Goal: Task Accomplishment & Management: Manage account settings

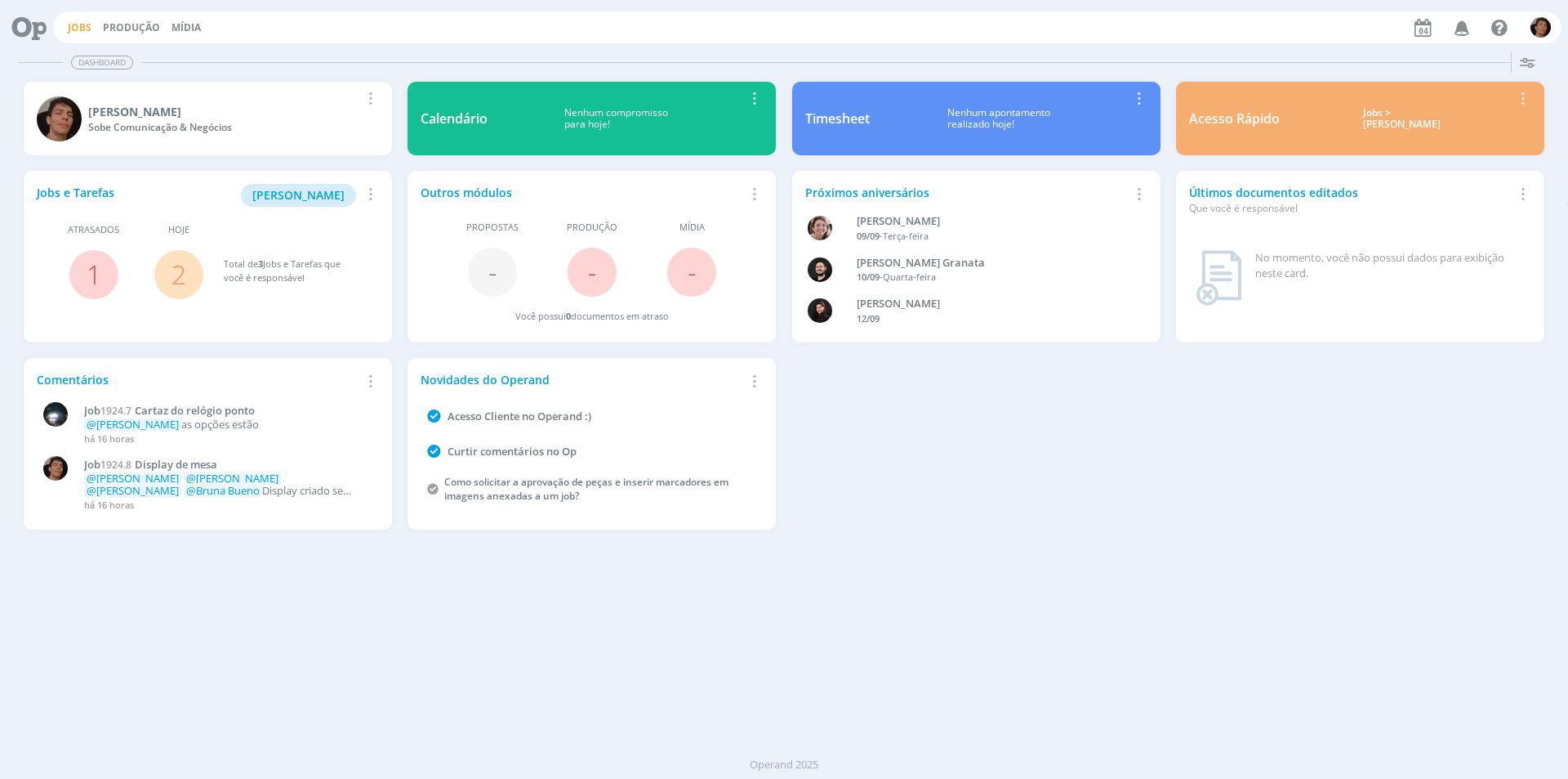
click at [83, 25] on link "Jobs" at bounding box center [80, 27] width 23 height 14
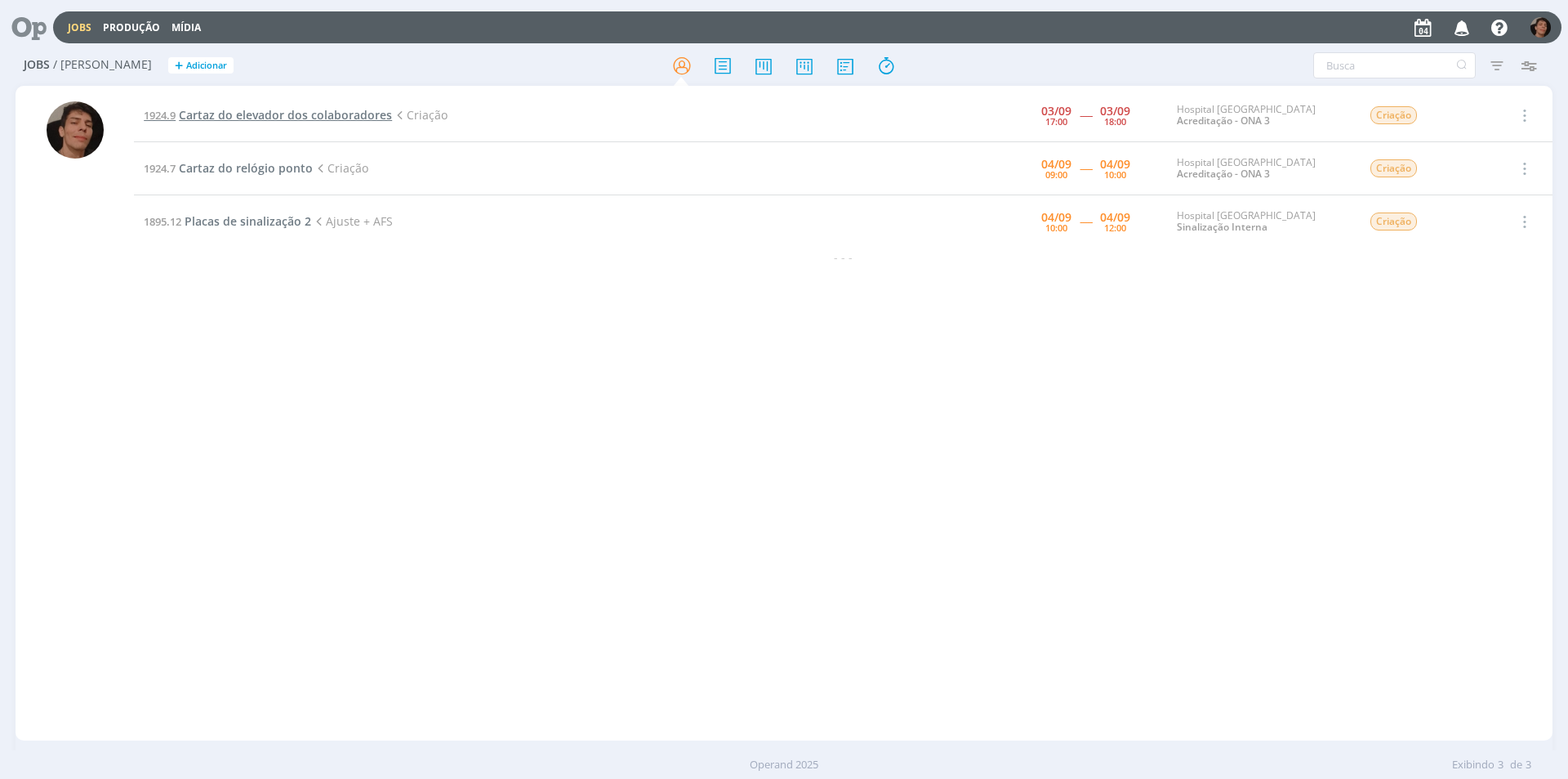
click at [336, 116] on span "Cartaz do elevador dos colaboradores" at bounding box center [285, 115] width 214 height 16
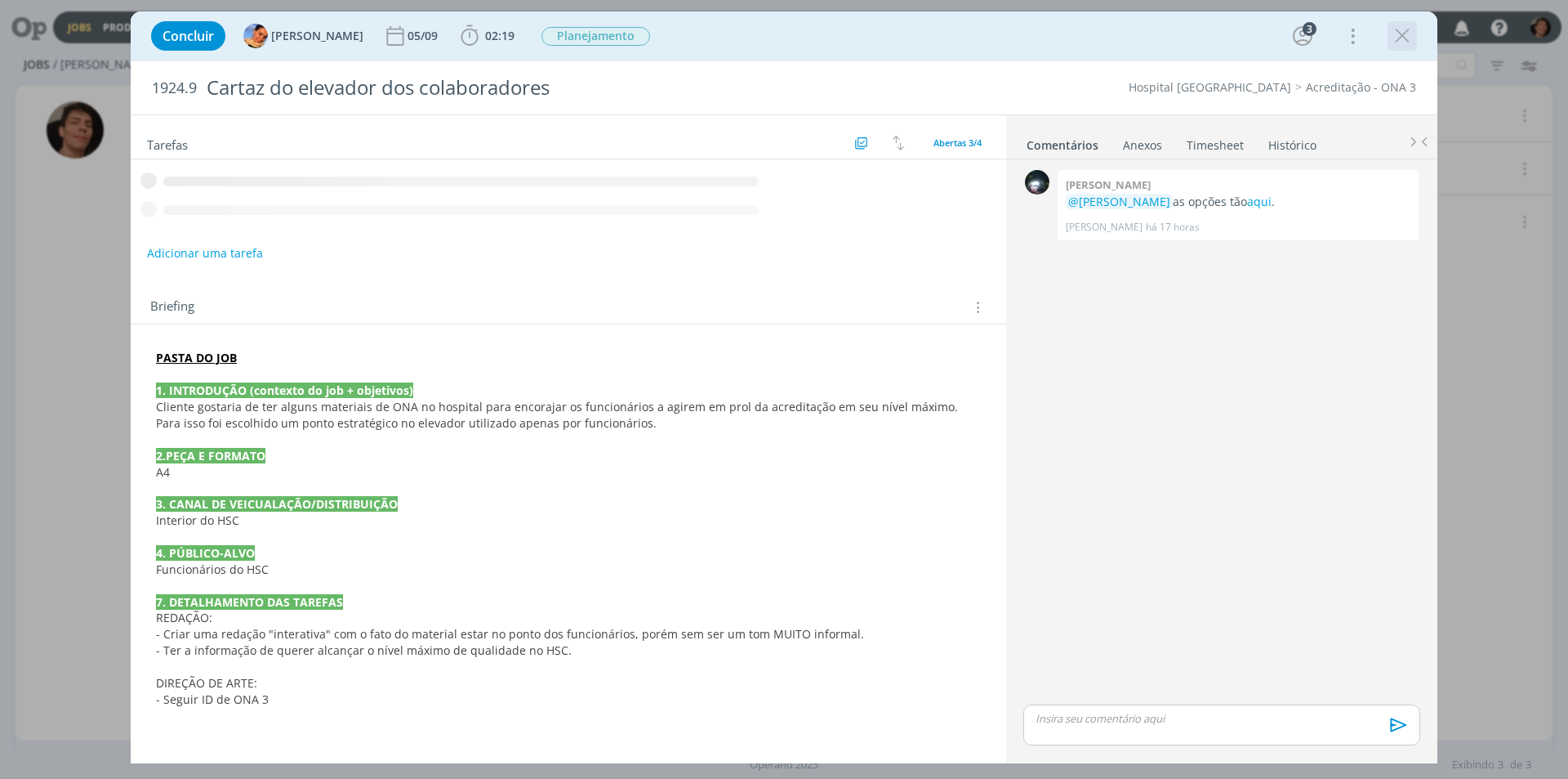
click at [1400, 37] on icon "dialog" at bounding box center [1401, 35] width 24 height 24
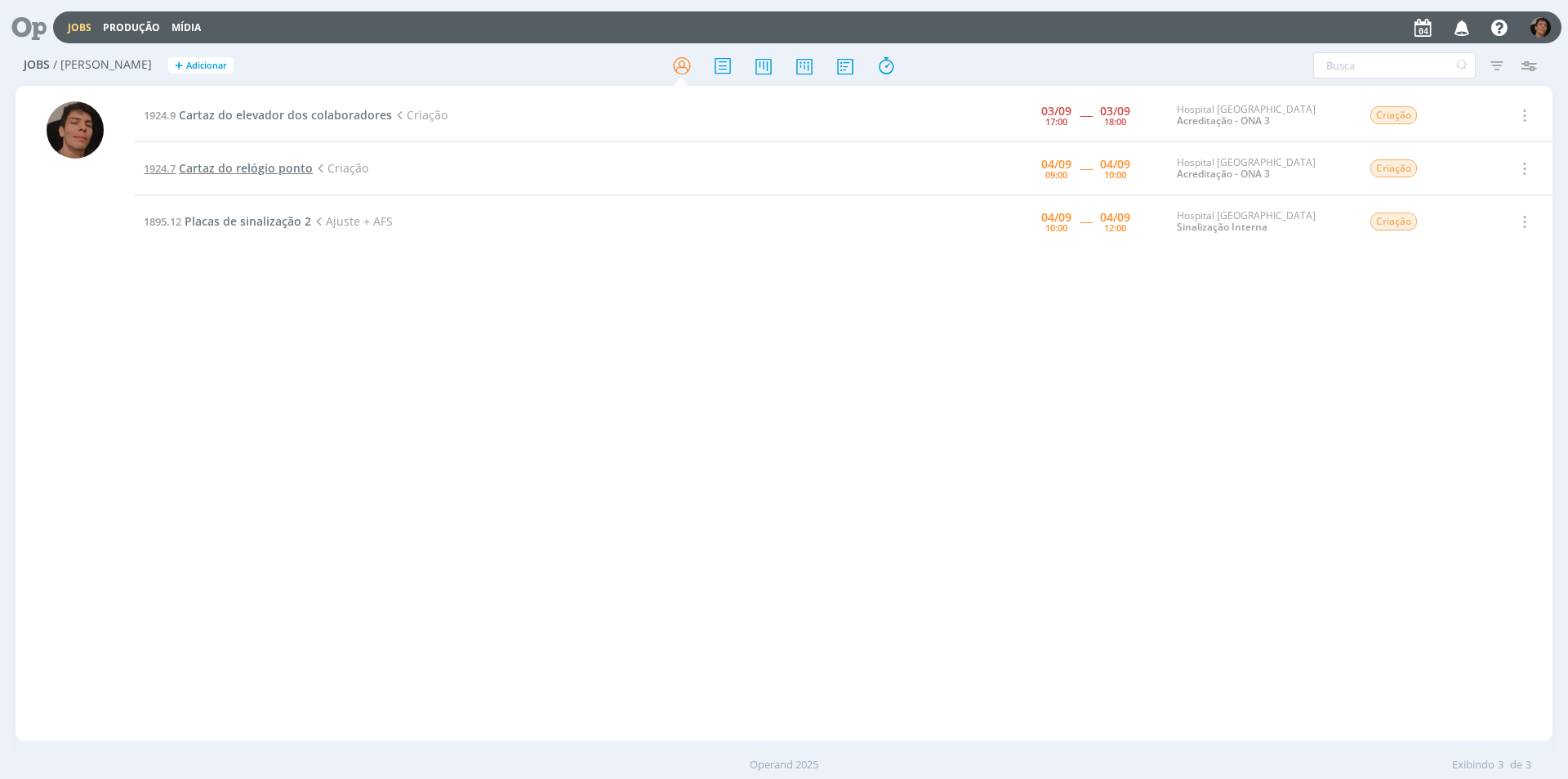
click at [249, 170] on span "Cartaz do relógio ponto" at bounding box center [246, 168] width 134 height 16
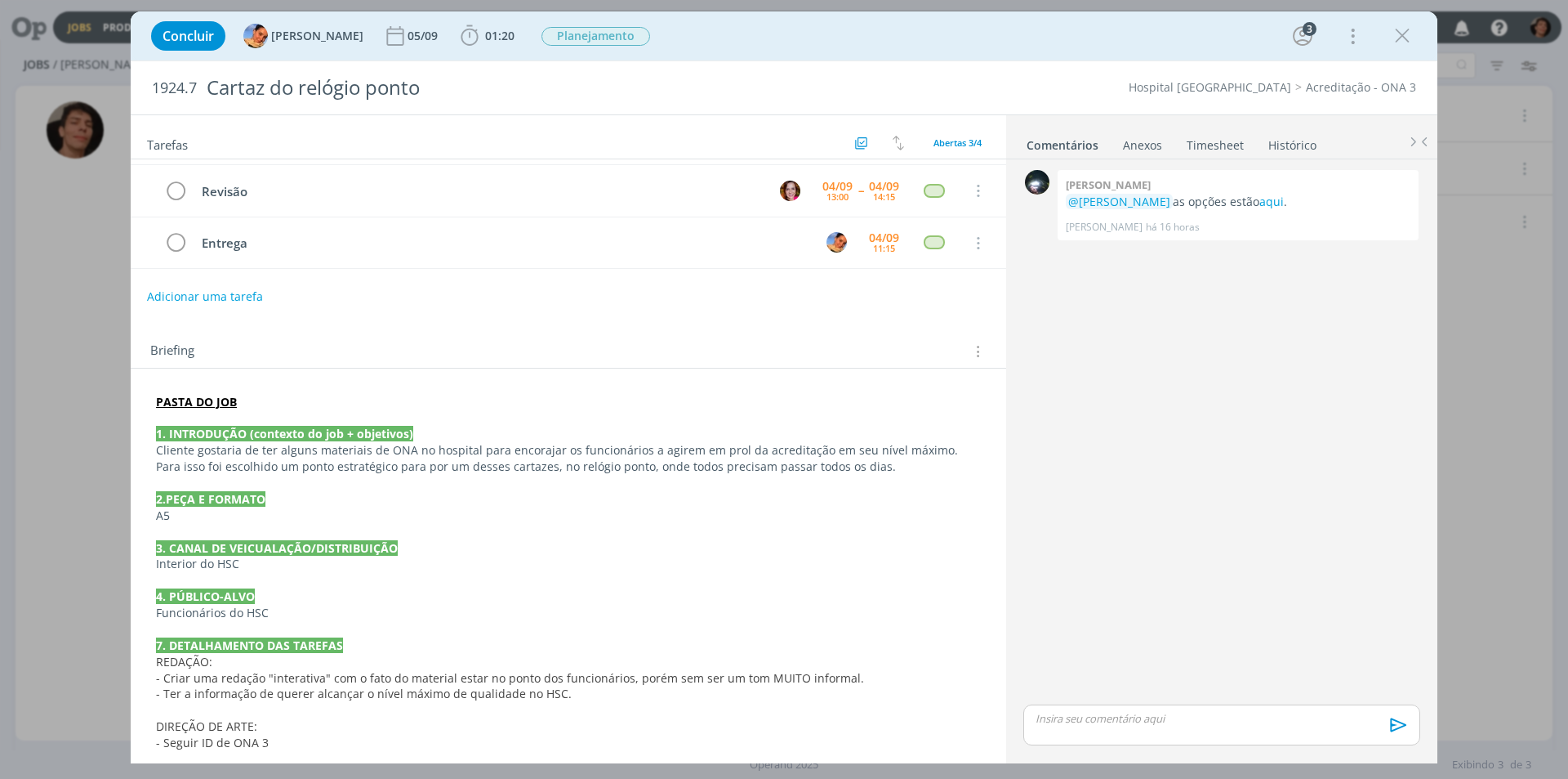
scroll to position [59, 0]
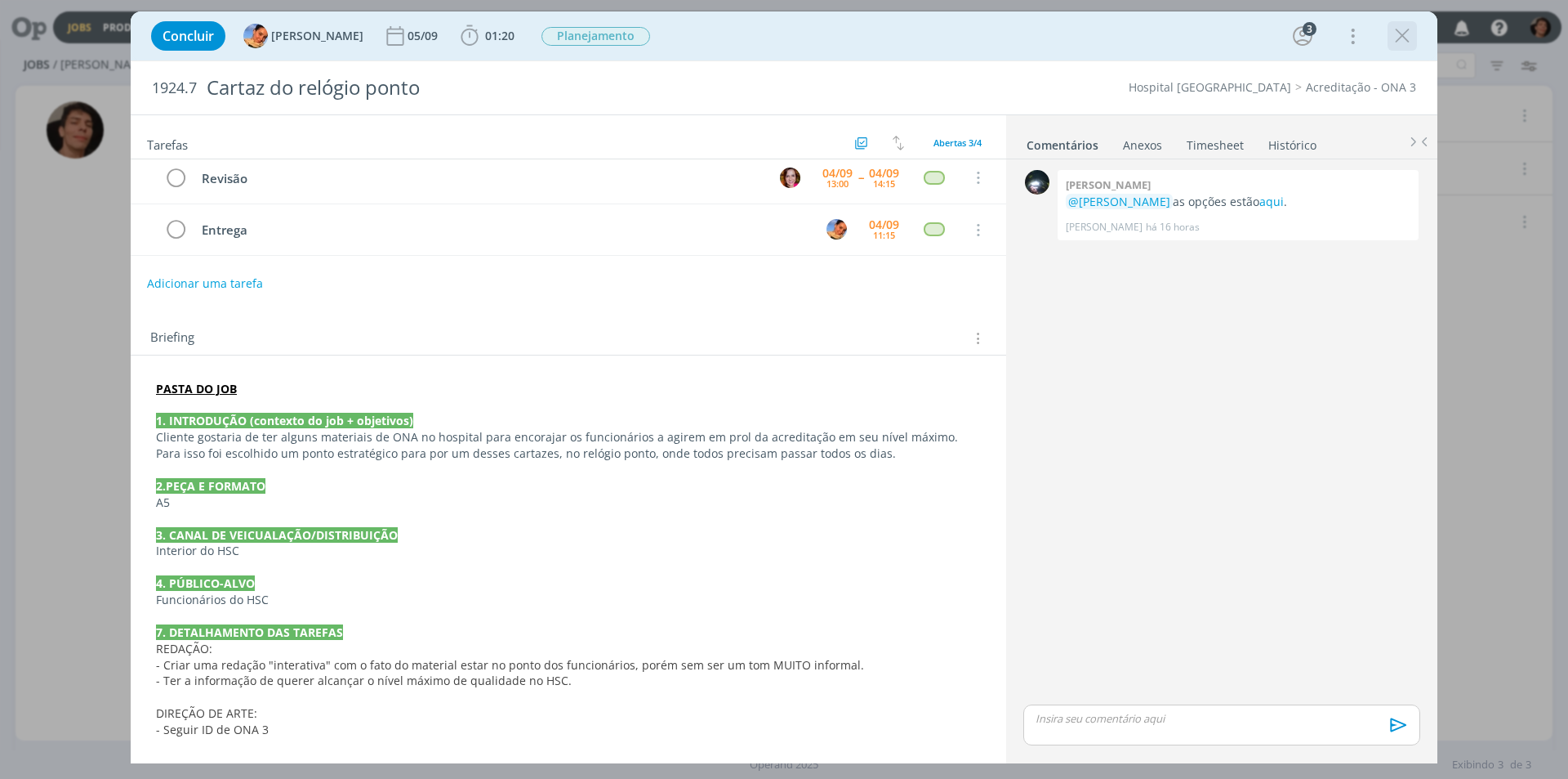
click at [1400, 30] on icon "dialog" at bounding box center [1401, 35] width 24 height 24
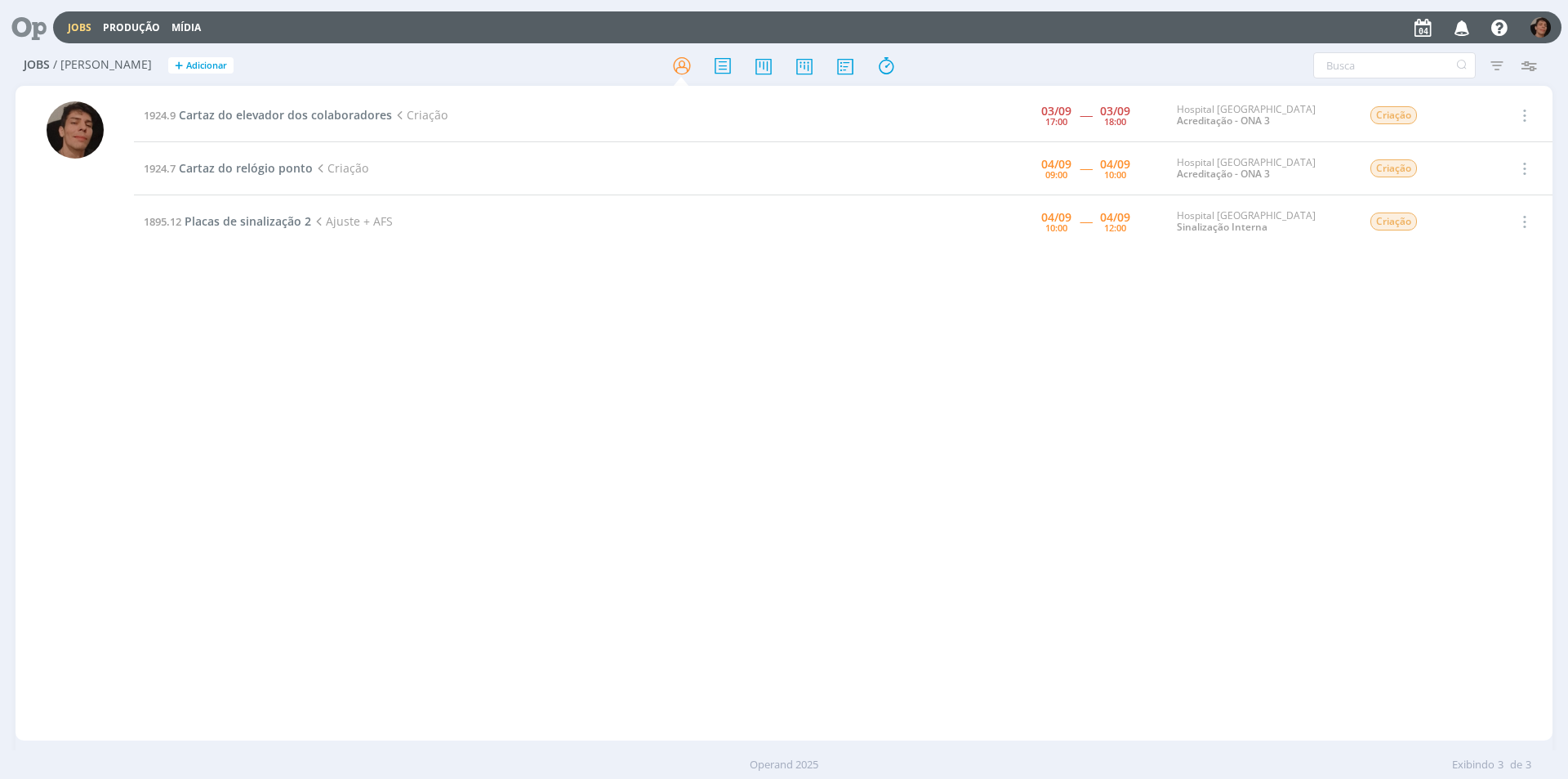
click at [88, 277] on div at bounding box center [75, 421] width 57 height 639
click at [270, 123] on td "1924.9 Cartaz do elevador dos colaboradores Criação" at bounding box center [519, 116] width 772 height 53
click at [318, 120] on span "Cartaz do elevador dos colaboradores" at bounding box center [285, 115] width 214 height 16
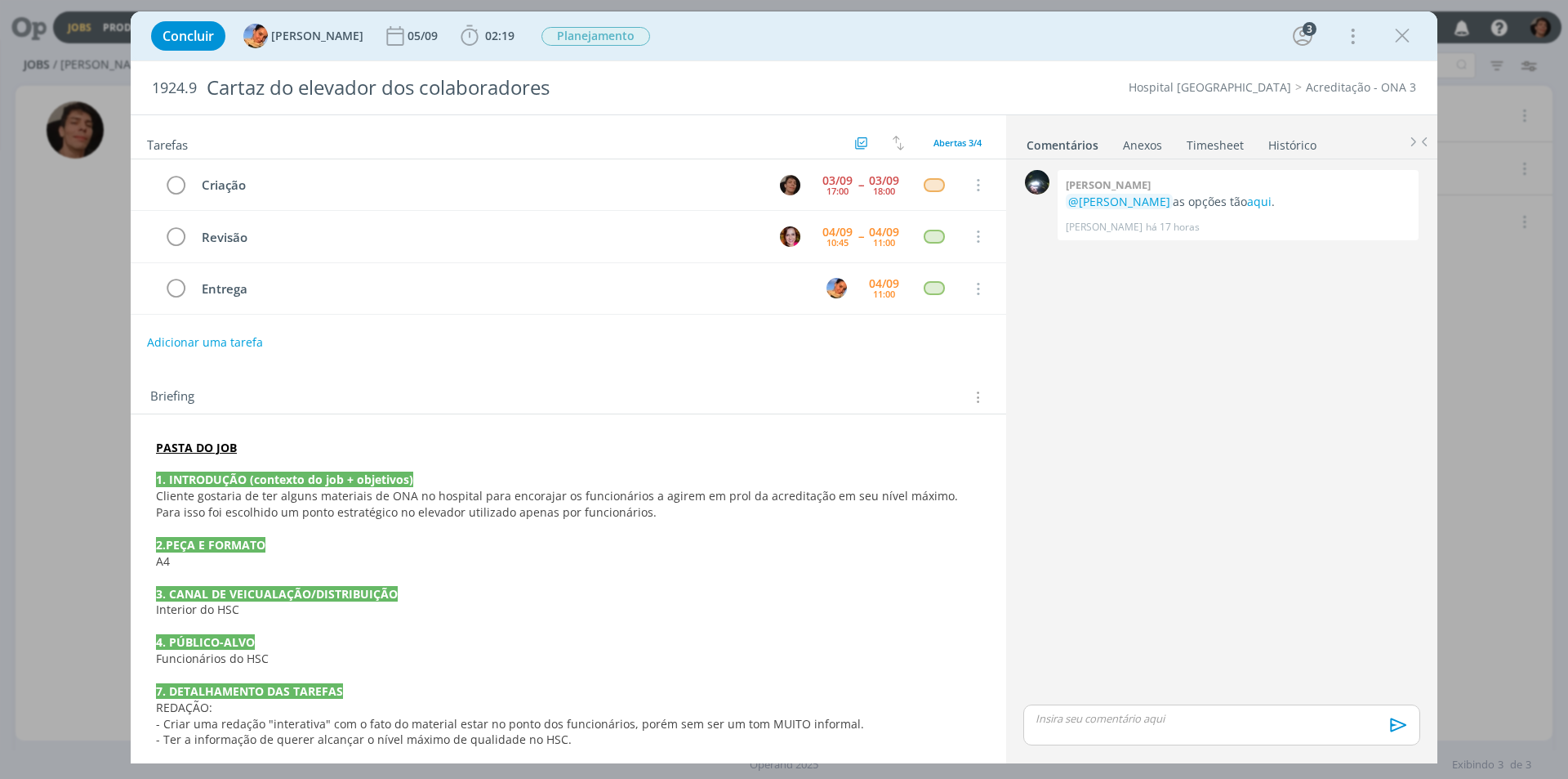
click at [1121, 717] on p "dialog" at bounding box center [1221, 718] width 371 height 15
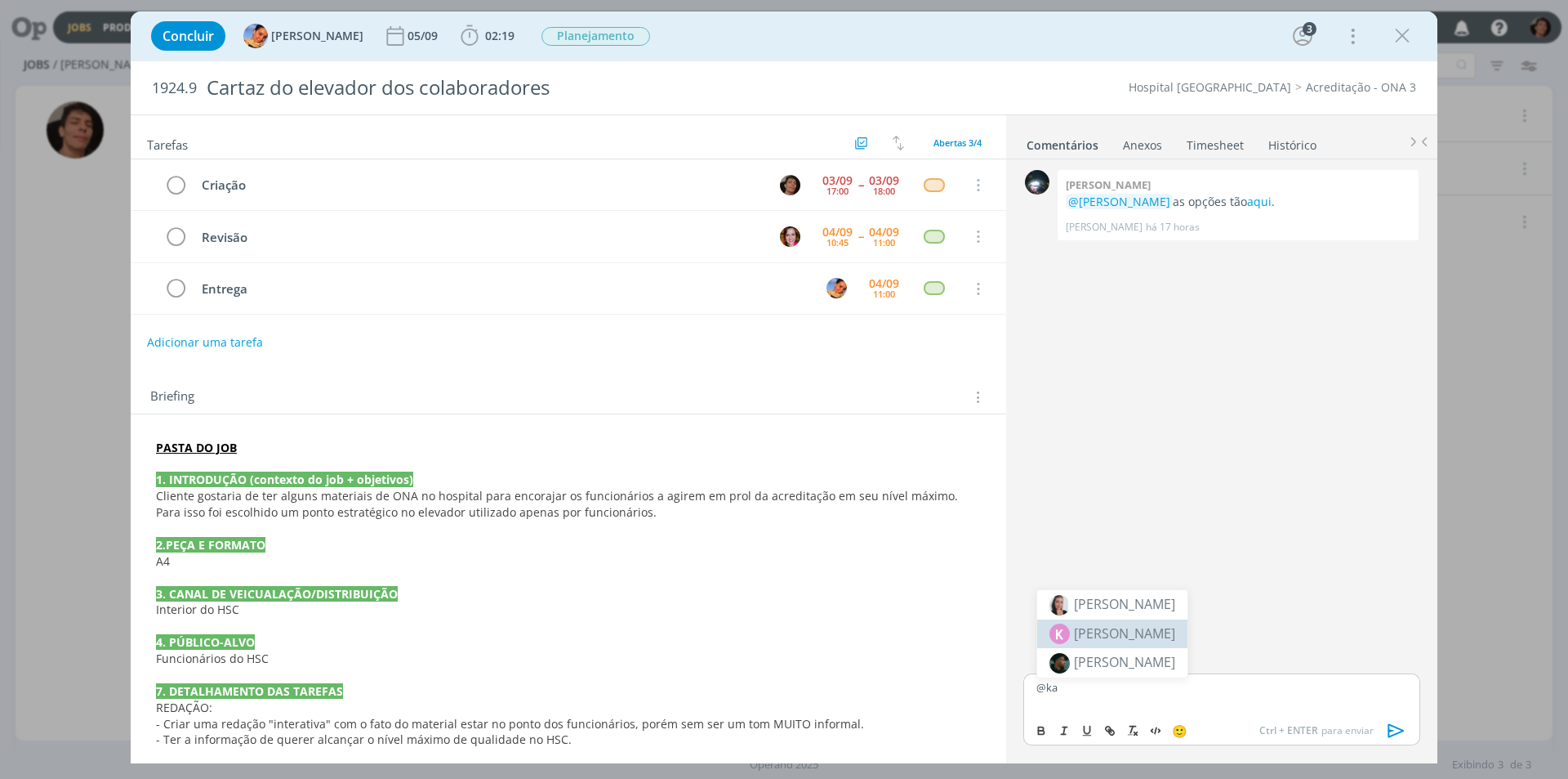
click at [1141, 627] on span "[PERSON_NAME]" at bounding box center [1124, 633] width 101 height 19
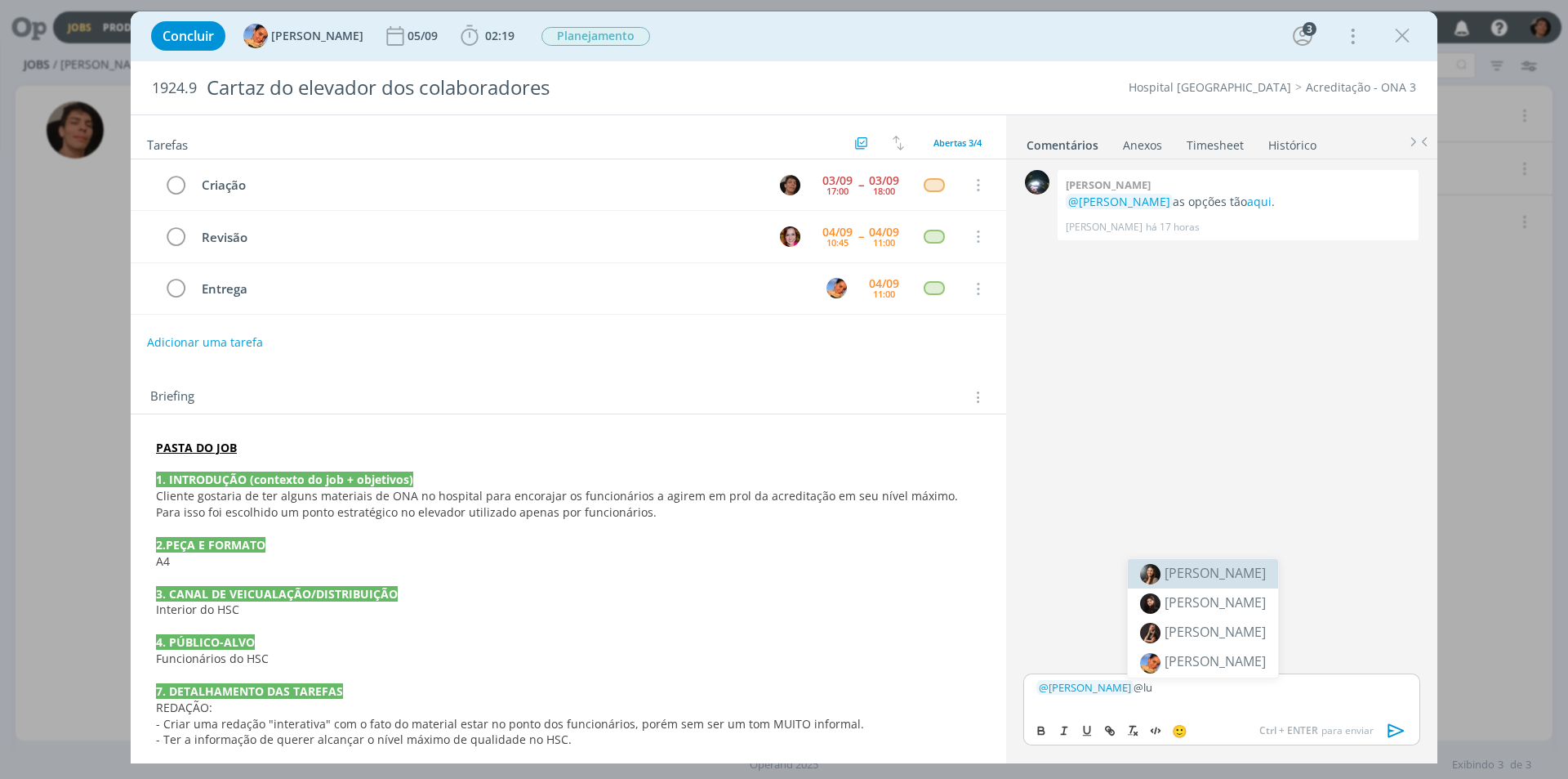
click at [1212, 572] on span "[PERSON_NAME]" at bounding box center [1215, 572] width 101 height 18
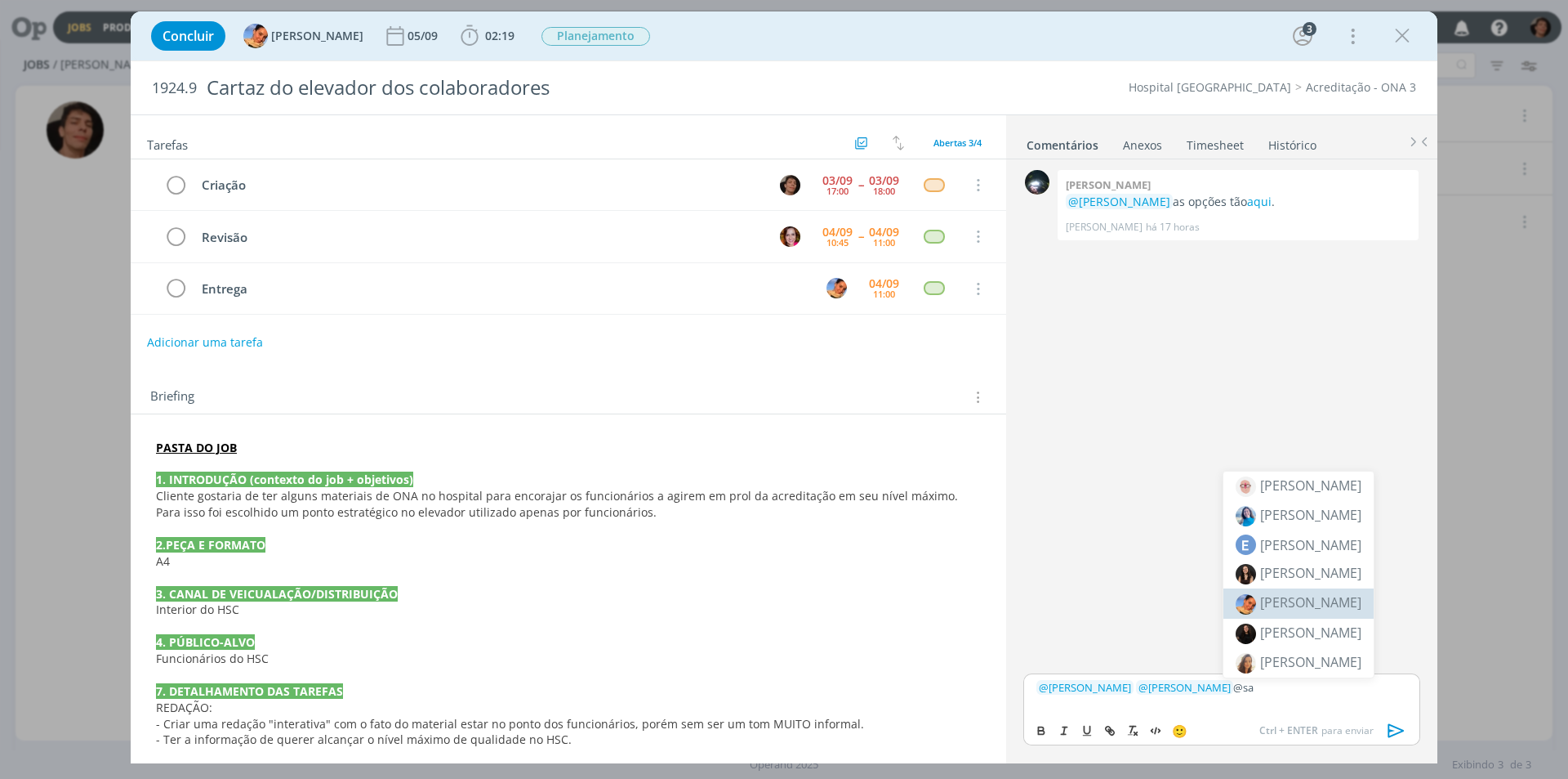
click at [1302, 606] on span "[PERSON_NAME]" at bounding box center [1311, 602] width 101 height 18
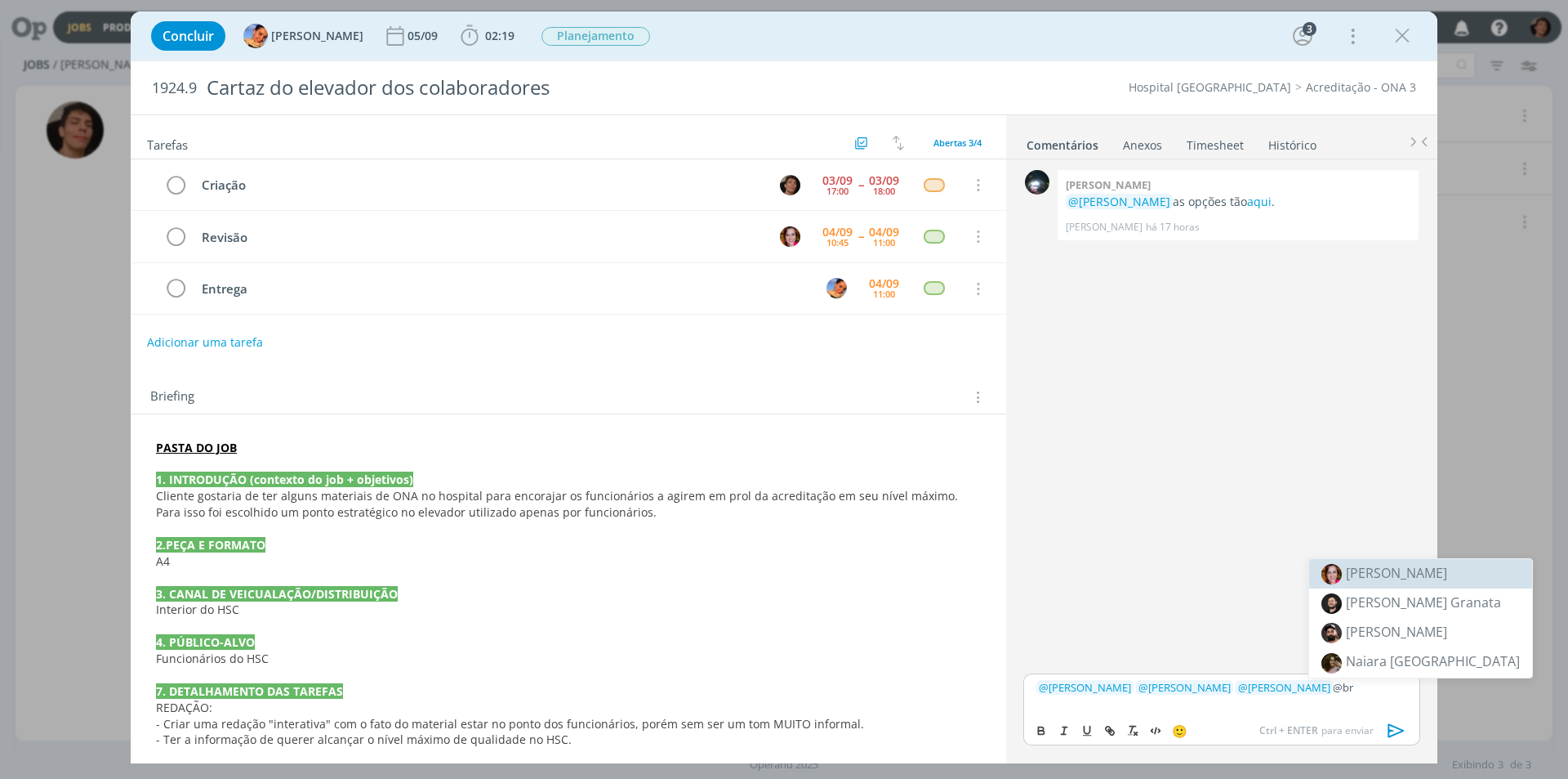
click at [1380, 575] on span "[PERSON_NAME]" at bounding box center [1396, 572] width 101 height 18
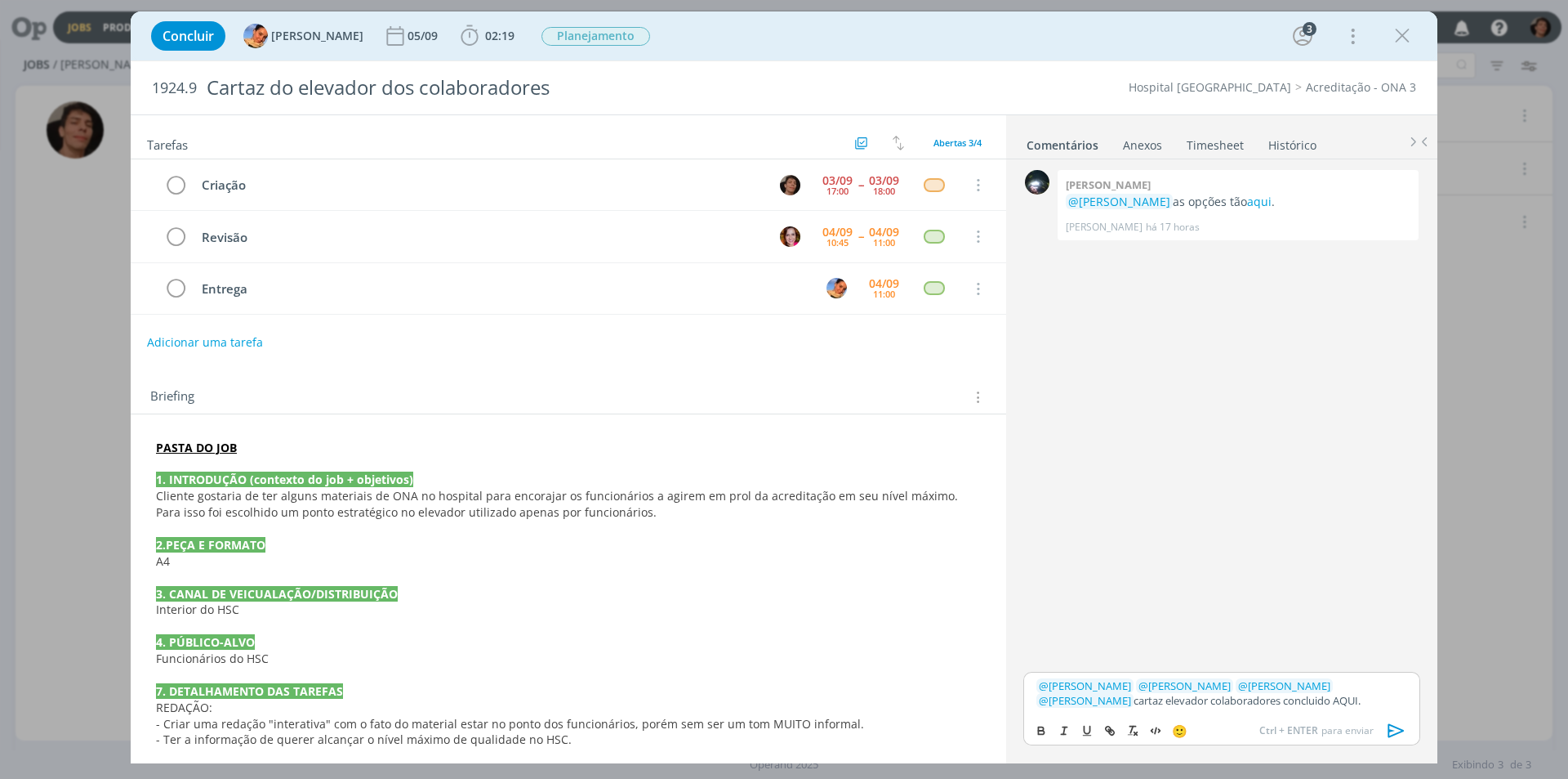
click at [1242, 696] on p "﻿ @ Karoline Arend ﻿ ﻿ @ Beatriz Luchese ﻿ ﻿ @ Luíza Santana ﻿ ﻿ @ Bruna Bueno …" at bounding box center [1221, 693] width 371 height 30
drag, startPoint x: 1241, startPoint y: 697, endPoint x: 1297, endPoint y: 713, distance: 58.2
click at [1297, 713] on div "﻿ @ Karoline Arend ﻿ ﻿ @ Beatriz Luchese ﻿ ﻿ @ Luíza Santana ﻿ ﻿ @ Bruna Bueno …" at bounding box center [1221, 693] width 397 height 43
click at [1113, 722] on button "dialog" at bounding box center [1111, 730] width 23 height 19
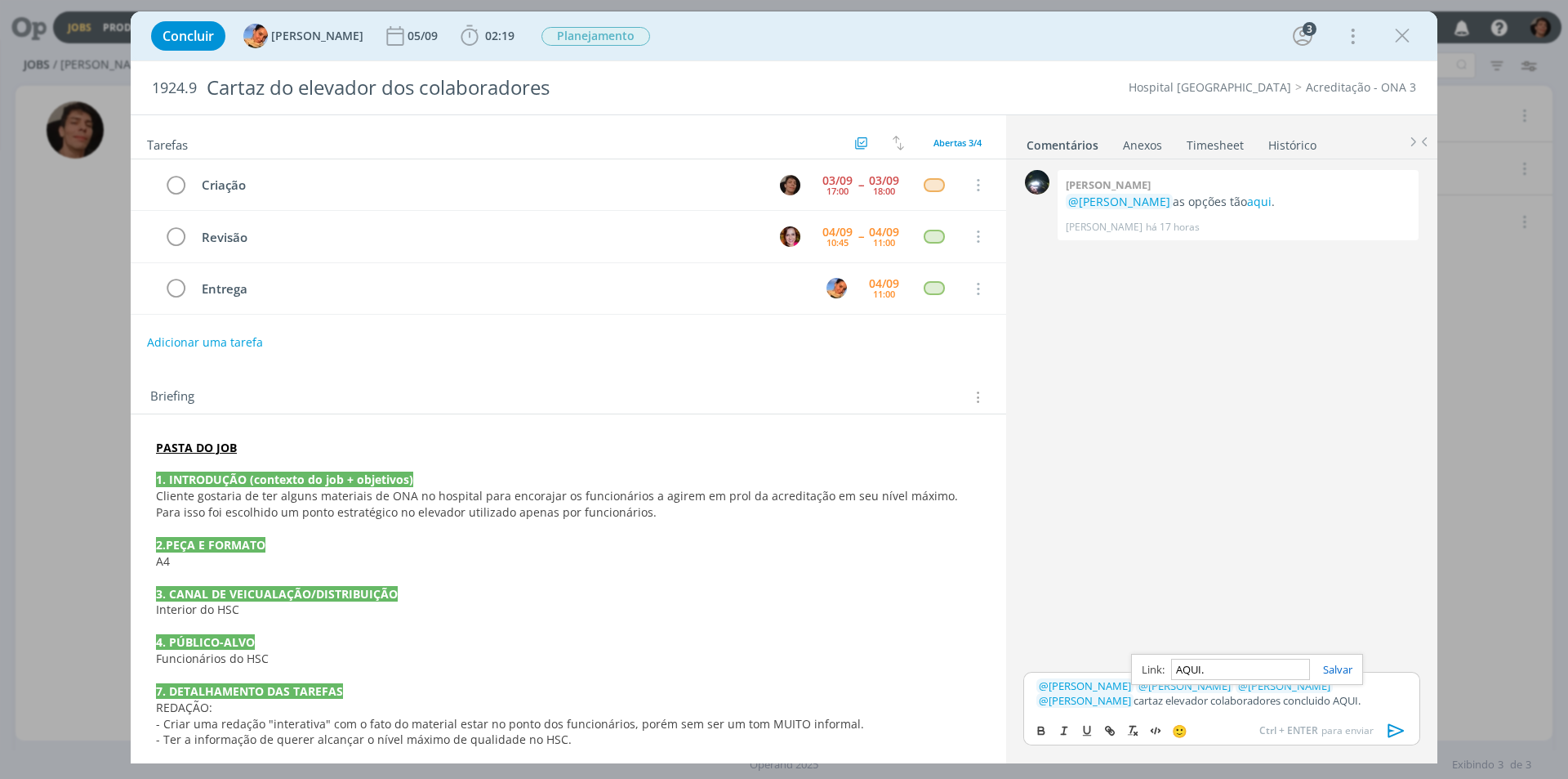
paste input "https://sobeae.sharepoint.com/:f:/s/SOBEAE/Eh4ZabTLeG1KhlC3p7_J98QB_WL5cSOKNvJX…"
type input "https://sobeae.sharepoint.com/:f:/s/SOBEAE/Eh4ZabTLeG1KhlC3p7_J98QB_WL5cSOKNvJX…"
click at [1342, 664] on link "dialog" at bounding box center [1331, 668] width 43 height 15
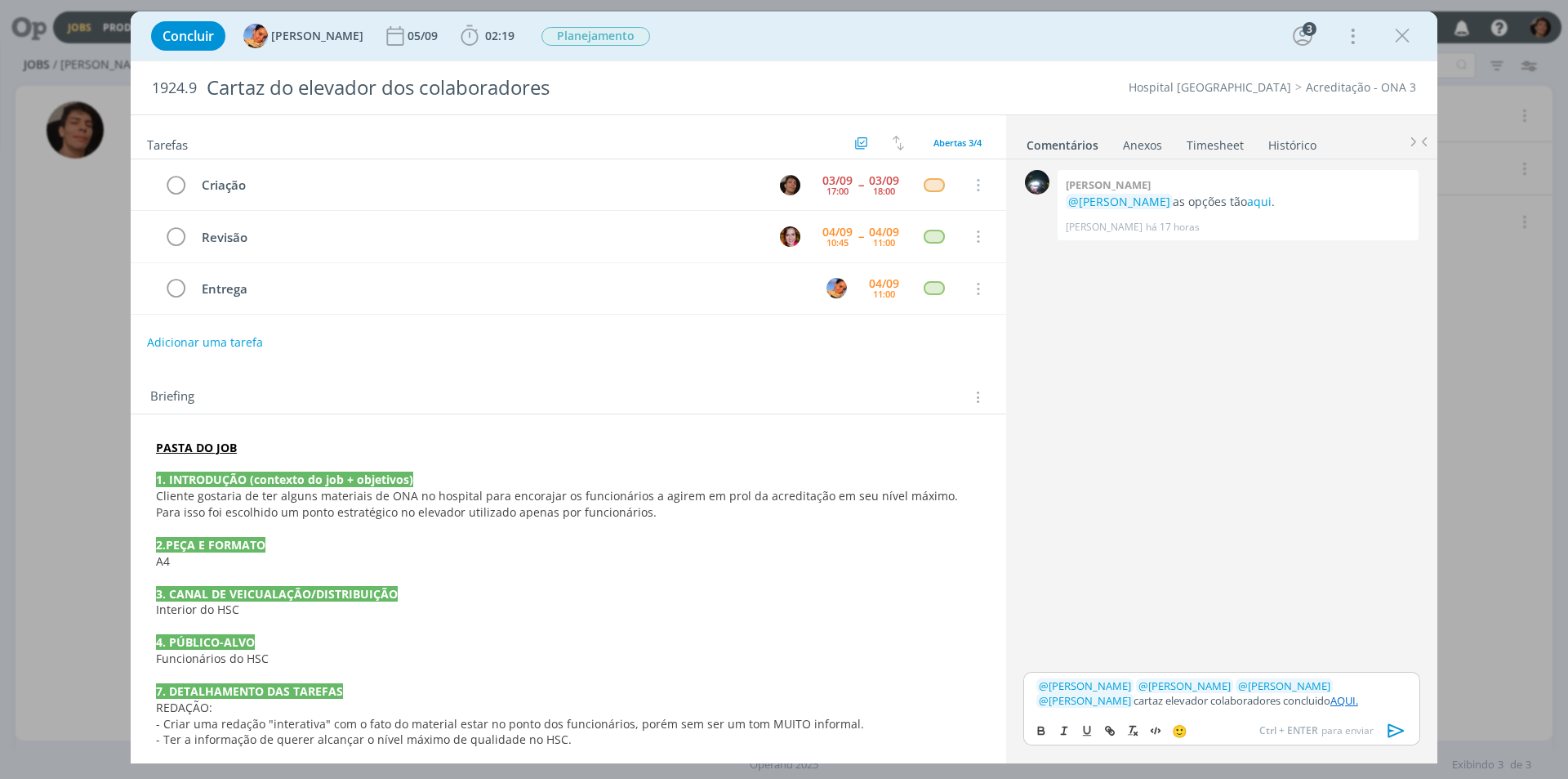
click at [1392, 726] on icon "dialog" at bounding box center [1396, 729] width 17 height 14
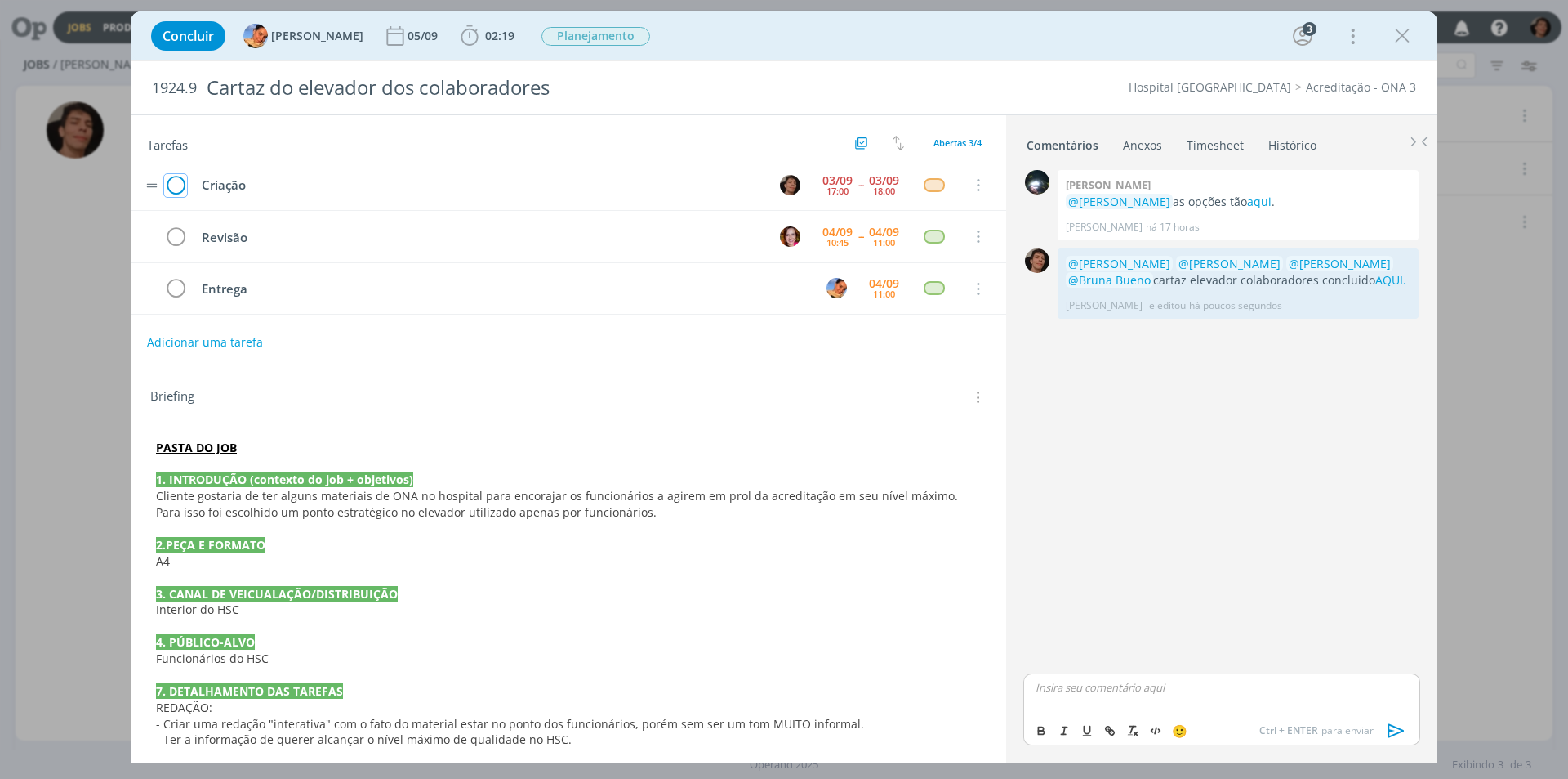
click at [183, 178] on icon "dialog" at bounding box center [176, 185] width 23 height 24
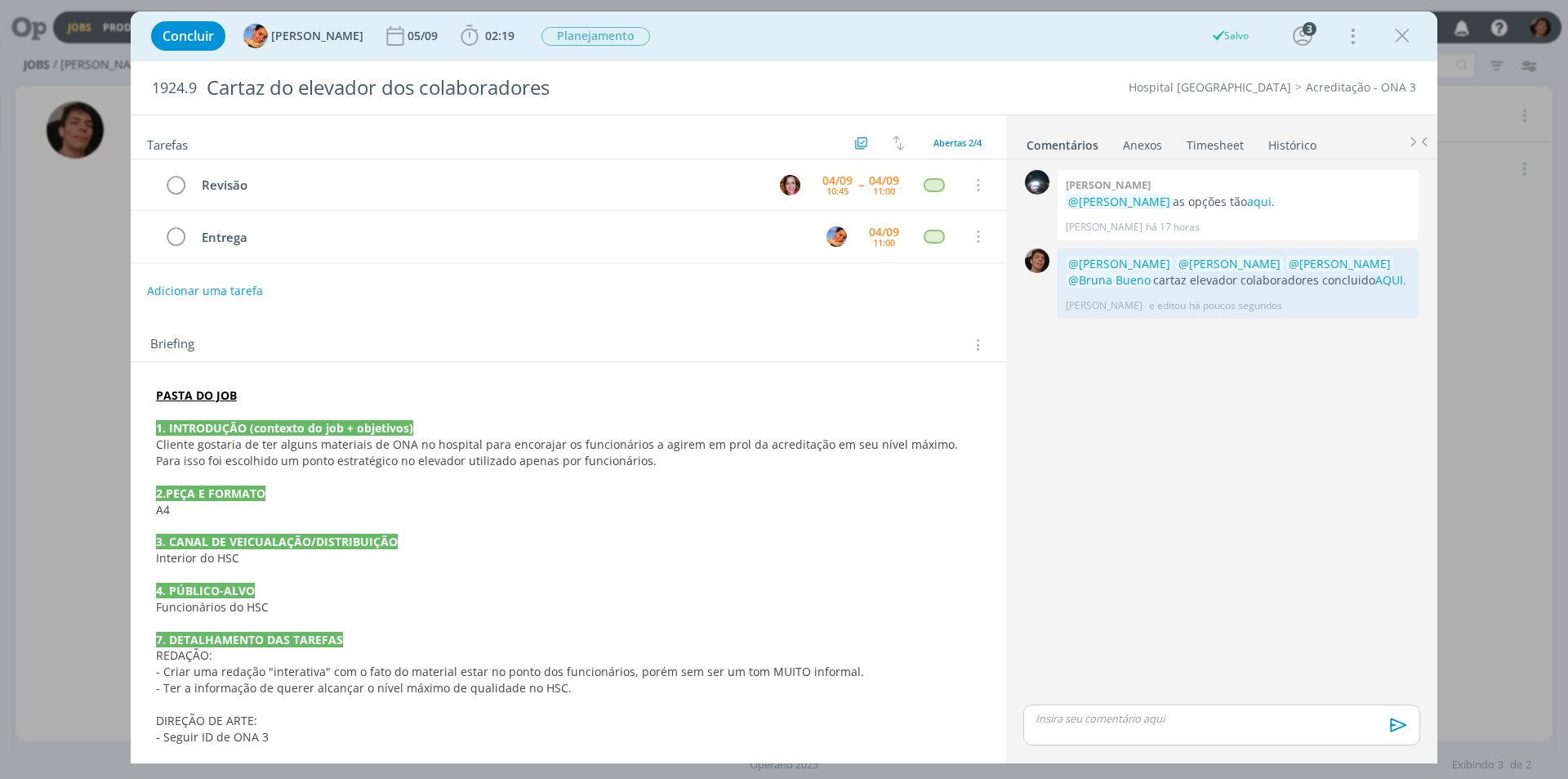
click at [1302, 418] on div "0 Giovanni zacchini @Luíza Santana as opções tão aqui . Giovanni Zacchini há 17…" at bounding box center [1221, 433] width 410 height 535
click at [1411, 38] on icon "dialog" at bounding box center [1401, 35] width 24 height 24
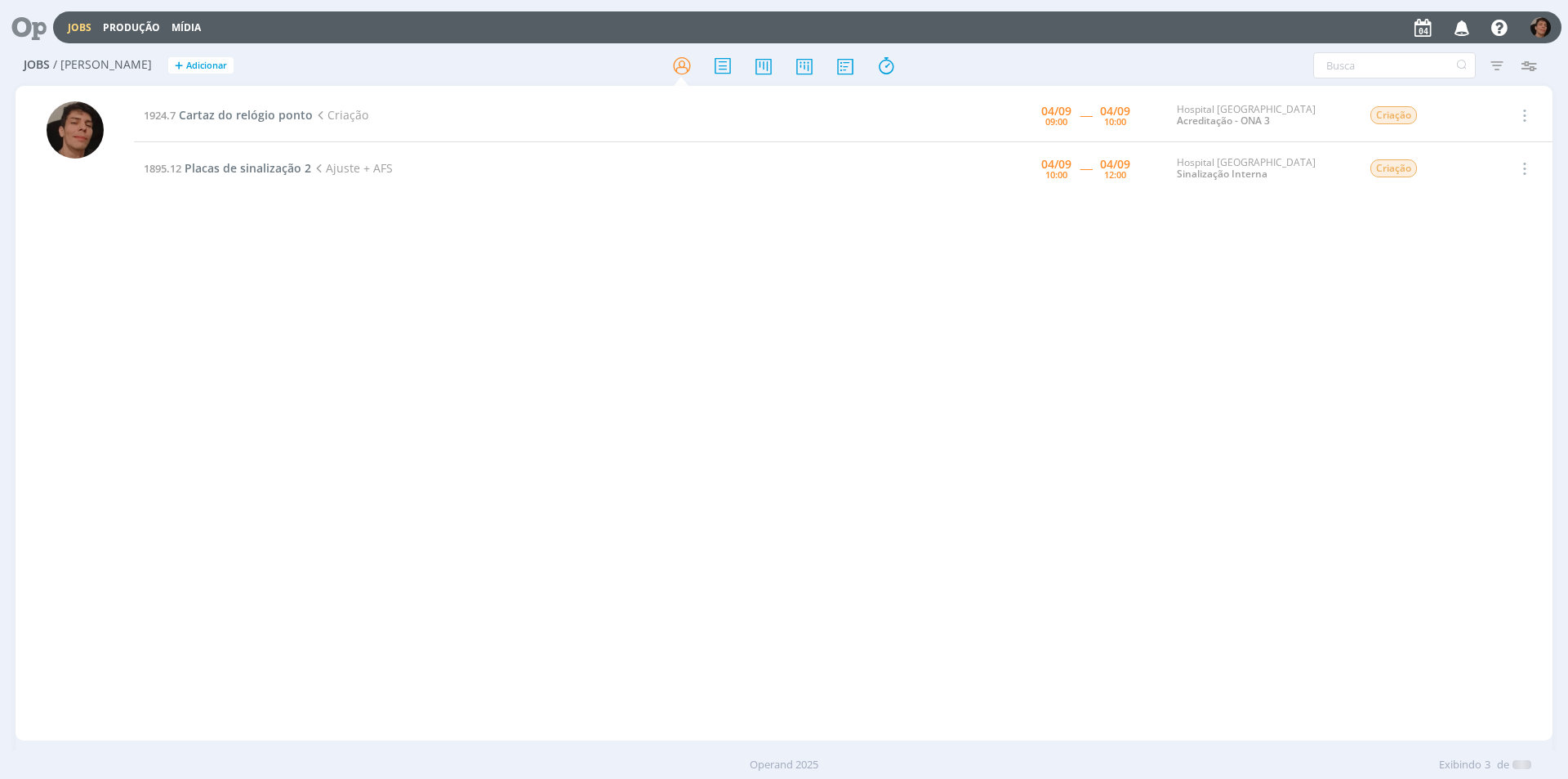
click at [160, 306] on div "1924.7 Cartaz do relógio ponto Criação 04/09 09:00 ----- 04/09 10:00 Hospital S…" at bounding box center [843, 413] width 1418 height 648
click at [261, 115] on span "Cartaz do relógio ponto" at bounding box center [246, 115] width 134 height 16
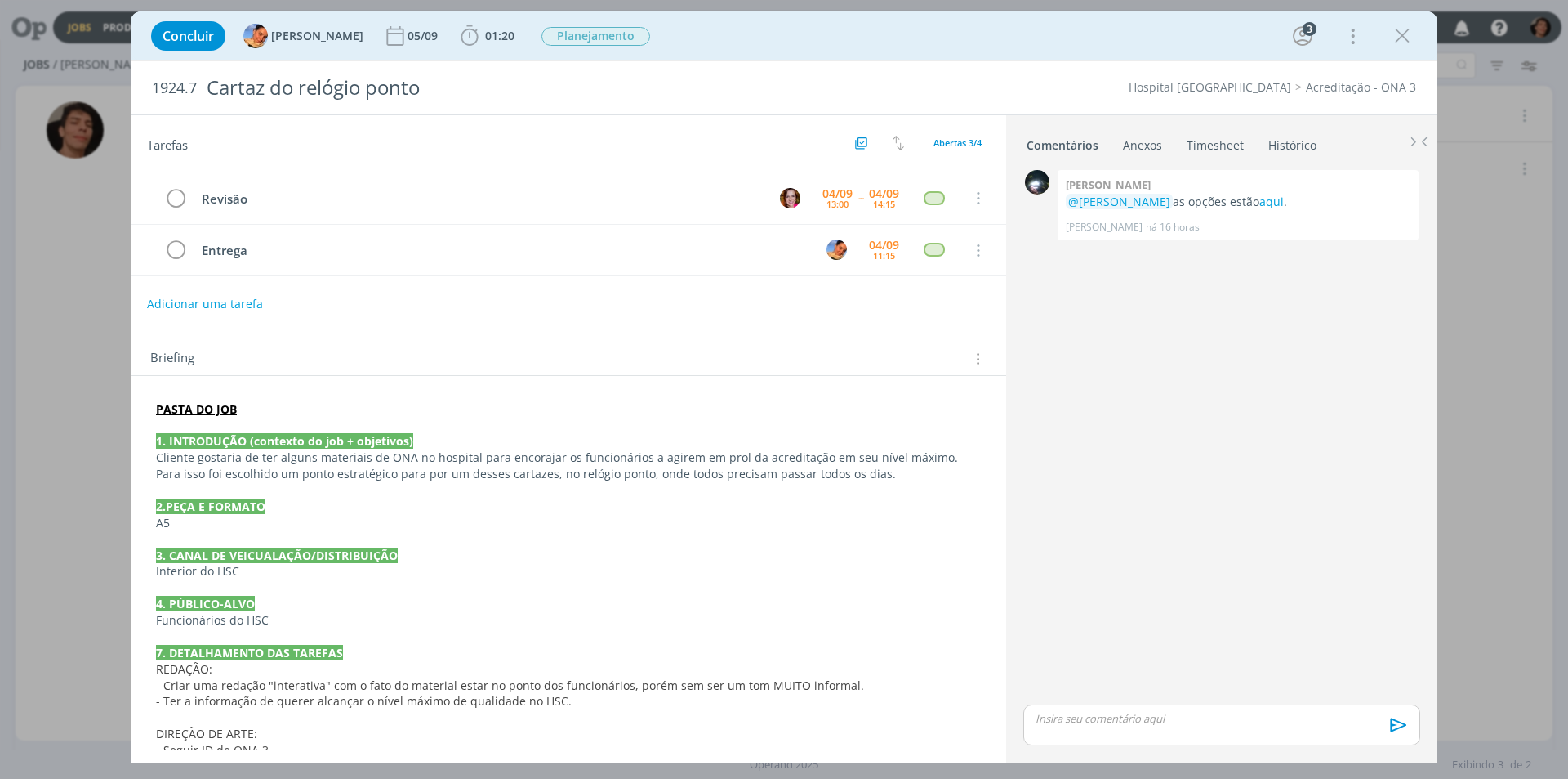
scroll to position [59, 0]
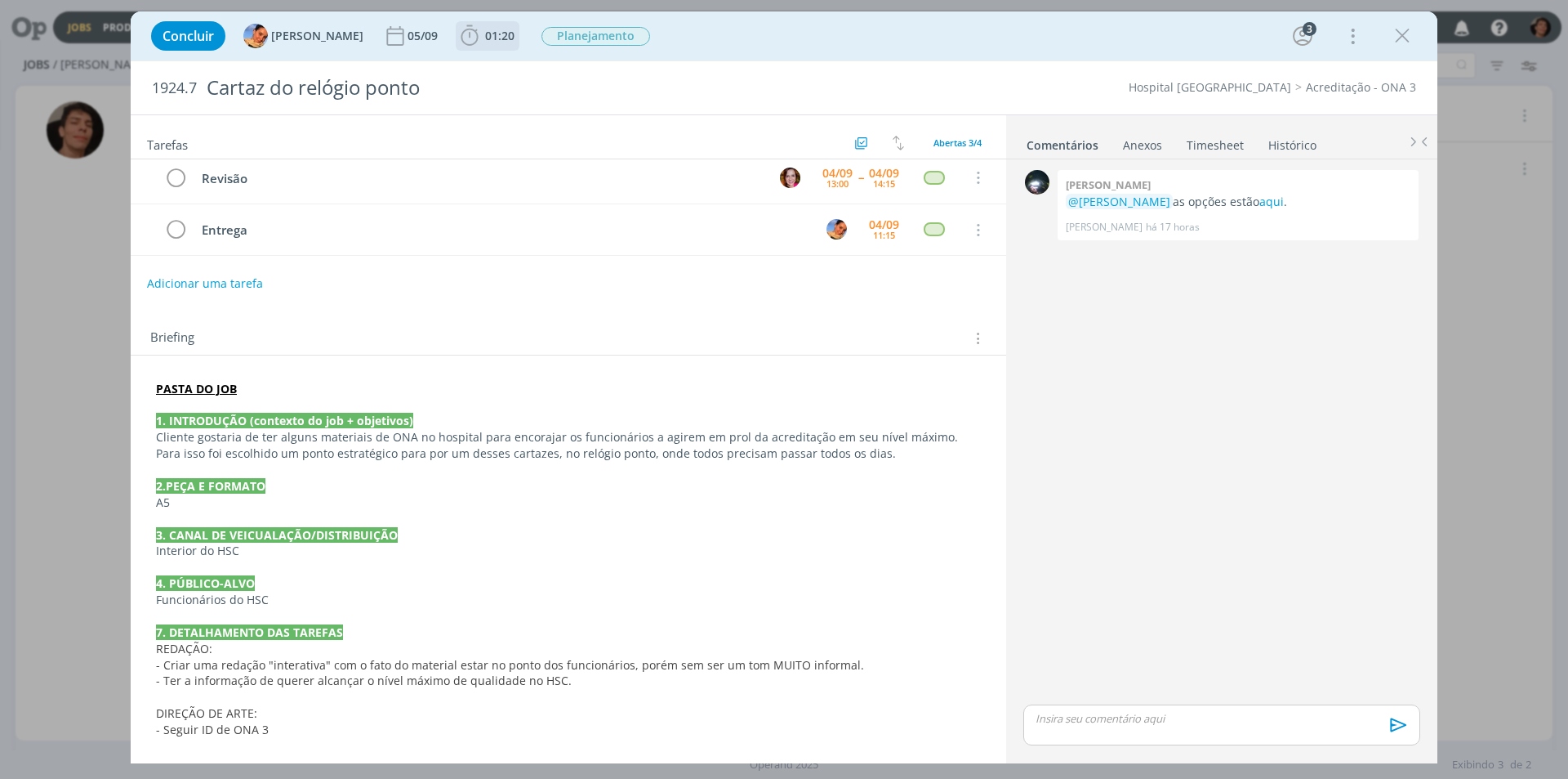
click at [457, 40] on icon "dialog" at bounding box center [469, 35] width 24 height 24
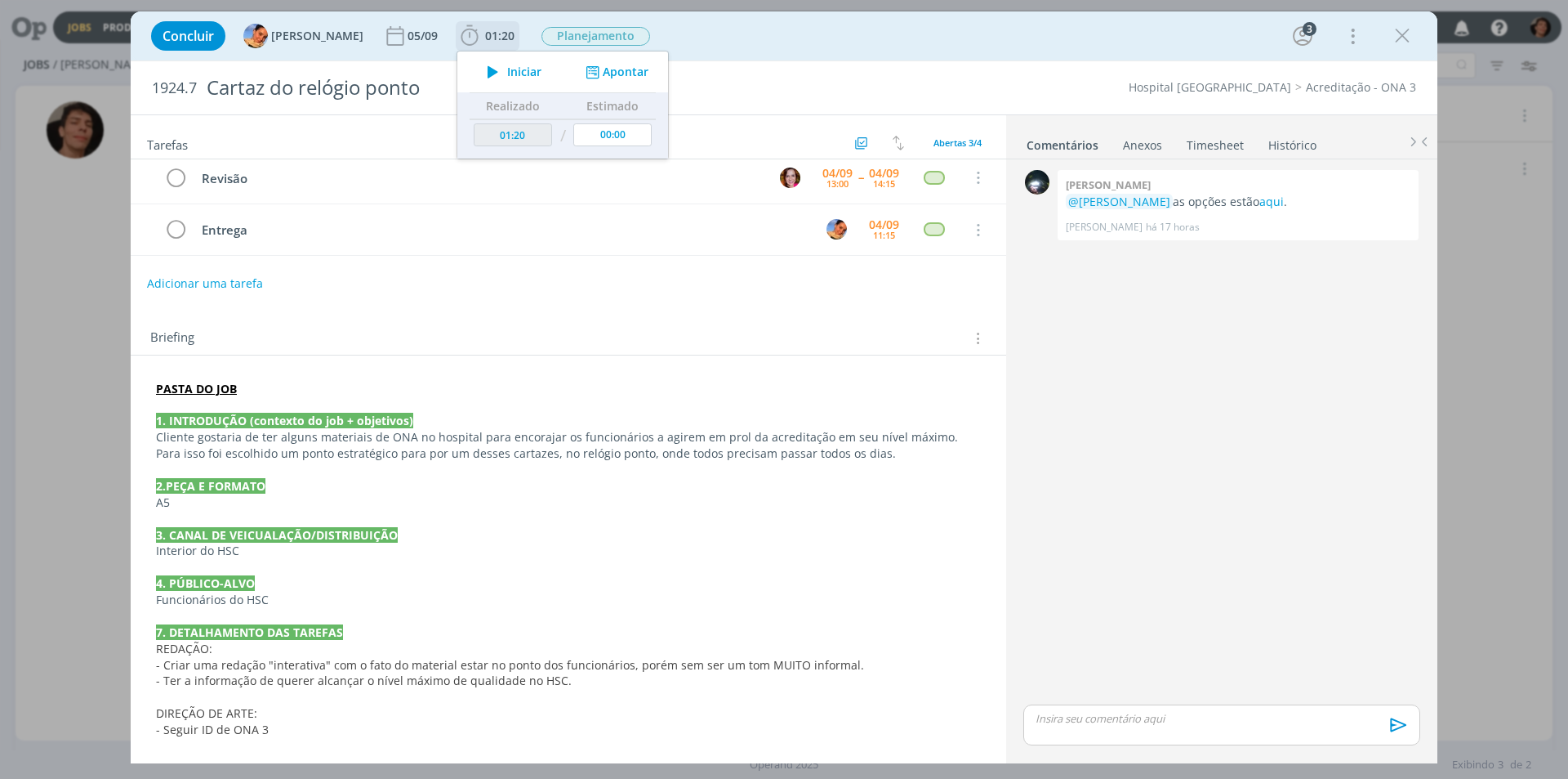
click at [517, 77] on span "Iniciar" at bounding box center [523, 72] width 34 height 12
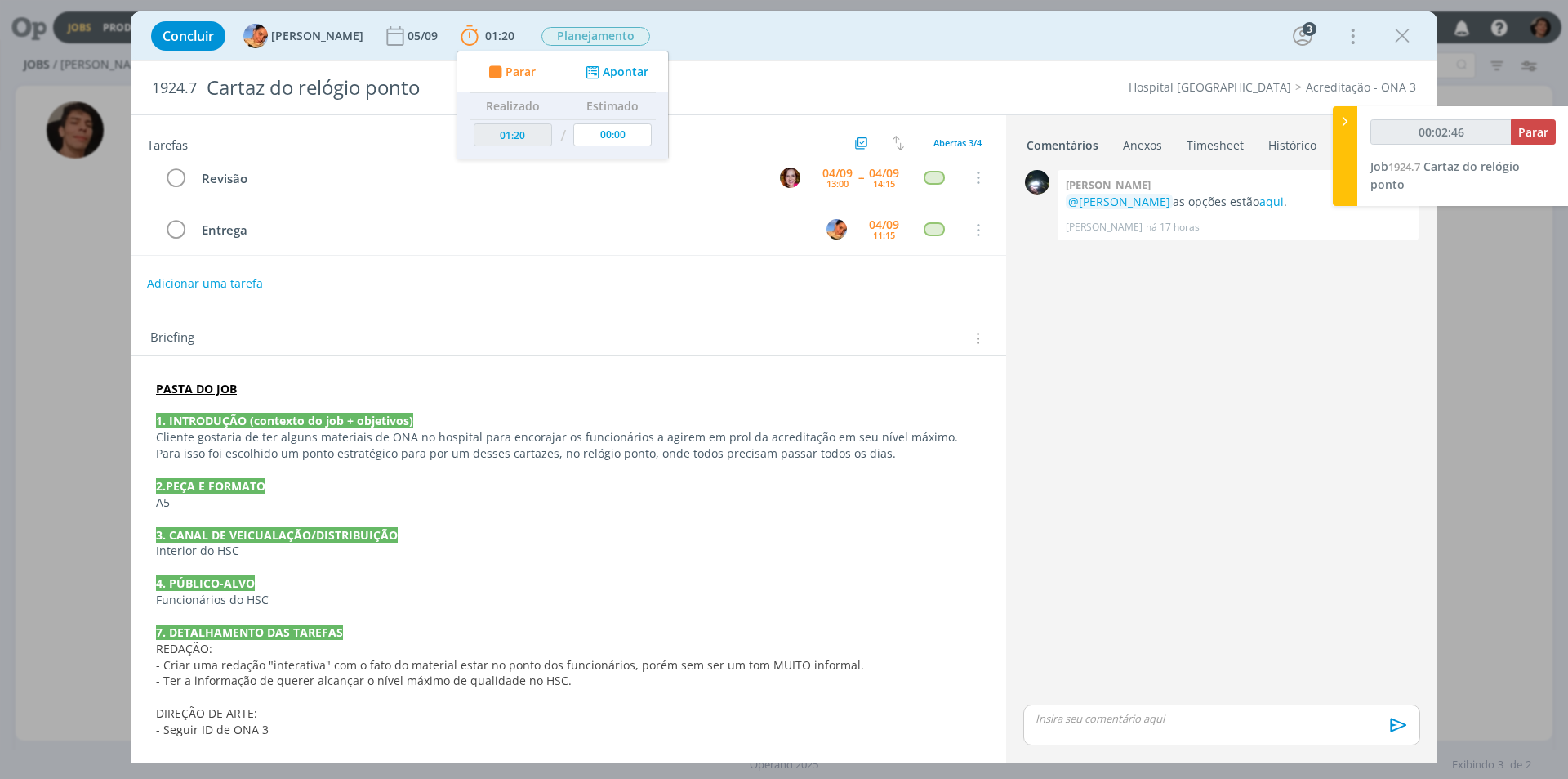
click at [1218, 146] on link "Timesheet" at bounding box center [1215, 142] width 59 height 23
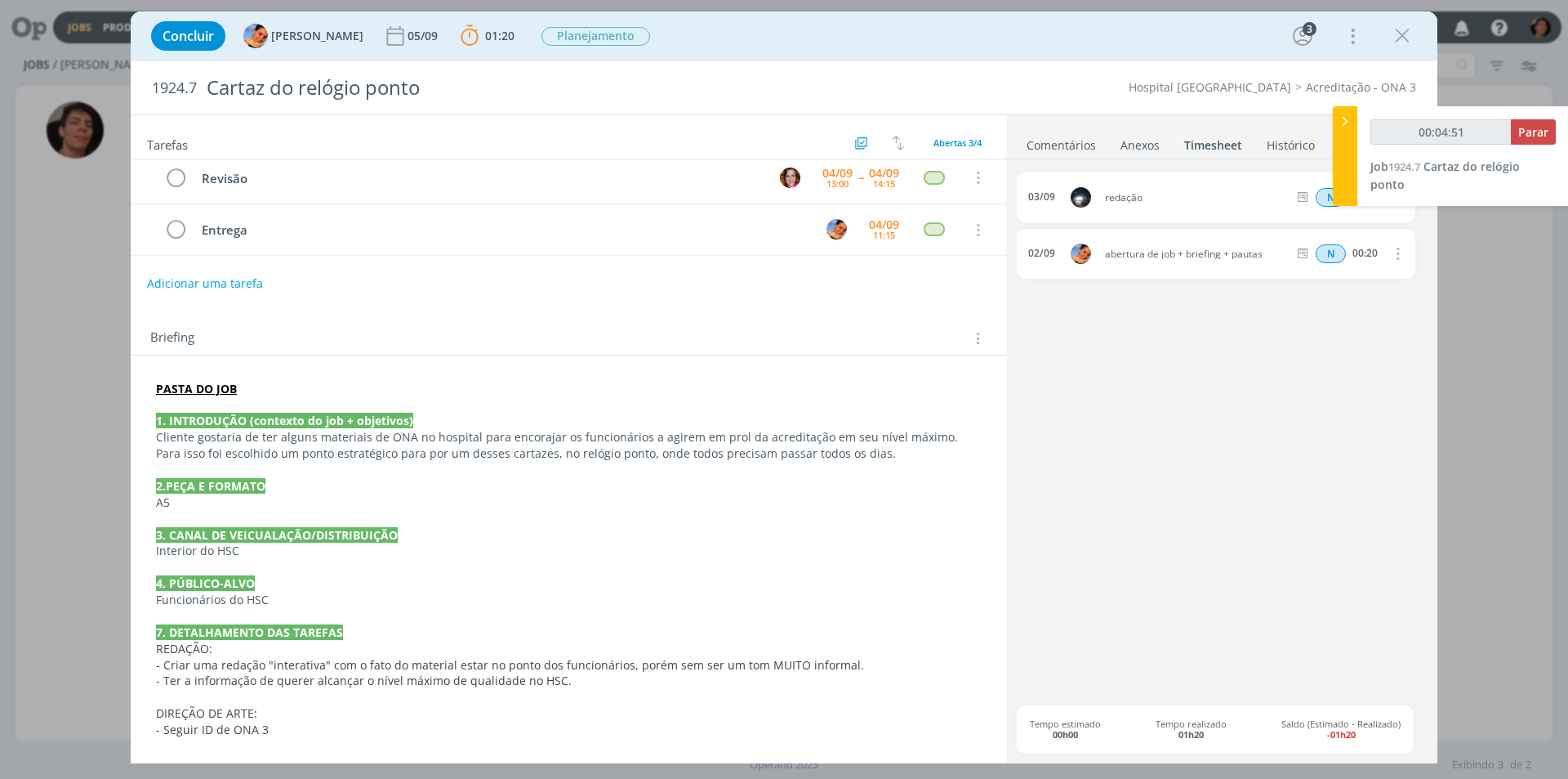
click at [1056, 136] on link "Comentários" at bounding box center [1060, 142] width 71 height 23
click at [1076, 722] on p "dialog" at bounding box center [1221, 718] width 371 height 15
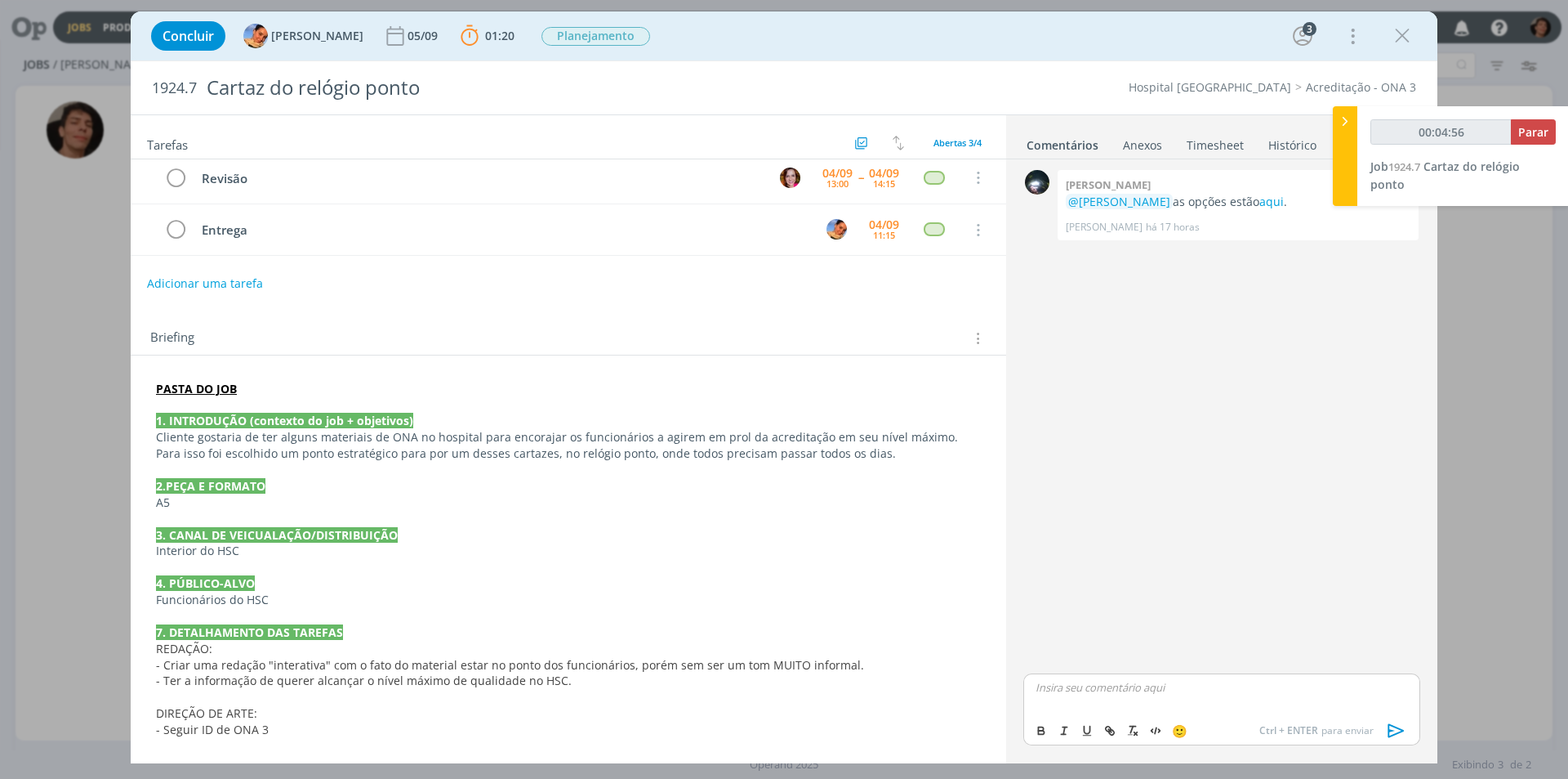
click at [1040, 690] on p "dialog" at bounding box center [1221, 687] width 371 height 15
type input "00:04:58"
click at [1151, 624] on div "K [PERSON_NAME]" at bounding box center [1113, 633] width 126 height 20
click at [1240, 569] on body "Jobs Produção Mídia Notificações Central de Ajuda Área de Membros Implantação o…" at bounding box center [784, 390] width 1568 height 779
click at [1164, 694] on p "﻿ @ Karoline Arend ﻿ @br" at bounding box center [1221, 687] width 371 height 15
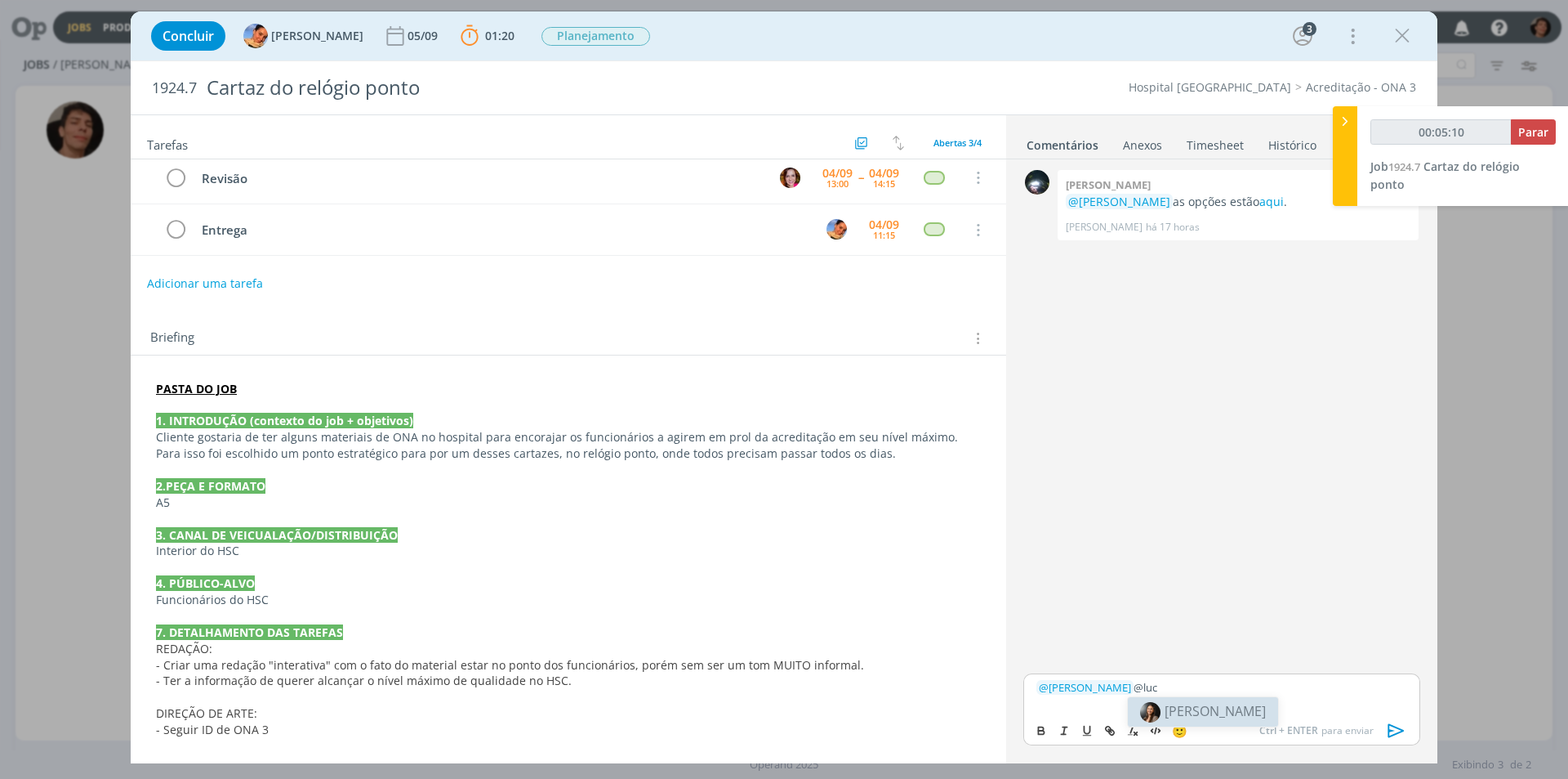
click at [1218, 715] on span "[PERSON_NAME]" at bounding box center [1215, 710] width 101 height 18
click at [1317, 632] on body "Jobs Produção Mídia Notificações Central de Ajuda Área de Membros Implantação o…" at bounding box center [784, 390] width 1568 height 779
click at [1257, 688] on p "﻿ @ Karoline Arend ﻿ ﻿ @ Beatriz Luchese ﻿ @san" at bounding box center [1221, 687] width 371 height 15
click at [1279, 641] on li "[PERSON_NAME]" at bounding box center [1298, 632] width 150 height 29
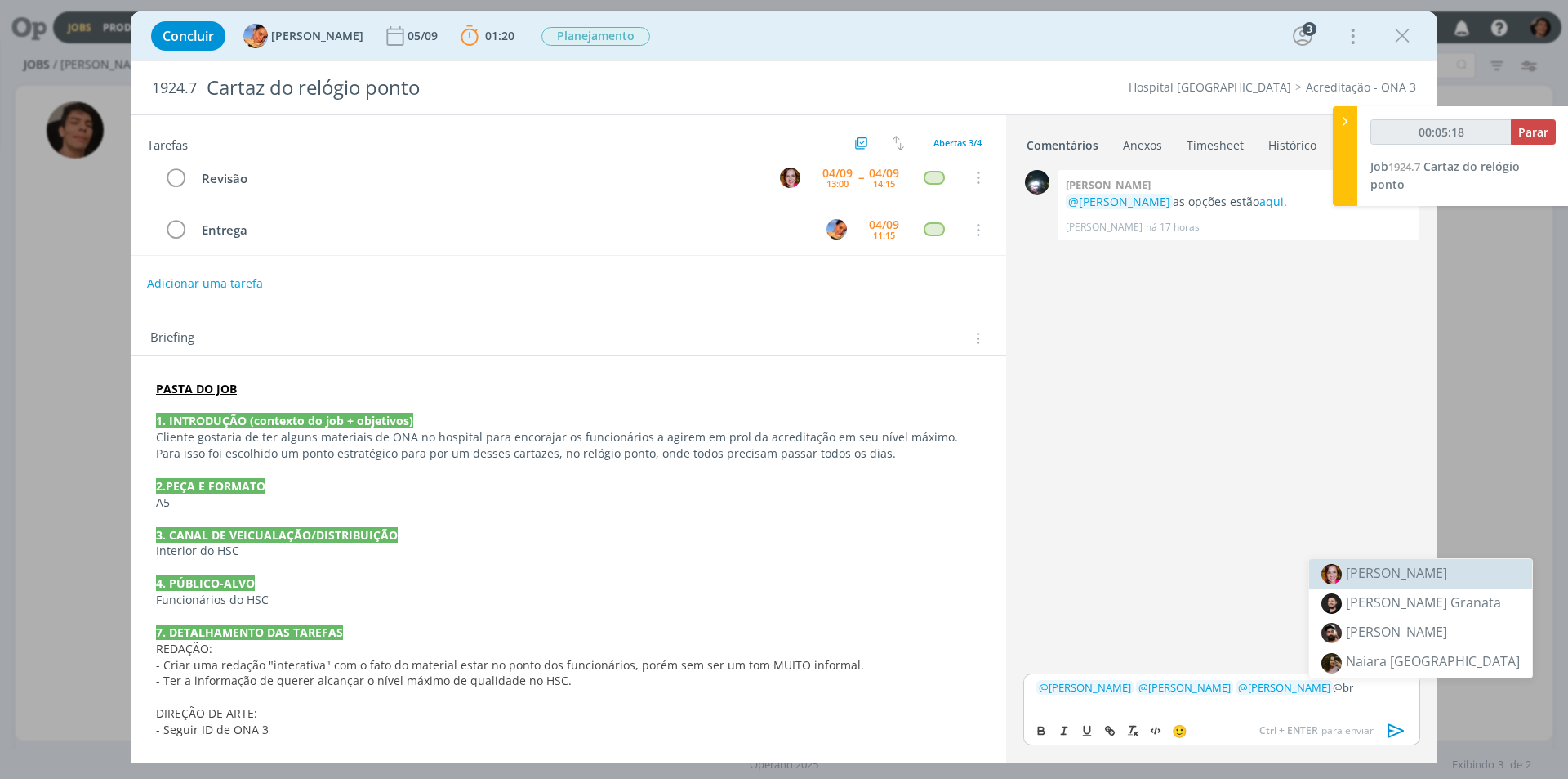
click at [1397, 574] on span "[PERSON_NAME]" at bounding box center [1396, 572] width 101 height 18
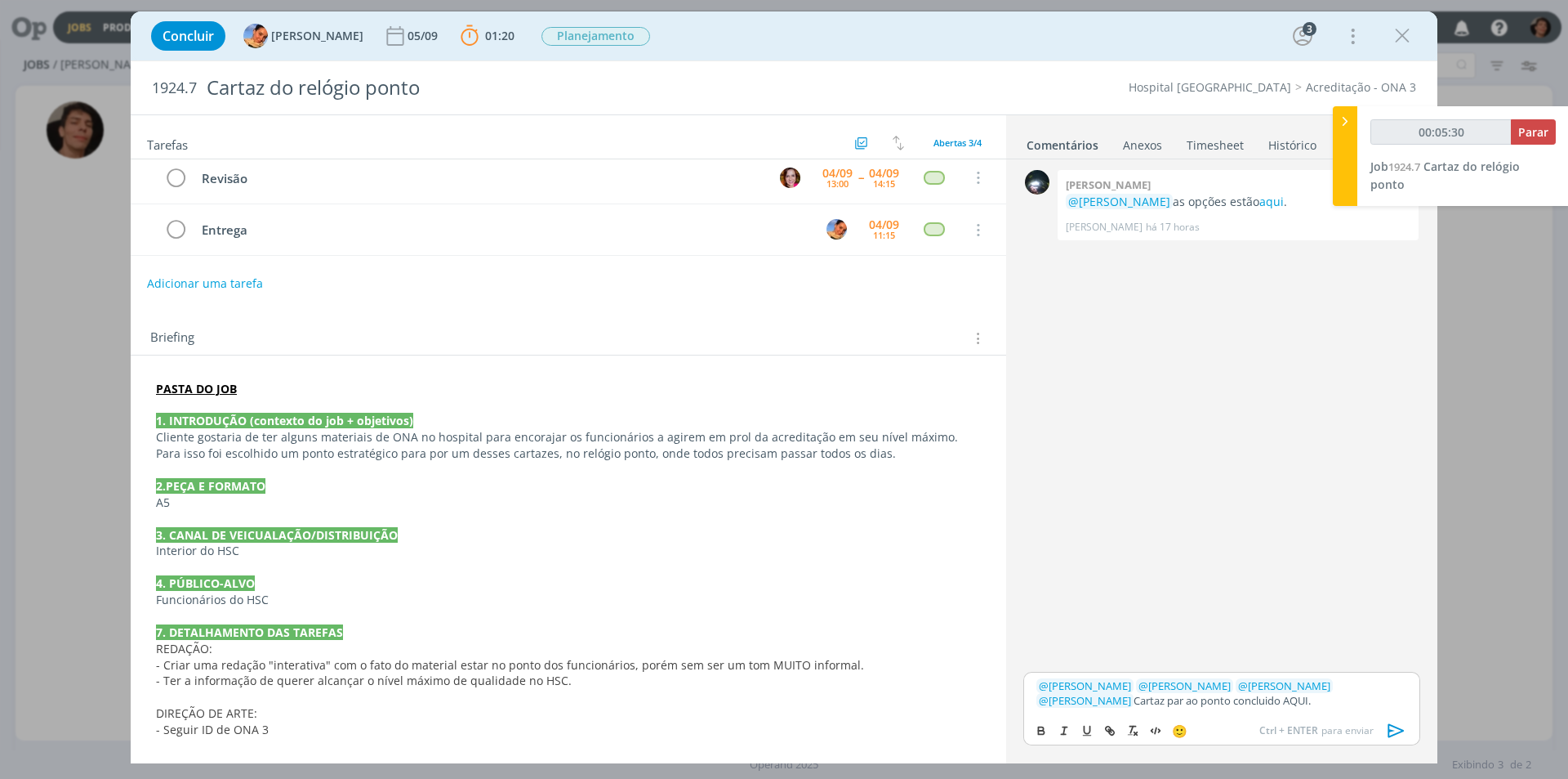
drag, startPoint x: 1187, startPoint y: 699, endPoint x: 1222, endPoint y: 704, distance: 35.4
click at [1222, 704] on p "﻿ @ Karoline Arend ﻿ ﻿ @ Beatriz Luchese ﻿ ﻿ @ Luíza Santana ﻿ ﻿ @ Bruna Bueno …" at bounding box center [1221, 693] width 371 height 30
type input "00:05:31"
click at [1107, 730] on icon "dialog" at bounding box center [1107, 728] width 5 height 5
paste input "https://sobeae.sharepoint.com/:f:/s/SOBEAE/ErpeSld9Zc5As84sOIb5DtQBBDdcTpHjx3mm…"
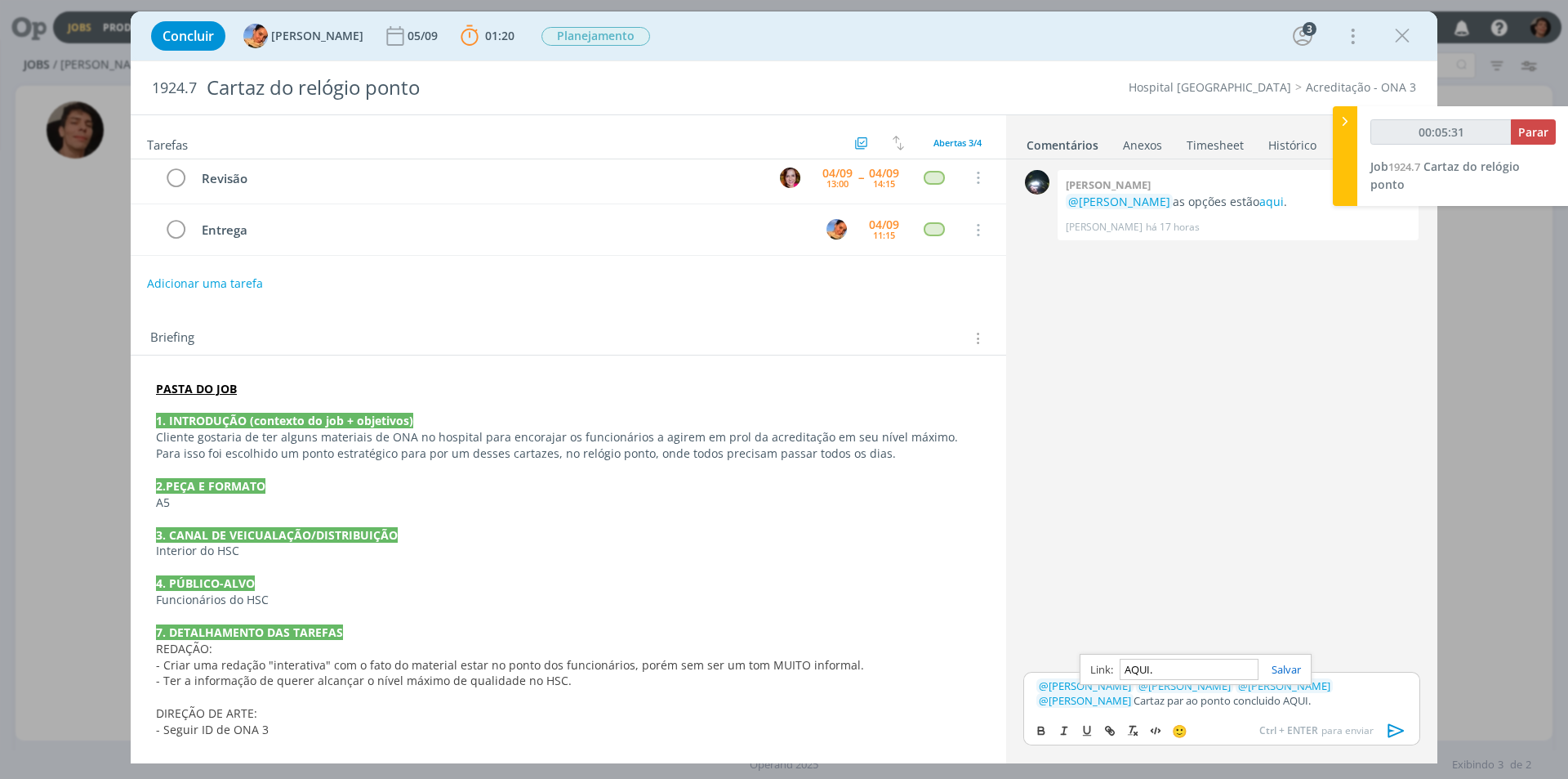
type input "https://sobeae.sharepoint.com/:f:/s/SOBEAE/ErpeSld9Zc5As84sOIb5DtQBBDdcTpHjx3mm…"
type input "00:05:34"
type input "https://sobeae.sharepoint.com/:f:/s/SOBEAE/ErpeSld9Zc5As84sOIb5DtQBBDdcTpHjx3mm…"
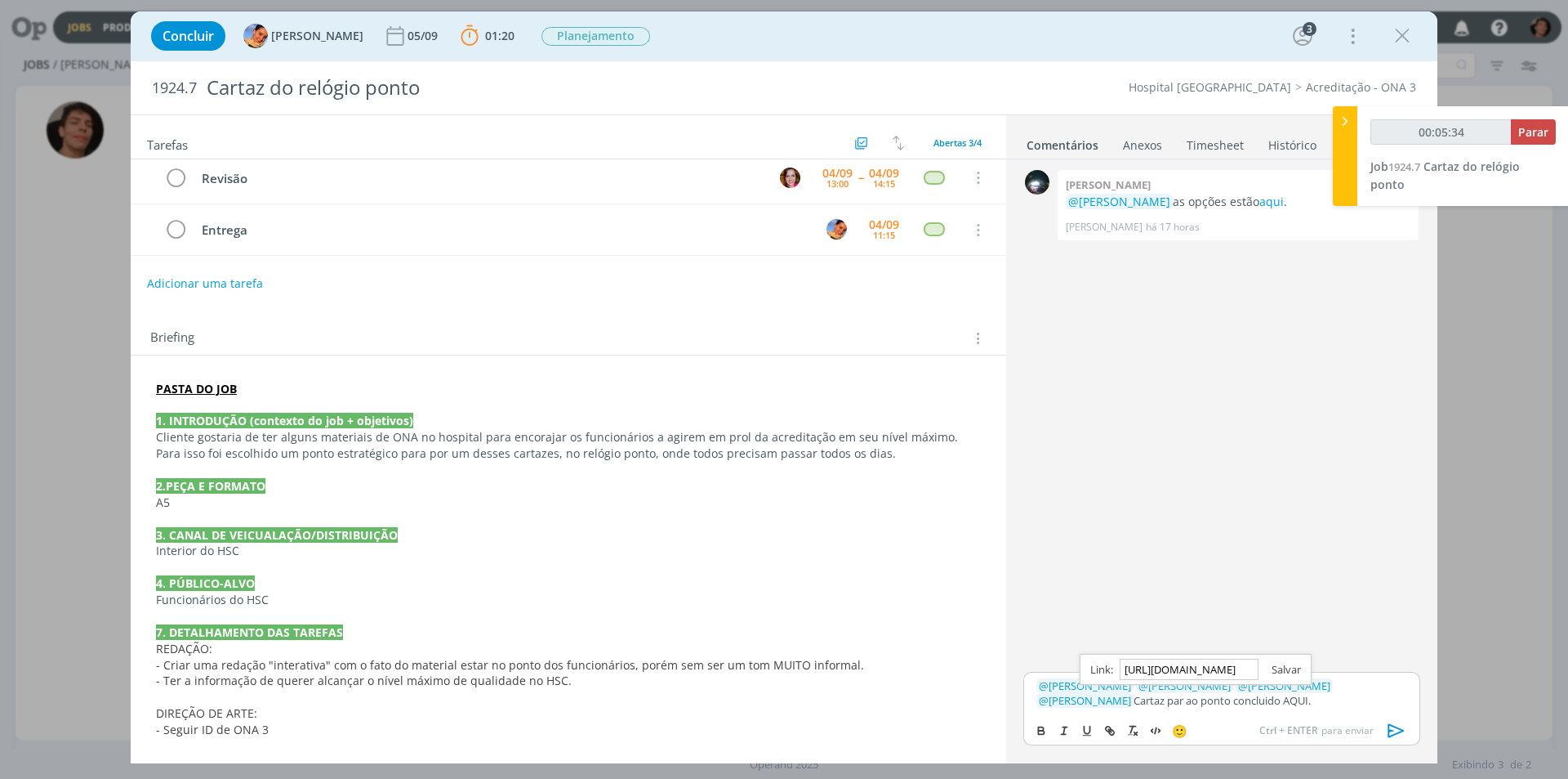
click at [1283, 675] on link "dialog" at bounding box center [1280, 668] width 43 height 15
click at [1257, 701] on p "﻿ @ Karoline Arend ﻿ ﻿ @ Beatriz Luchese ﻿ ﻿ @ Luíza Santana ﻿ ﻿ @ Bruna Bueno …" at bounding box center [1221, 693] width 371 height 30
type input "00:09:06"
click at [1537, 127] on span "Parar" at bounding box center [1533, 132] width 30 height 16
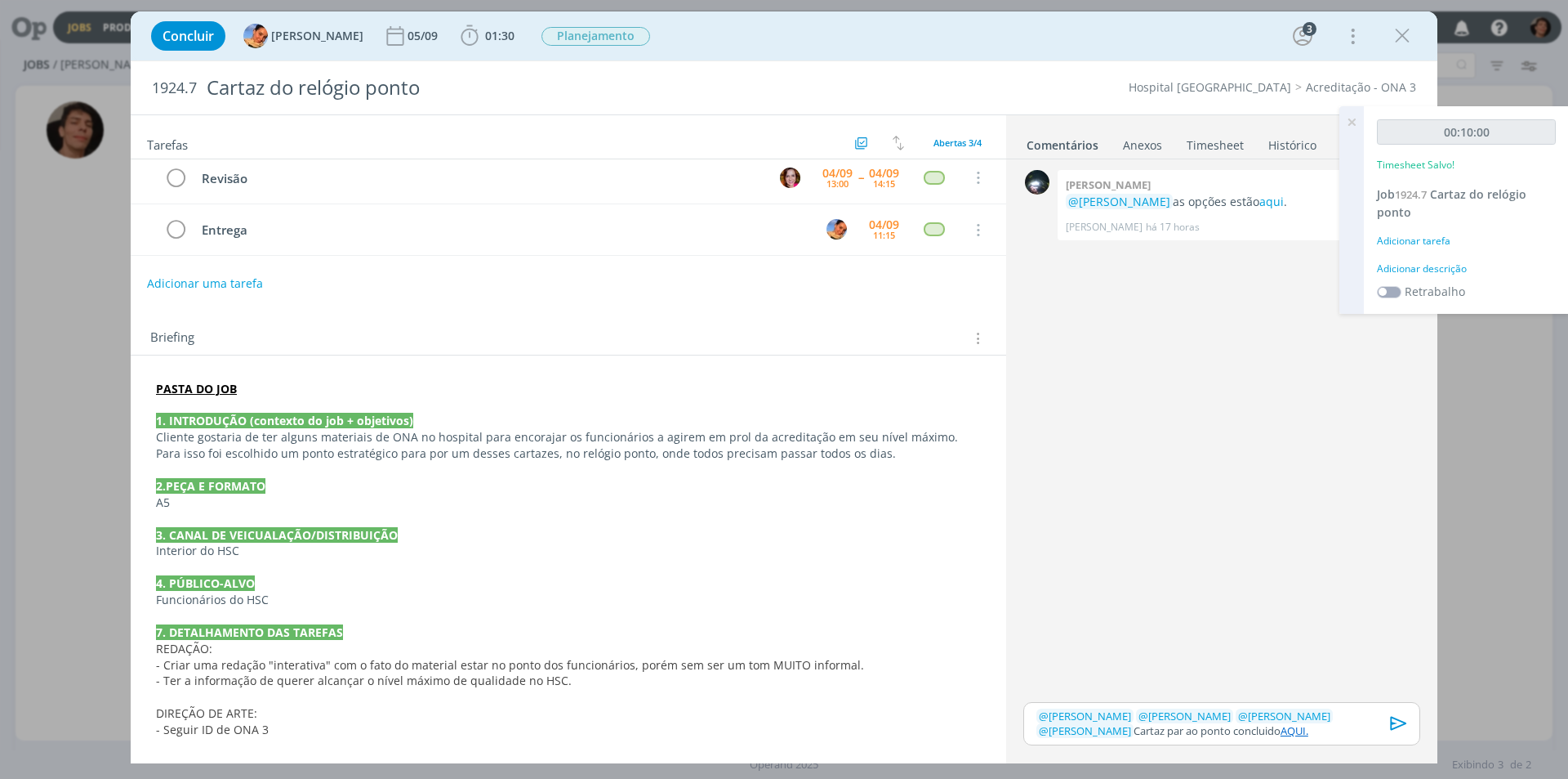
click at [1195, 140] on link "Timesheet" at bounding box center [1215, 142] width 59 height 23
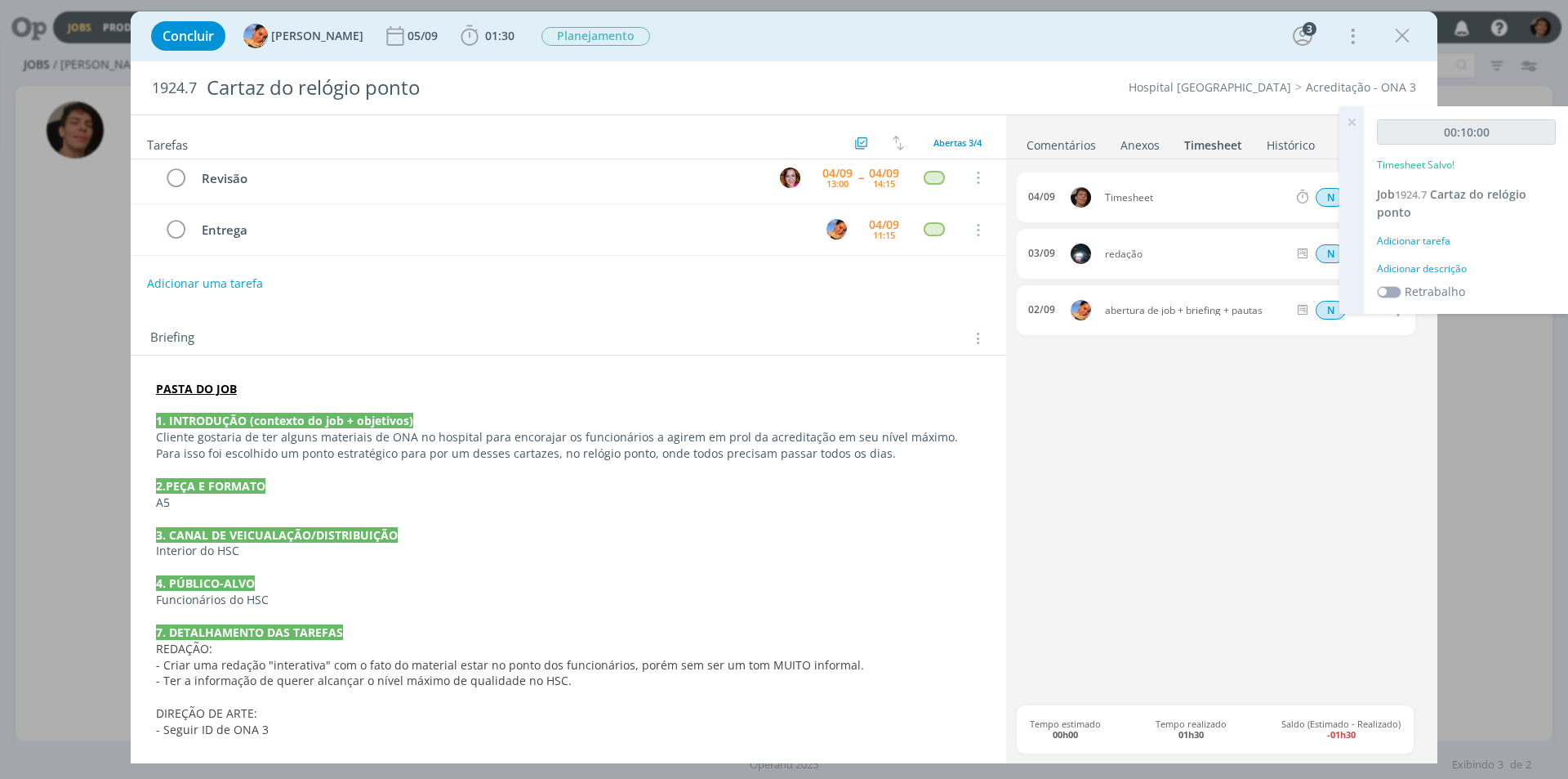
click at [1262, 198] on span "Timesheet" at bounding box center [1195, 197] width 195 height 10
click at [1142, 196] on span "Timesheet" at bounding box center [1195, 197] width 195 height 10
click at [1154, 199] on span "Timesheet" at bounding box center [1195, 197] width 195 height 10
drag, startPoint x: 1495, startPoint y: 163, endPoint x: 1446, endPoint y: 197, distance: 59.6
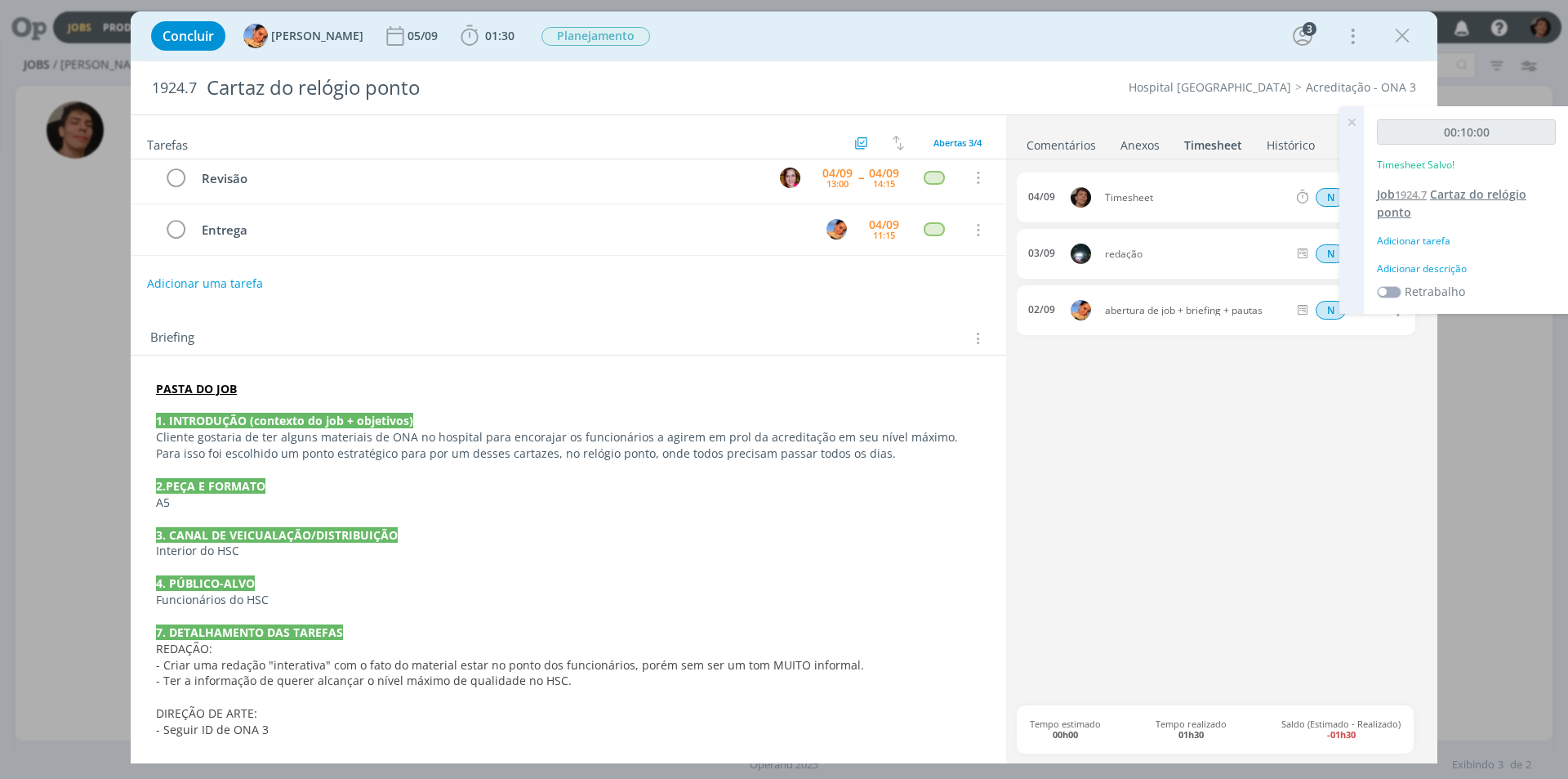
click at [1493, 165] on div "00:10:00 Timesheet Salvo!" at bounding box center [1466, 152] width 179 height 66
click at [1424, 428] on div "04/09 Timesheet N 00:10 Excluir Editar 03/09 redação N 01:00 Excluir 02/09 aber…" at bounding box center [1221, 438] width 410 height 532
click at [1351, 121] on icon at bounding box center [1351, 121] width 29 height 32
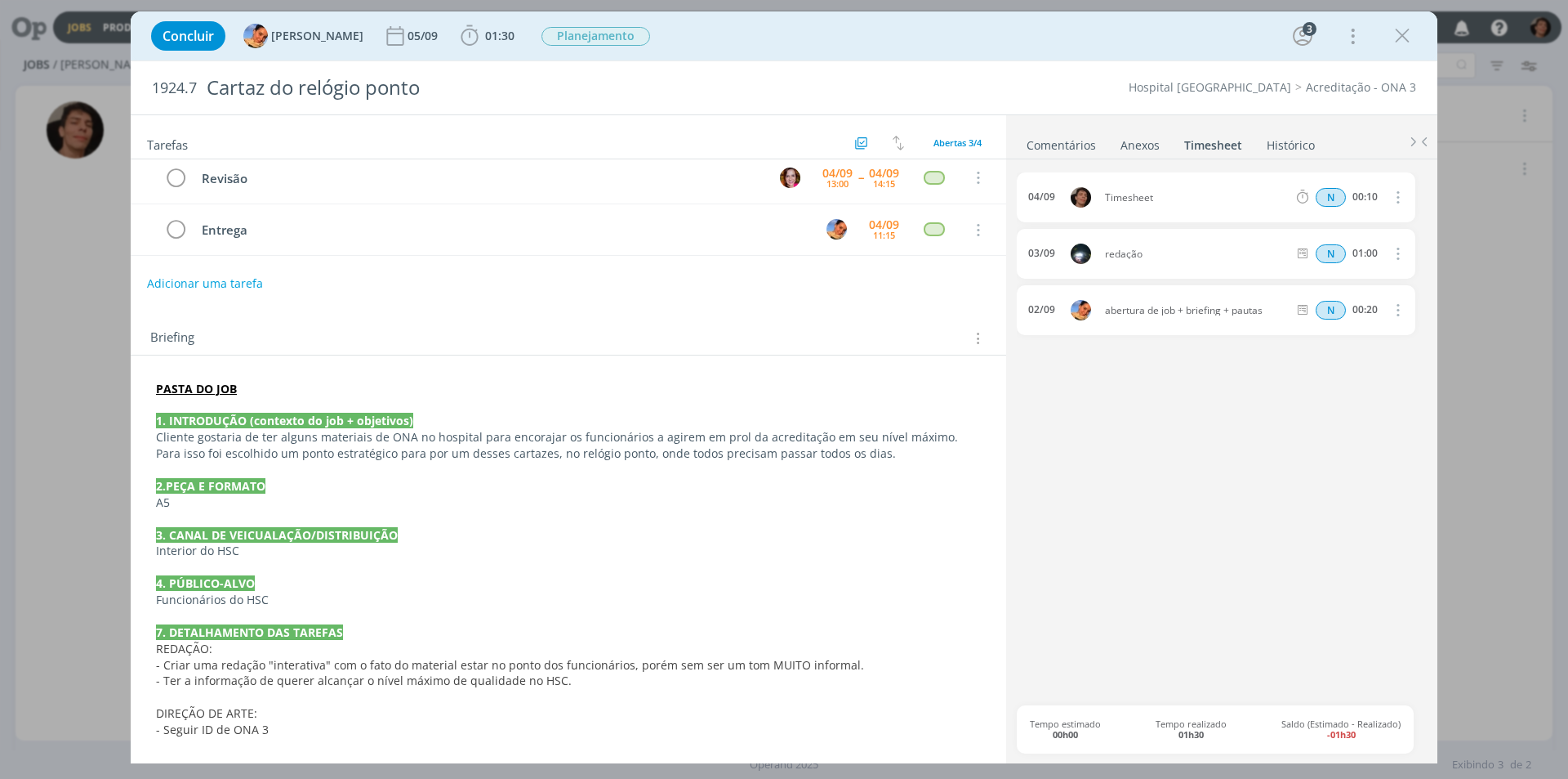
click at [1365, 191] on div "00:10" at bounding box center [1365, 197] width 25 height 12
click at [1394, 197] on icon "dialog" at bounding box center [1396, 197] width 18 height 19
click at [1365, 221] on link "Excluir" at bounding box center [1351, 226] width 129 height 26
drag, startPoint x: 1348, startPoint y: 196, endPoint x: 1369, endPoint y: 203, distance: 22.1
click at [1348, 196] on button "Não" at bounding box center [1346, 197] width 33 height 18
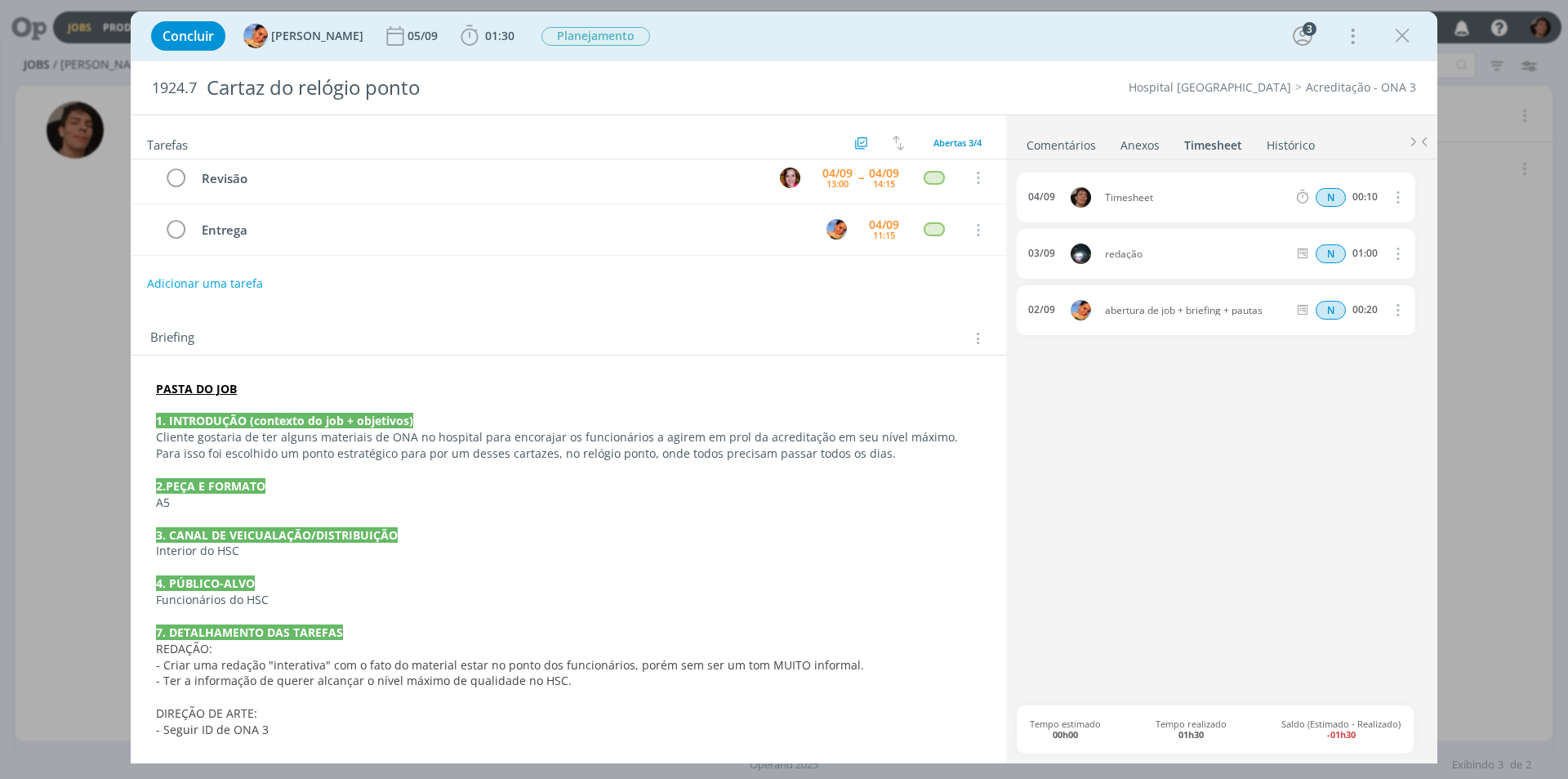
drag, startPoint x: 1398, startPoint y: 191, endPoint x: 1387, endPoint y: 217, distance: 28.2
click at [1398, 192] on icon "dialog" at bounding box center [1396, 197] width 18 height 19
click at [1356, 250] on link "Editar" at bounding box center [1351, 252] width 129 height 26
click at [1364, 194] on input "00:10" at bounding box center [1365, 197] width 35 height 18
click at [1372, 198] on input "00:10" at bounding box center [1365, 197] width 35 height 18
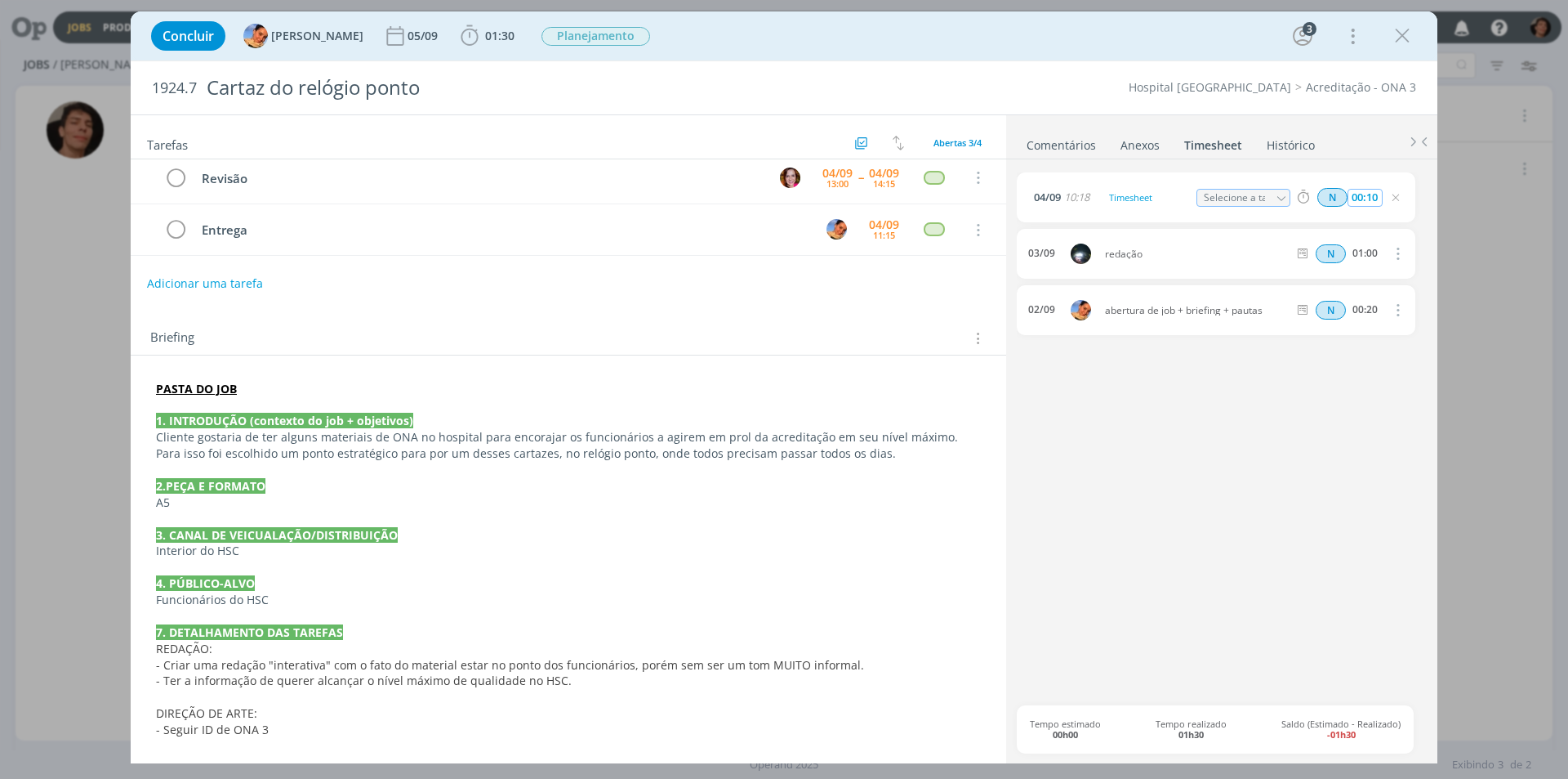
click at [1365, 198] on input "00:10" at bounding box center [1365, 197] width 35 height 18
drag, startPoint x: 1359, startPoint y: 194, endPoint x: 1415, endPoint y: 194, distance: 56.0
click at [1415, 194] on div "N 00:10" at bounding box center [1372, 197] width 222 height 20
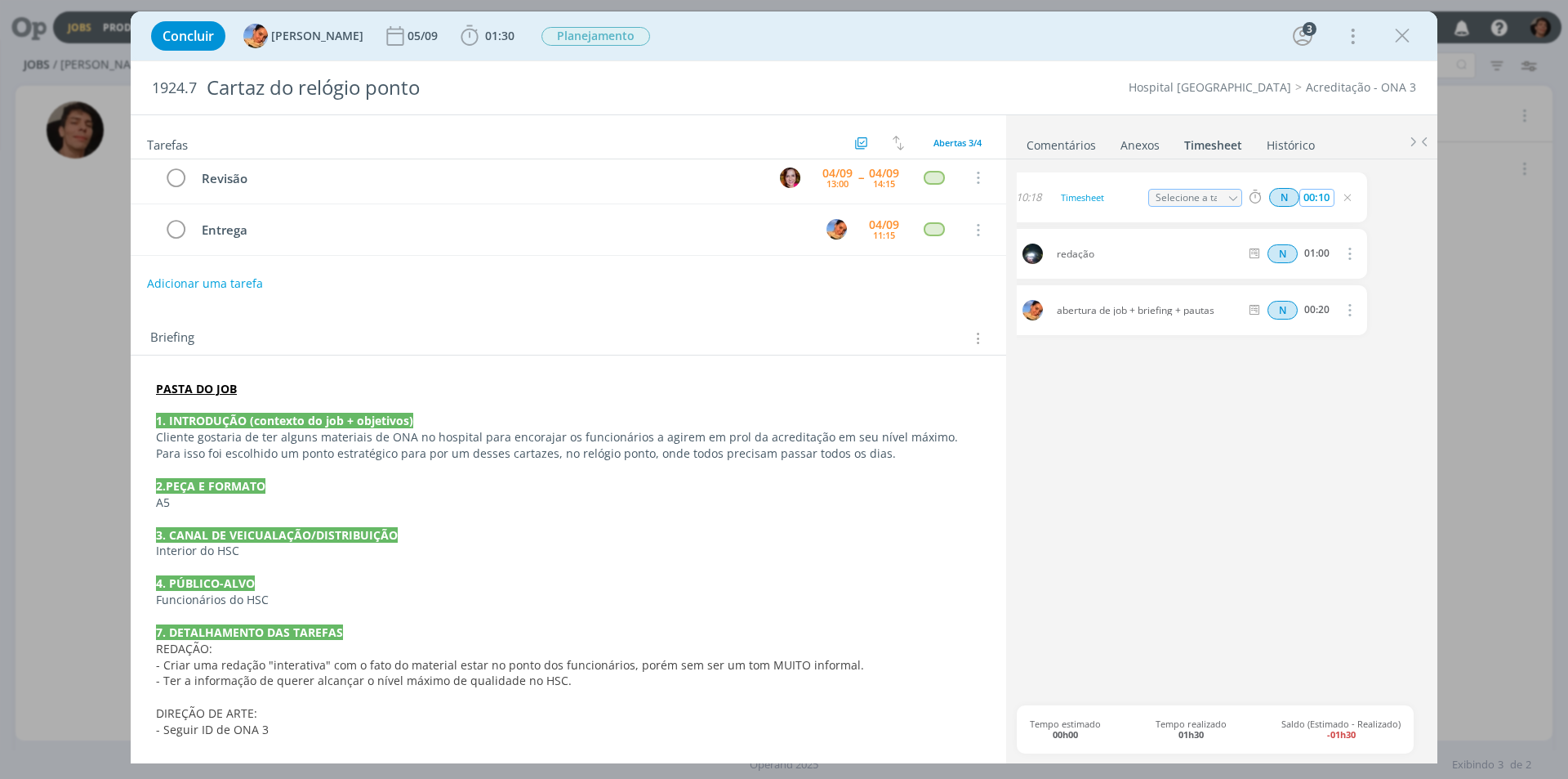
click at [1322, 197] on input "00:10" at bounding box center [1317, 197] width 35 height 18
drag, startPoint x: 1318, startPoint y: 194, endPoint x: 1339, endPoint y: 197, distance: 21.2
click at [1339, 197] on div "N 00:10" at bounding box center [1352, 197] width 222 height 20
type input "00:45"
drag, startPoint x: 1284, startPoint y: 431, endPoint x: 1234, endPoint y: 381, distance: 70.7
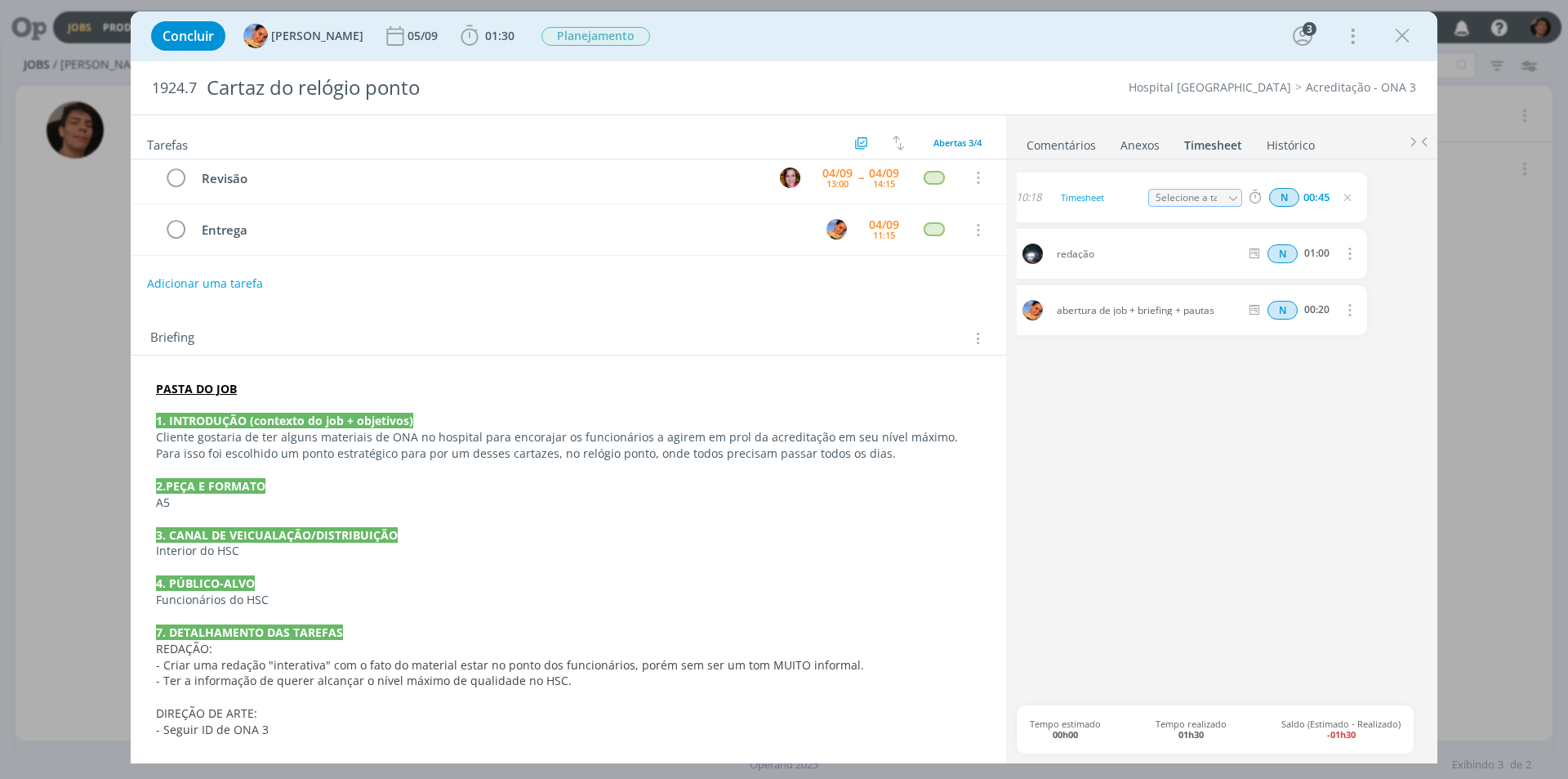
click at [1283, 433] on div "04/09 10:18 Timesheet Selecione a tarefa N 00:45 03/09 redação N 01:00 Excluir …" at bounding box center [1221, 438] width 410 height 532
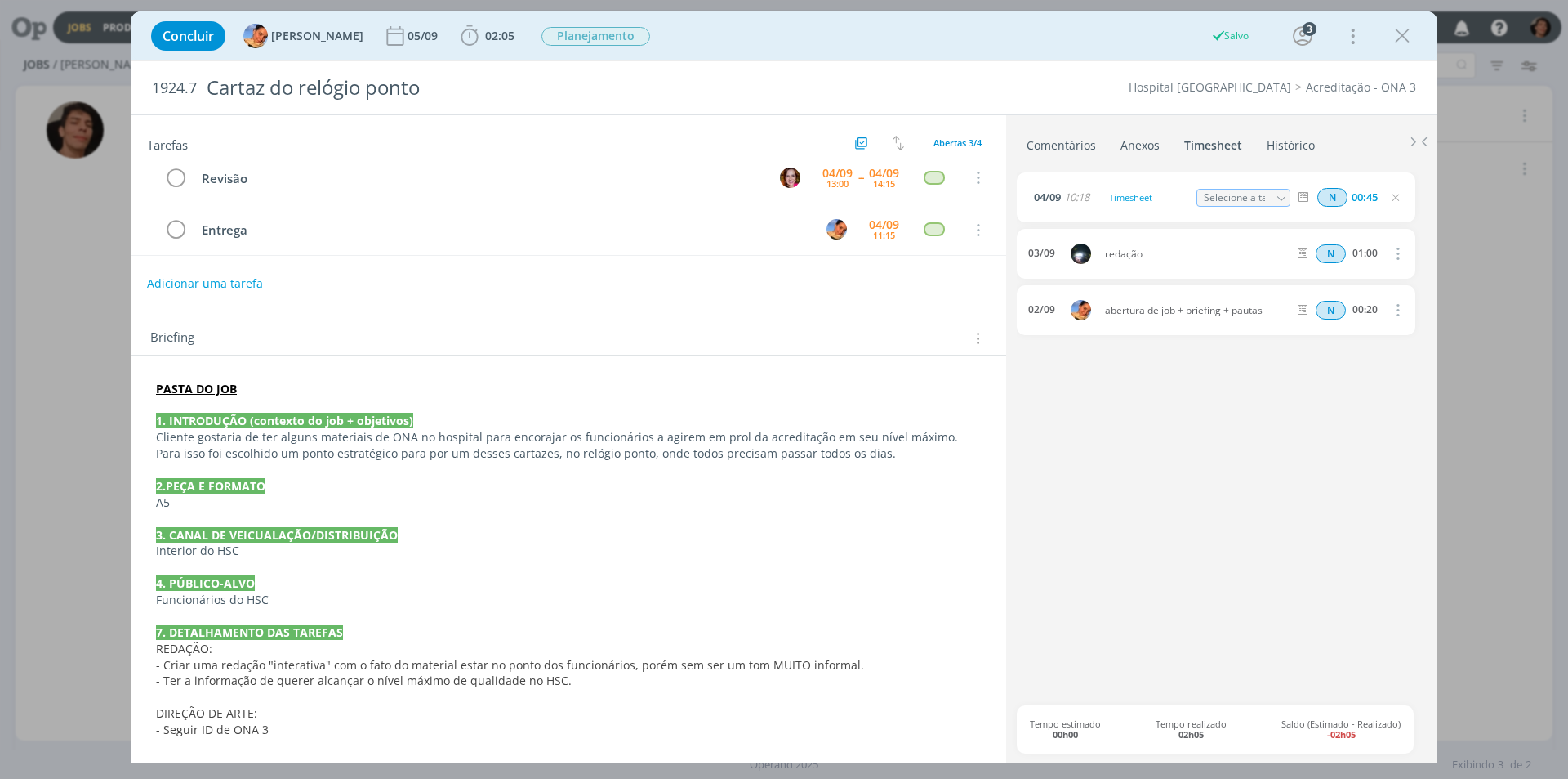
drag, startPoint x: 1395, startPoint y: 198, endPoint x: 1383, endPoint y: 221, distance: 25.9
click at [1395, 201] on icon "dialog" at bounding box center [1395, 197] width 13 height 13
drag, startPoint x: 1399, startPoint y: 195, endPoint x: 1385, endPoint y: 218, distance: 26.9
click at [1398, 197] on icon "dialog" at bounding box center [1396, 197] width 18 height 19
click at [1344, 248] on link "Editar" at bounding box center [1351, 252] width 129 height 26
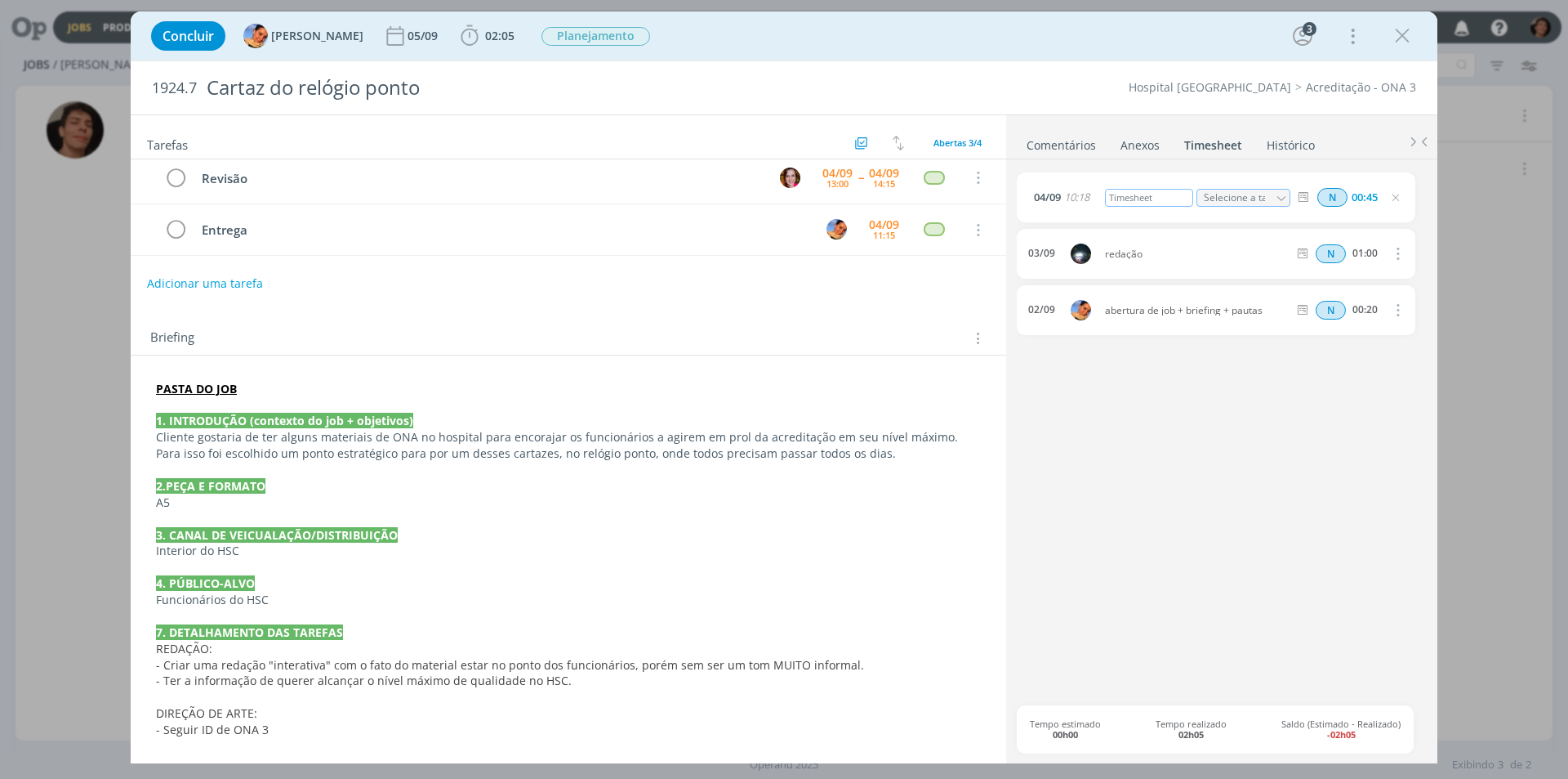
click at [1134, 198] on div "Timesheet" at bounding box center [1149, 197] width 88 height 18
drag, startPoint x: 1112, startPoint y: 204, endPoint x: 1052, endPoint y: 222, distance: 62.6
click at [1052, 222] on div "04/09 10:18 Timesheet Selecione a tarefa N 00:45" at bounding box center [1216, 196] width 398 height 50
click at [1340, 413] on div "04/09 10:18 criação cartaz Selecione a tarefa N 00:45 03/09 redação N 01:00 Exc…" at bounding box center [1221, 438] width 410 height 532
click at [1396, 196] on icon "dialog" at bounding box center [1395, 197] width 13 height 13
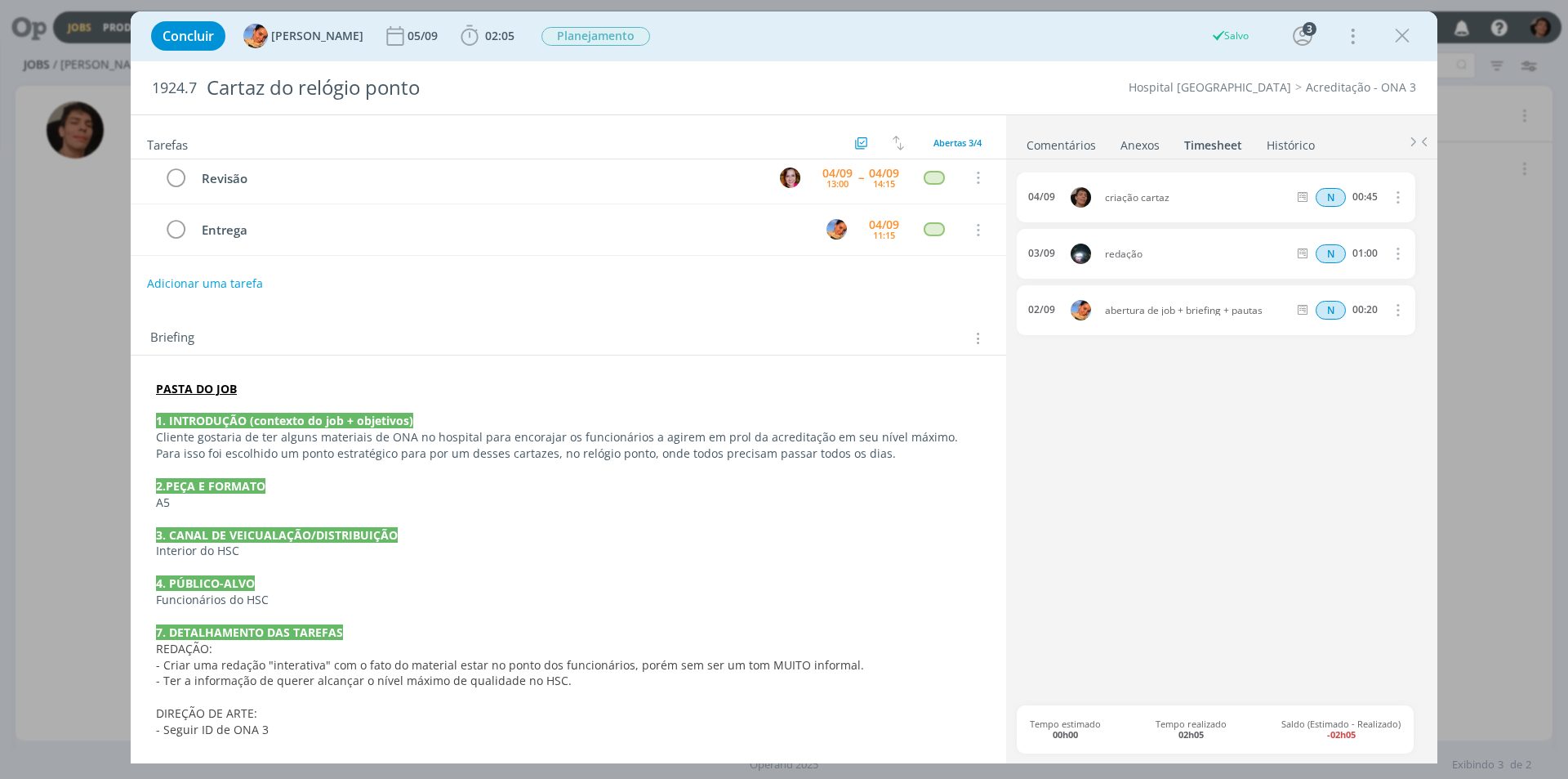
click at [1211, 406] on div "04/09 criação cartaz N 00:45 Excluir Editar 03/09 redação N 01:00 Excluir 02/09…" at bounding box center [1221, 438] width 410 height 532
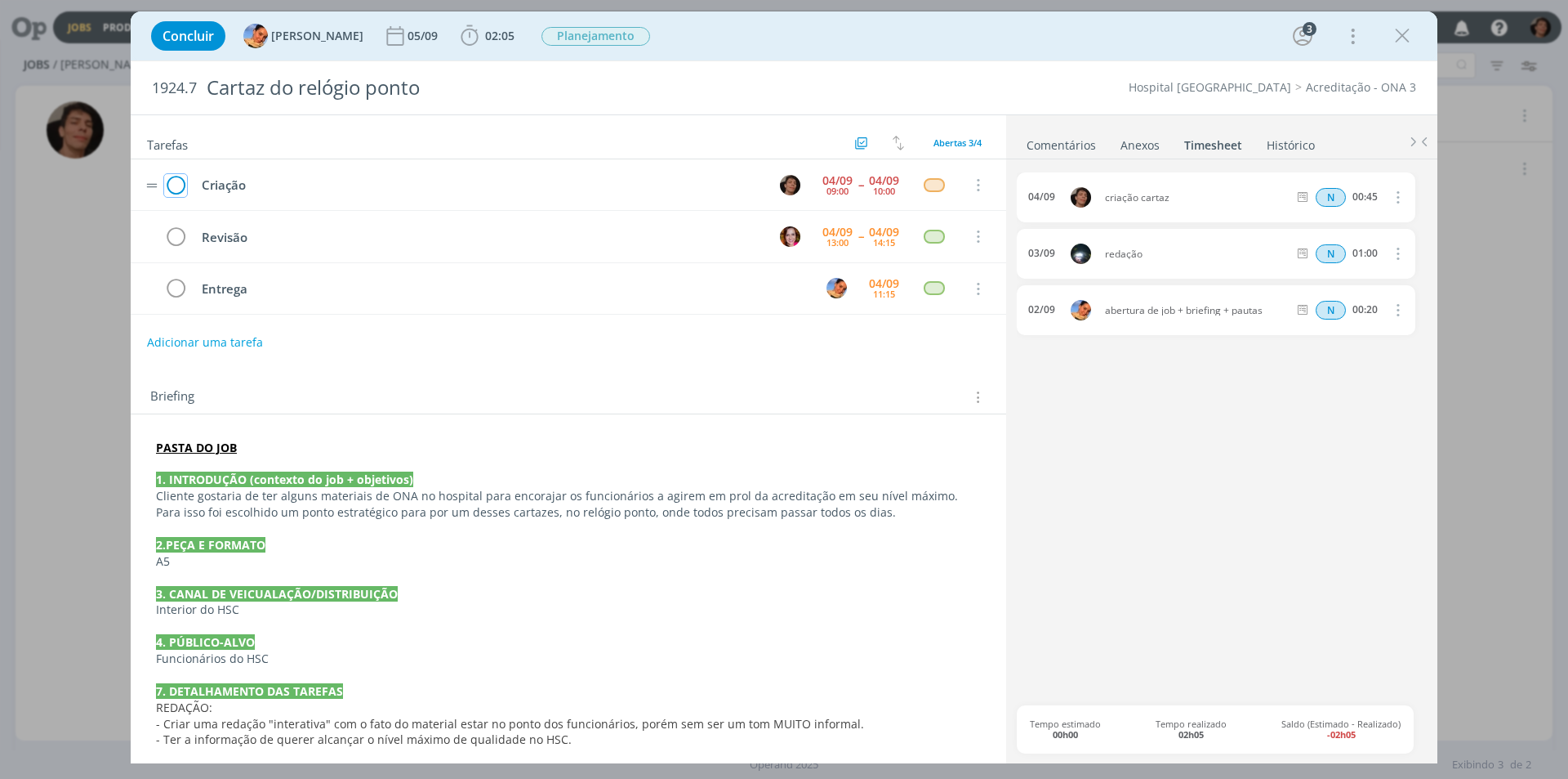
click at [183, 174] on icon "dialog" at bounding box center [176, 185] width 23 height 24
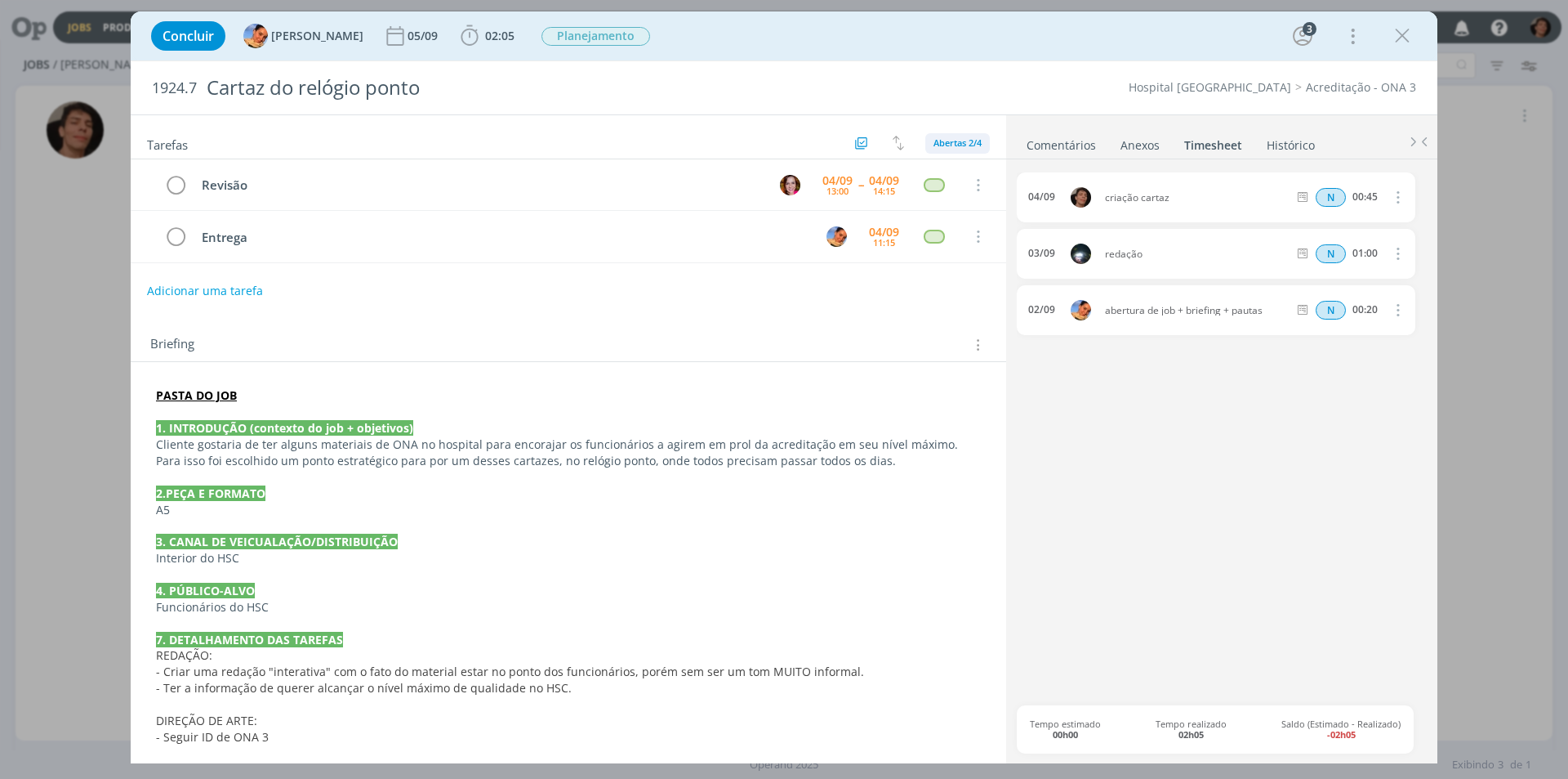
click at [969, 137] on span "Abertas 2/4" at bounding box center [957, 142] width 49 height 13
click at [969, 182] on span "Todas 4" at bounding box center [955, 179] width 38 height 15
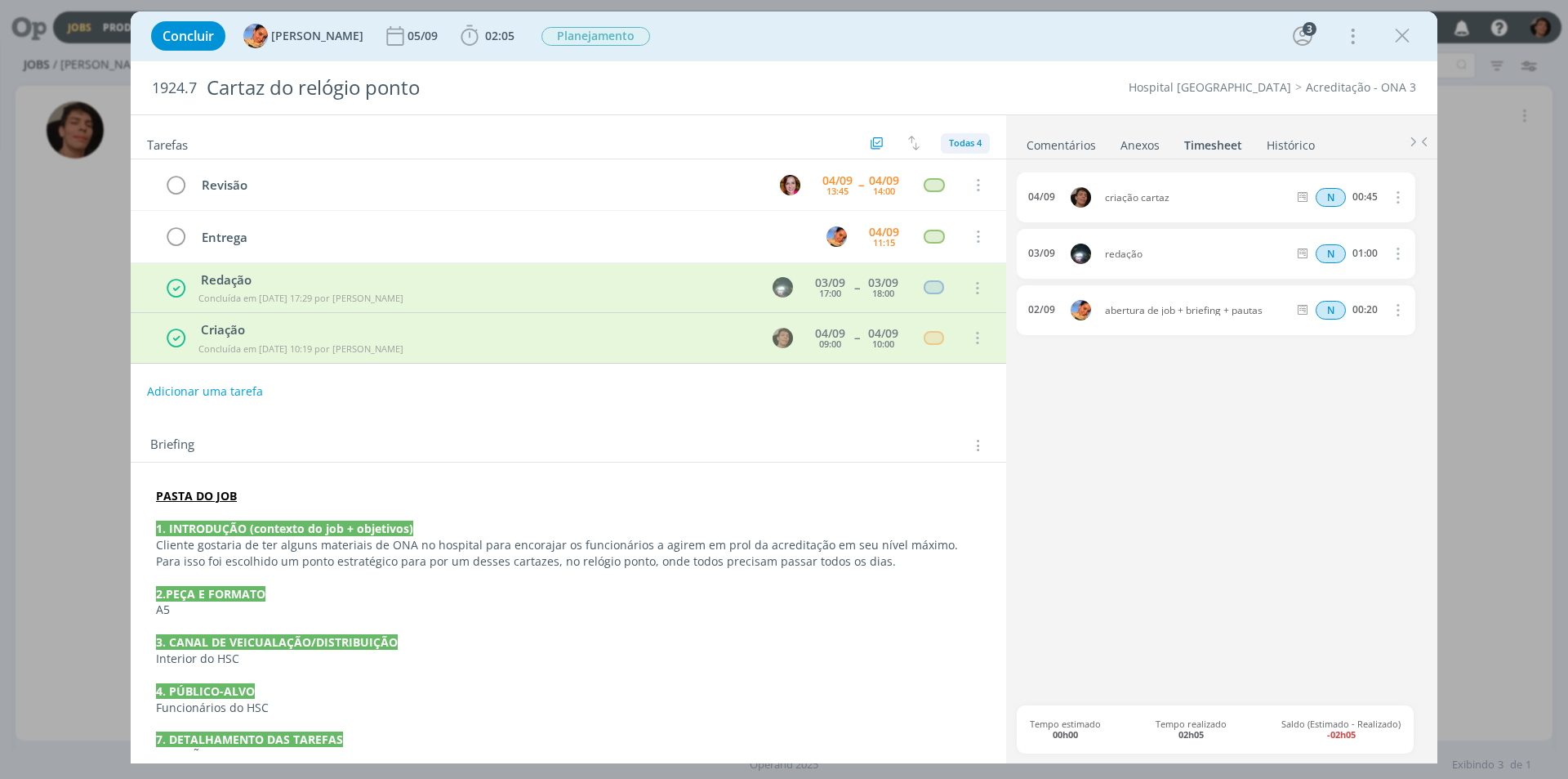
click at [966, 136] on span "Todas 4" at bounding box center [965, 142] width 33 height 13
click at [990, 389] on div "Adicionar uma tarefa" at bounding box center [569, 391] width 876 height 29
click at [973, 333] on icon "dialog" at bounding box center [976, 338] width 18 height 15
click at [391, 426] on div "Briefing Briefings Predefinidos Versões do Briefing Ver Briefing do Projeto" at bounding box center [569, 440] width 876 height 44
click at [1405, 39] on icon "dialog" at bounding box center [1401, 35] width 24 height 24
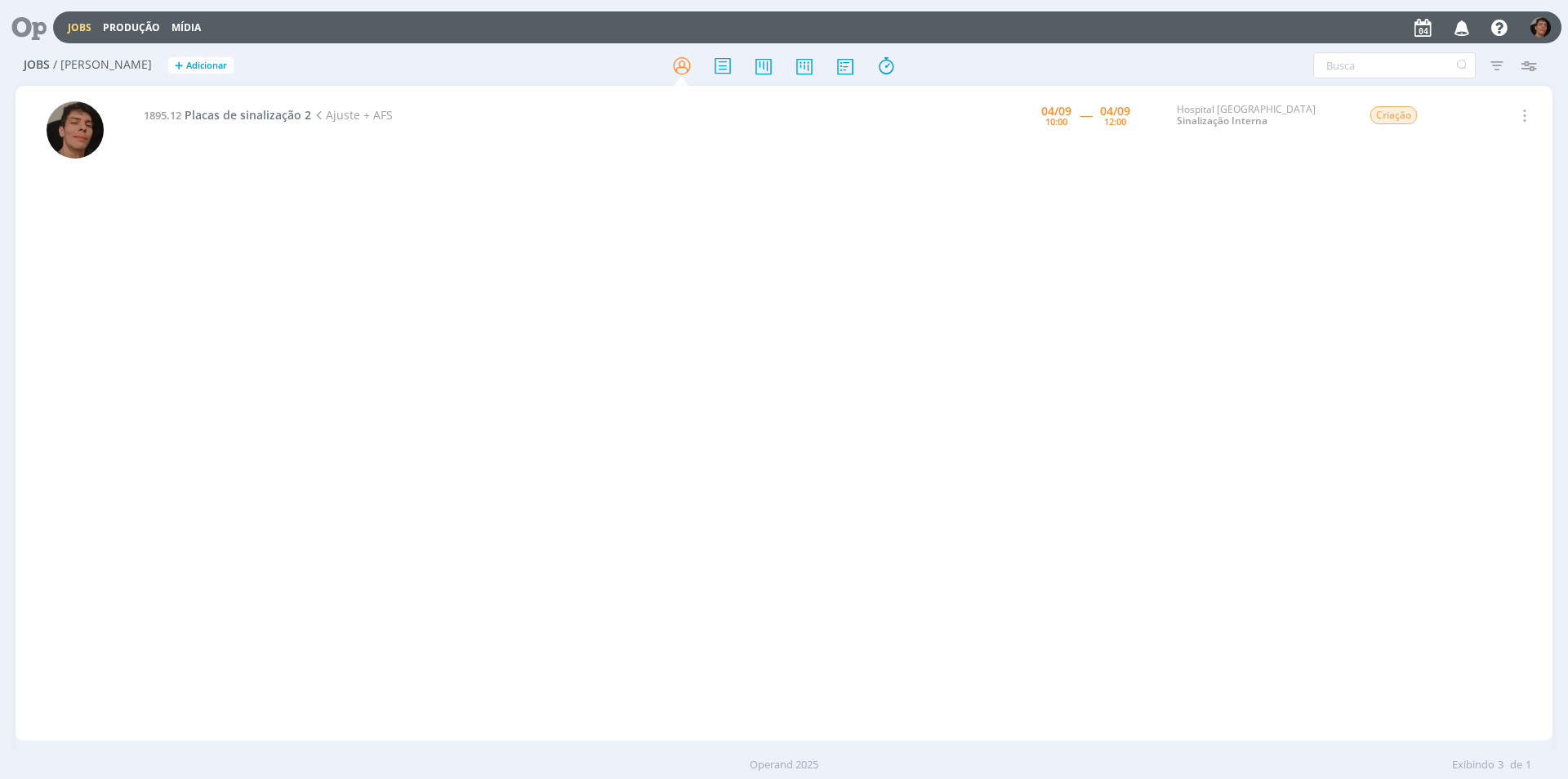
click at [285, 243] on div "1895.12 Placas de sinalização 2 Ajuste + AFS 04/09 10:00 ----- 04/09 12:00 Hosp…" at bounding box center [843, 413] width 1418 height 648
click at [290, 119] on span "Placas de sinalização 2" at bounding box center [248, 115] width 126 height 16
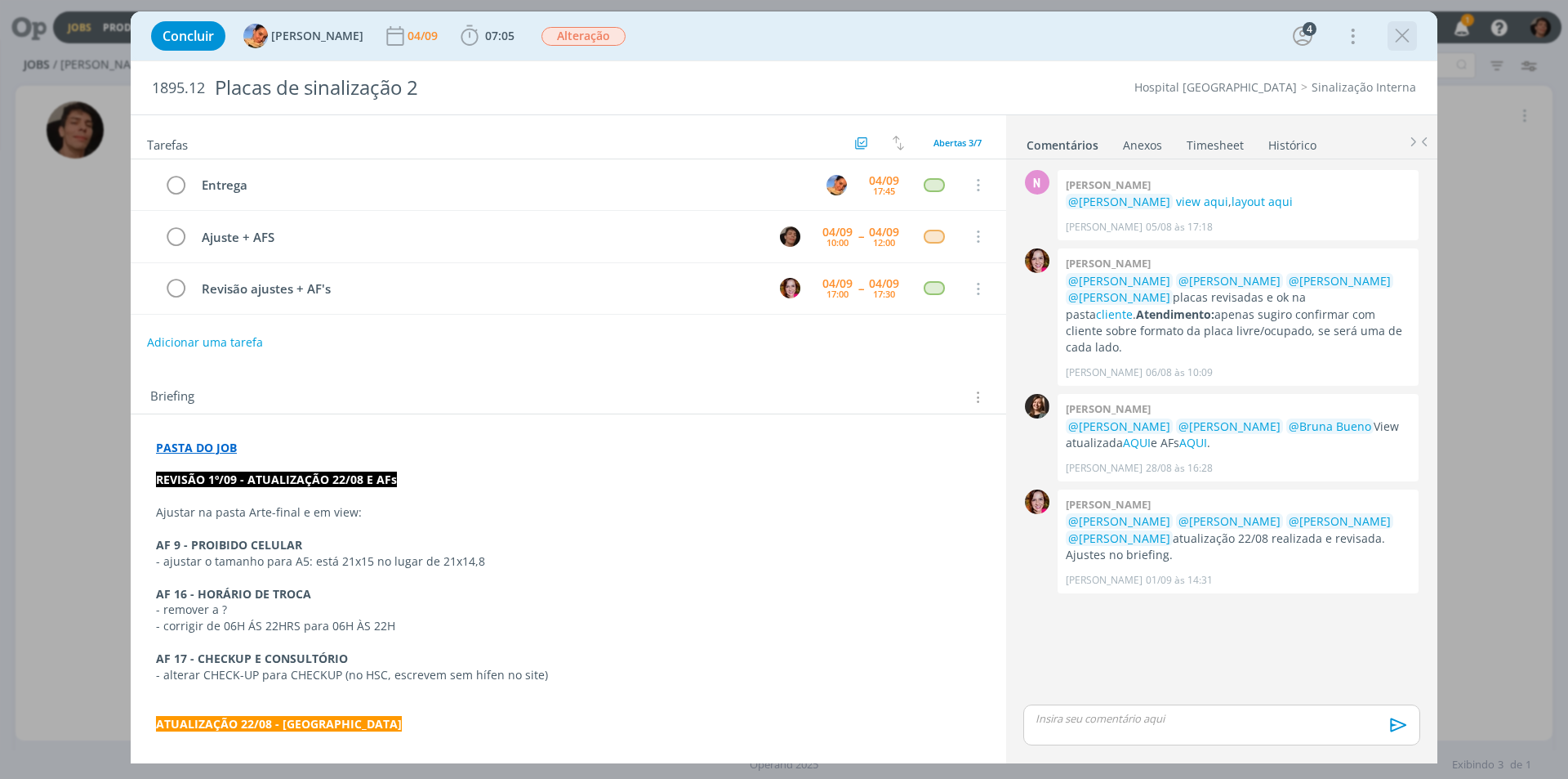
click at [1400, 37] on icon "dialog" at bounding box center [1401, 35] width 24 height 24
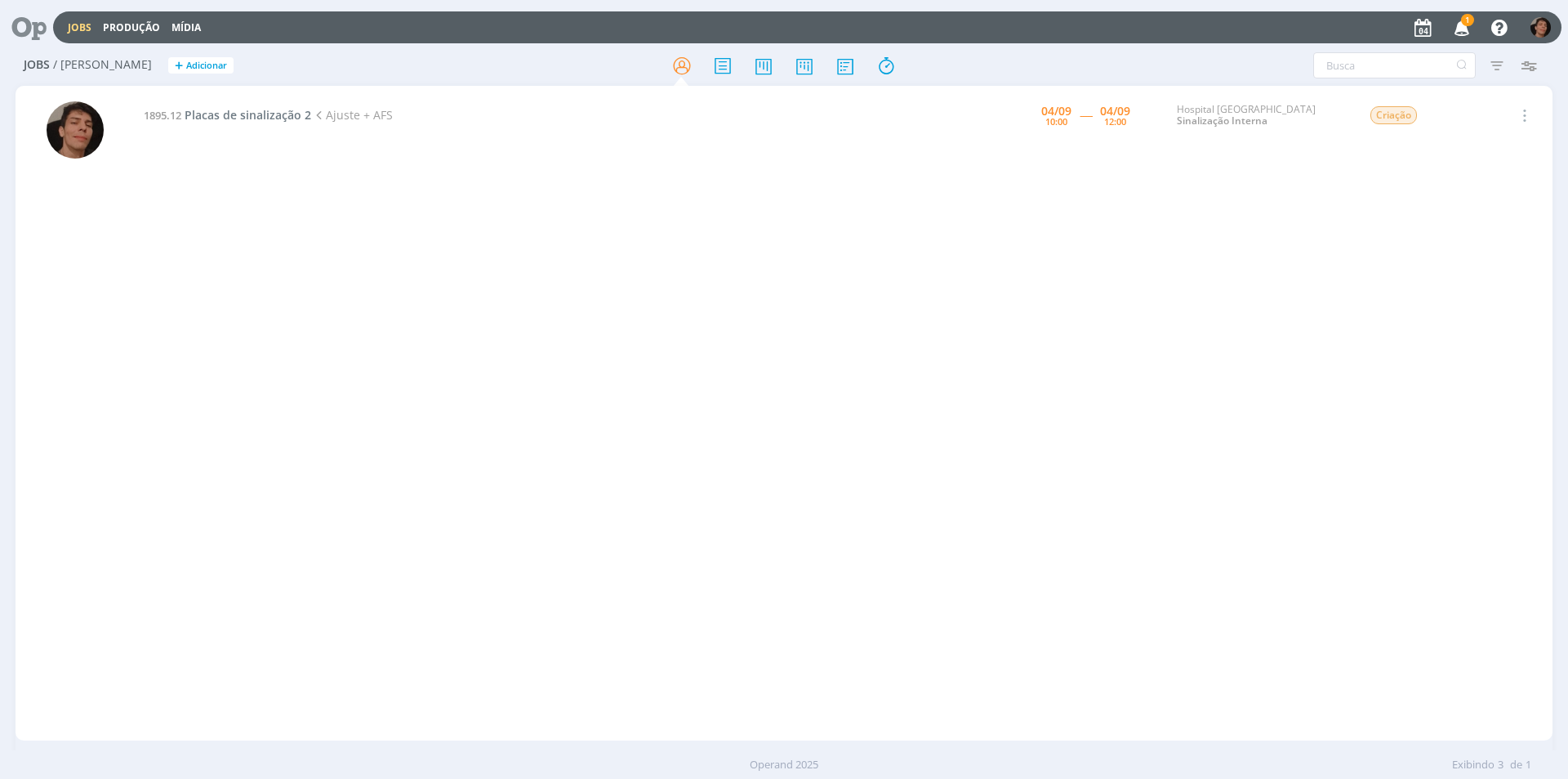
click at [1466, 28] on icon "button" at bounding box center [1461, 26] width 28 height 28
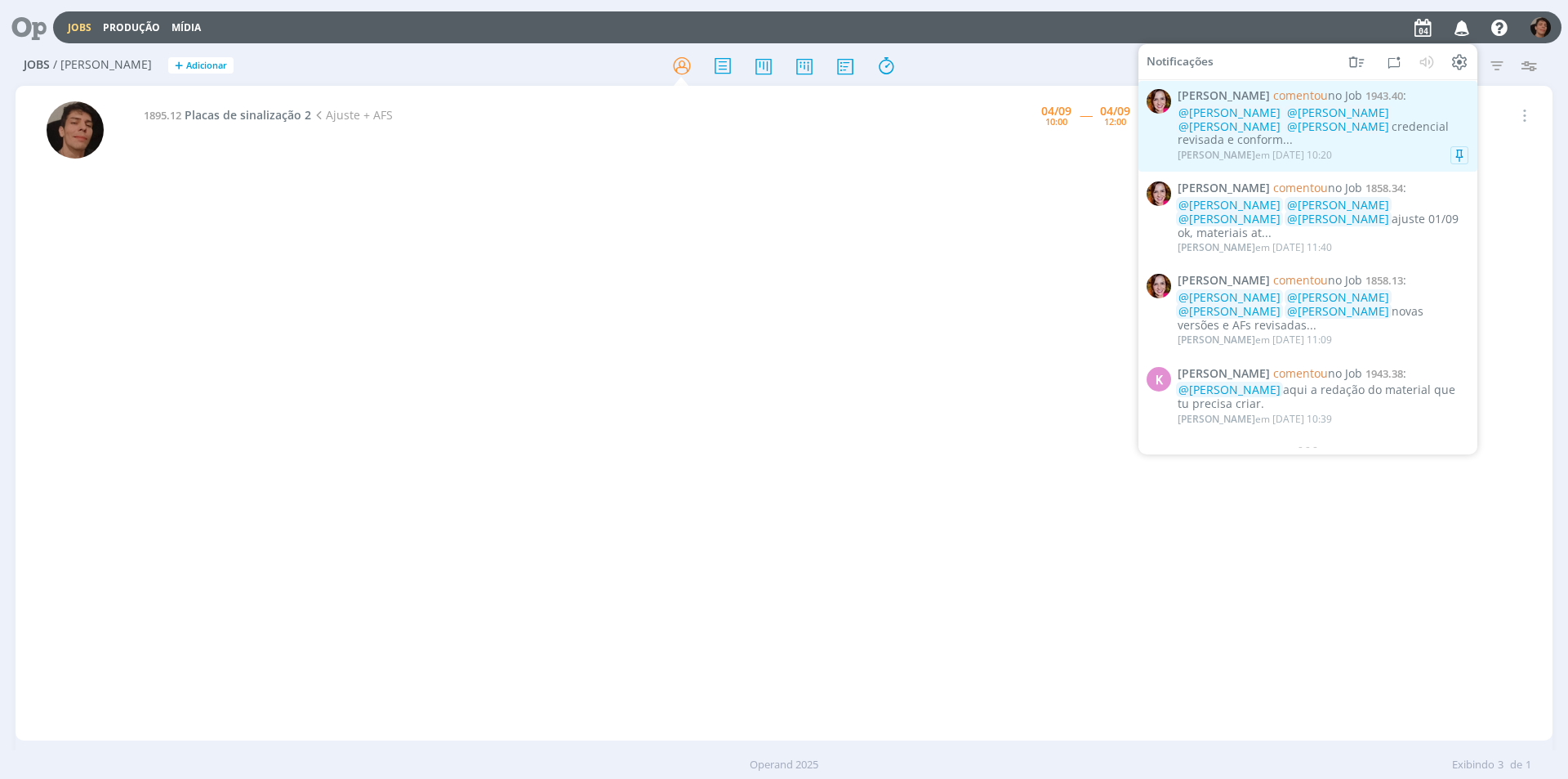
click at [1391, 132] on div "@Patrick Meireles @Luíza Santana @Karoline Arend @Beatriz Luchese credencial re…" at bounding box center [1322, 126] width 290 height 41
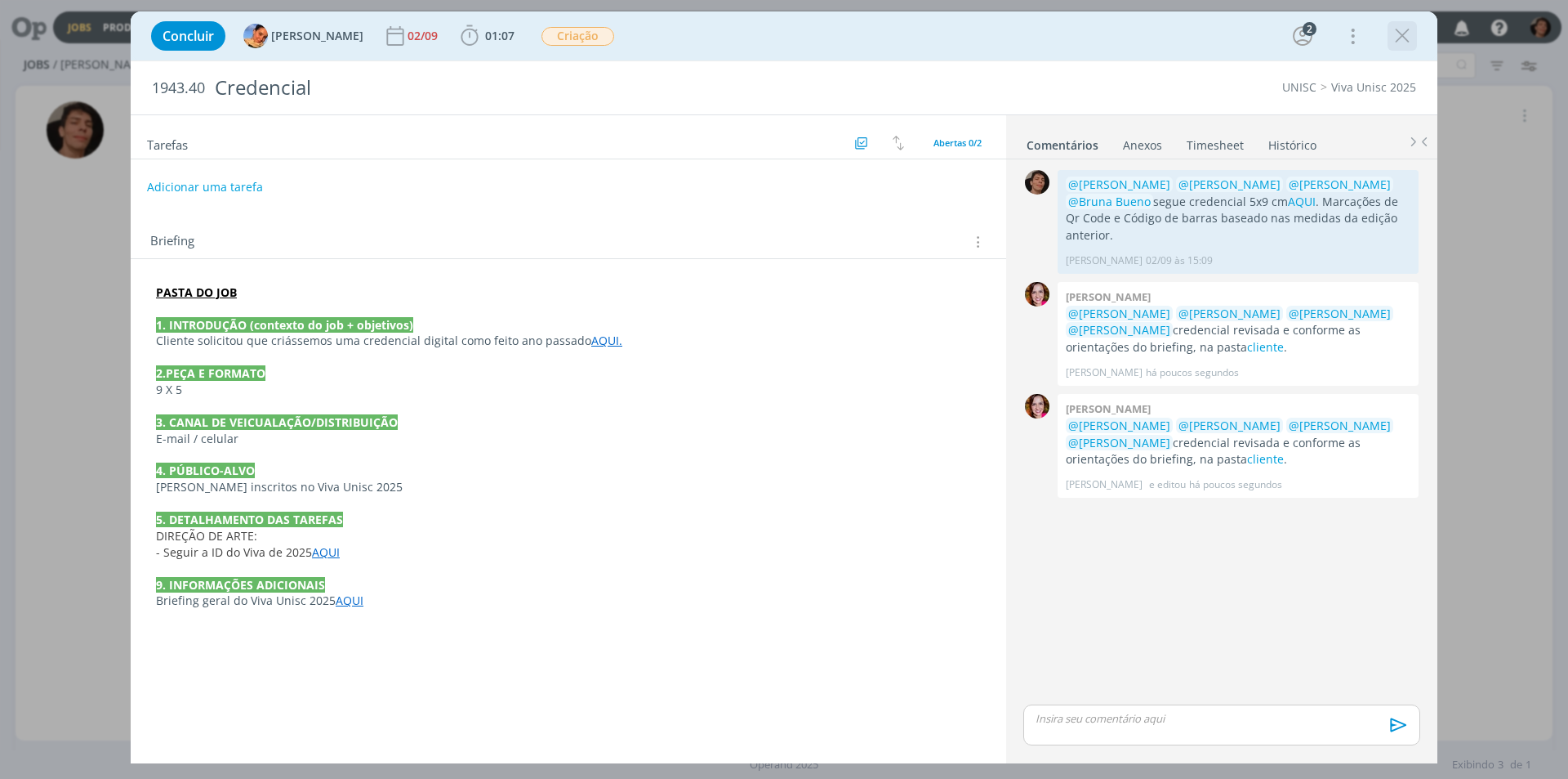
click at [1407, 39] on icon "dialog" at bounding box center [1401, 35] width 24 height 24
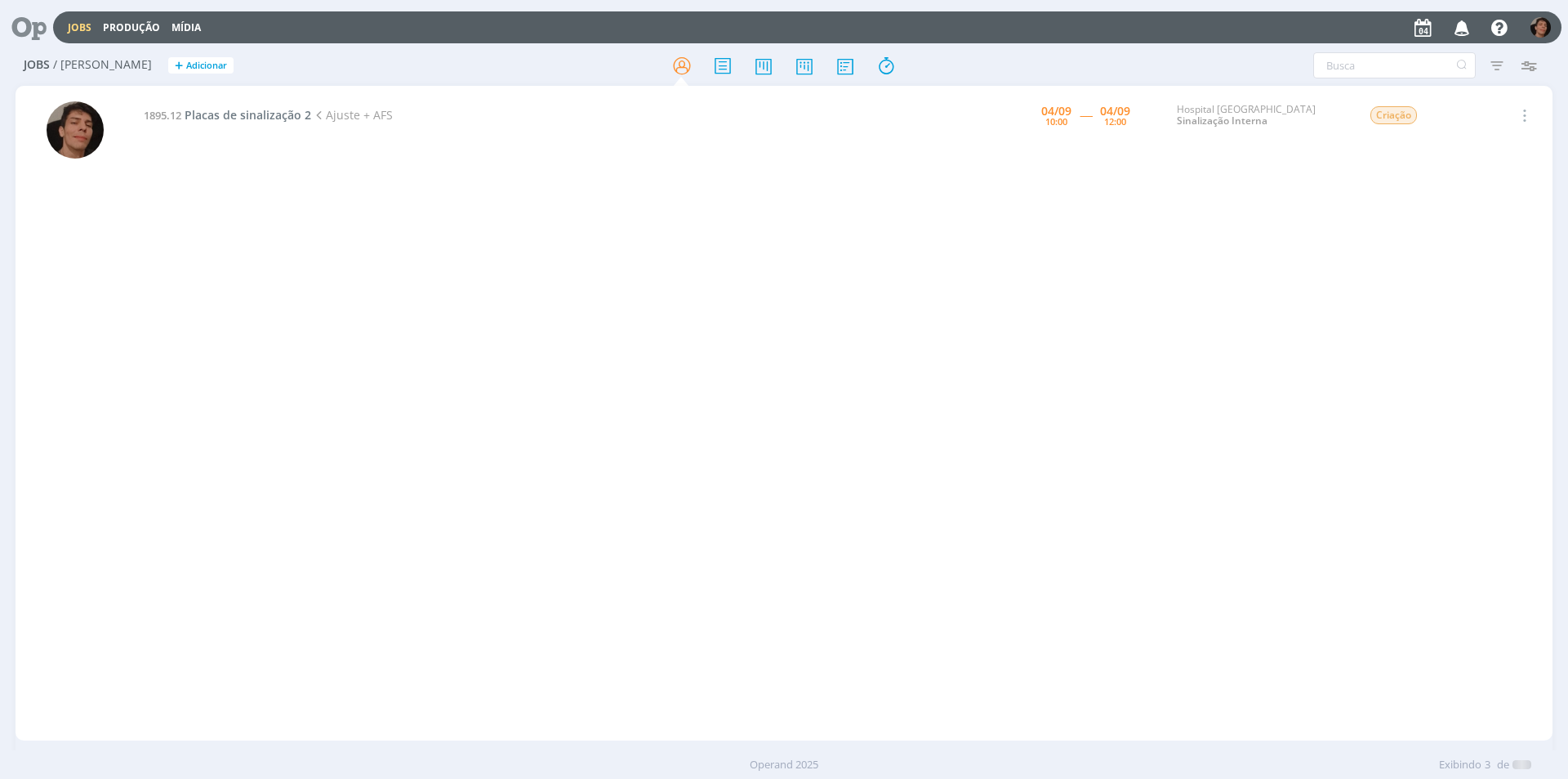
click at [538, 299] on div "1895.12 Placas de sinalização 2 Ajuste + AFS 04/09 10:00 ----- 04/09 12:00 Hosp…" at bounding box center [843, 413] width 1418 height 648
click at [247, 116] on span "Placas de sinalização 2" at bounding box center [248, 115] width 126 height 16
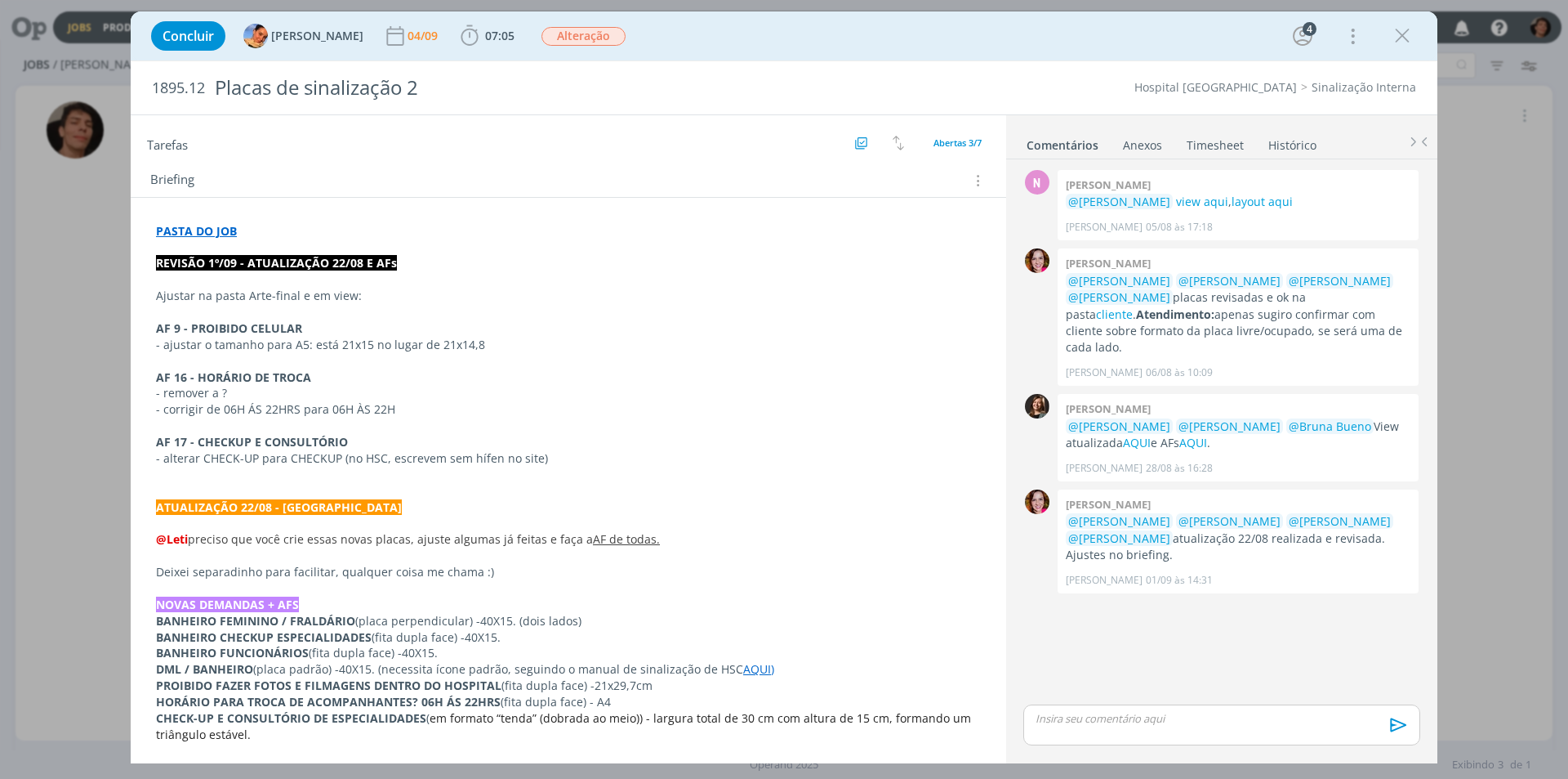
scroll to position [245, 0]
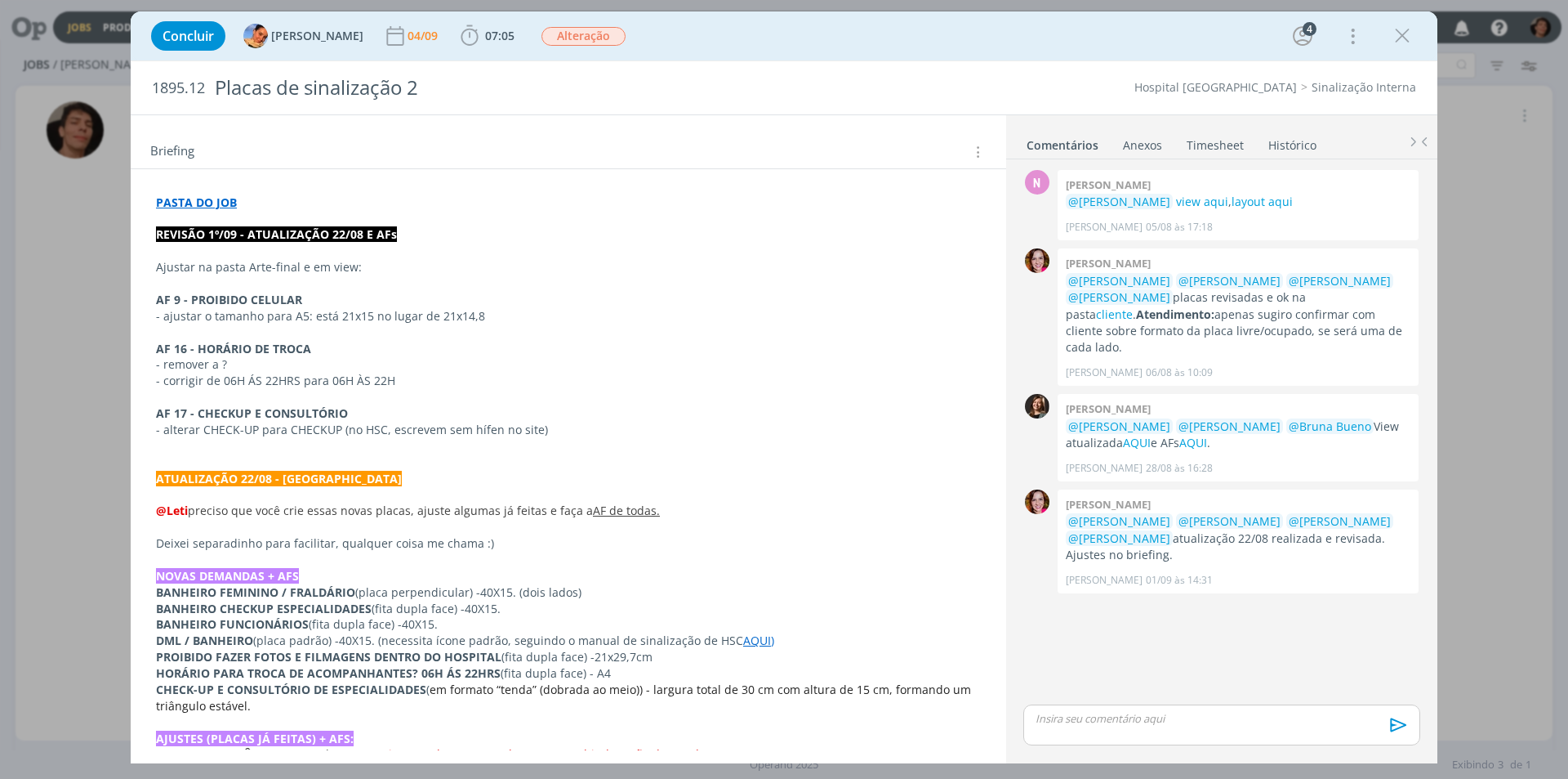
click at [86, 429] on div "Concluir Luíza Santana 04/09 07:05 Iniciar Apontar Data * 04/09/2025 Horas * 00…" at bounding box center [784, 390] width 1568 height 779
click at [1414, 39] on div "dialog" at bounding box center [1402, 36] width 29 height 29
drag, startPoint x: 1404, startPoint y: 31, endPoint x: 211, endPoint y: 187, distance: 1203.2
click at [1403, 31] on icon "dialog" at bounding box center [1401, 35] width 24 height 24
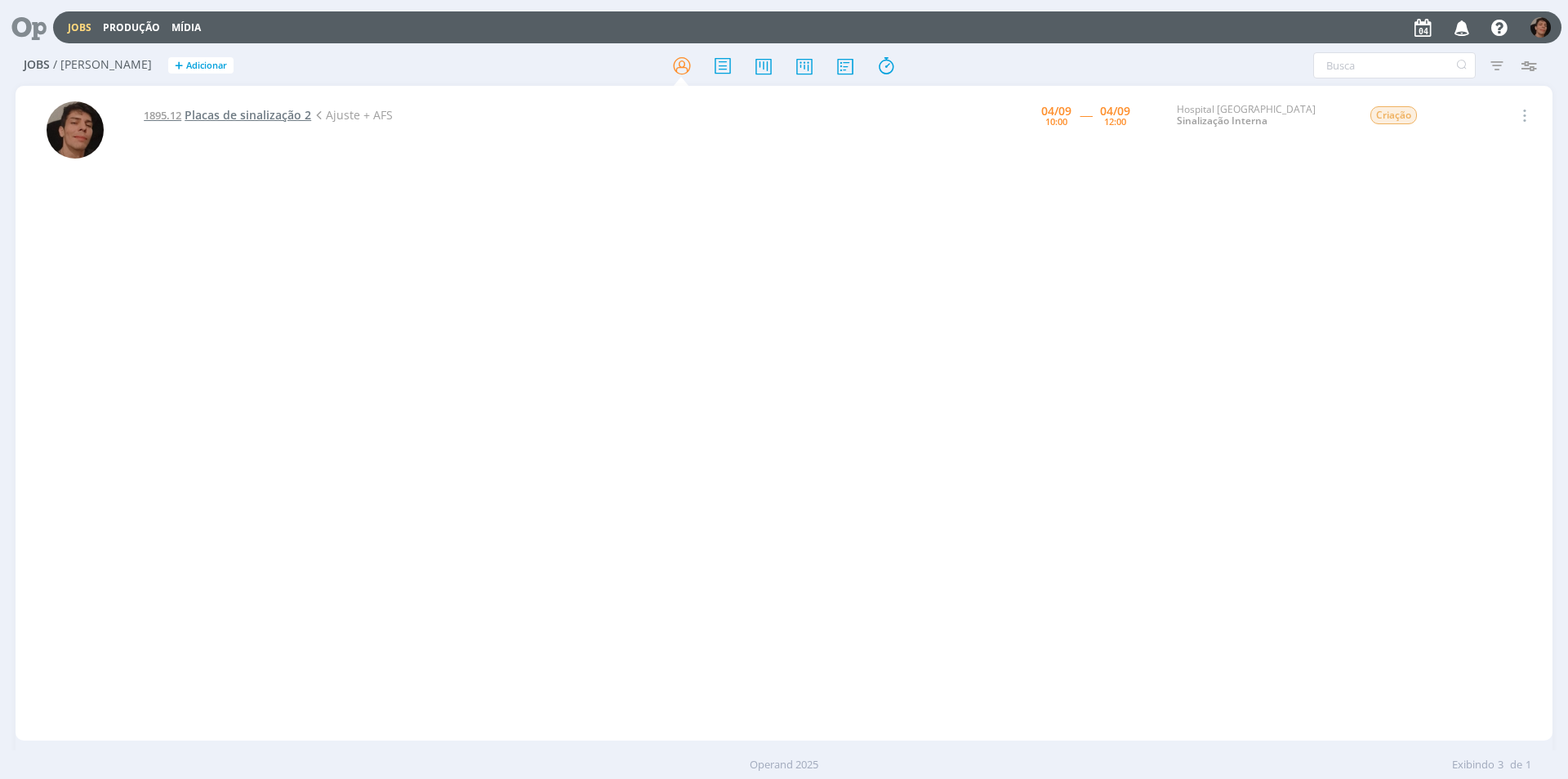
click at [218, 120] on span "Placas de sinalização 2" at bounding box center [248, 115] width 126 height 16
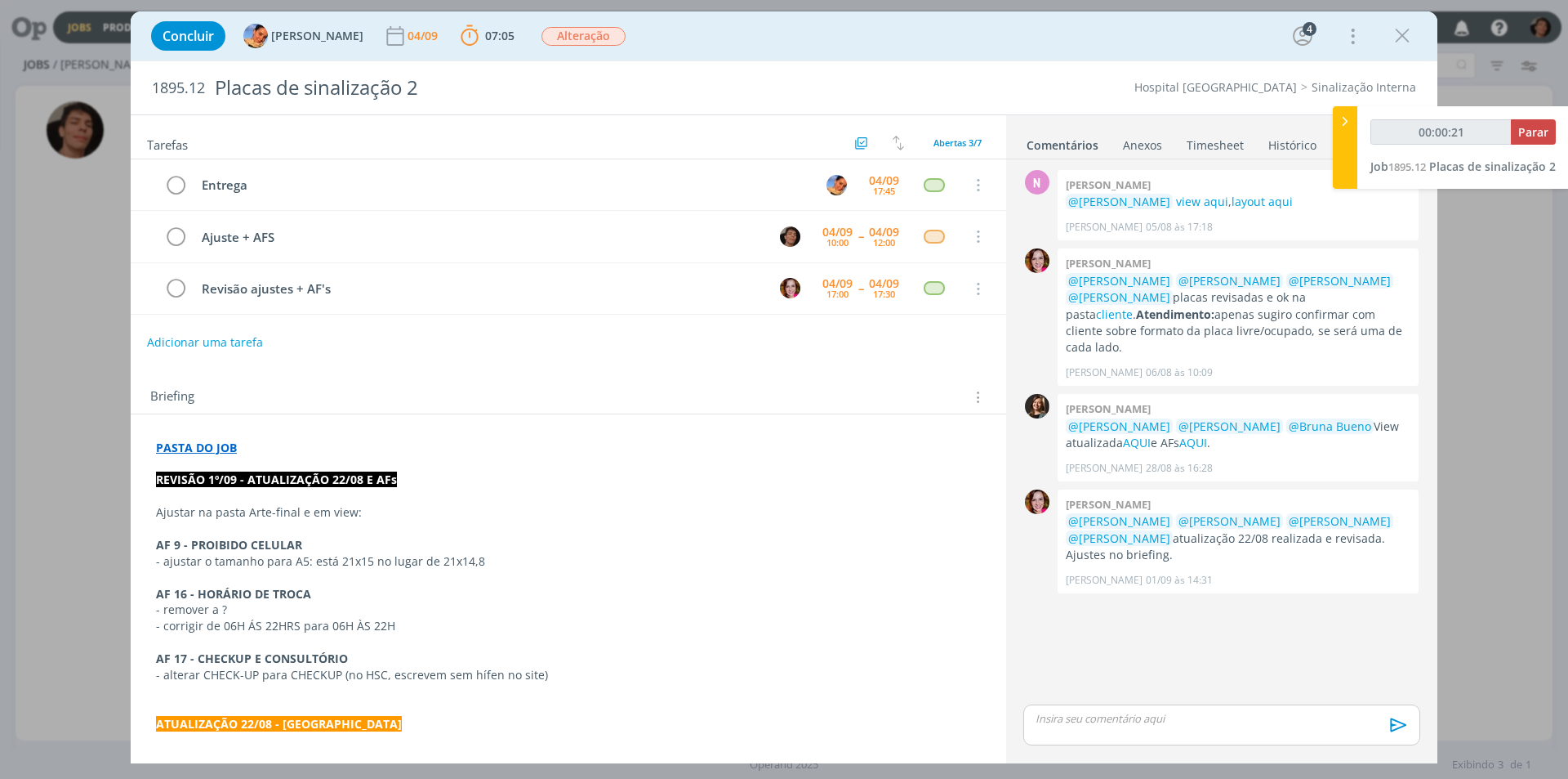
type input "00:01:21"
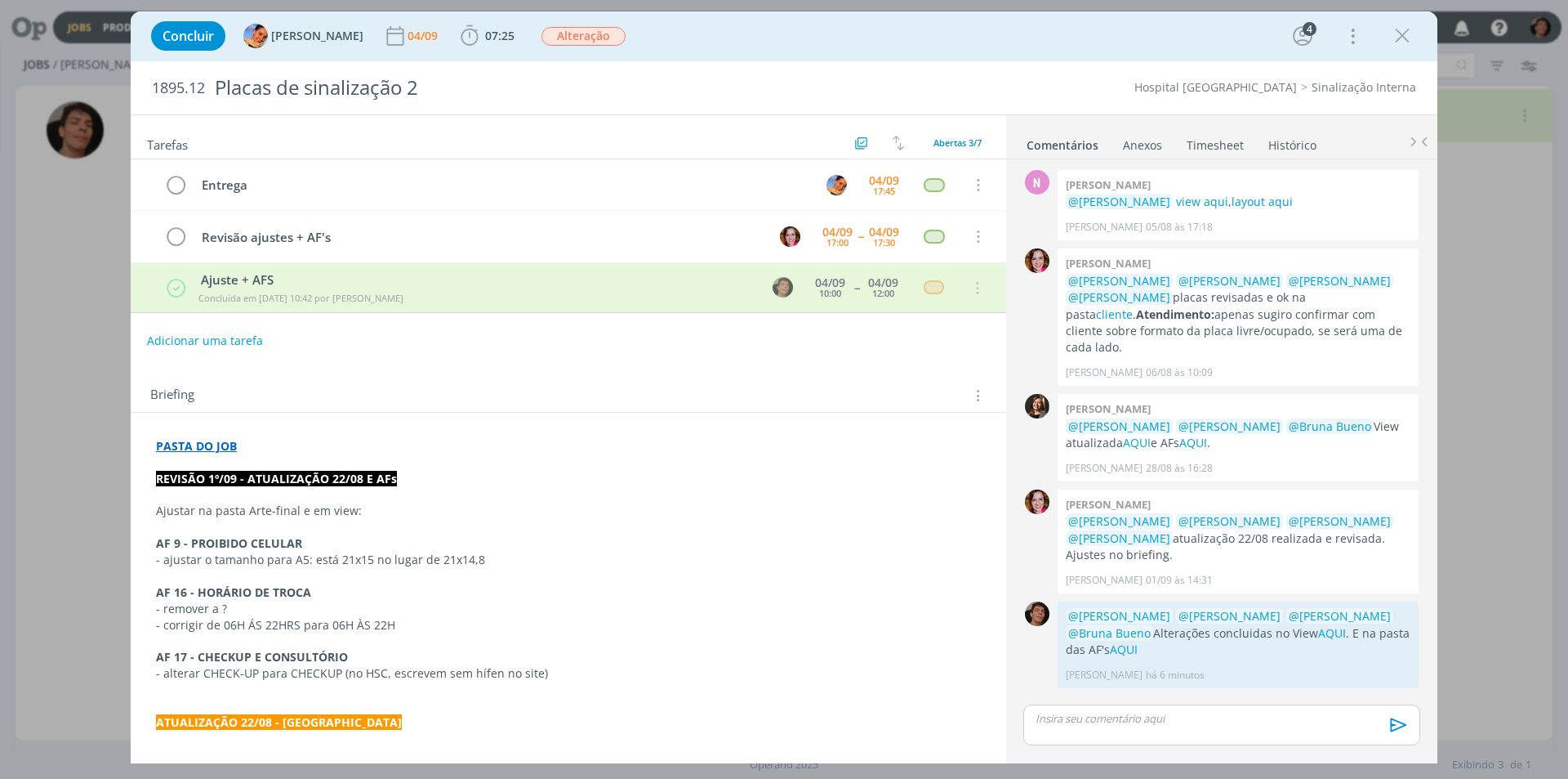
click at [54, 287] on div "Concluir Luíza Santana 04/09 07:25 Iniciar Apontar Data * 04/09/2025 Horas * 00…" at bounding box center [784, 390] width 1568 height 779
click at [1395, 33] on icon "dialog" at bounding box center [1401, 35] width 24 height 24
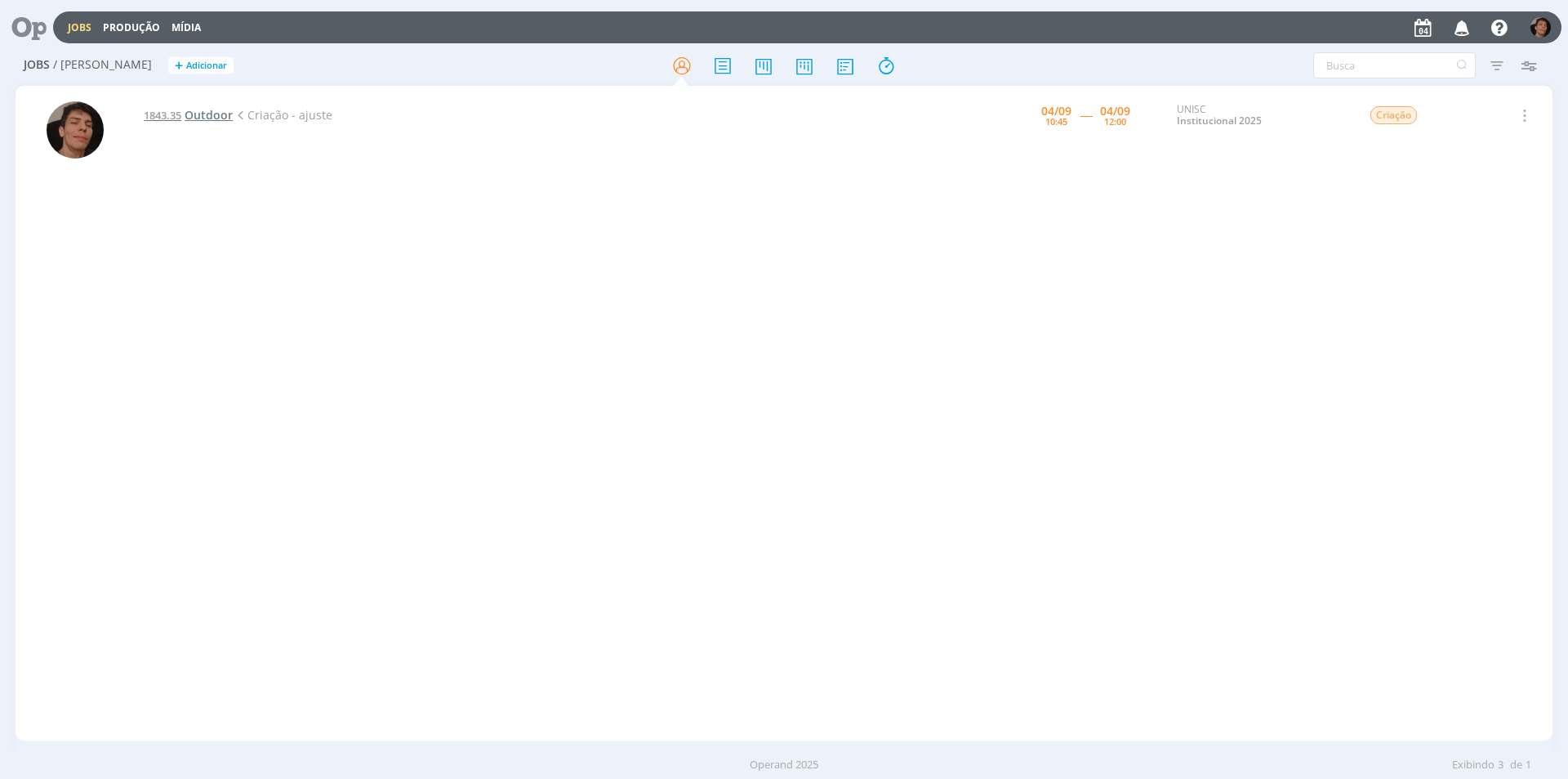
click at [208, 115] on span "Outdoor" at bounding box center [209, 115] width 49 height 16
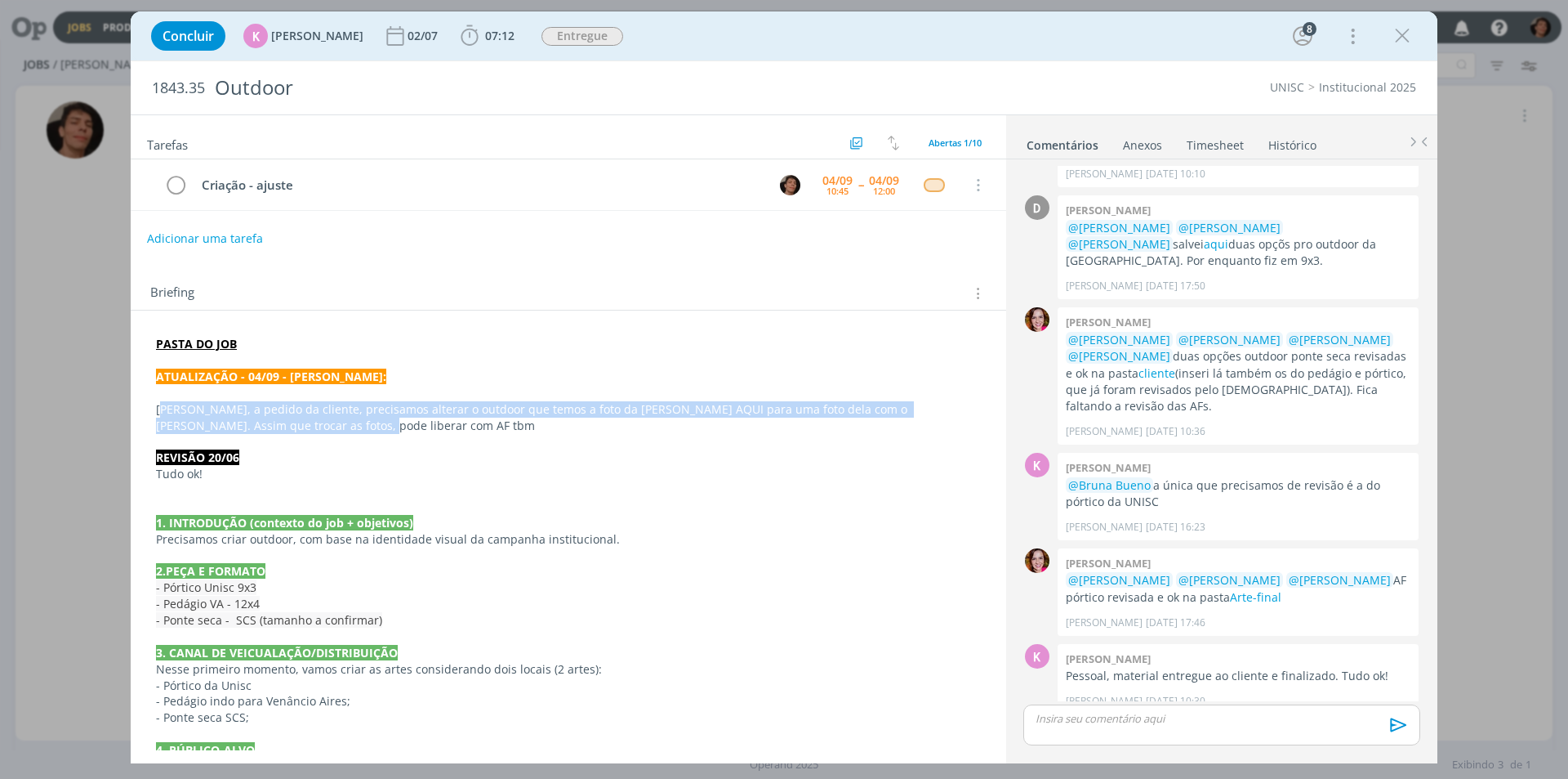
drag, startPoint x: 306, startPoint y: 422, endPoint x: 162, endPoint y: 408, distance: 144.7
click at [162, 408] on p "Patrick, a pedido da cliente, precisamos alterar o outdoor que temos a foto da …" at bounding box center [568, 418] width 824 height 33
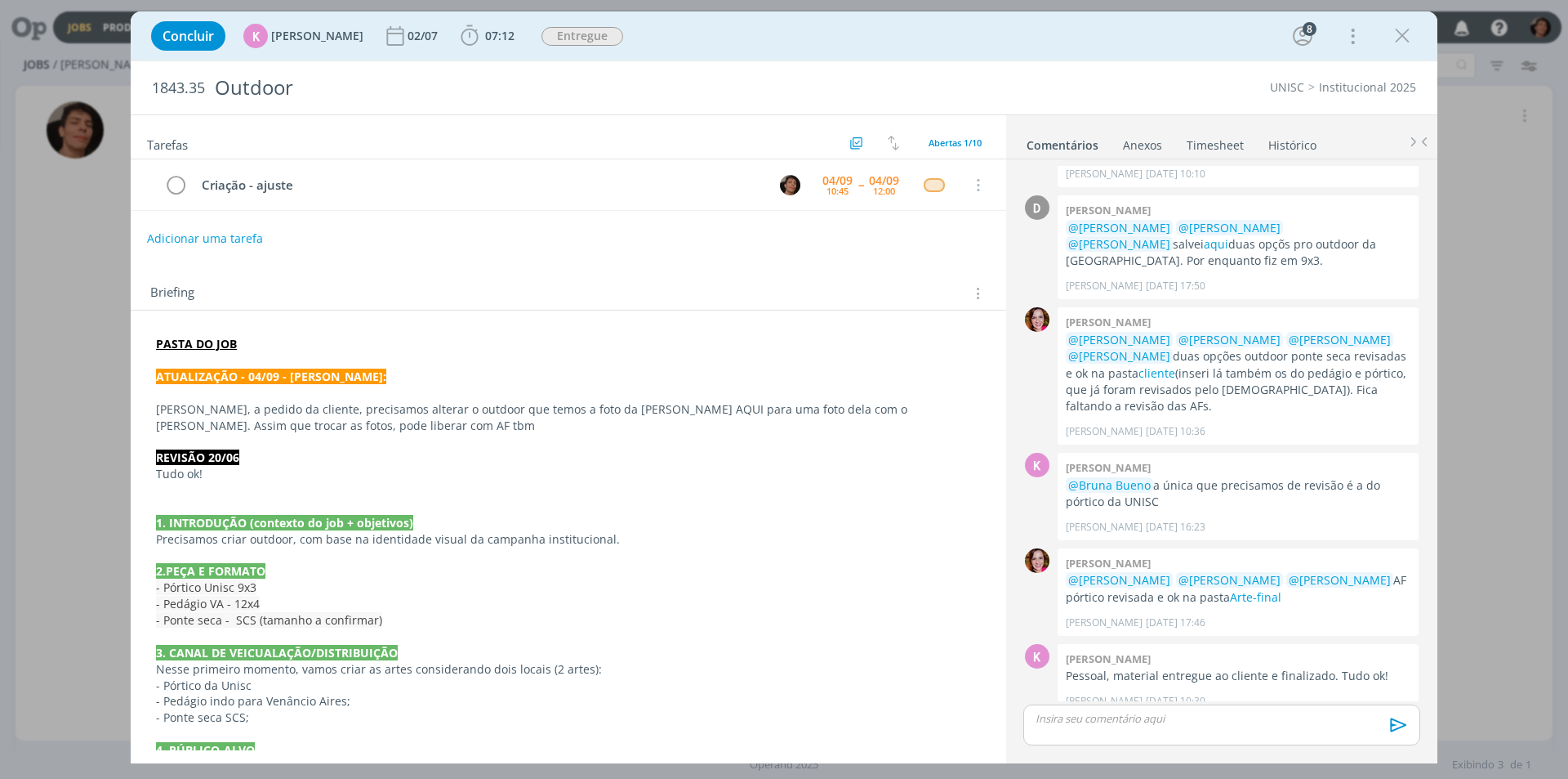
click at [301, 442] on p "dialog" at bounding box center [568, 441] width 824 height 17
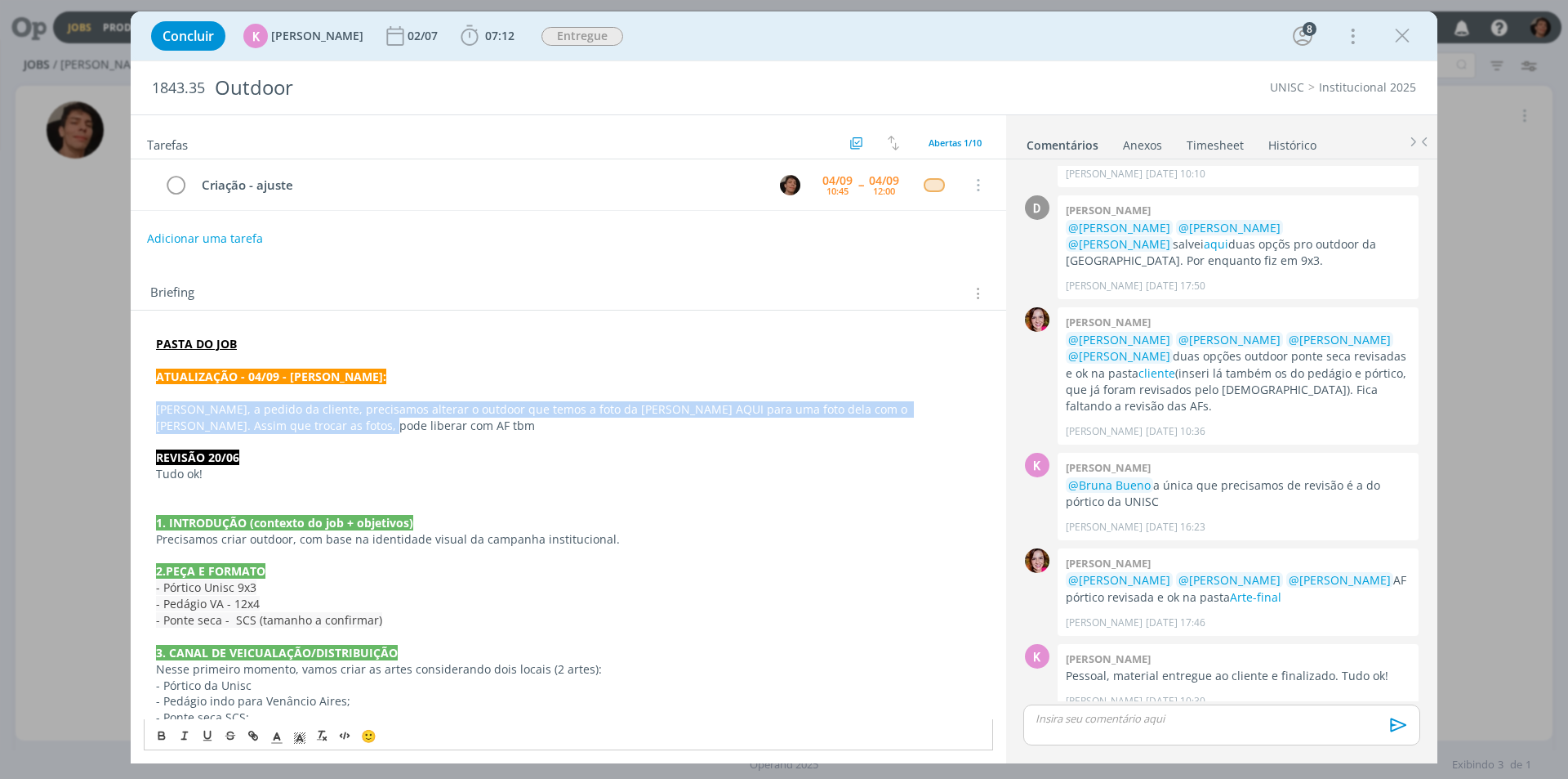
drag, startPoint x: 316, startPoint y: 427, endPoint x: 97, endPoint y: 410, distance: 219.7
click at [97, 410] on div "Concluir K Karoline Arend 02/07 07:12 Iniciar Apontar Data * 04/09/2025 Horas *…" at bounding box center [784, 390] width 1568 height 779
click at [300, 423] on p "Patrick, a pedido da cliente, precisamos alterar o outdoor que temos a foto da …" at bounding box center [568, 418] width 824 height 33
drag, startPoint x: 293, startPoint y: 428, endPoint x: 109, endPoint y: 405, distance: 185.4
click at [109, 405] on div "Concluir K Karoline Arend 02/07 07:12 Iniciar Apontar Data * 04/09/2025 Horas *…" at bounding box center [784, 390] width 1568 height 779
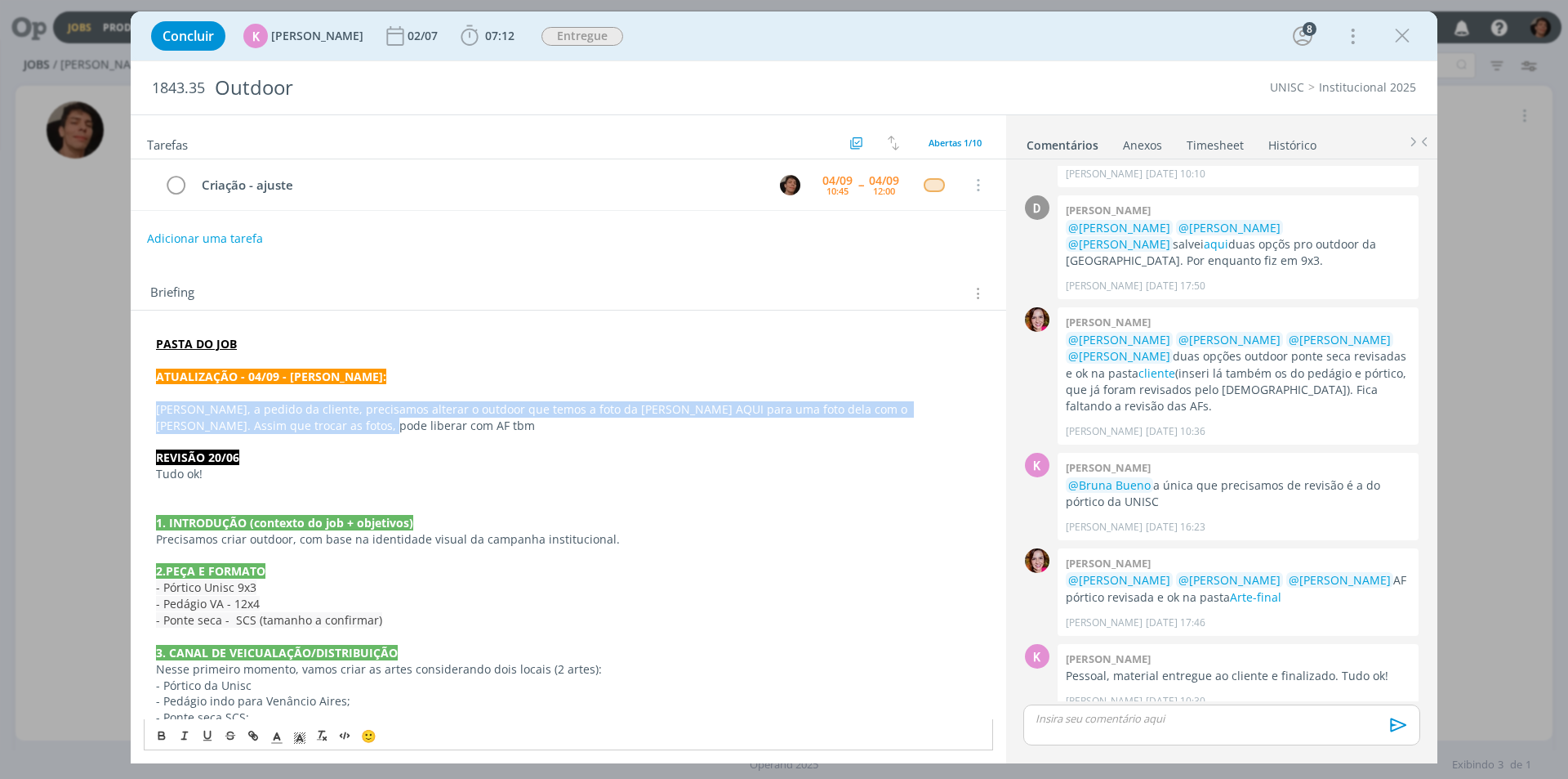
click at [270, 420] on p "Patrick, a pedido da cliente, precisamos alterar o outdoor que temos a foto da …" at bounding box center [568, 418] width 824 height 33
drag, startPoint x: 286, startPoint y: 428, endPoint x: 143, endPoint y: 400, distance: 145.7
click at [143, 400] on div "PASTA DO JOB ATUALIZAÇÃO - 04/09 - KAROL: Patrick, a pedido da cliente, precisa…" at bounding box center [569, 686] width 876 height 751
click at [208, 416] on p "Patrick, a pedido da cliente, precisamos alterar o outdoor que temos a foto da …" at bounding box center [568, 418] width 824 height 33
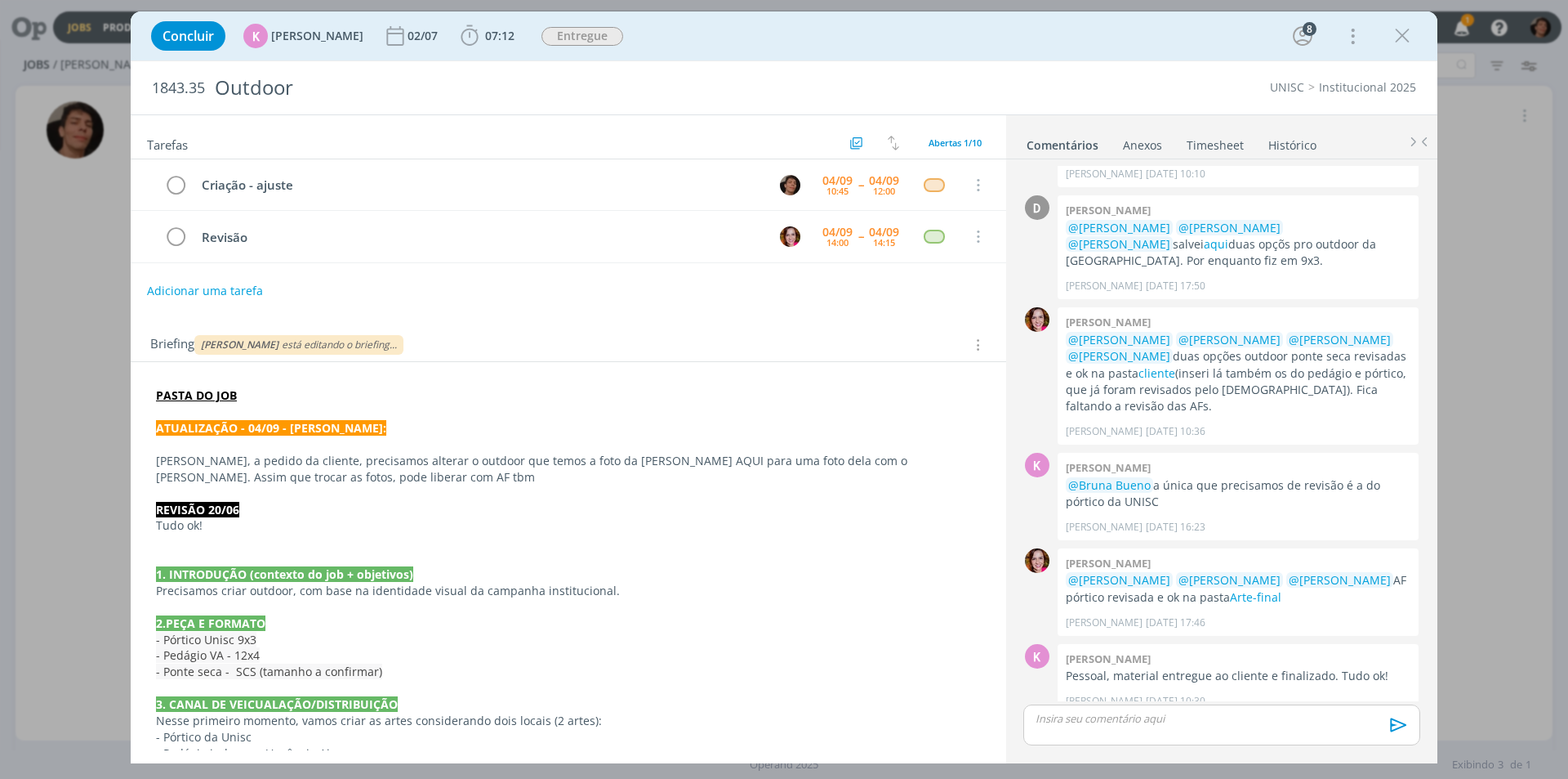
click at [321, 482] on p "Patrick, a pedido da cliente, precisamos alterar o outdoor que temos a foto da …" at bounding box center [568, 469] width 824 height 33
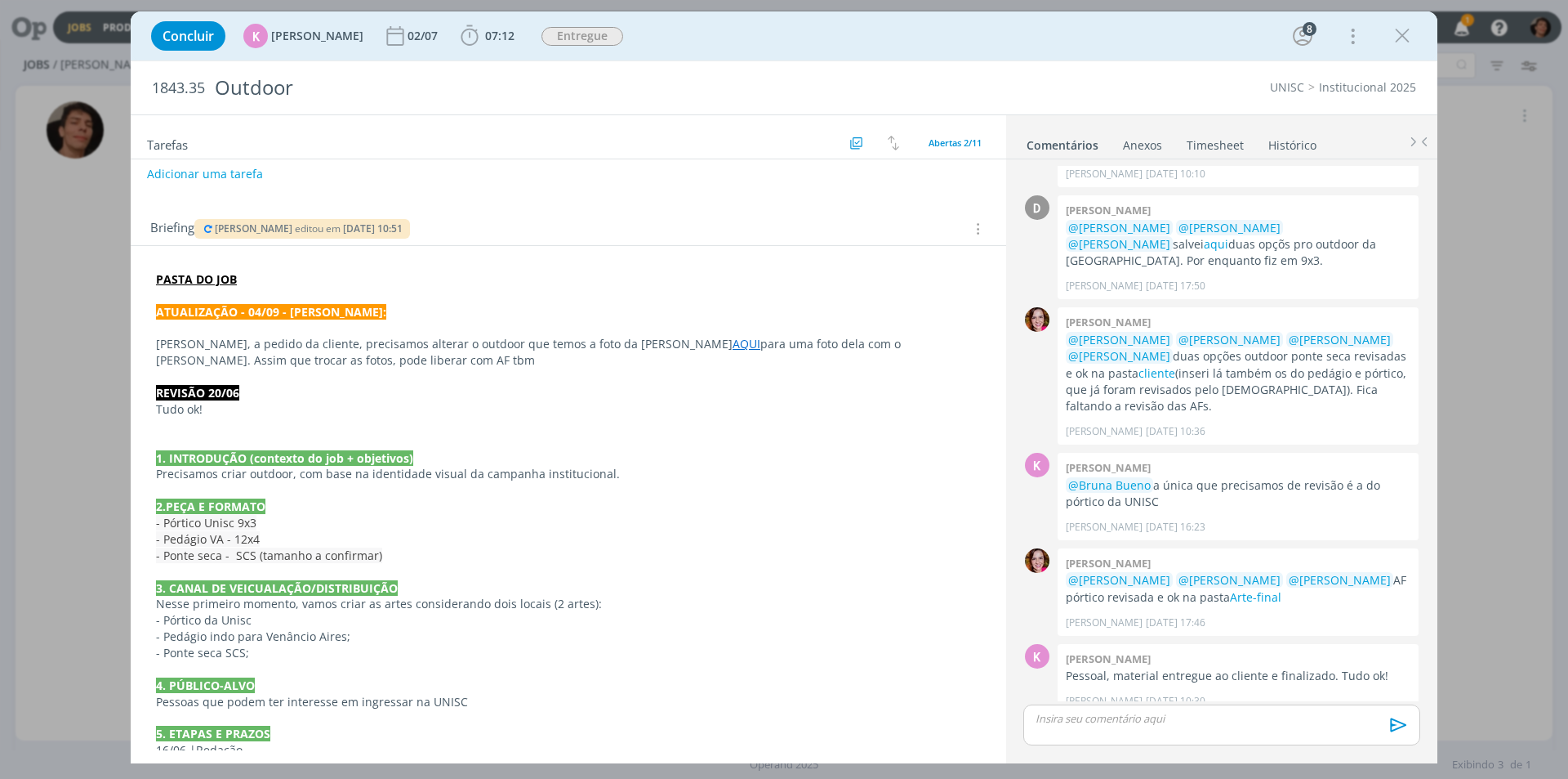
scroll to position [271, 0]
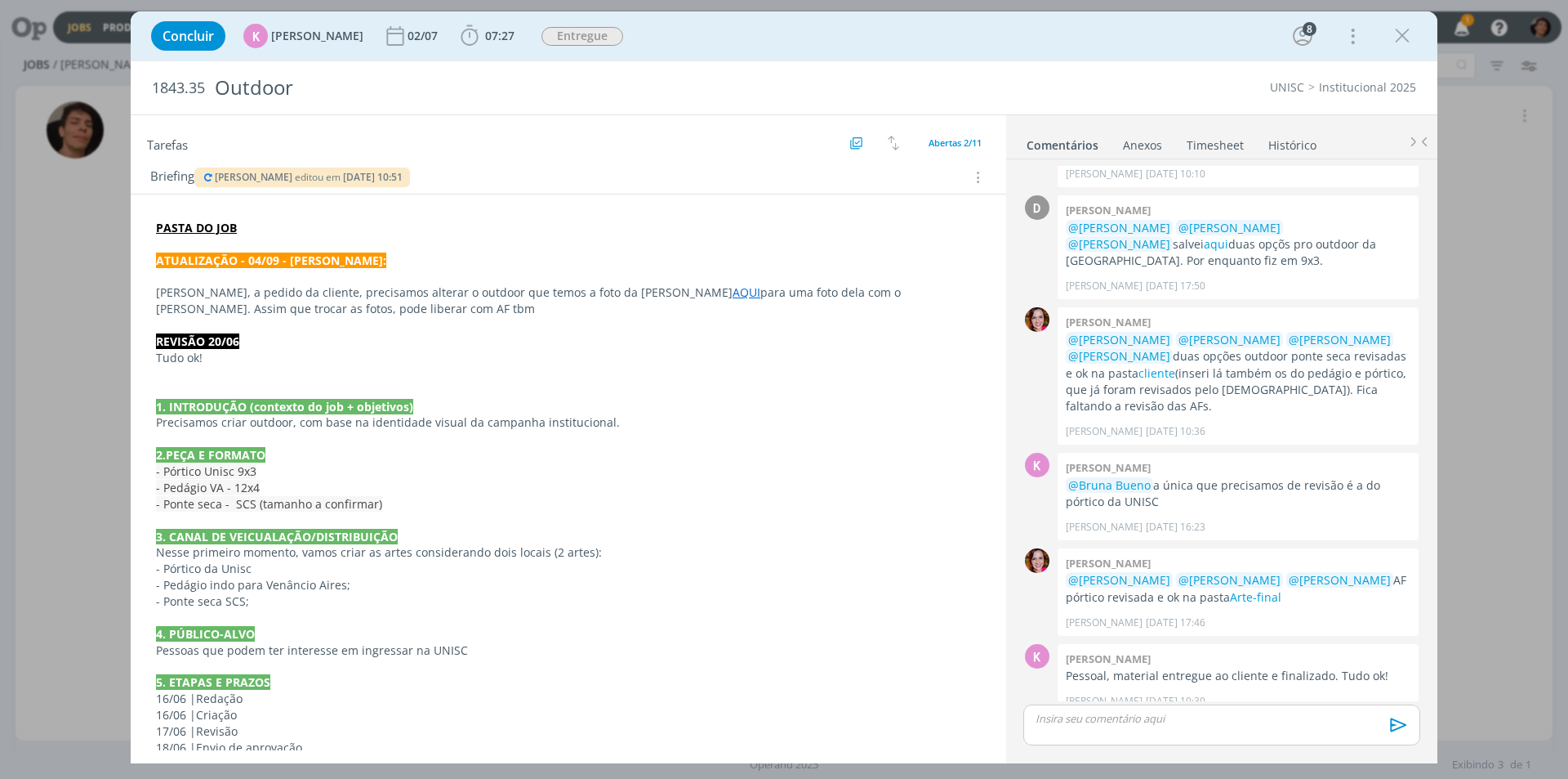
click at [732, 288] on link "AQUI" at bounding box center [746, 292] width 28 height 16
click at [465, 42] on icon "dialog" at bounding box center [469, 35] width 24 height 24
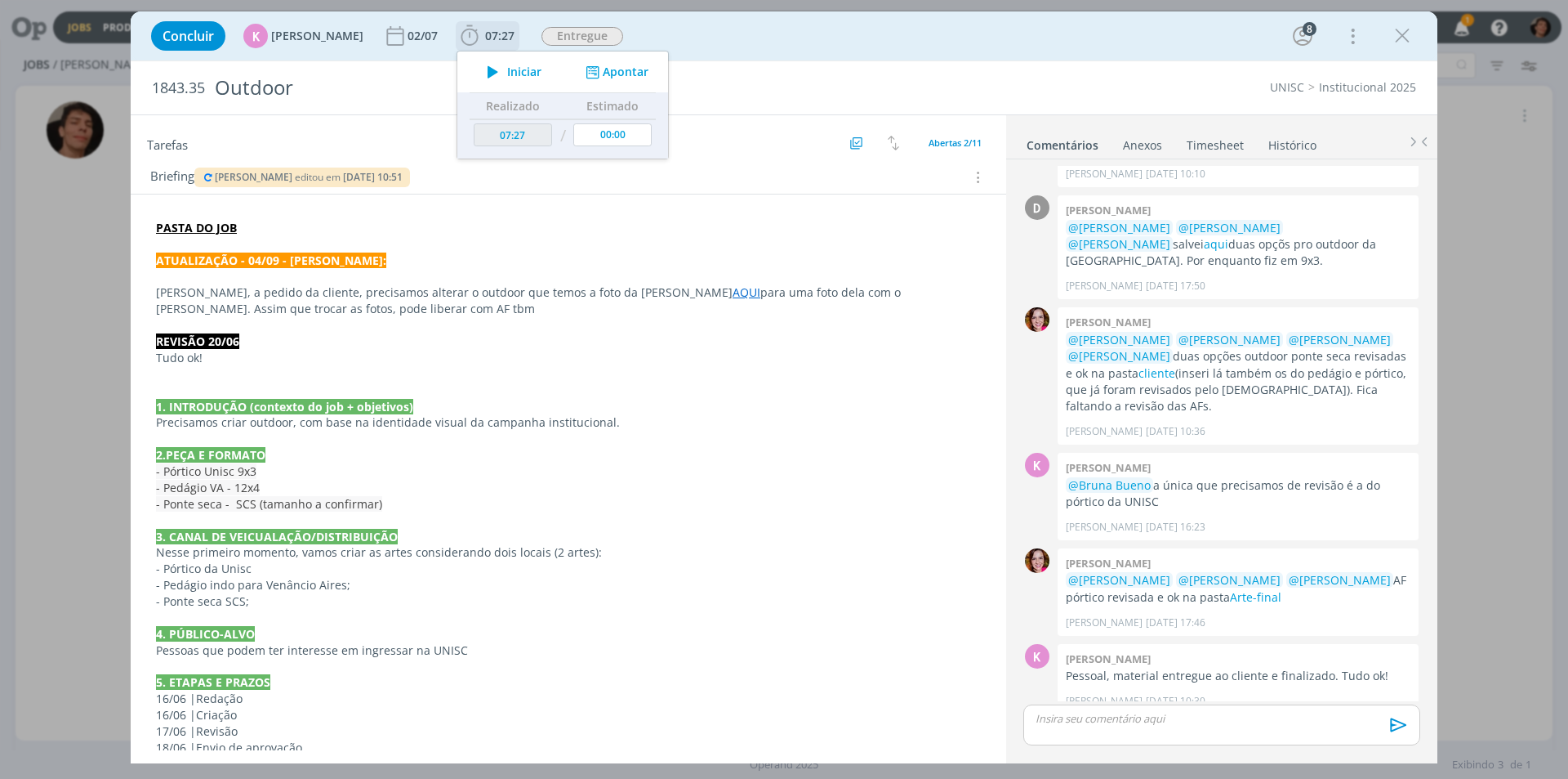
click at [507, 69] on span "Iniciar" at bounding box center [523, 72] width 34 height 12
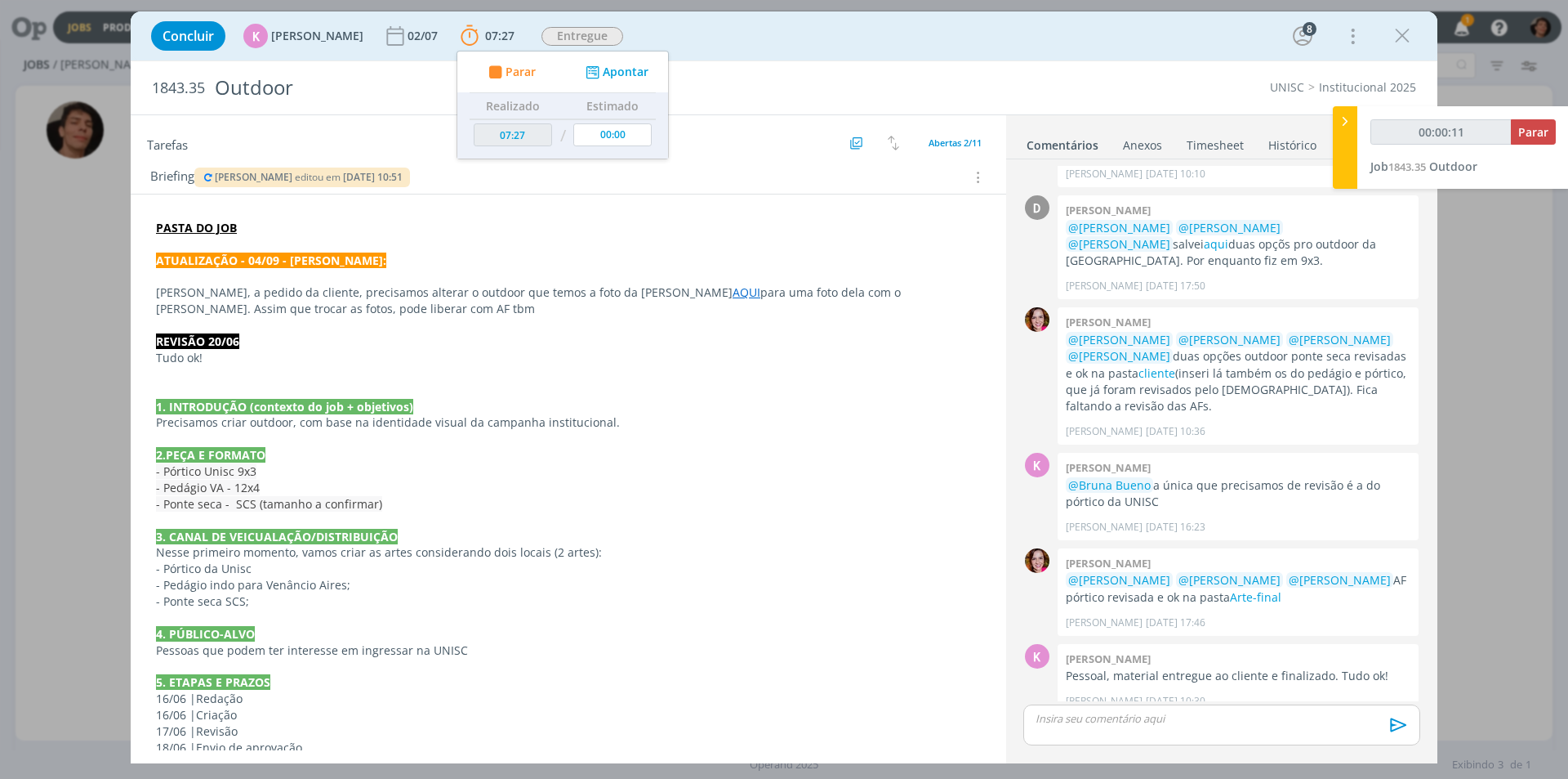
click at [765, 244] on p "dialog" at bounding box center [568, 244] width 824 height 17
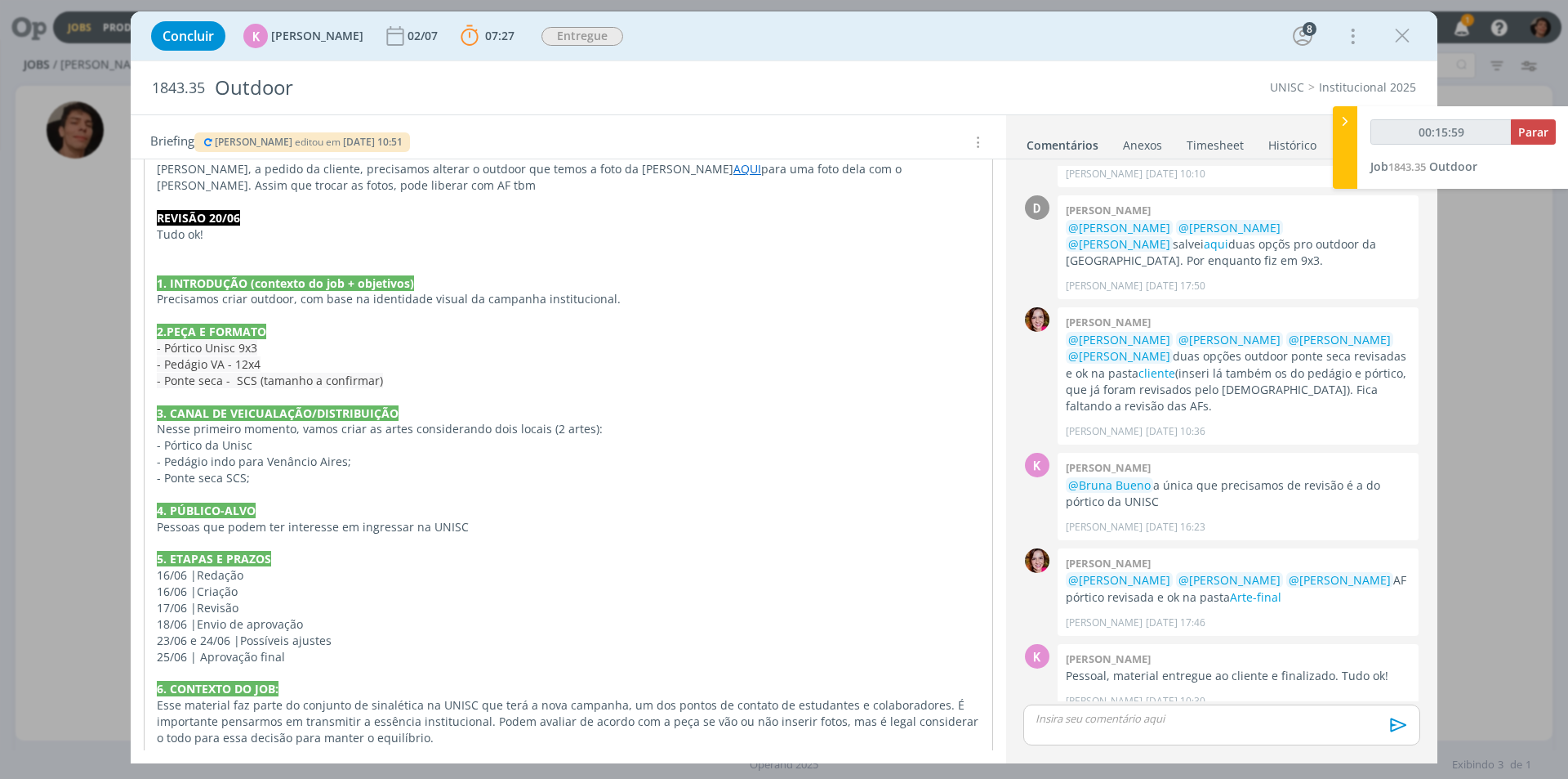
scroll to position [434, 0]
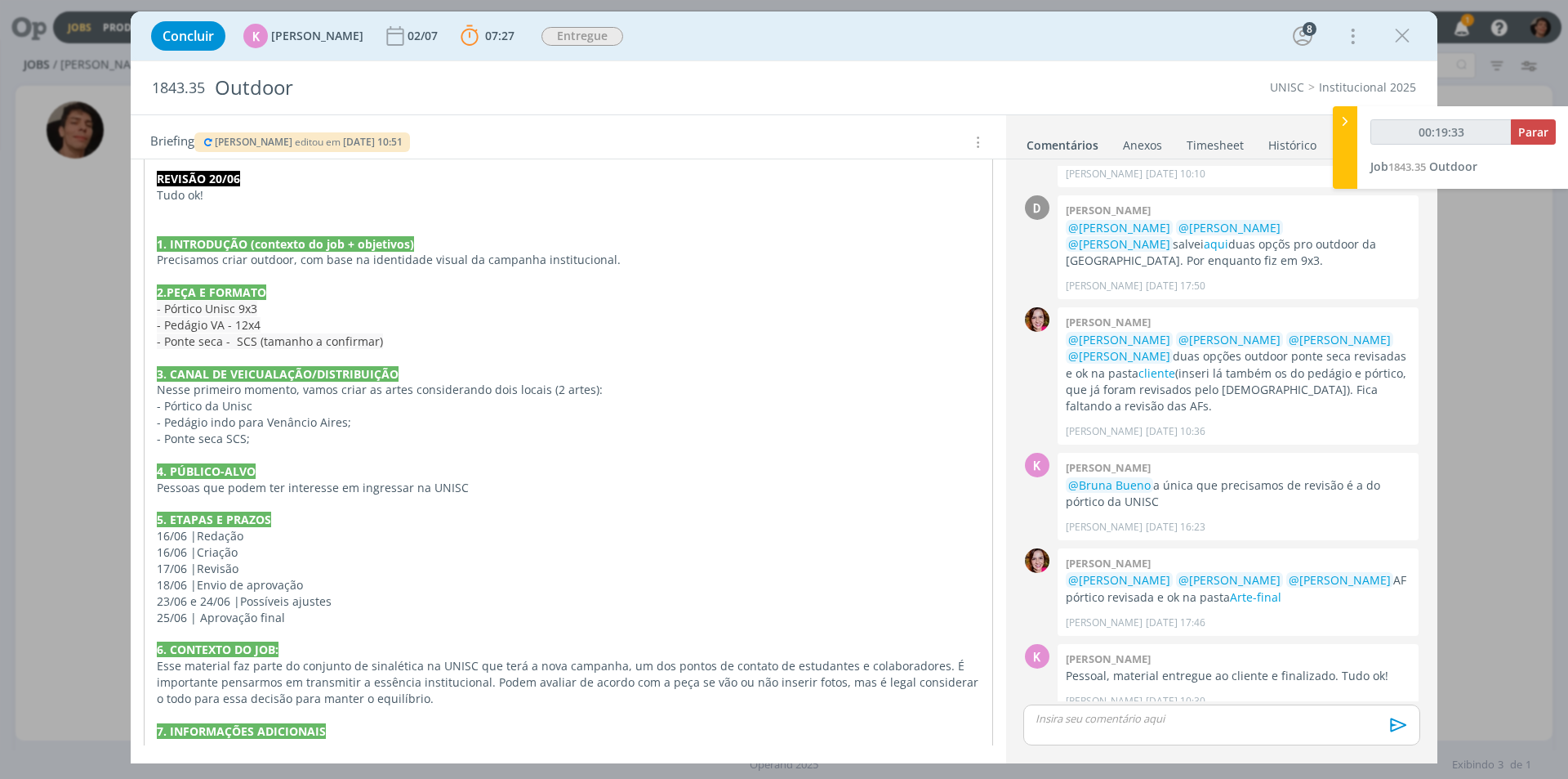
click at [1135, 725] on p "dialog" at bounding box center [1221, 718] width 371 height 15
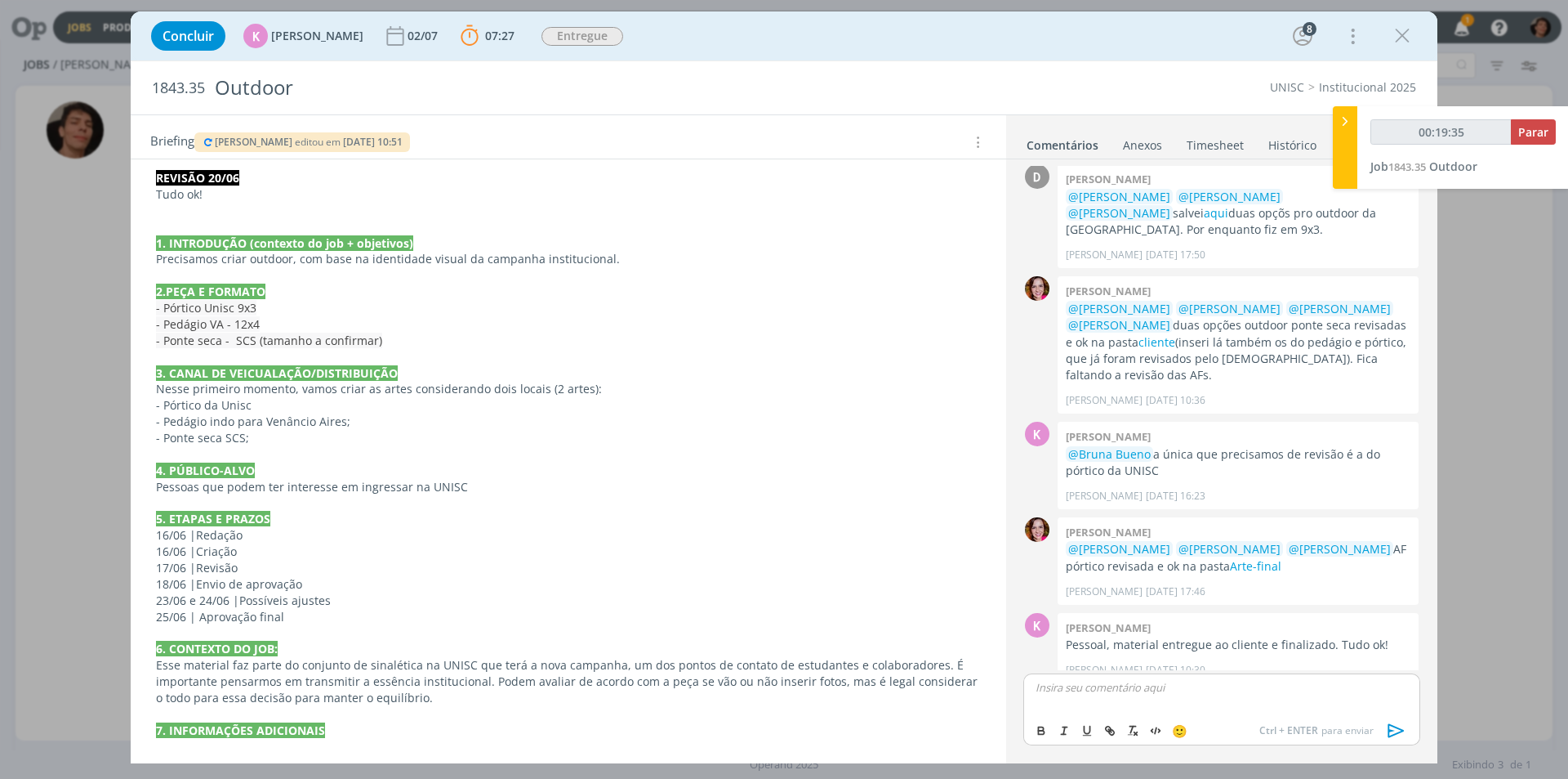
type input "00:19:36"
click at [1133, 631] on span "[PERSON_NAME]" at bounding box center [1124, 633] width 101 height 19
click at [1232, 733] on span "[PERSON_NAME]" at bounding box center [1215, 739] width 101 height 18
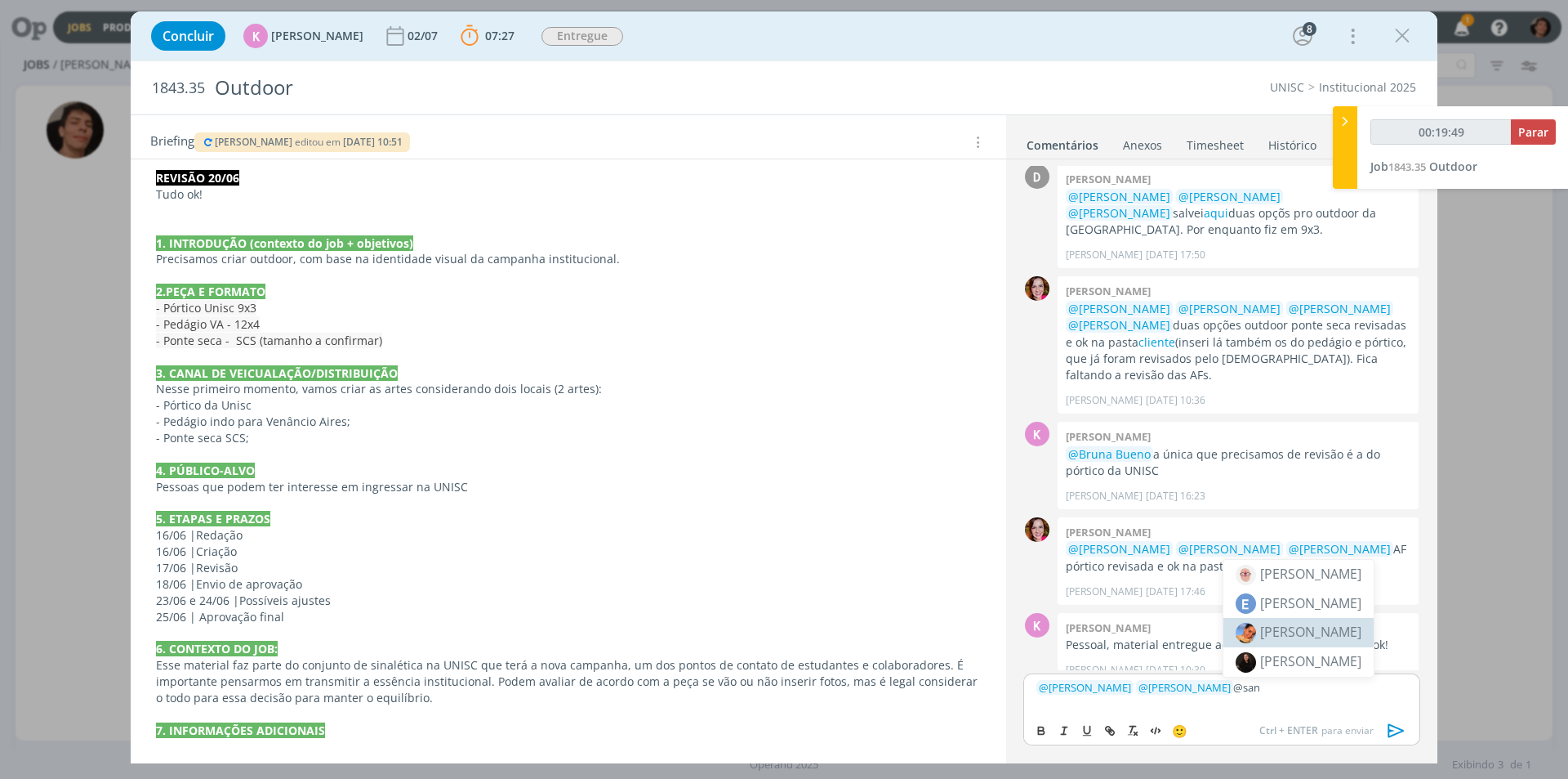
click at [1308, 629] on span "[PERSON_NAME]" at bounding box center [1311, 631] width 101 height 18
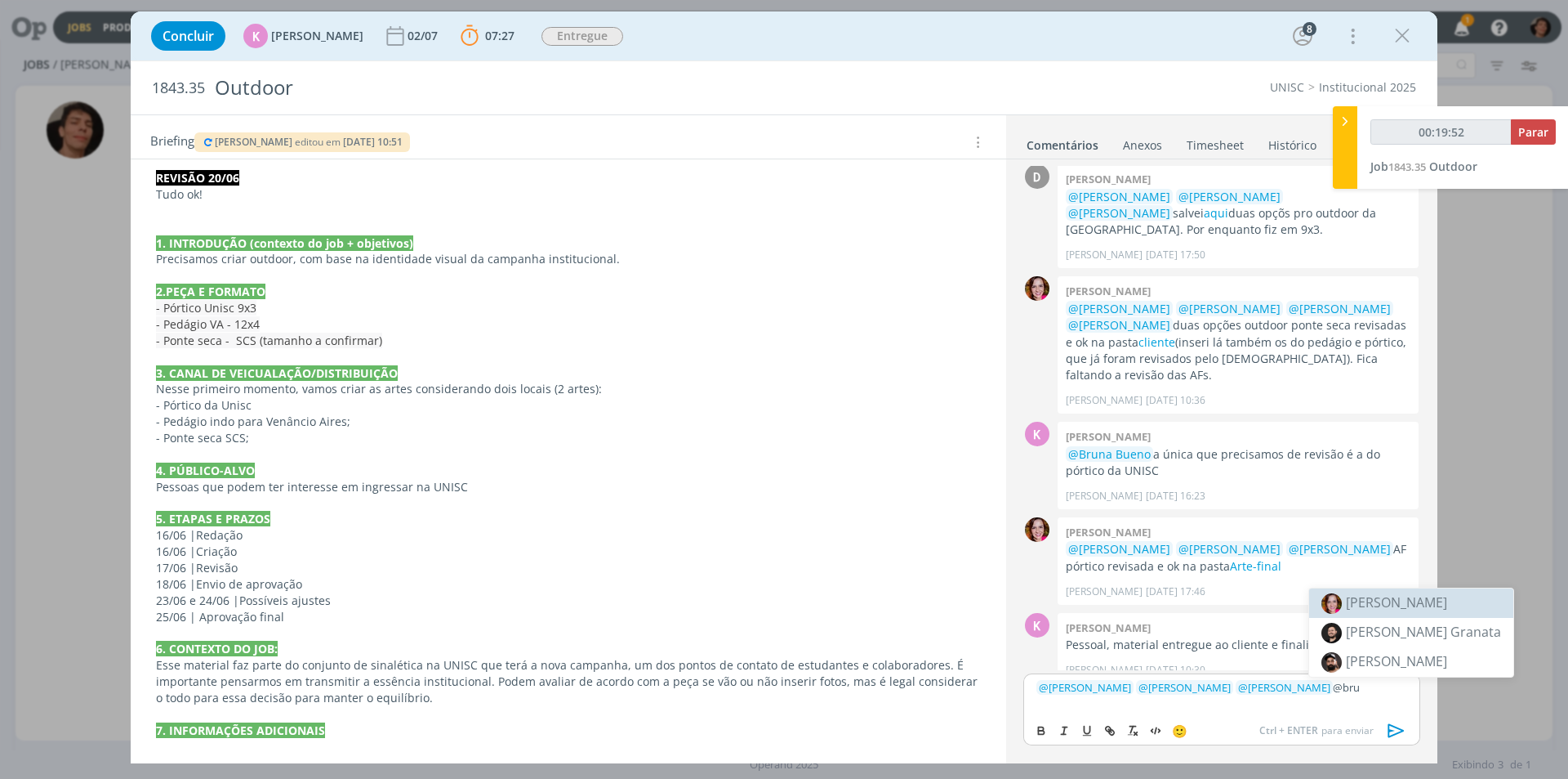
click at [1369, 610] on span "[PERSON_NAME]" at bounding box center [1396, 602] width 101 height 18
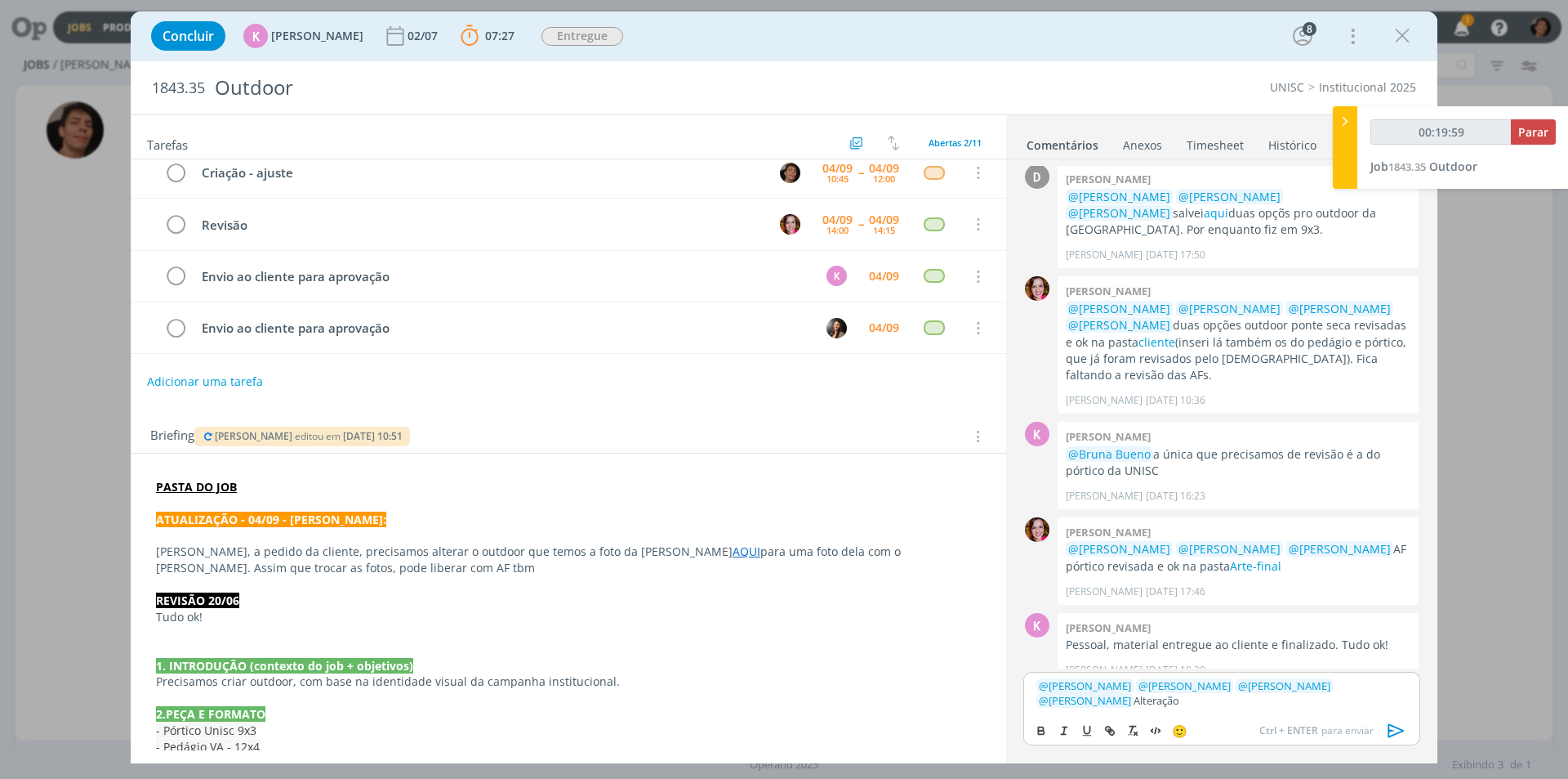
scroll to position [0, 0]
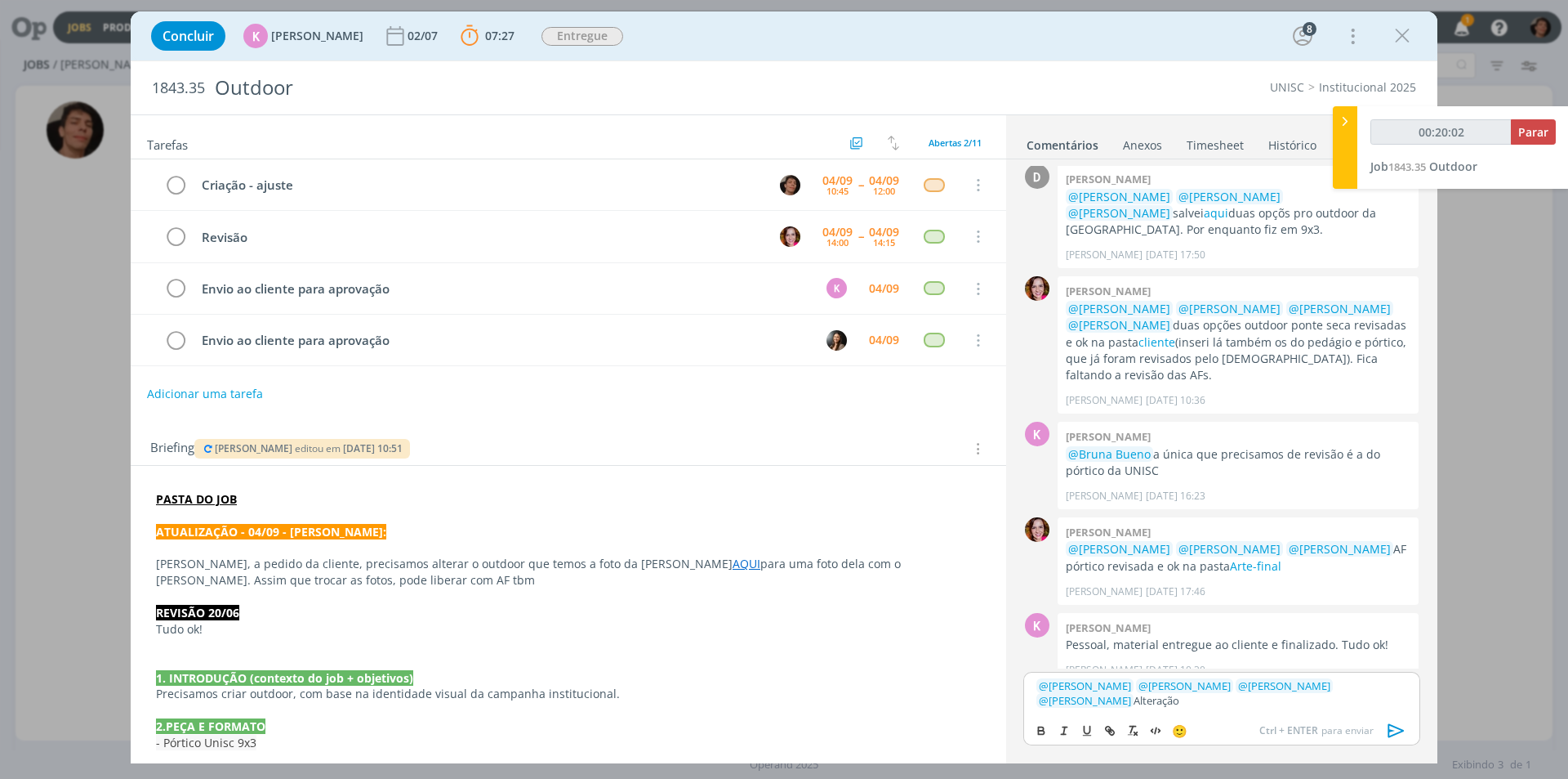
drag, startPoint x: 1097, startPoint y: 699, endPoint x: 1033, endPoint y: 703, distance: 64.1
click at [1033, 703] on div "﻿ @ Karoline Arend ﻿ ﻿ @ Beatriz Luchese ﻿ ﻿ @ Luíza Santana ﻿ ﻿ @ Bruna Bueno …" at bounding box center [1221, 693] width 397 height 43
drag, startPoint x: 1331, startPoint y: 726, endPoint x: 1306, endPoint y: 736, distance: 26.9
click at [1331, 725] on span "[PERSON_NAME]" at bounding box center [1353, 725] width 101 height 19
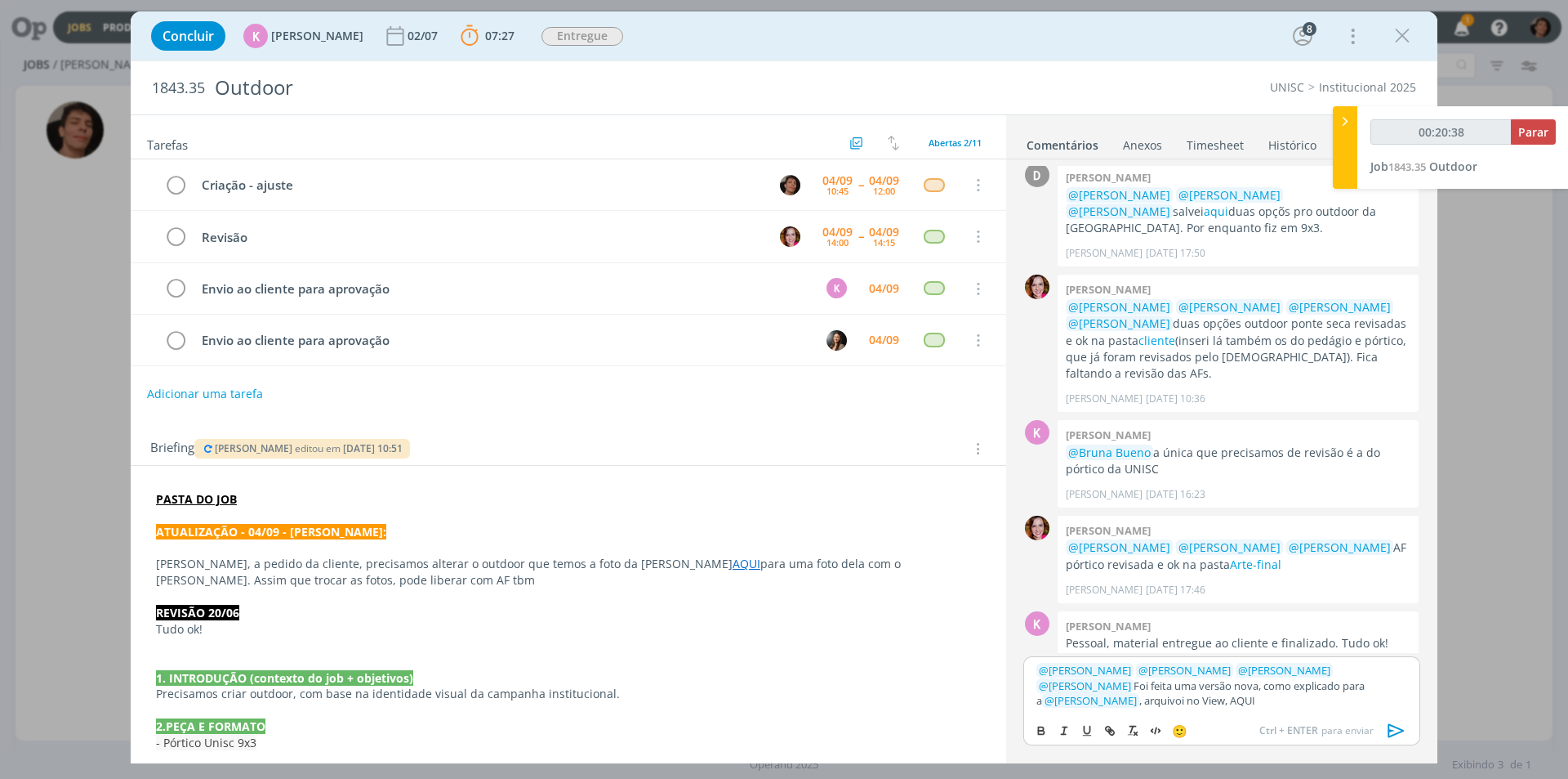
drag, startPoint x: 1082, startPoint y: 699, endPoint x: 1111, endPoint y: 712, distance: 31.8
click at [1111, 712] on div "﻿ @ Karoline Arend ﻿ ﻿ @ Beatriz Luchese ﻿ ﻿ @ Luíza Santana ﻿ ﻿ @ Bruna Bueno …" at bounding box center [1221, 684] width 397 height 57
type input "00:20:39"
click at [1104, 737] on button "dialog" at bounding box center [1111, 730] width 23 height 19
paste input "https://sobeae.sharepoint.com/:f:/s/SOBEAE/EsXAEtCyfdtMqCP0JDjfrycB2keWMbCt54Dj…"
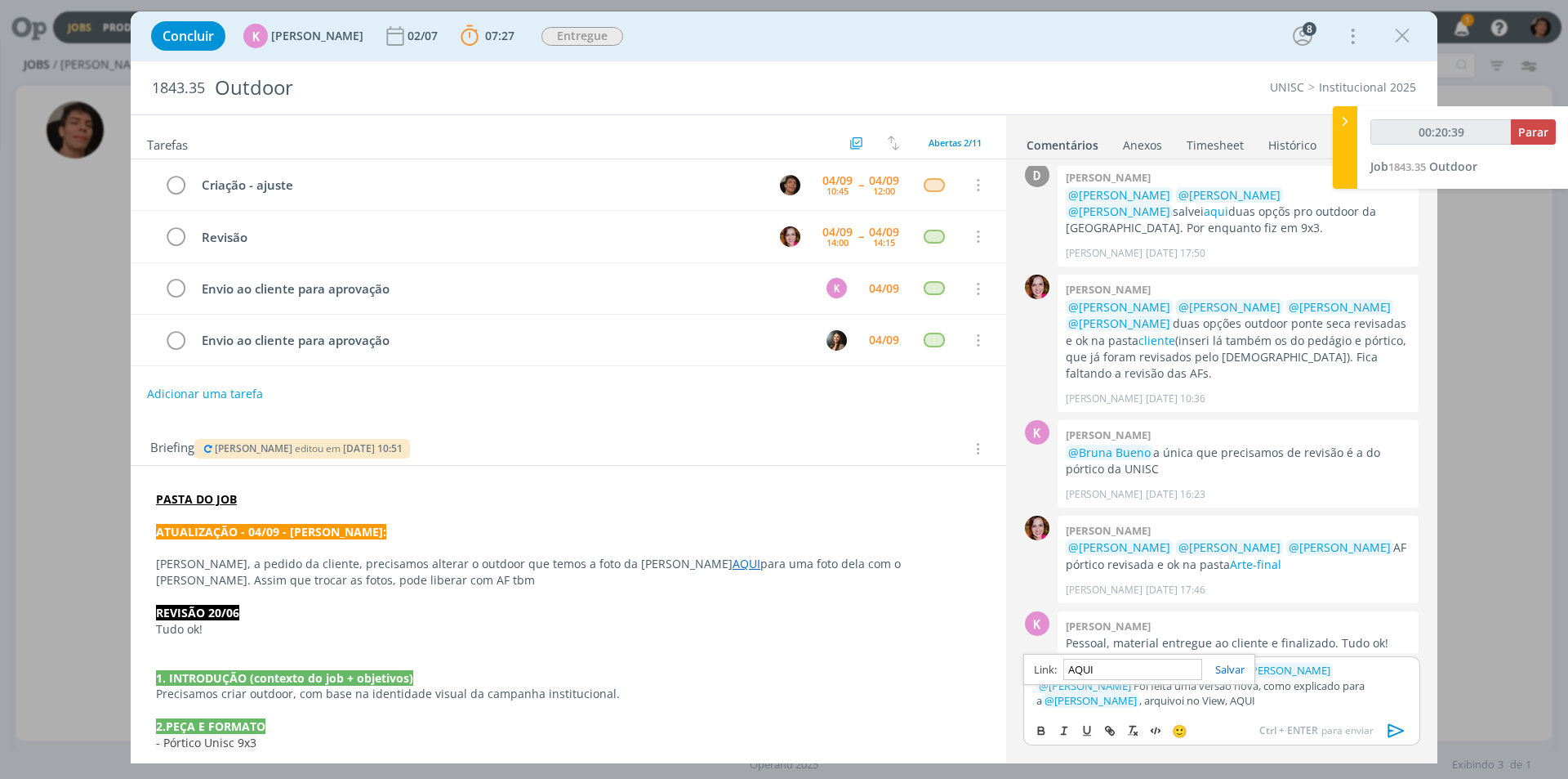
type input "https://sobeae.sharepoint.com/:f:/s/SOBEAE/EsXAEtCyfdtMqCP0JDjfrycB2keWMbCt54Dj…"
type input "00:20:40"
type input "https://sobeae.sharepoint.com/:f:/s/SOBEAE/EsXAEtCyfdtMqCP0JDjfrycB2keWMbCt54Dj…"
click at [1223, 666] on link "dialog" at bounding box center [1223, 668] width 43 height 15
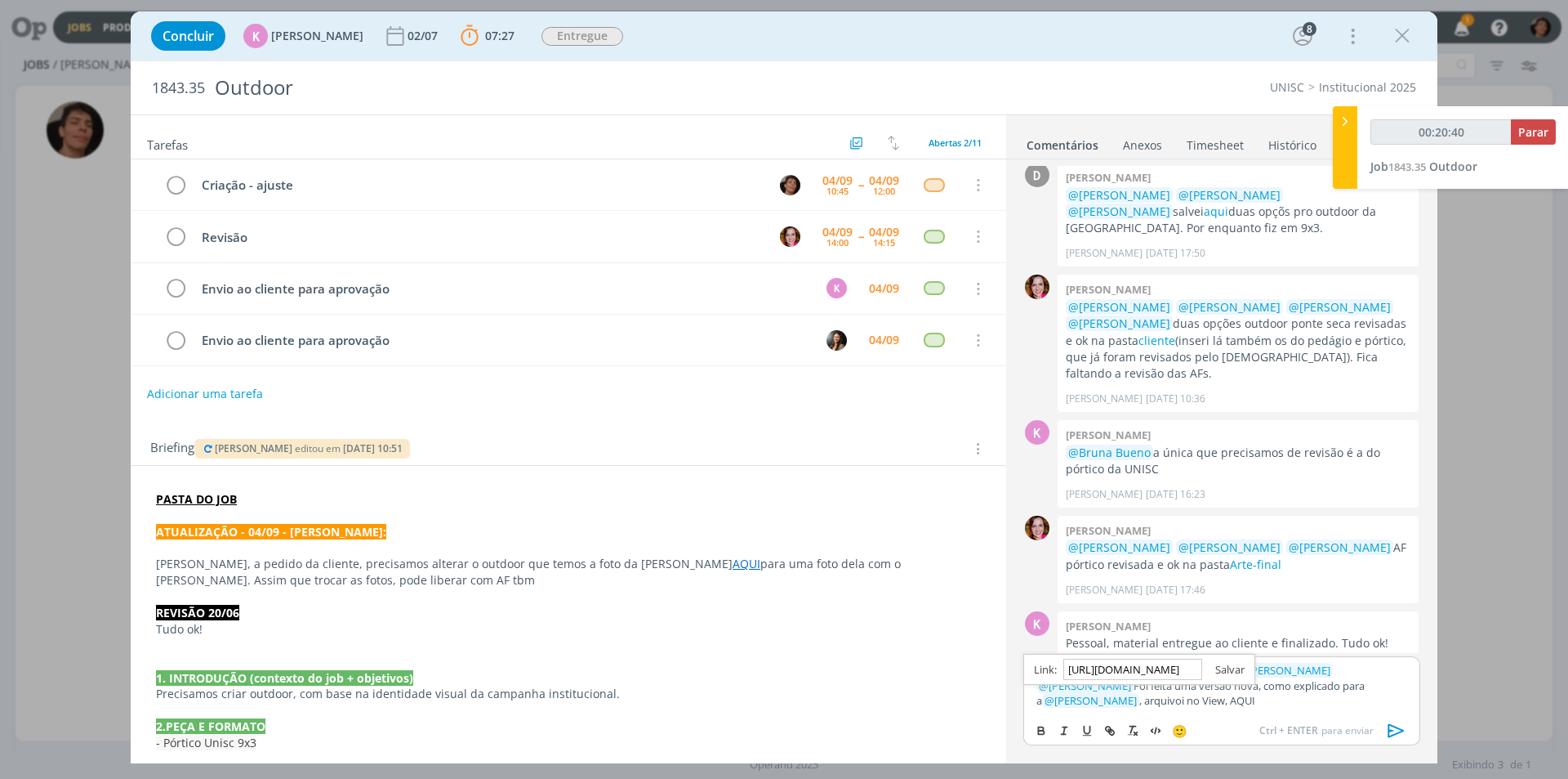
scroll to position [0, 0]
click at [1143, 701] on p "﻿ @ Karoline Arend ﻿ ﻿ @ Beatriz Luchese ﻿ ﻿ @ Luíza Santana ﻿ ﻿ @ Bruna Bueno …" at bounding box center [1221, 685] width 371 height 45
drag, startPoint x: 1394, startPoint y: 730, endPoint x: 1333, endPoint y: 721, distance: 61.7
click at [1393, 730] on icon "dialog" at bounding box center [1396, 729] width 24 height 24
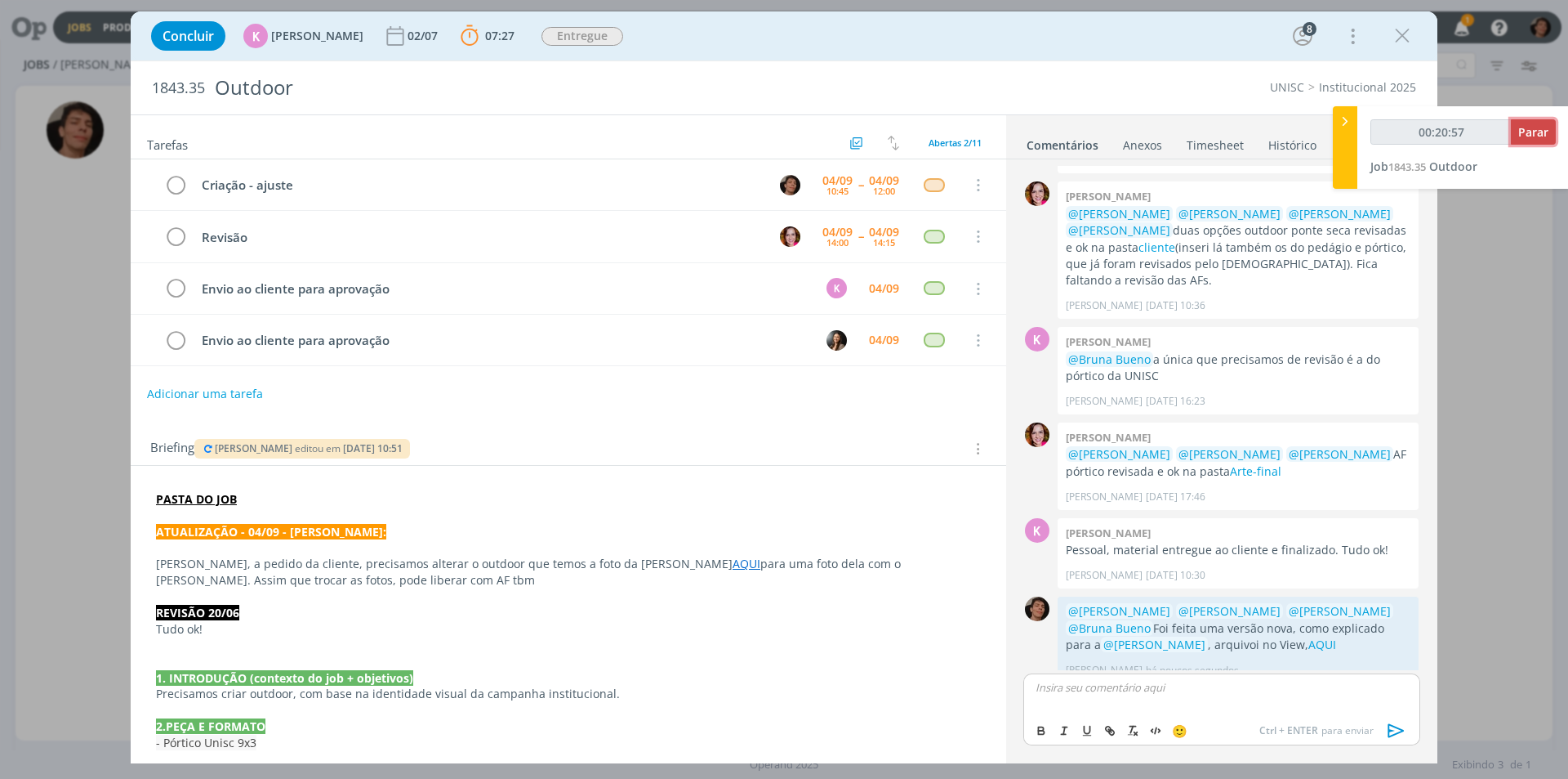
drag, startPoint x: 1530, startPoint y: 136, endPoint x: 1518, endPoint y: 142, distance: 13.4
click at [1528, 136] on span "Parar" at bounding box center [1533, 132] width 30 height 16
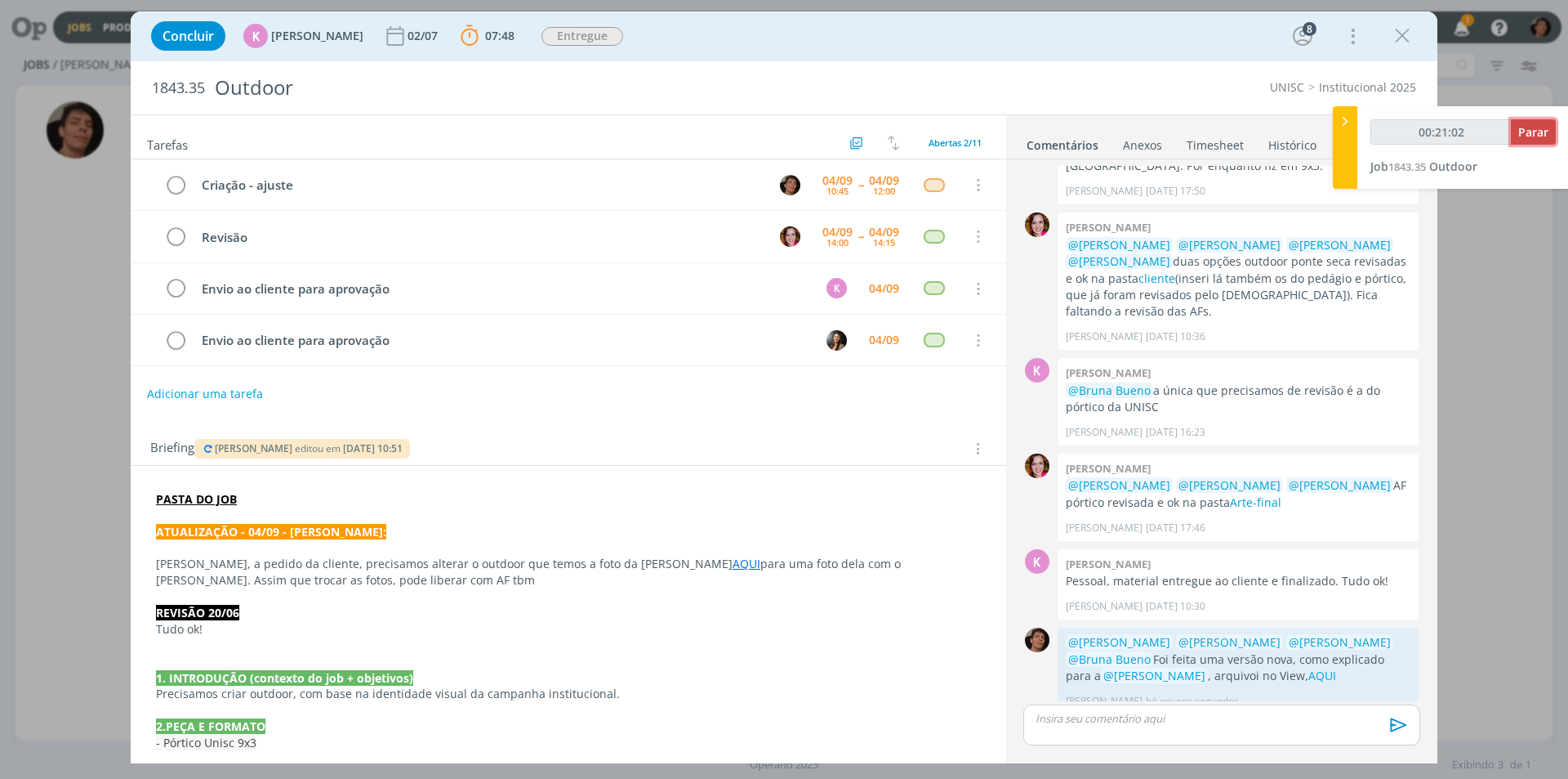
click at [1532, 130] on span "Parar" at bounding box center [1533, 132] width 30 height 16
type input "00:21:00"
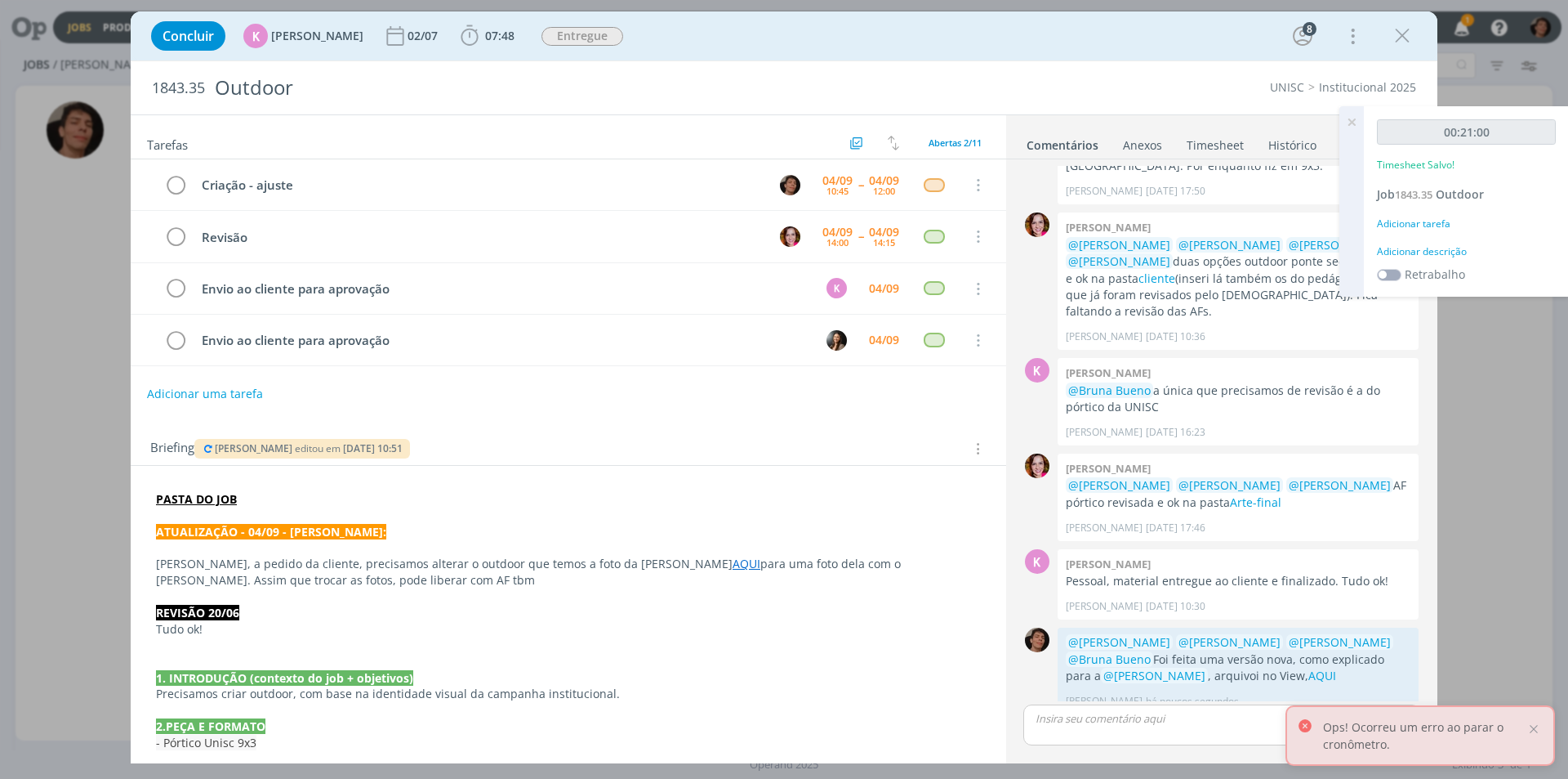
click at [1416, 248] on div "Adicionar descrição" at bounding box center [1466, 251] width 179 height 15
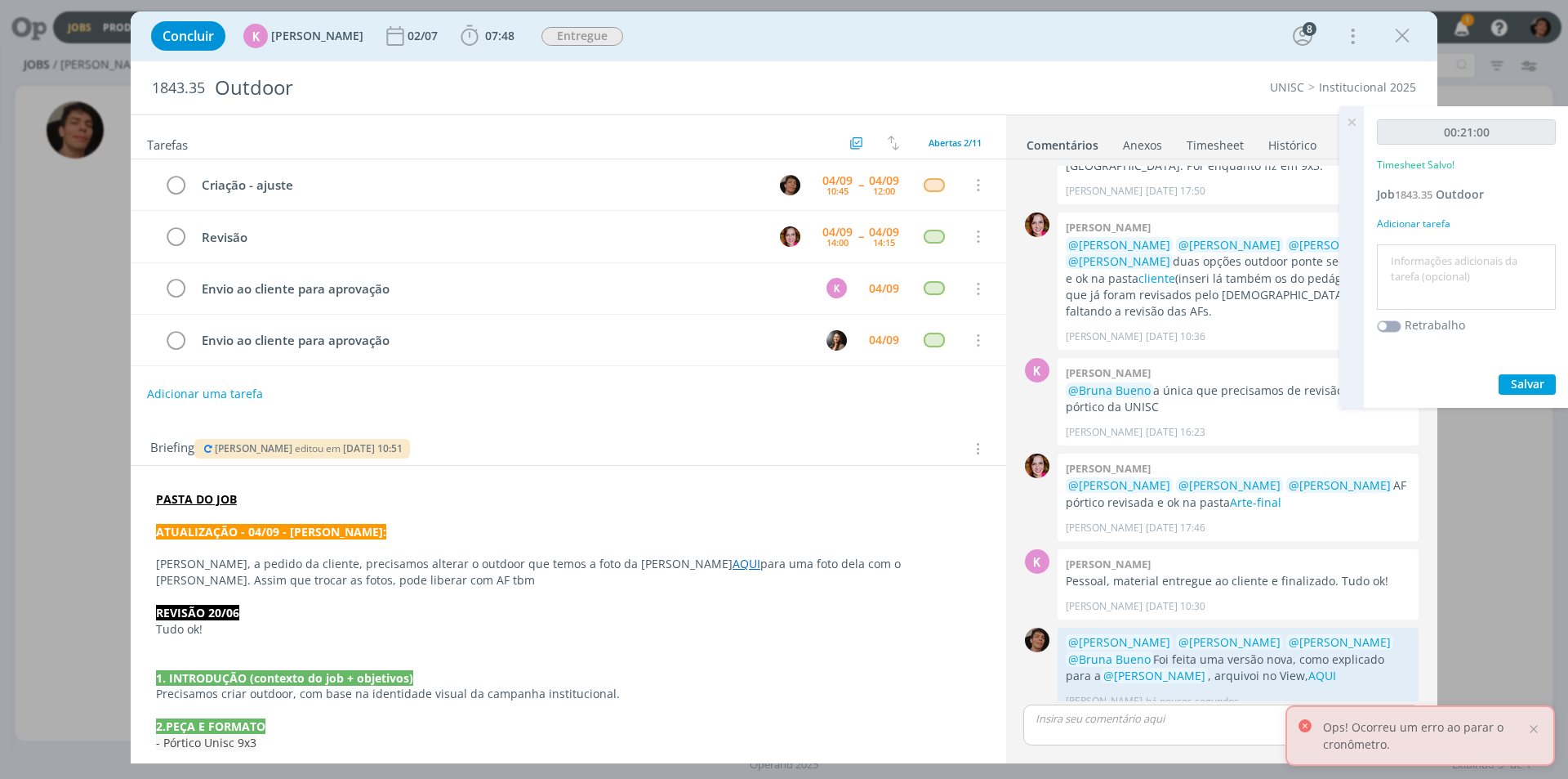
click at [1416, 271] on textarea at bounding box center [1466, 278] width 171 height 58
click at [1492, 259] on textarea "alteração AF, criação versão" at bounding box center [1466, 278] width 171 height 58
type textarea "alteração AF, criação de nova versão"
click at [1530, 384] on span "Salvar" at bounding box center [1527, 384] width 33 height 16
click at [1156, 151] on div "Anexos 0" at bounding box center [1142, 145] width 39 height 17
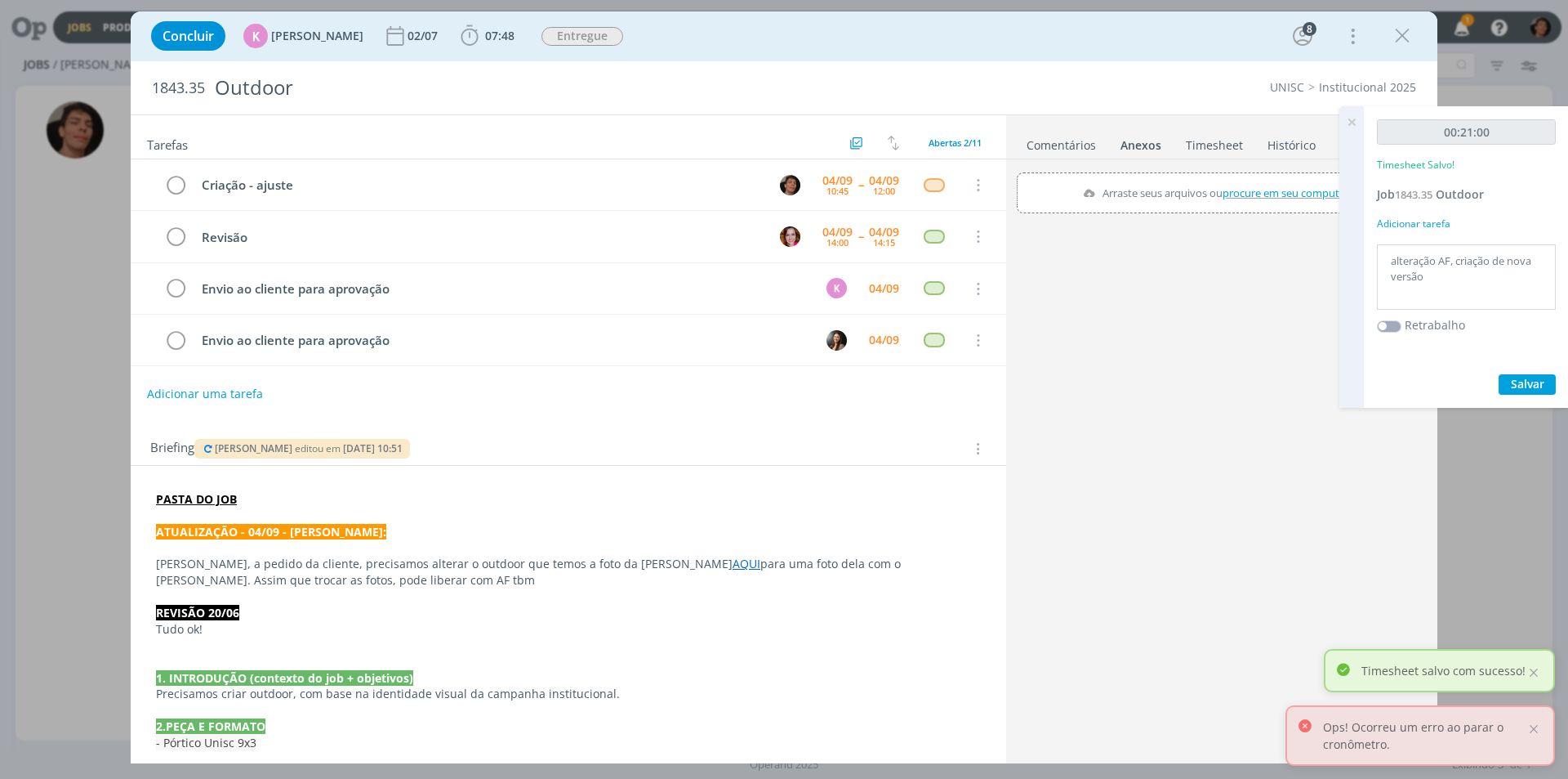
click at [1191, 142] on link "Timesheet" at bounding box center [1214, 142] width 59 height 23
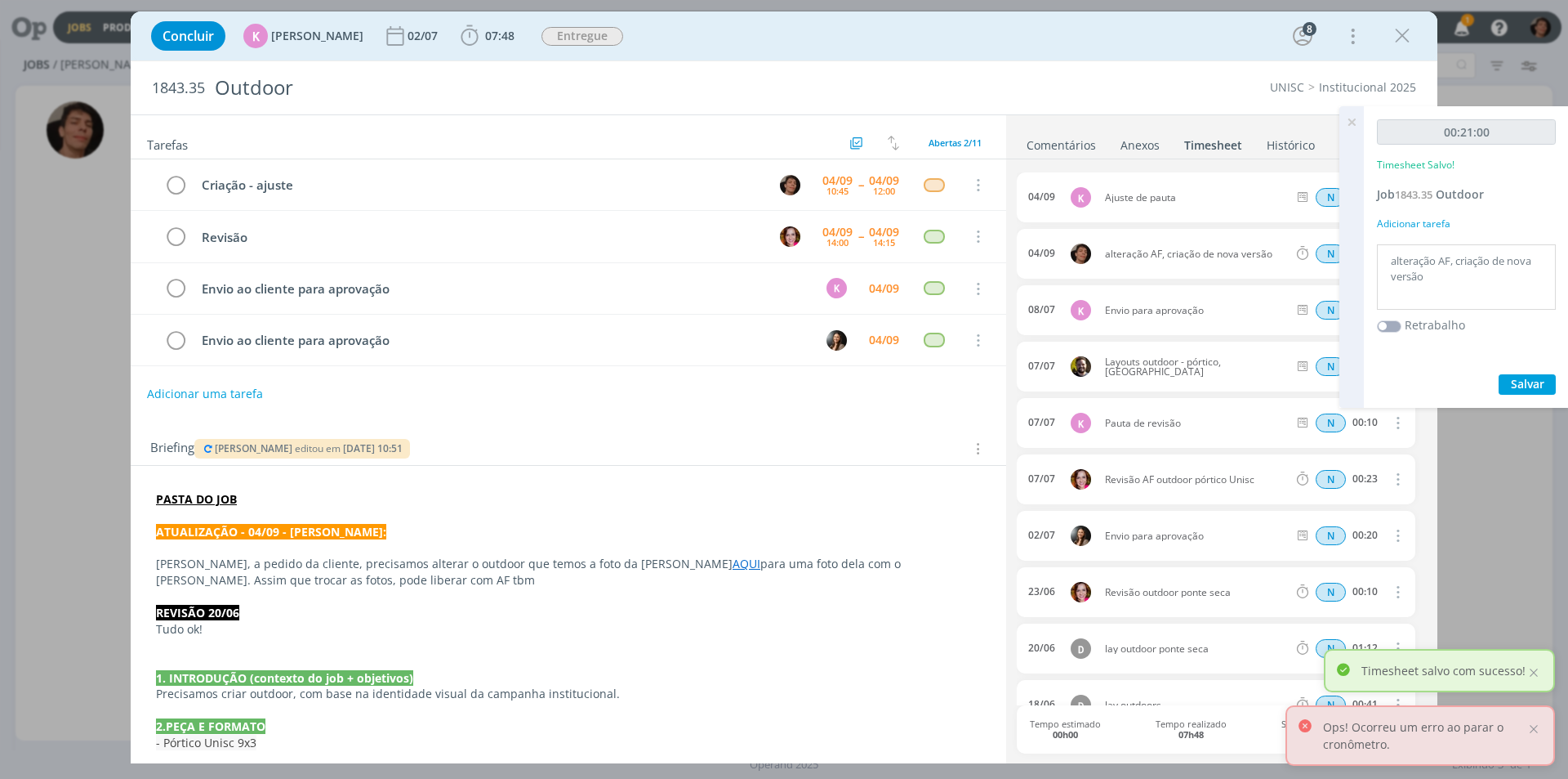
click at [1349, 122] on icon at bounding box center [1351, 121] width 29 height 32
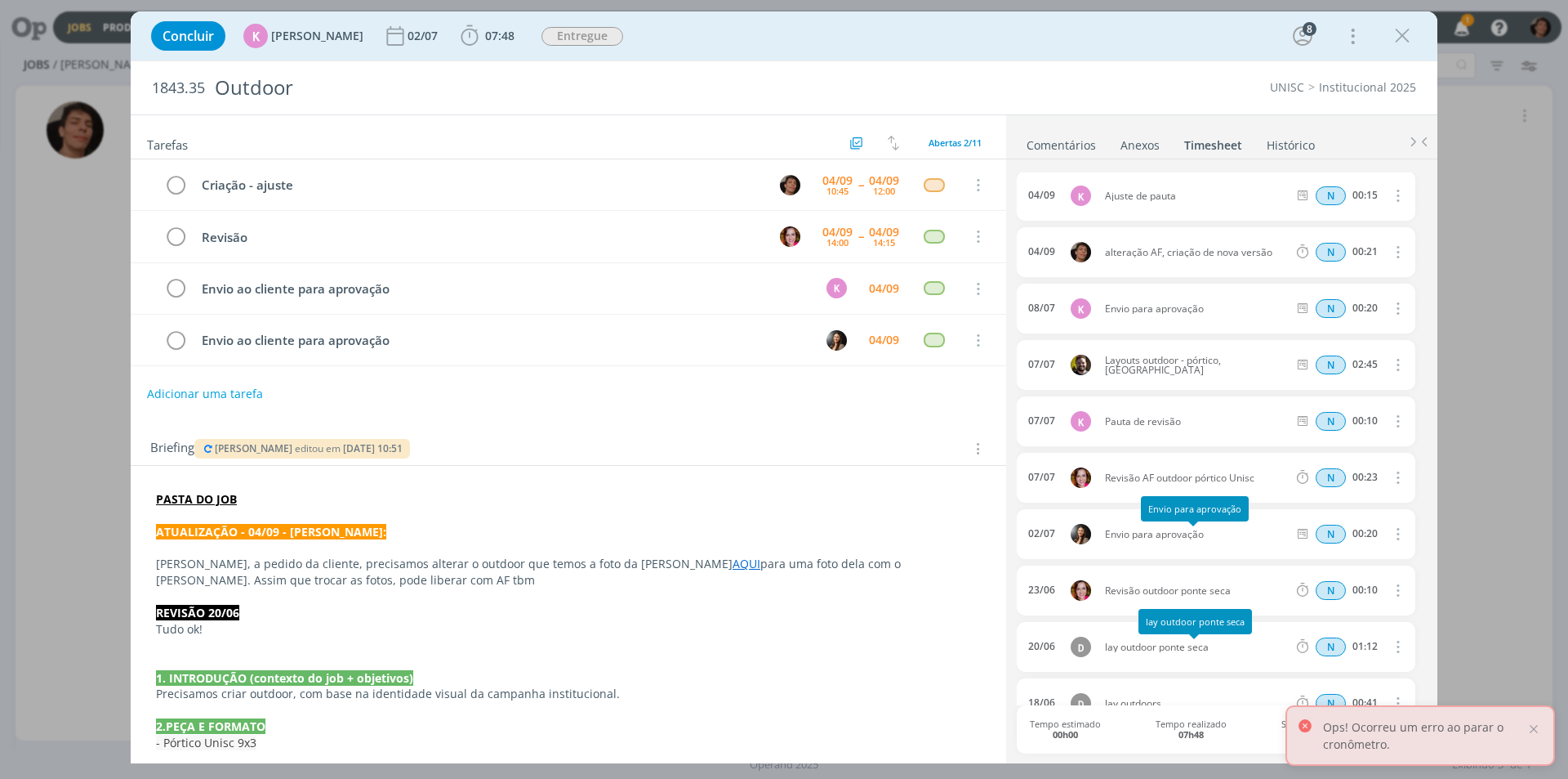
scroll to position [0, 0]
click at [1075, 146] on link "Comentários" at bounding box center [1060, 142] width 71 height 23
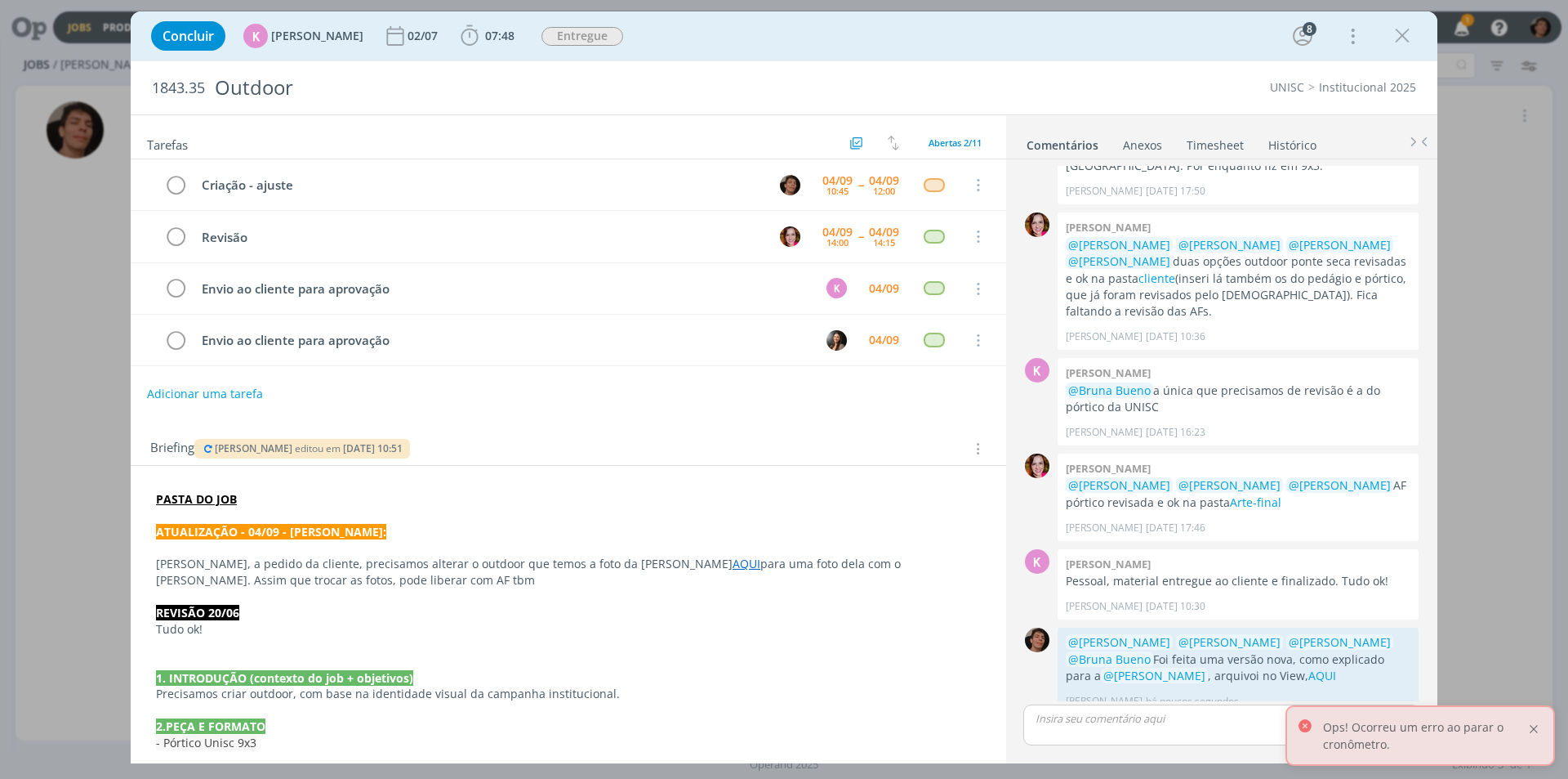
drag, startPoint x: 1537, startPoint y: 717, endPoint x: 1530, endPoint y: 728, distance: 13.0
click at [1534, 720] on div "Ops! Ocorreu um erro ao parar o cronômetro." at bounding box center [1420, 735] width 270 height 60
click at [1528, 730] on div at bounding box center [1533, 728] width 15 height 15
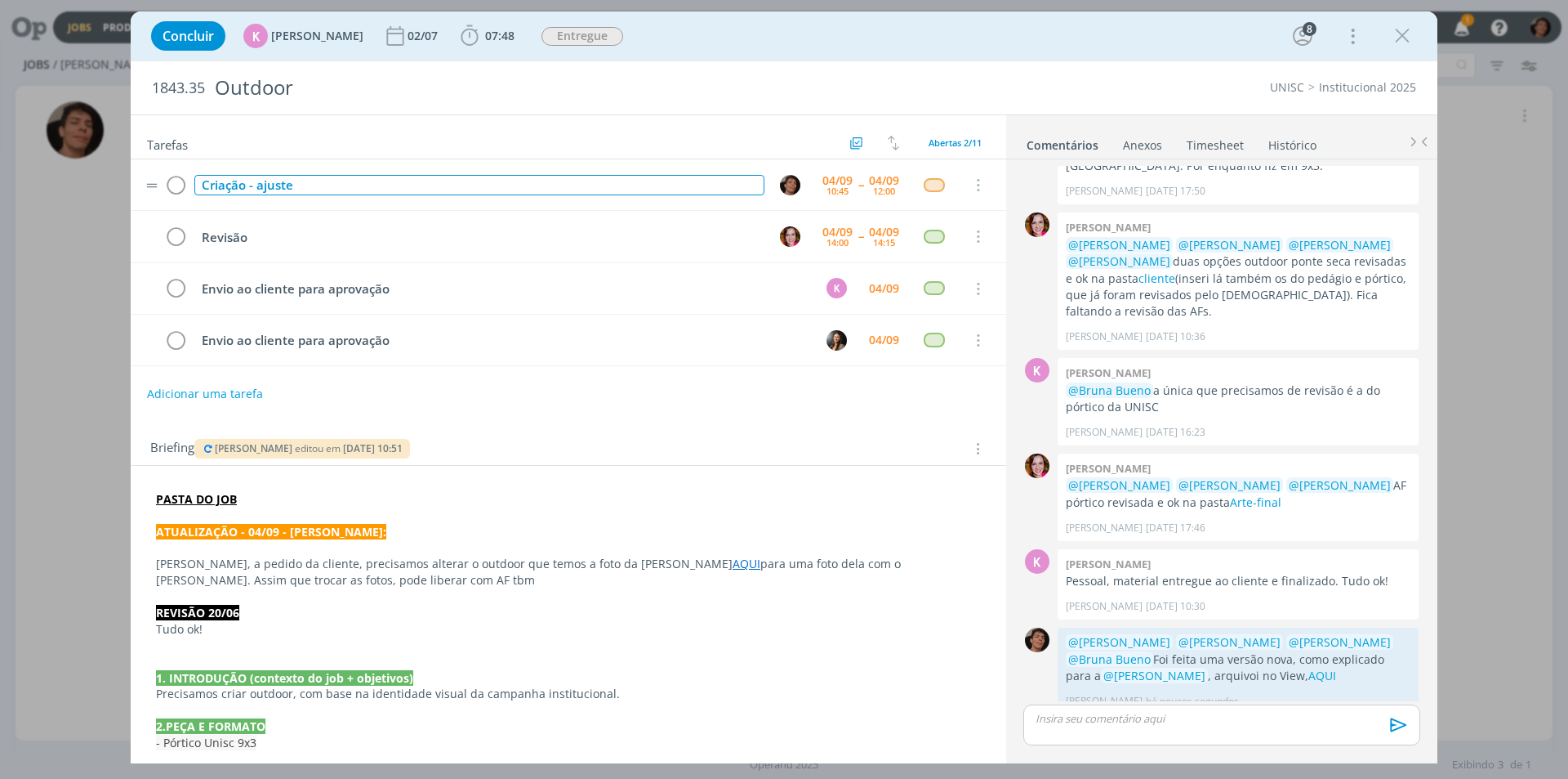
click at [236, 193] on div "Criação - ajuste" at bounding box center [479, 185] width 570 height 20
click at [167, 183] on icon "dialog" at bounding box center [176, 185] width 23 height 24
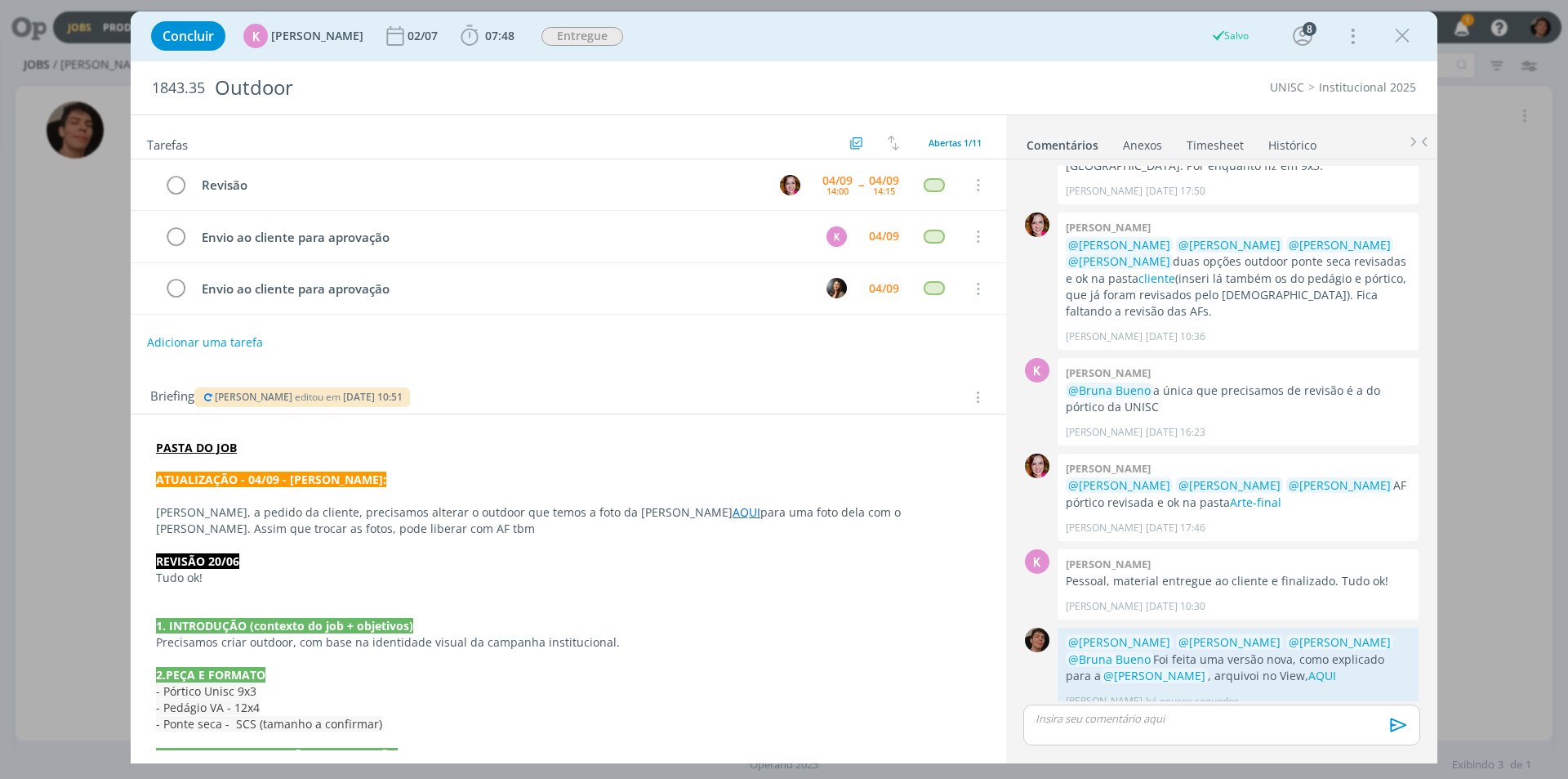
drag, startPoint x: 1415, startPoint y: 30, endPoint x: 1312, endPoint y: 53, distance: 105.5
click at [1414, 31] on div "dialog" at bounding box center [1402, 36] width 29 height 29
drag, startPoint x: 1406, startPoint y: 39, endPoint x: 1374, endPoint y: 43, distance: 32.2
click at [1405, 39] on icon "dialog" at bounding box center [1401, 35] width 24 height 24
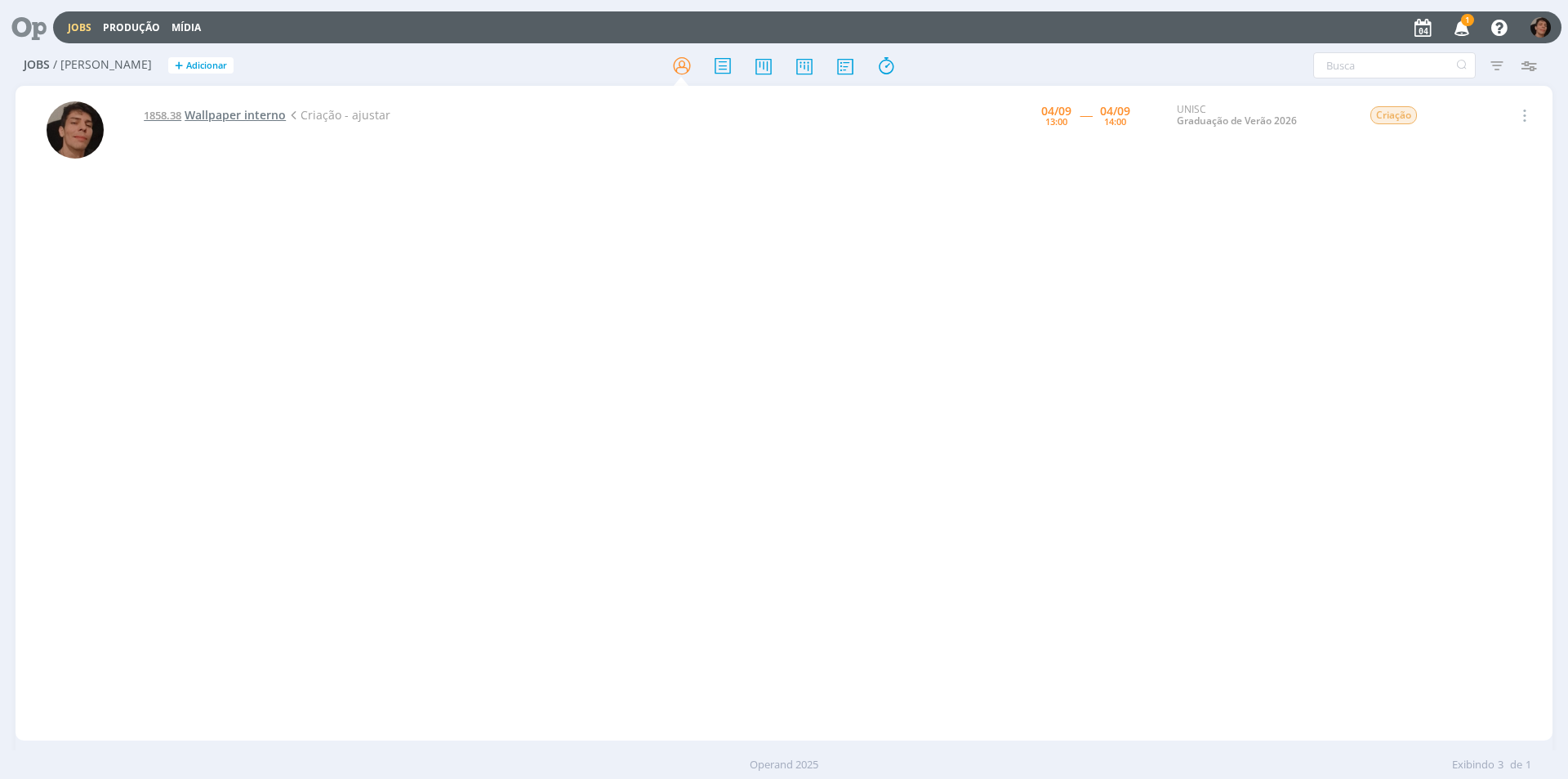
click at [249, 119] on span "Wallpaper interno" at bounding box center [235, 115] width 101 height 16
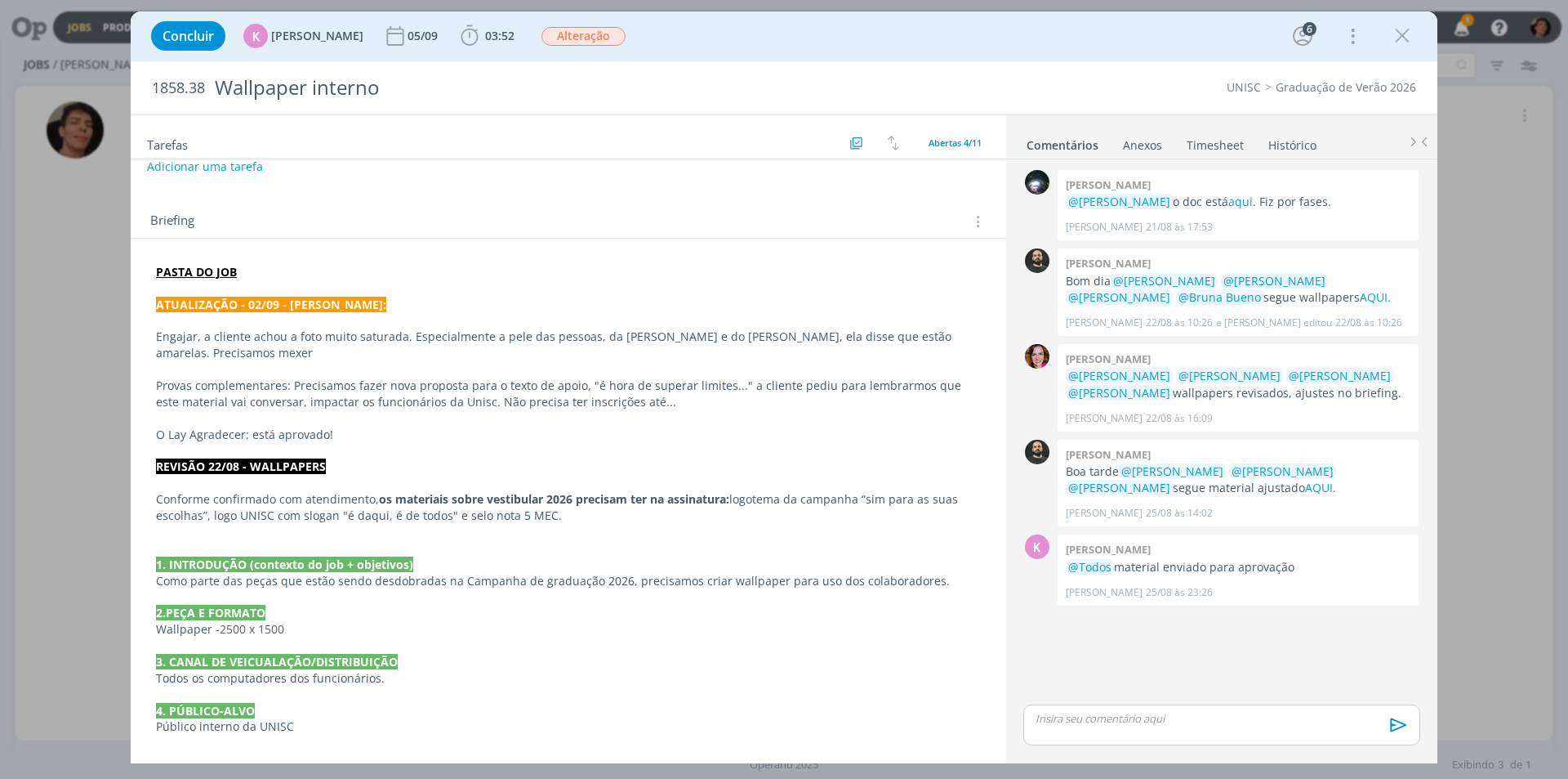
scroll to position [245, 0]
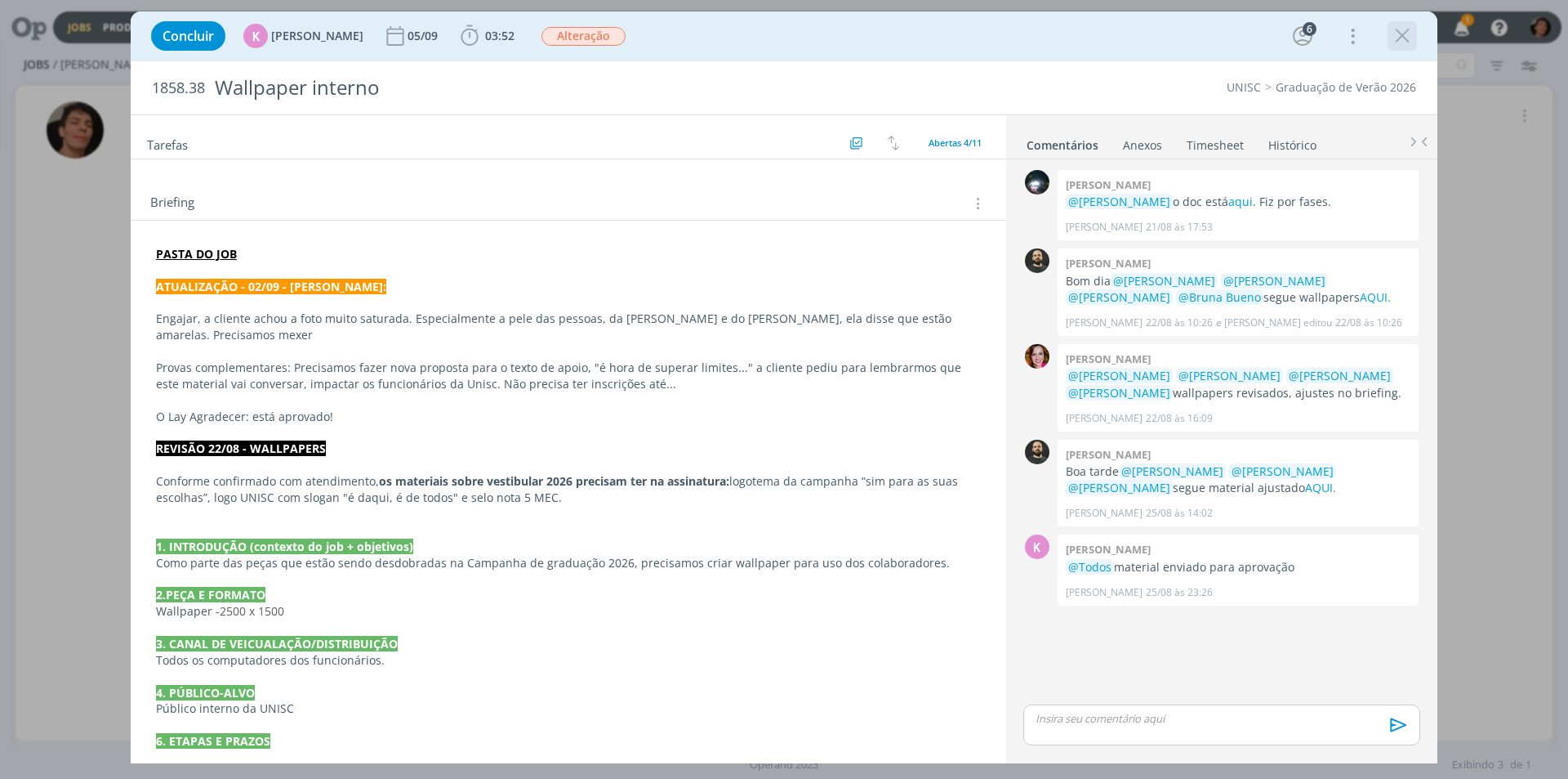
click at [1401, 28] on icon "dialog" at bounding box center [1401, 35] width 24 height 24
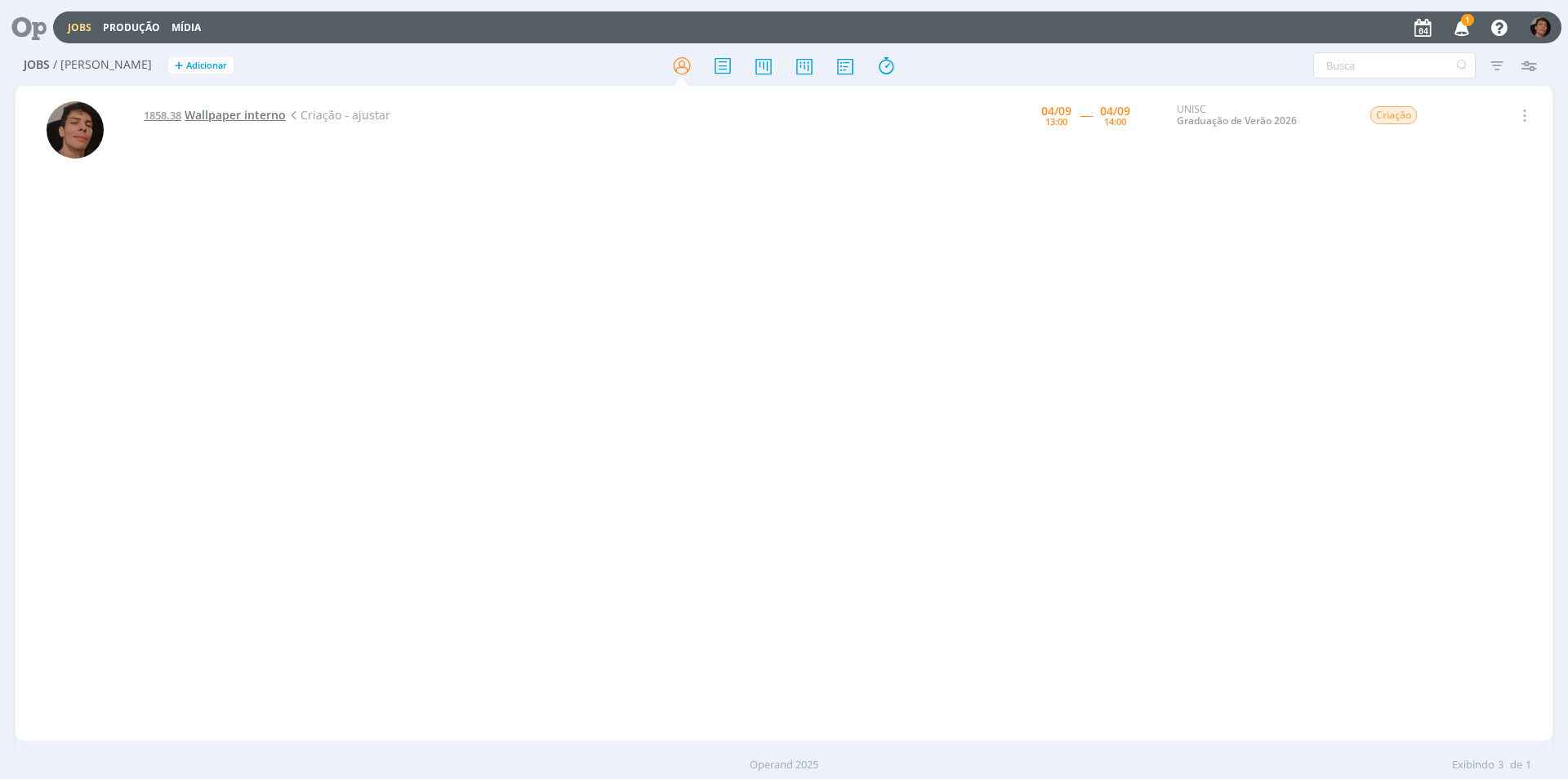
click at [218, 115] on span "Wallpaper interno" at bounding box center [235, 115] width 101 height 16
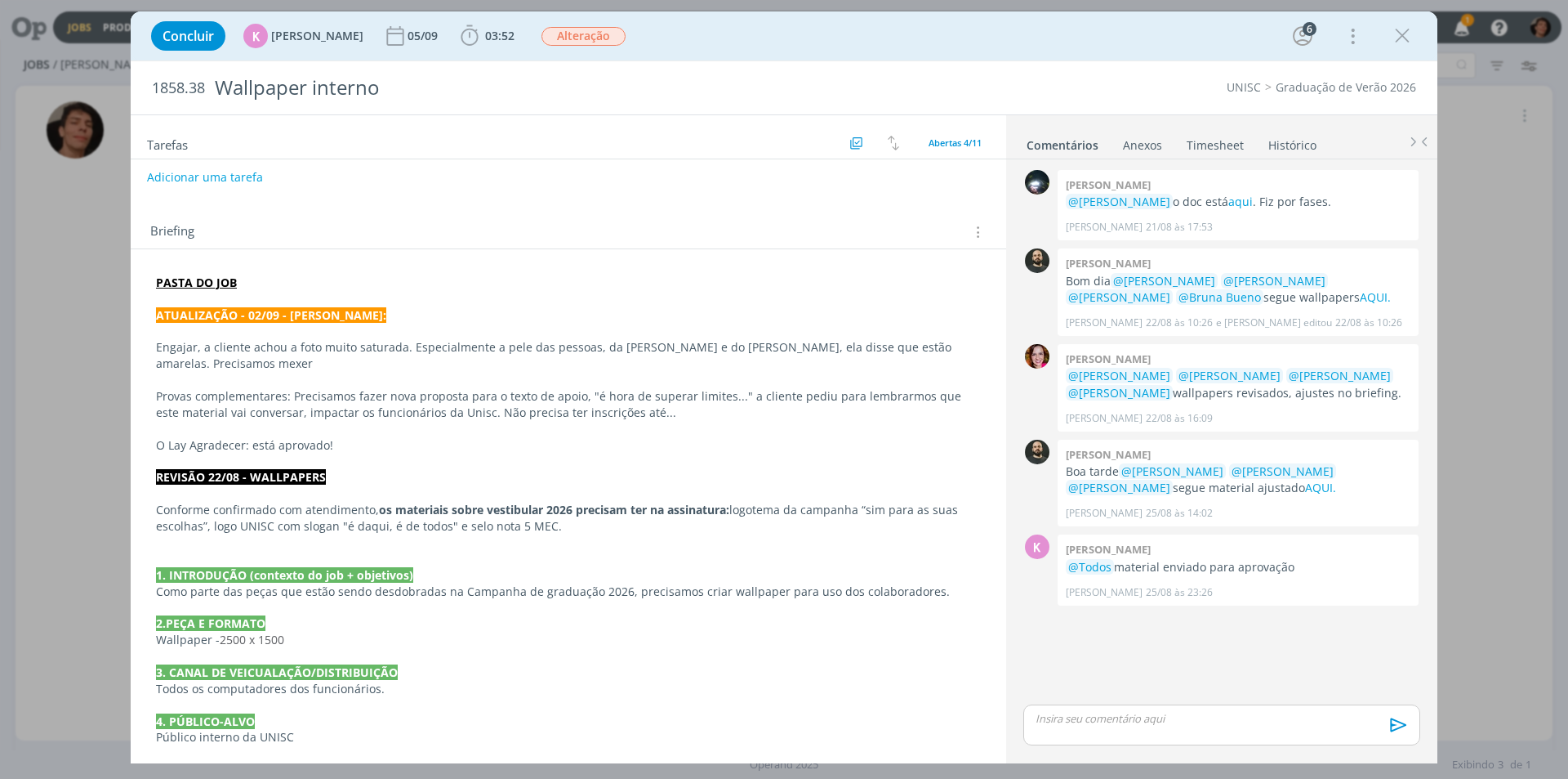
scroll to position [245, 0]
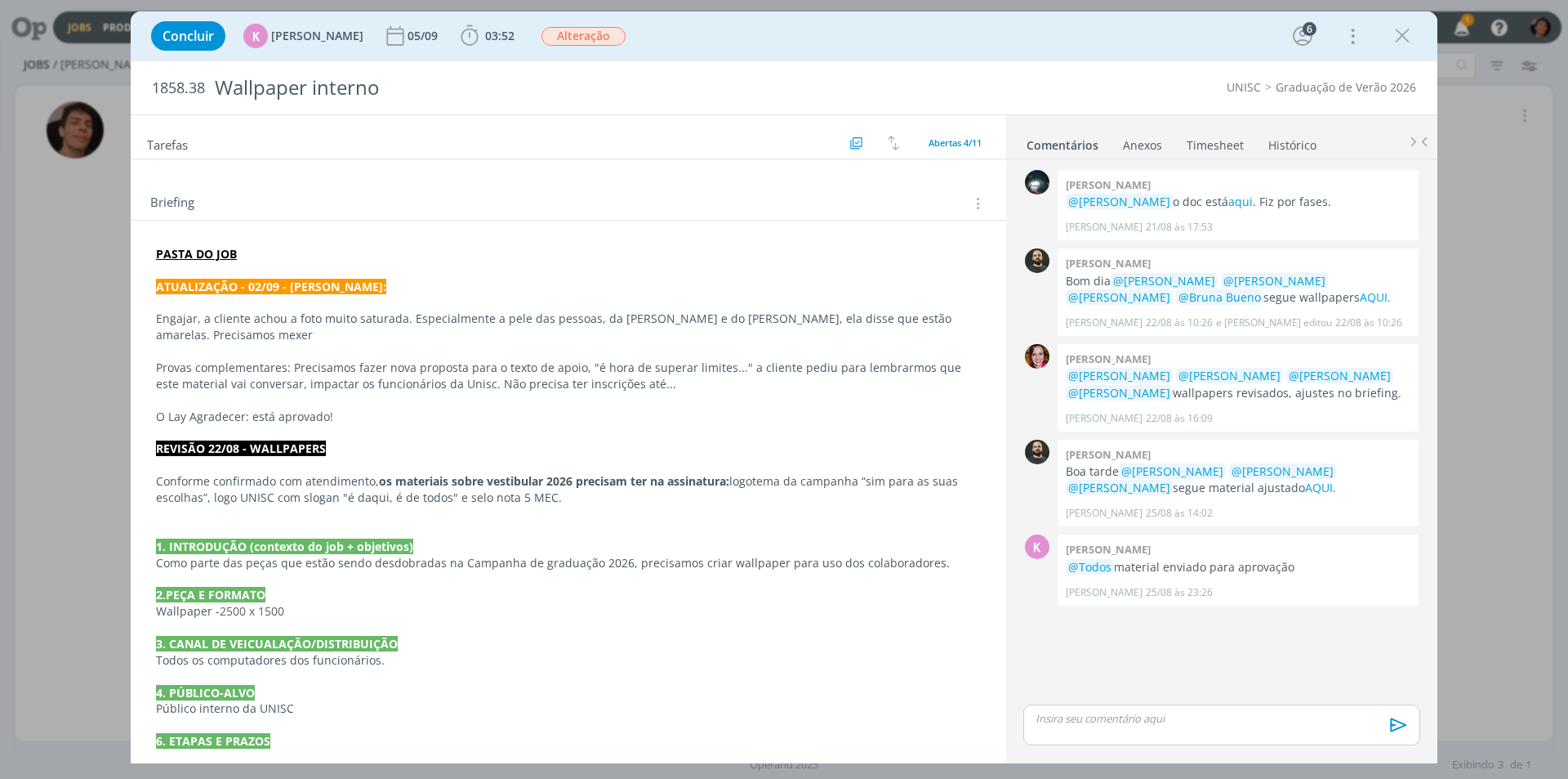
click at [1200, 647] on div "0 Giovanni zacchini @Karoline Arend o doc está aqui . Fiz por fases. Giovanni Z…" at bounding box center [1221, 433] width 410 height 535
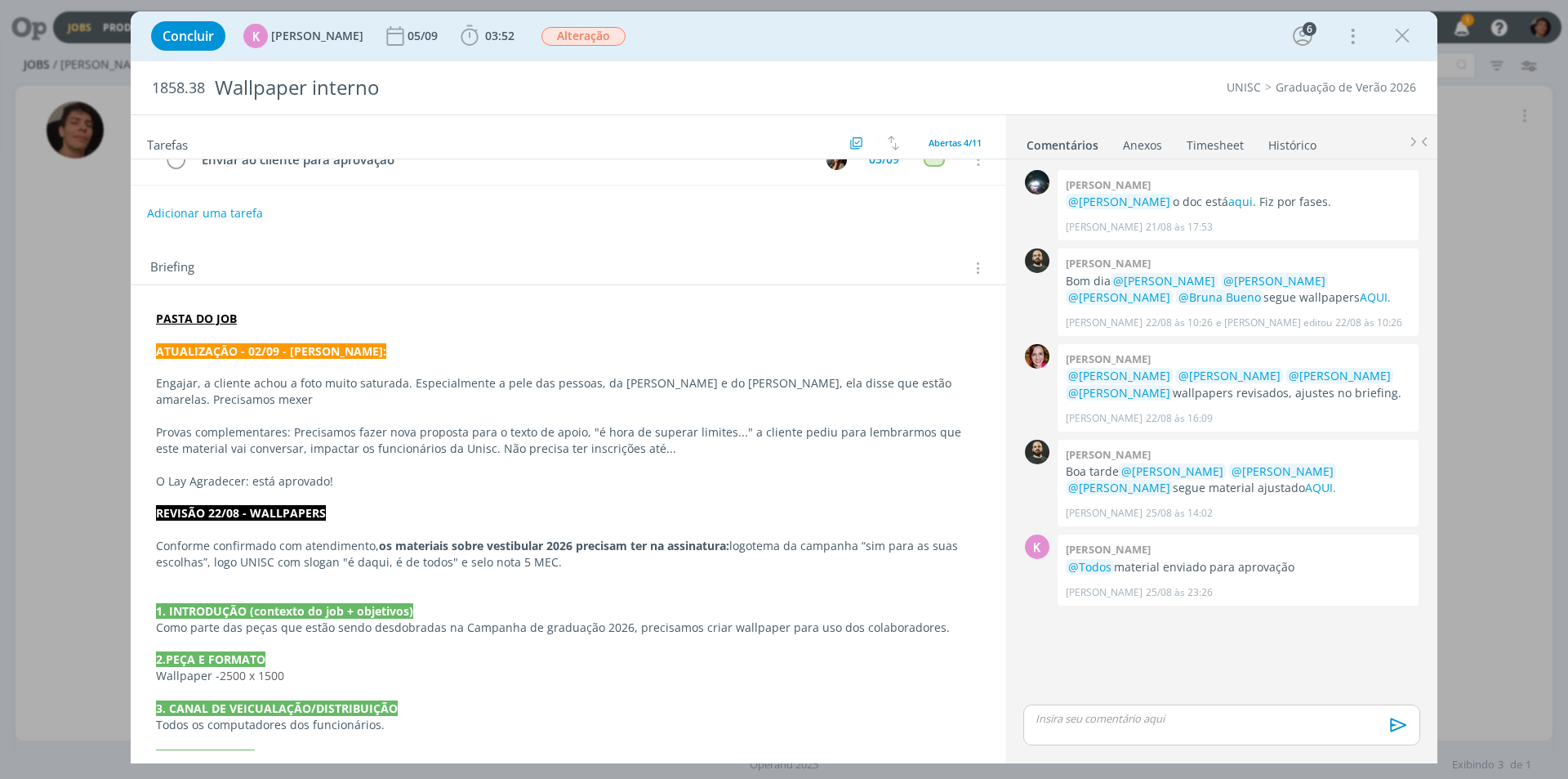
scroll to position [141, 0]
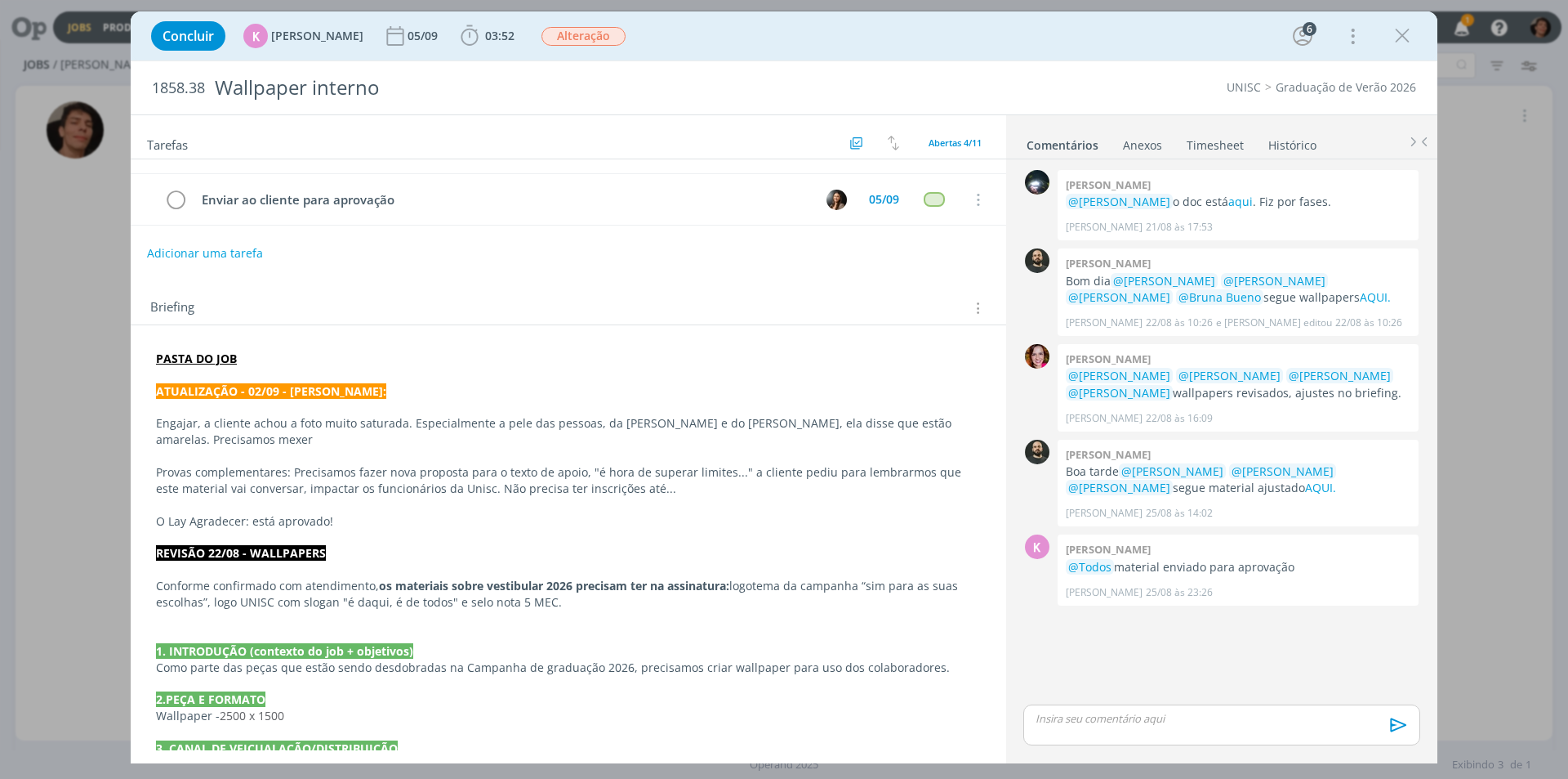
drag, startPoint x: 344, startPoint y: 524, endPoint x: 312, endPoint y: 524, distance: 32.0
click at [343, 524] on p "O Lay Agradecer: está aprovado!" at bounding box center [568, 521] width 824 height 17
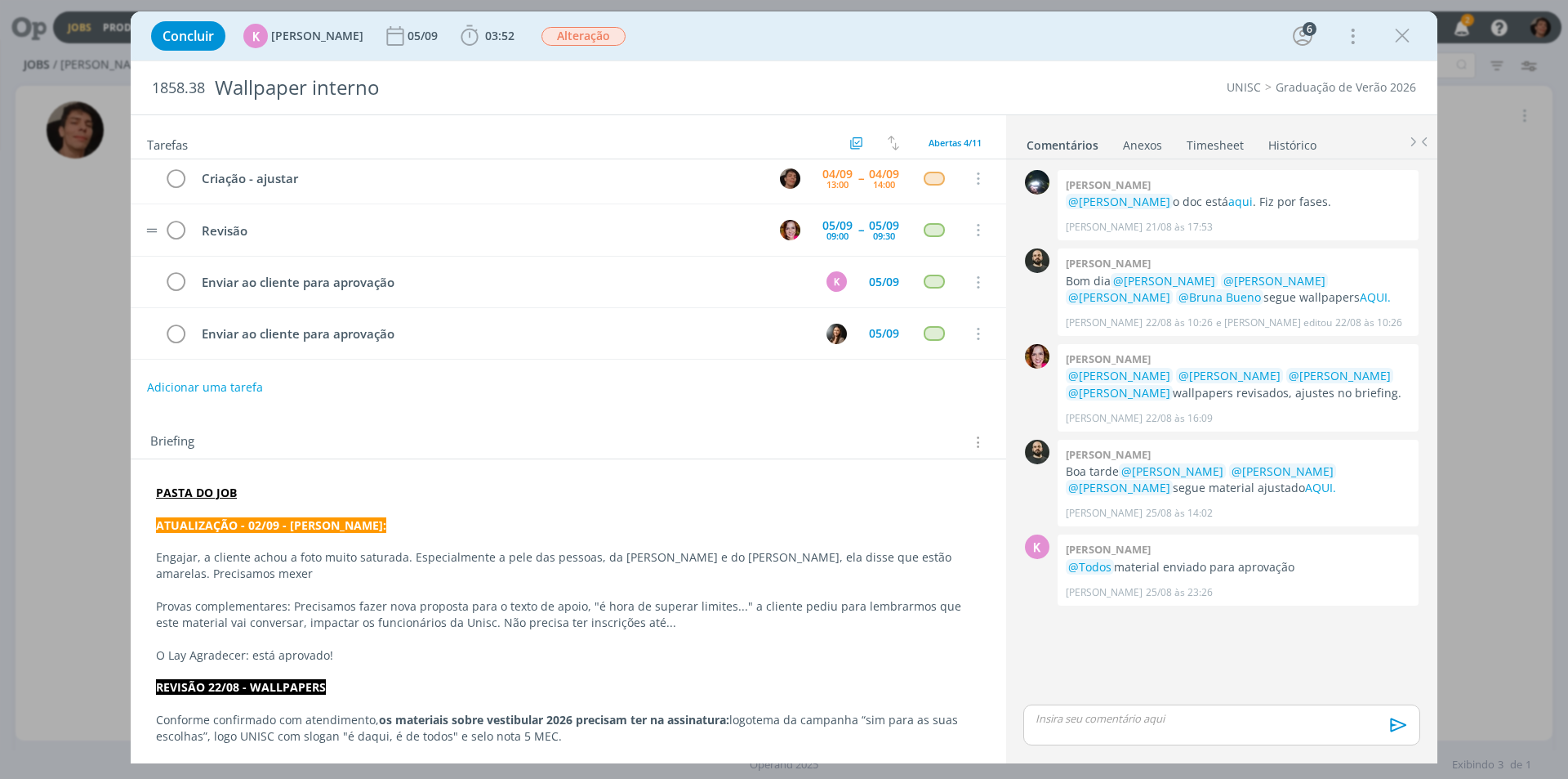
scroll to position [0, 0]
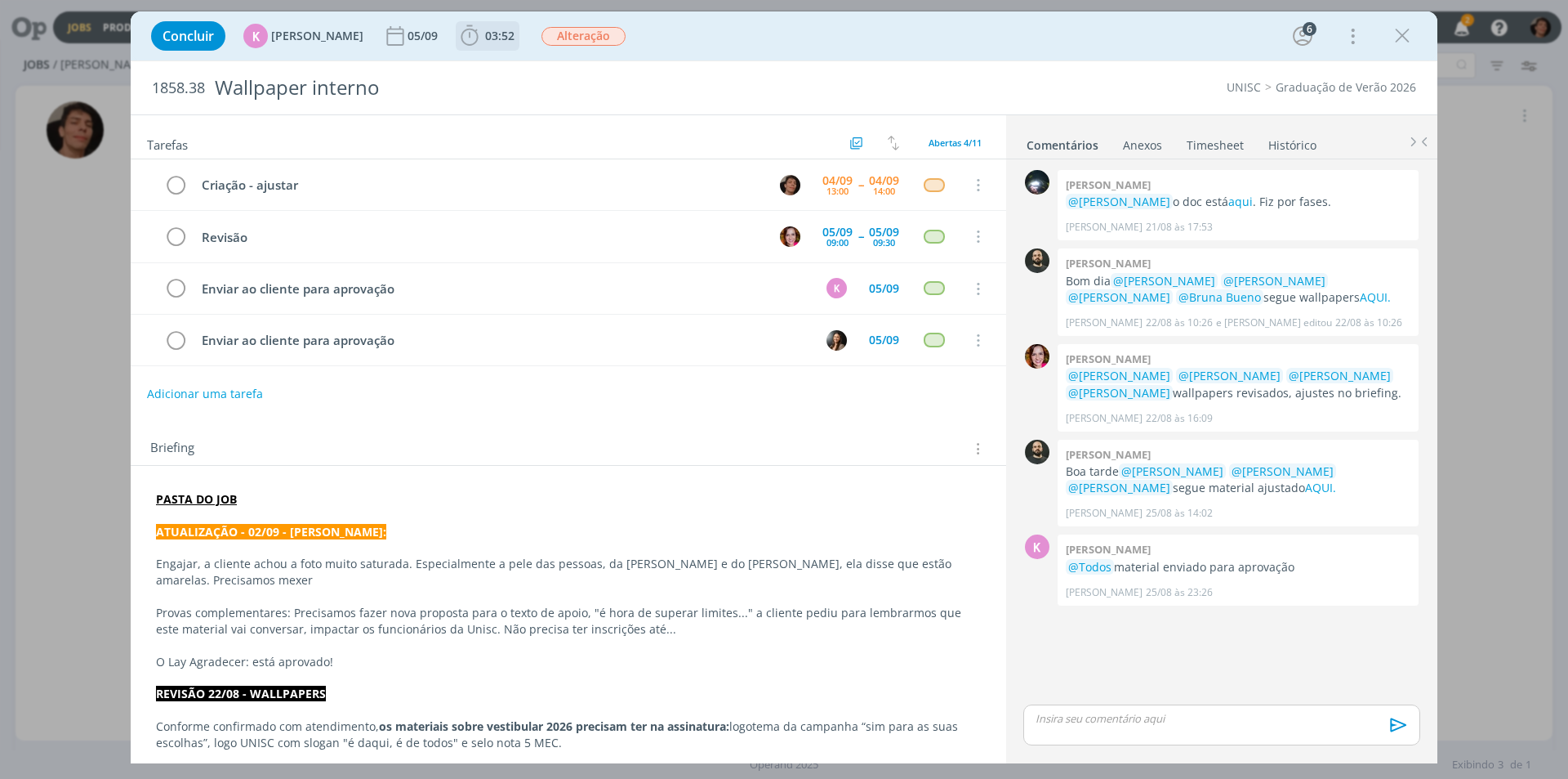
click at [485, 41] on span "03:52" at bounding box center [500, 36] width 29 height 16
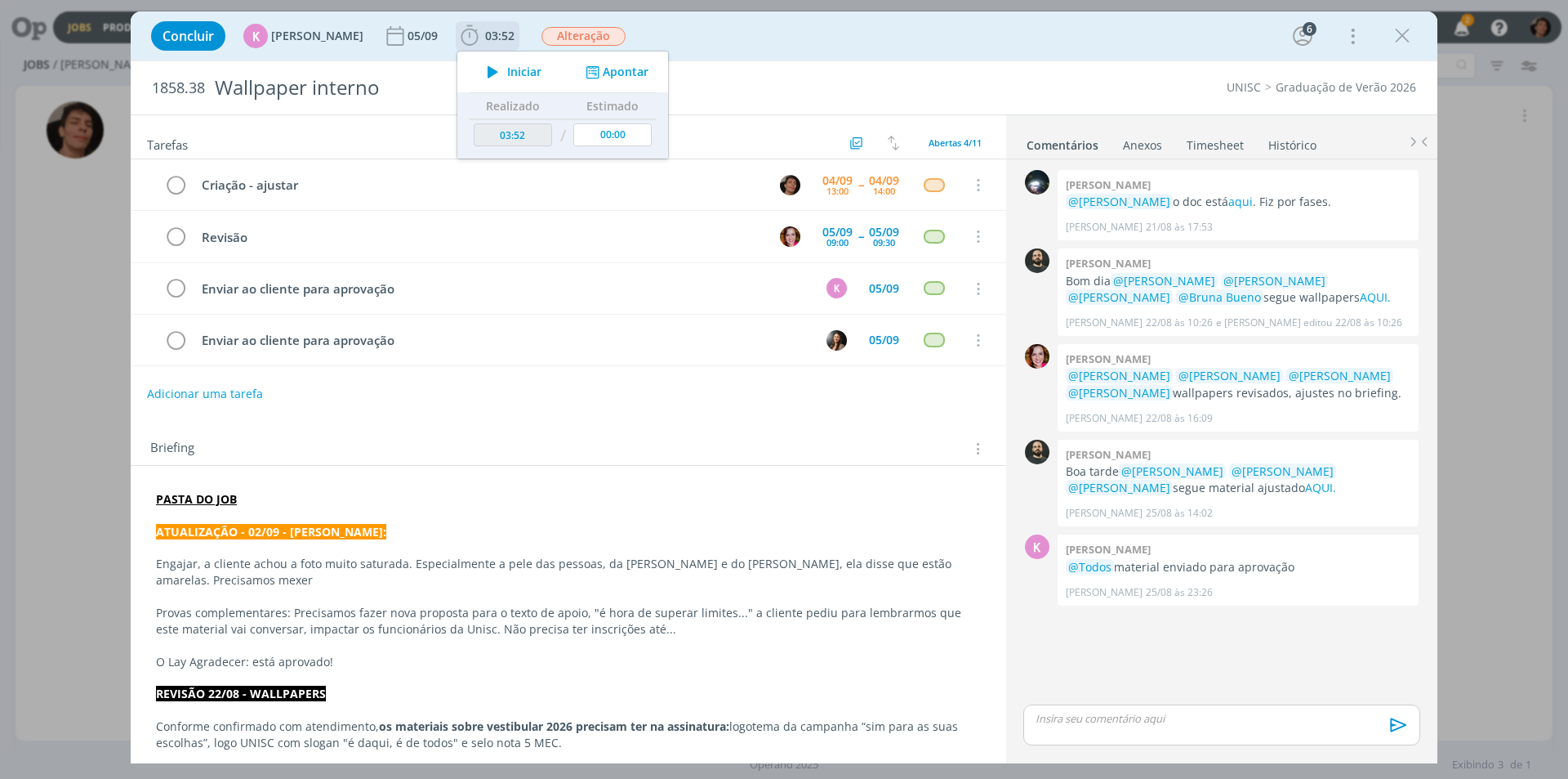
click at [498, 80] on button "Iniciar" at bounding box center [510, 72] width 64 height 23
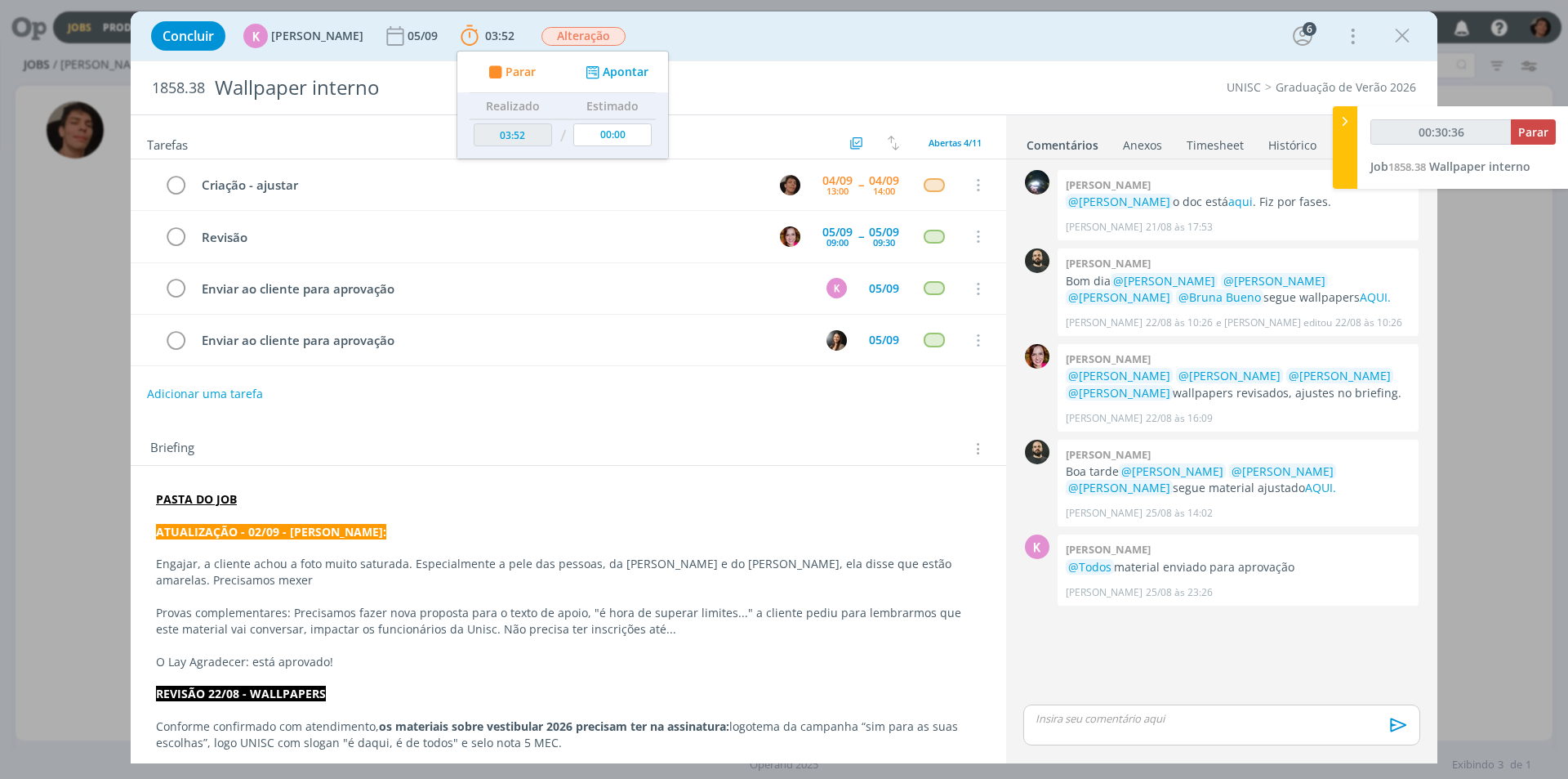
type input "00:31:36"
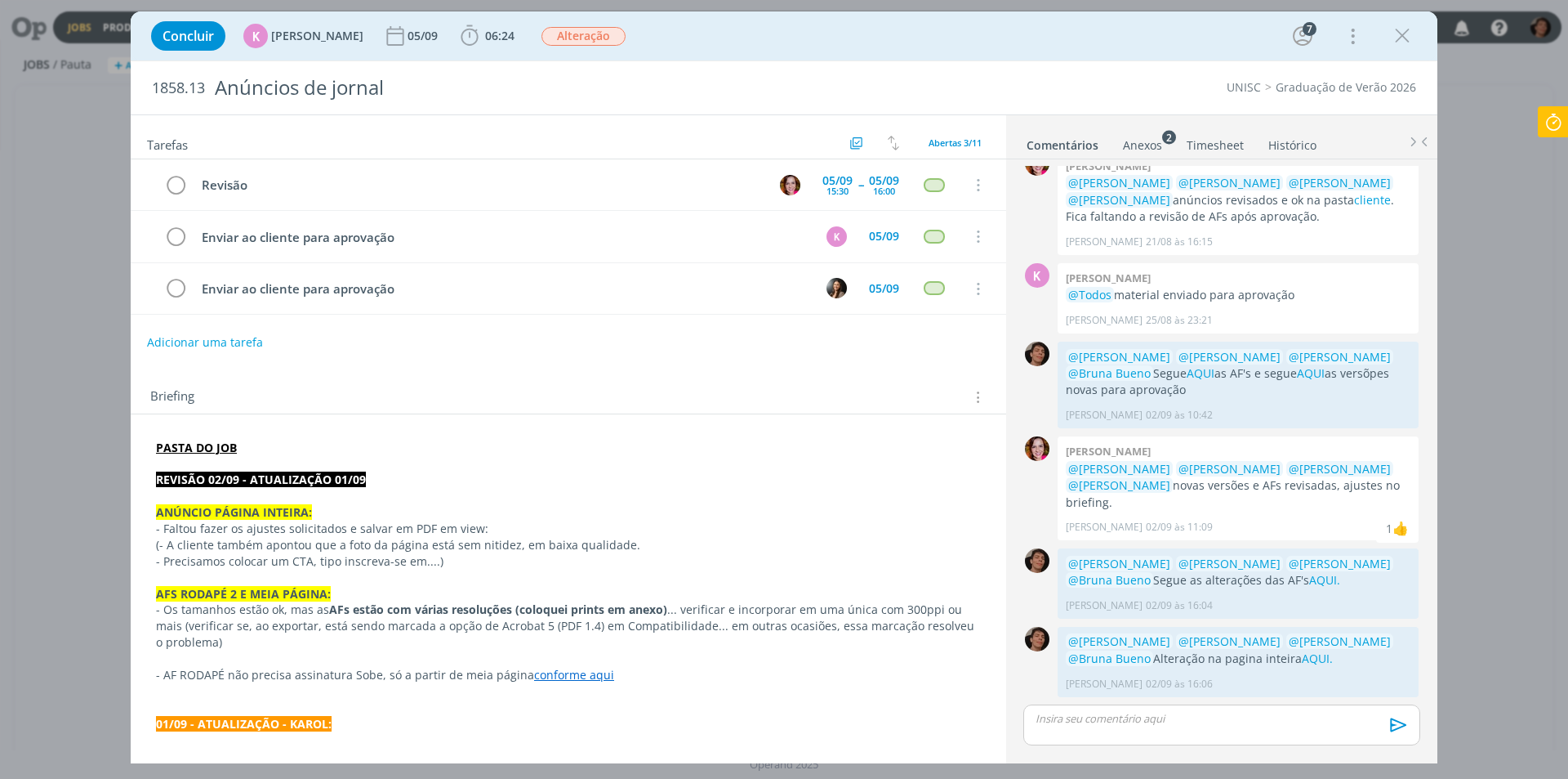
drag, startPoint x: 1207, startPoint y: 147, endPoint x: 1215, endPoint y: 152, distance: 9.4
click at [1208, 147] on link "Timesheet" at bounding box center [1215, 142] width 59 height 23
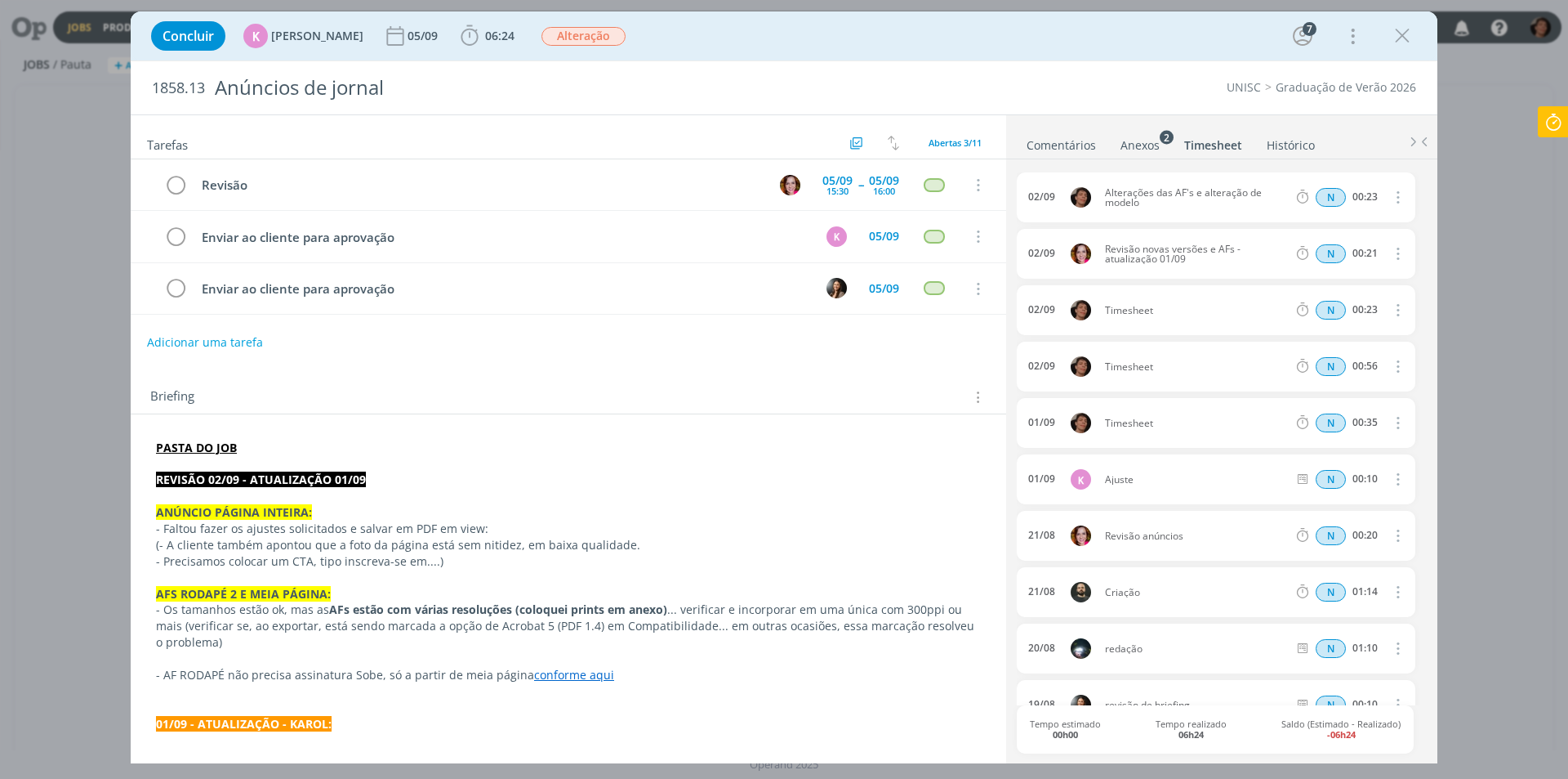
click at [1144, 423] on span "Timesheet" at bounding box center [1195, 423] width 195 height 10
click at [1133, 425] on span "Timesheet" at bounding box center [1195, 423] width 195 height 10
click at [1159, 424] on span "Timesheet" at bounding box center [1195, 423] width 195 height 10
drag, startPoint x: 1389, startPoint y: 419, endPoint x: 1389, endPoint y: 438, distance: 19.0
click at [1389, 420] on icon "dialog" at bounding box center [1396, 423] width 18 height 19
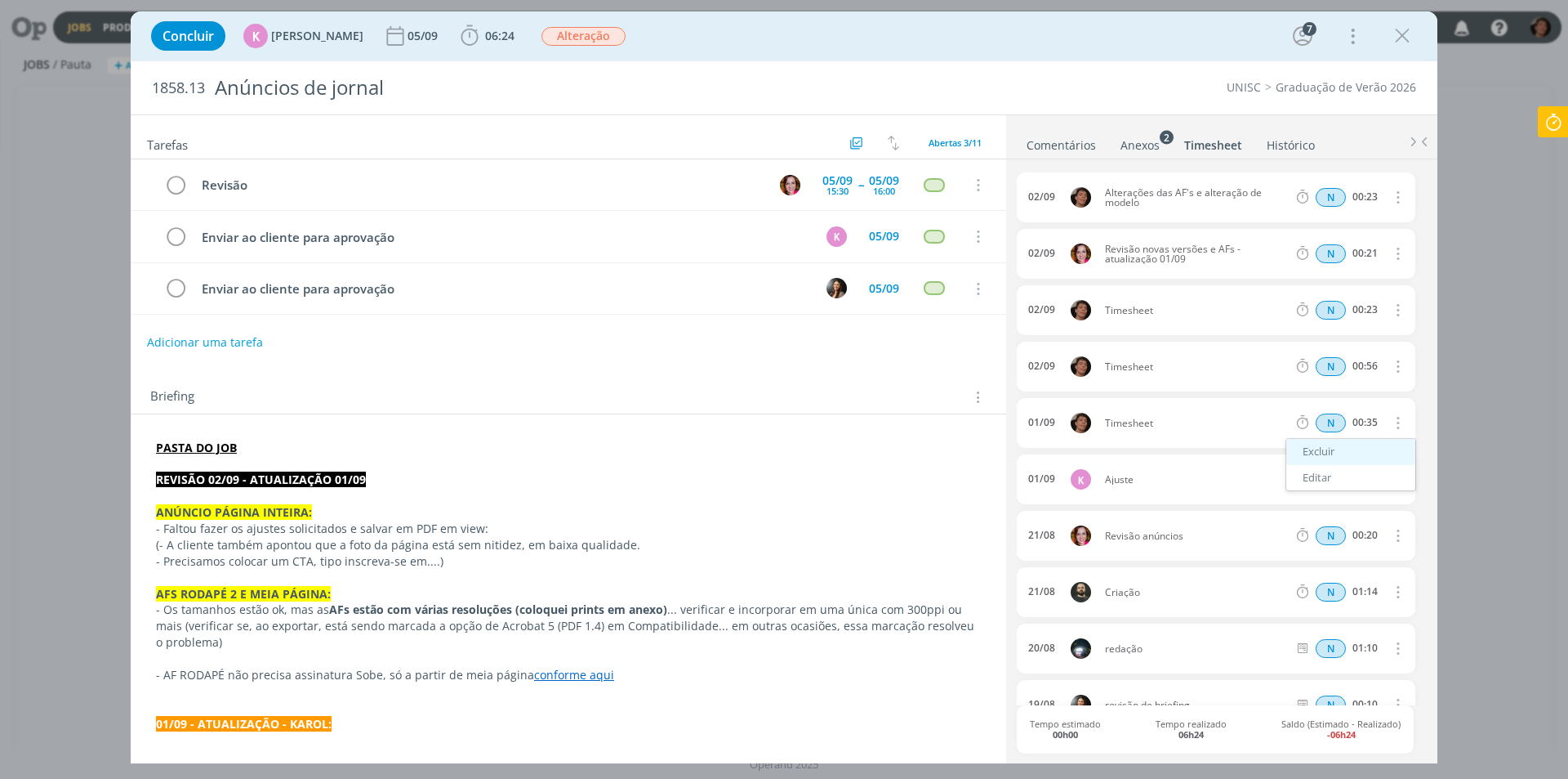
click at [1359, 444] on link "Excluir" at bounding box center [1351, 452] width 129 height 26
click at [1344, 424] on button "Não" at bounding box center [1346, 423] width 33 height 18
click at [1391, 419] on icon "dialog" at bounding box center [1396, 423] width 18 height 19
click at [1357, 473] on link "Editar" at bounding box center [1351, 478] width 129 height 26
click at [1144, 421] on div "Timesheet" at bounding box center [1149, 423] width 88 height 18
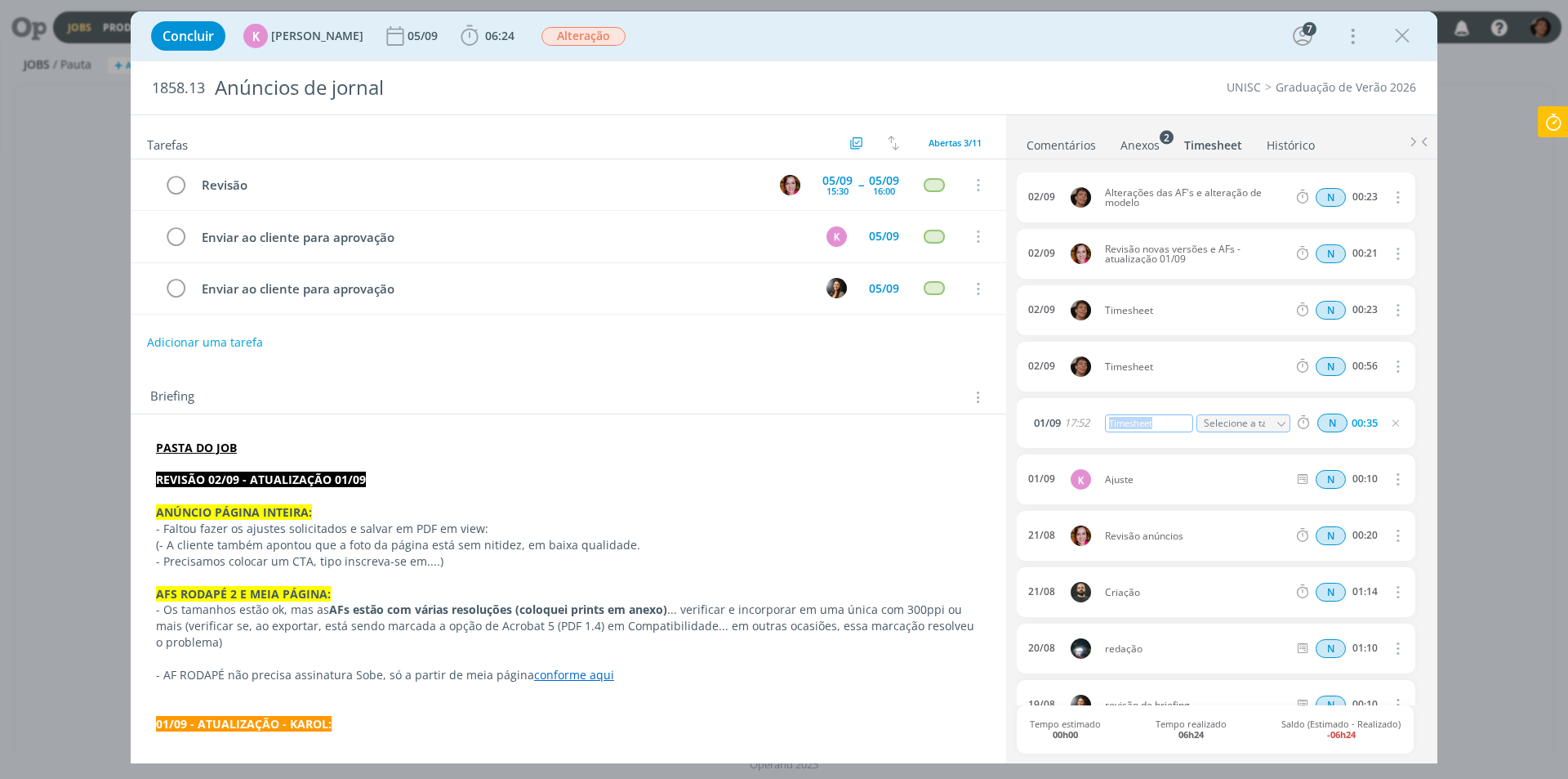
drag, startPoint x: 1102, startPoint y: 425, endPoint x: 1049, endPoint y: 444, distance: 56.3
click at [1051, 441] on div "[DATE] 17:52 Timesheet Selecione a tarefa N 00:35" at bounding box center [1216, 423] width 398 height 50
copy div "alteração AF's"
click at [1228, 370] on span "Timesheet" at bounding box center [1195, 367] width 195 height 10
click at [1159, 404] on div "[DATE] 17:52 alteração AF's Selecione a tarefa N 00:35" at bounding box center [1216, 423] width 398 height 50
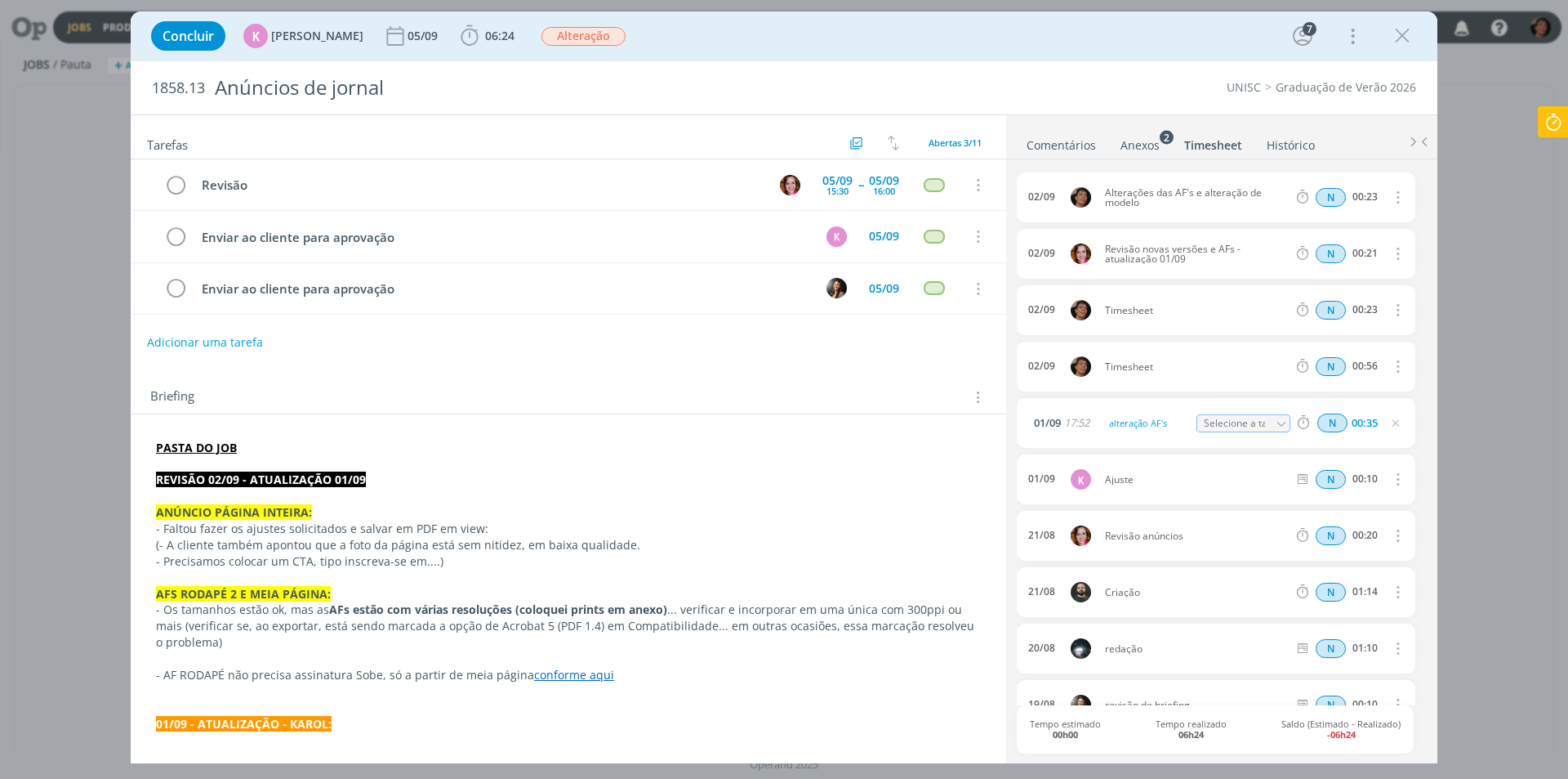
click at [1223, 424] on input "Selecione a tarefa" at bounding box center [1243, 423] width 94 height 18
click at [1363, 445] on div "[DATE] 17:52 alteração AF's Selecione a tarefa Abertas Revisão - [PERSON_NAME] …" at bounding box center [1216, 423] width 398 height 50
drag, startPoint x: 1339, startPoint y: 439, endPoint x: 1229, endPoint y: 421, distance: 111.5
click at [1339, 439] on div "[DATE] 17:52 alteração AF's Selecione a tarefa Abertas Revisão - [PERSON_NAME] …" at bounding box center [1216, 423] width 398 height 50
click at [1216, 359] on div "02/09 Timesheet N 00:56 Excluir" at bounding box center [1216, 366] width 398 height 50
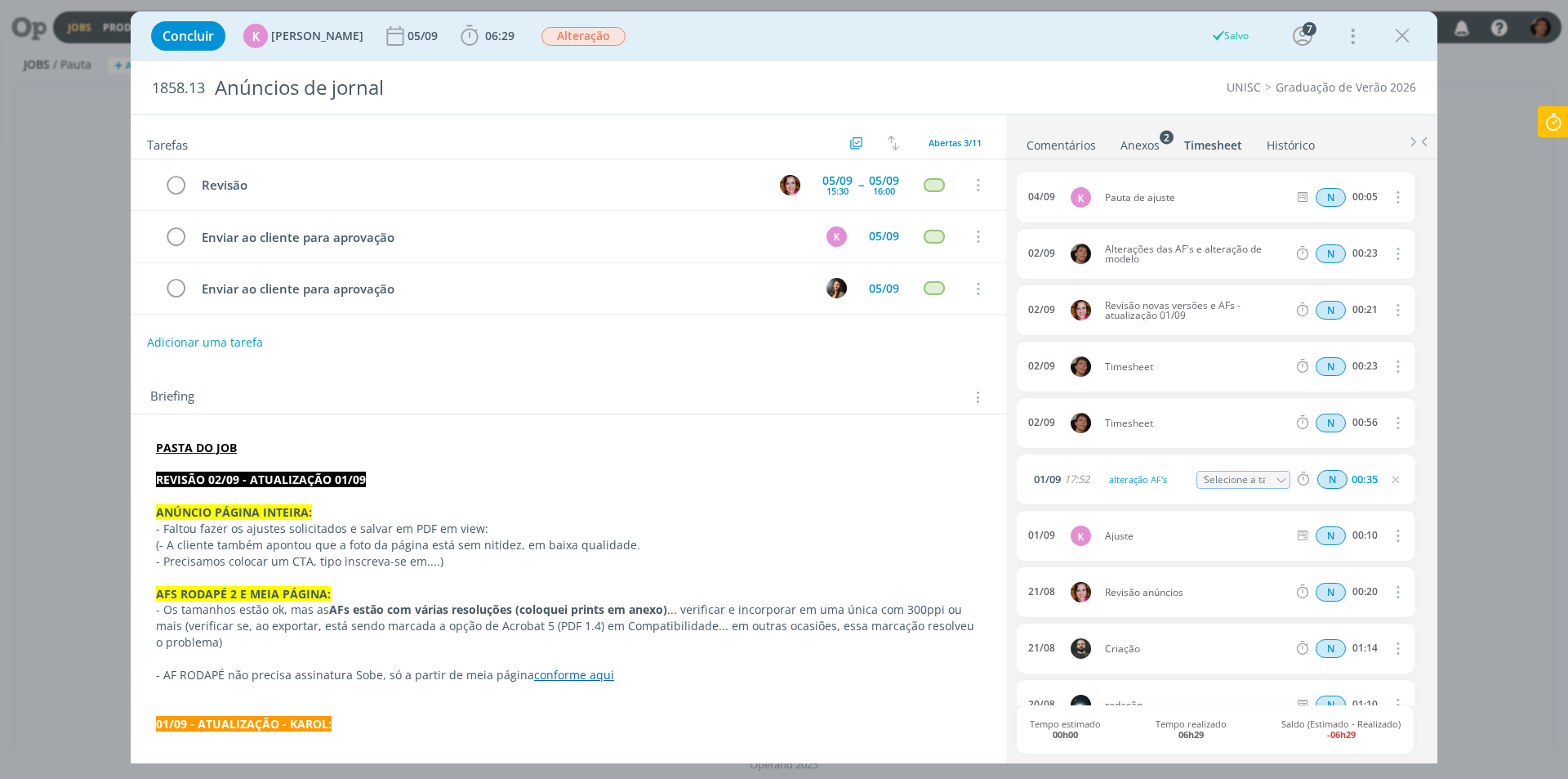
click at [1129, 363] on span "Timesheet" at bounding box center [1195, 367] width 195 height 10
click at [1392, 365] on icon "dialog" at bounding box center [1396, 366] width 18 height 19
click at [1254, 443] on div "02/09 Timesheet N 00:56 Excluir" at bounding box center [1216, 423] width 398 height 50
click at [1272, 476] on div "dialog" at bounding box center [1281, 480] width 18 height 19
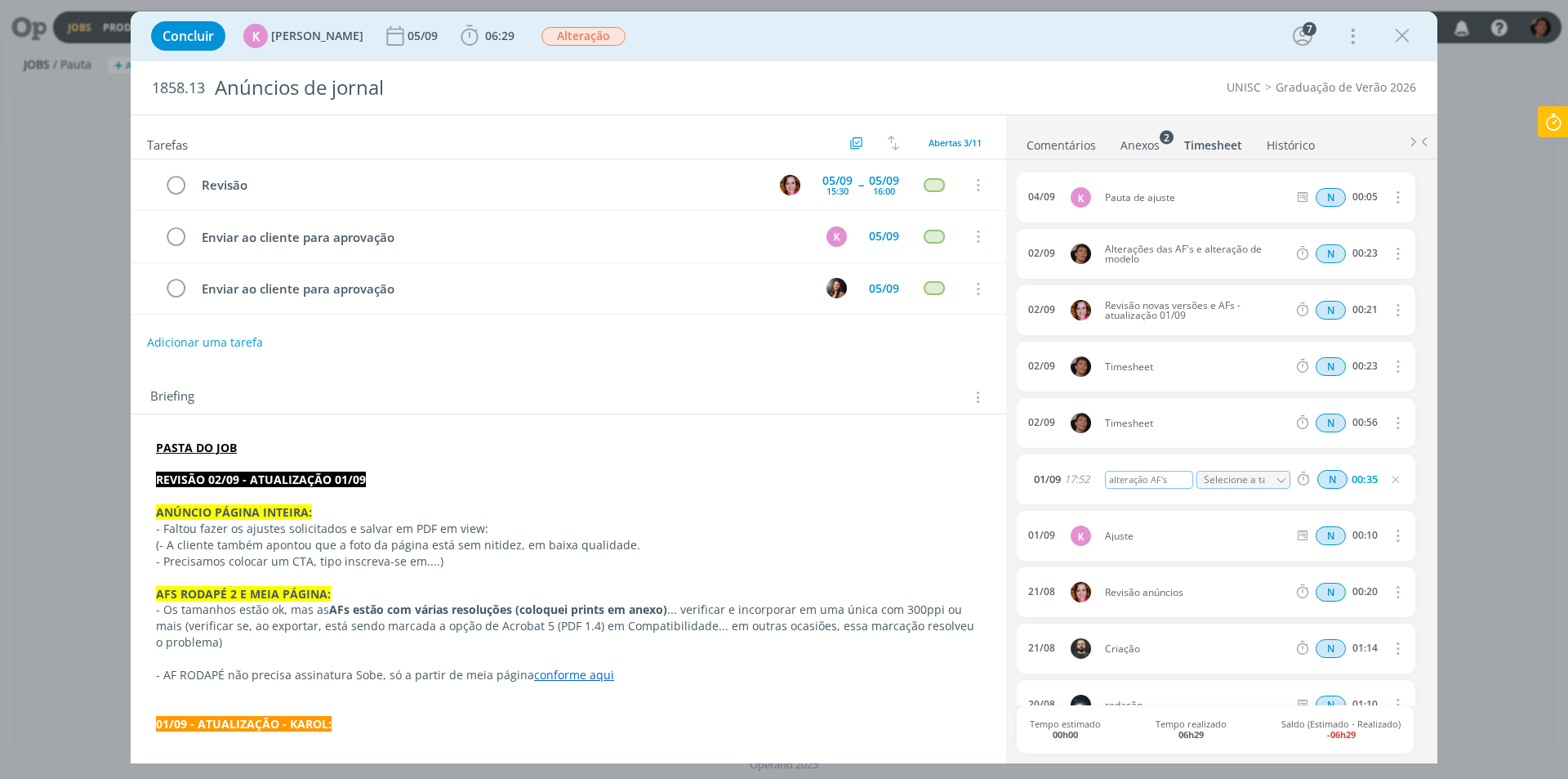
click at [1158, 481] on div "alteração AF's" at bounding box center [1149, 479] width 88 height 18
click at [1191, 434] on div "02/09 Timesheet N 00:56 Excluir" at bounding box center [1216, 423] width 398 height 50
click at [1390, 421] on icon "dialog" at bounding box center [1396, 423] width 18 height 19
click at [1243, 422] on span "Timesheet" at bounding box center [1195, 423] width 195 height 10
click at [1215, 419] on span "Timesheet" at bounding box center [1195, 423] width 195 height 10
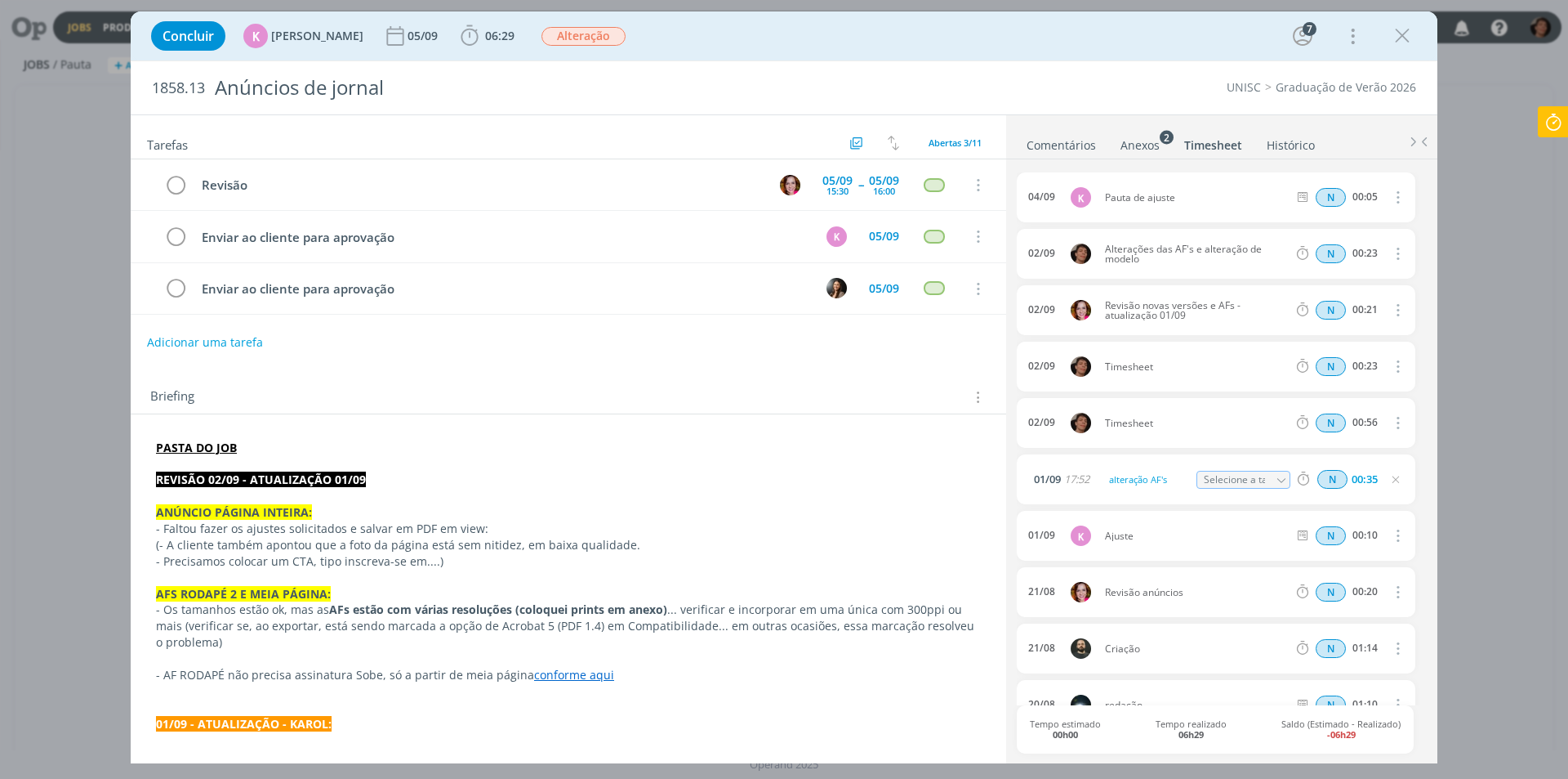
click at [1280, 481] on icon "dialog" at bounding box center [1282, 481] width 12 height 12
click at [1276, 475] on icon "dialog" at bounding box center [1282, 481] width 12 height 12
click at [1266, 621] on div "Concluídas" at bounding box center [1254, 624] width 116 height 19
click at [1261, 513] on div "01/09 K Ajuste N 00:10 Excluir" at bounding box center [1216, 535] width 398 height 50
click at [1390, 479] on icon "dialog" at bounding box center [1395, 479] width 13 height 13
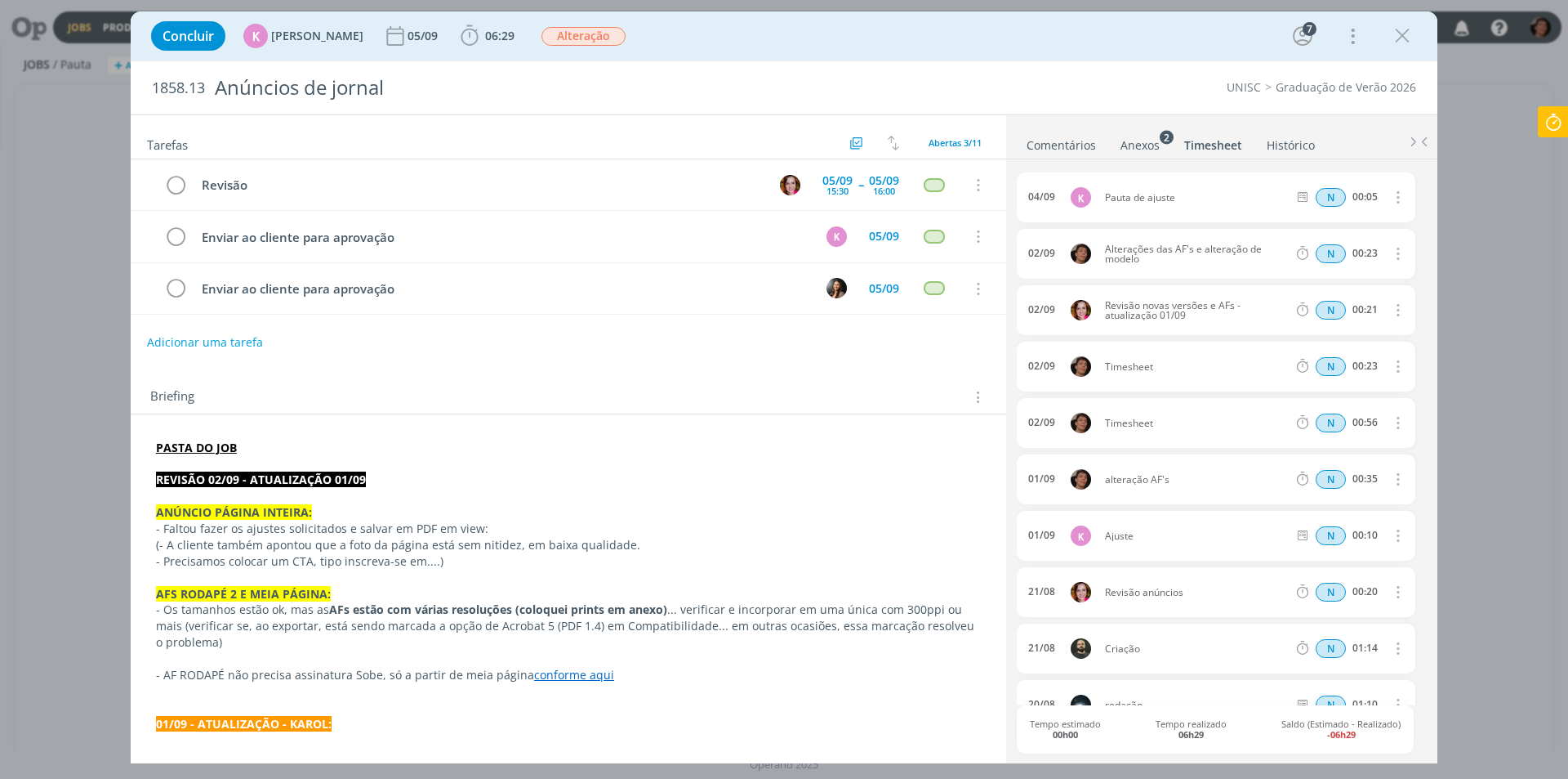
click at [1394, 426] on icon "dialog" at bounding box center [1396, 423] width 18 height 19
click at [1337, 472] on link "Editar" at bounding box center [1351, 478] width 129 height 26
click at [1157, 425] on div "Timesheet" at bounding box center [1149, 423] width 88 height 18
click at [1394, 424] on icon "dialog" at bounding box center [1395, 423] width 13 height 13
click at [1393, 366] on icon "dialog" at bounding box center [1396, 366] width 18 height 19
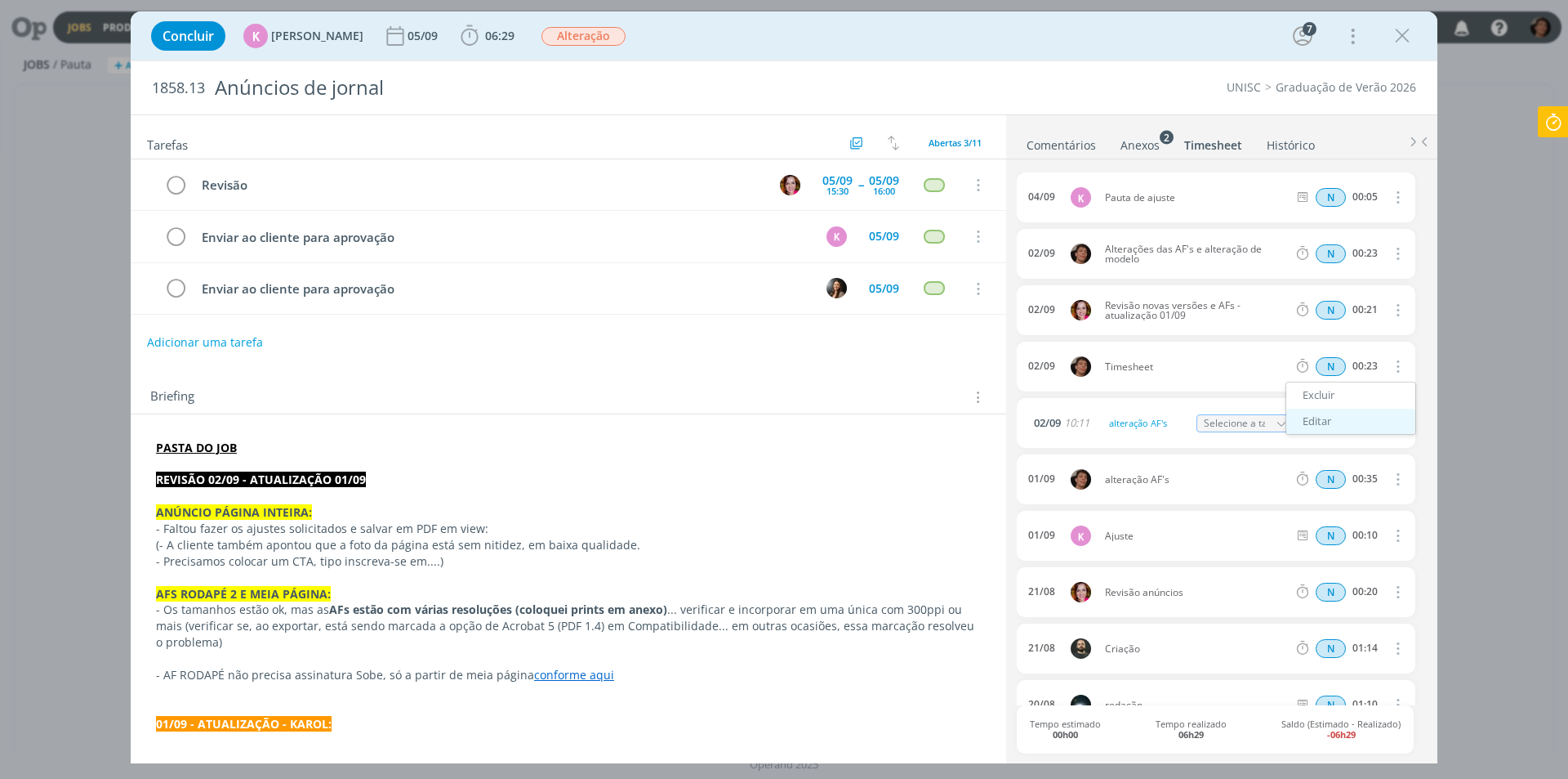
click at [1348, 415] on link "Editar" at bounding box center [1351, 422] width 129 height 26
click at [1149, 366] on div "Timesheet" at bounding box center [1149, 366] width 88 height 18
click at [1389, 369] on icon "dialog" at bounding box center [1395, 366] width 13 height 13
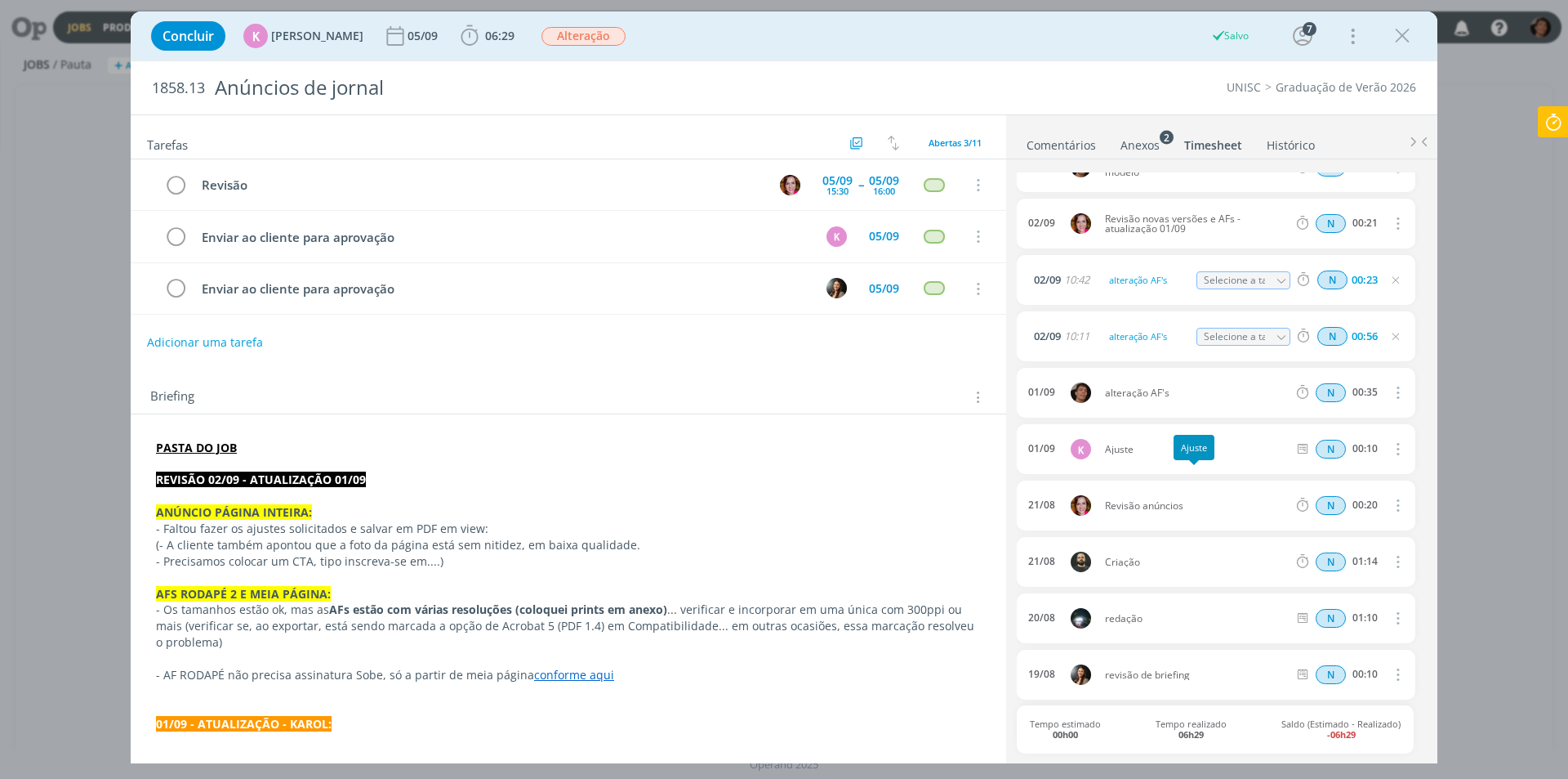
scroll to position [210, 0]
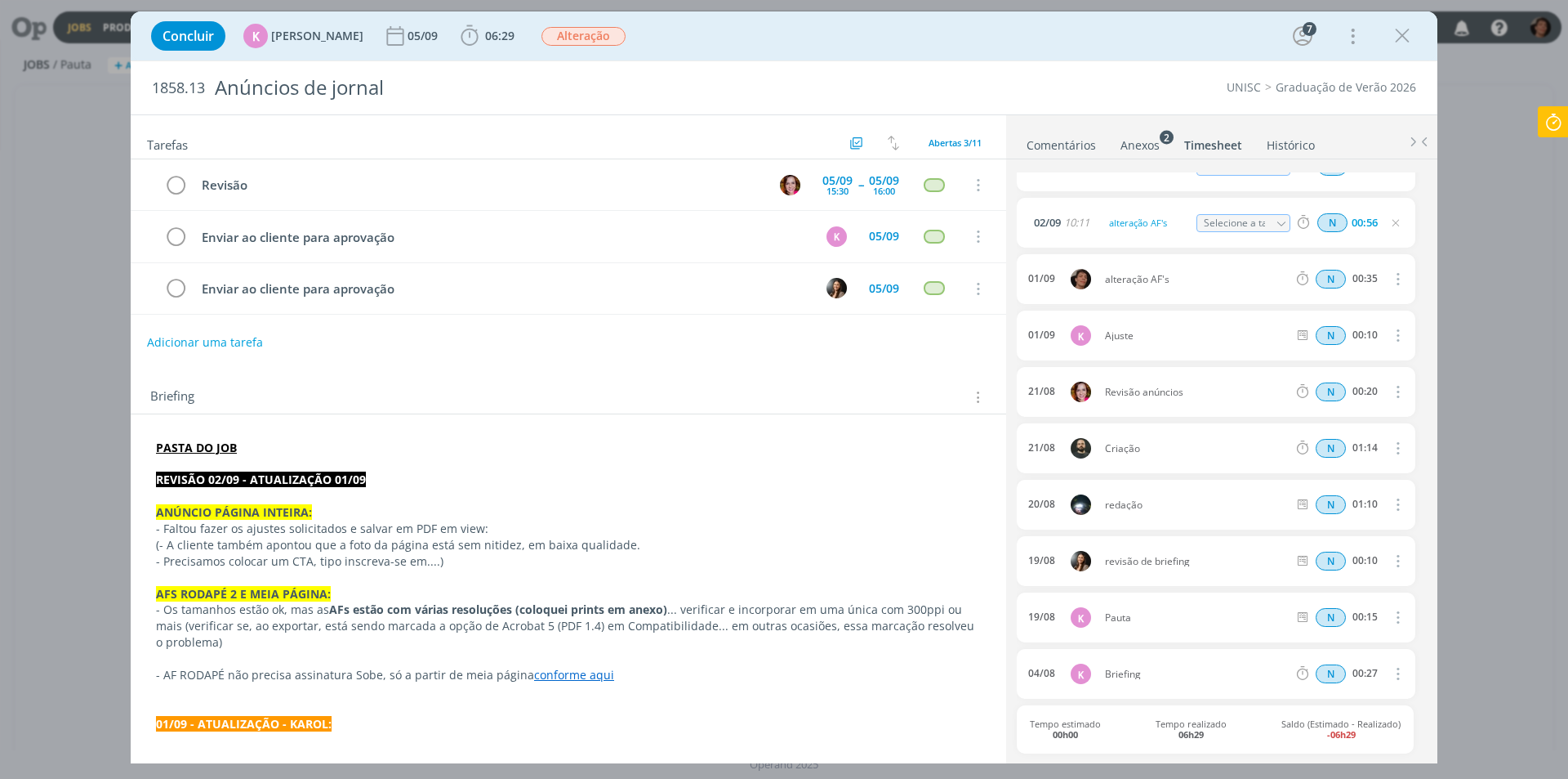
click at [95, 115] on div "Concluir K [PERSON_NAME] [DATE] 06:29 Iniciar Apontar Data * [DATE] Horas * 00:…" at bounding box center [784, 390] width 1568 height 779
click at [1400, 24] on icon "dialog" at bounding box center [1401, 35] width 24 height 24
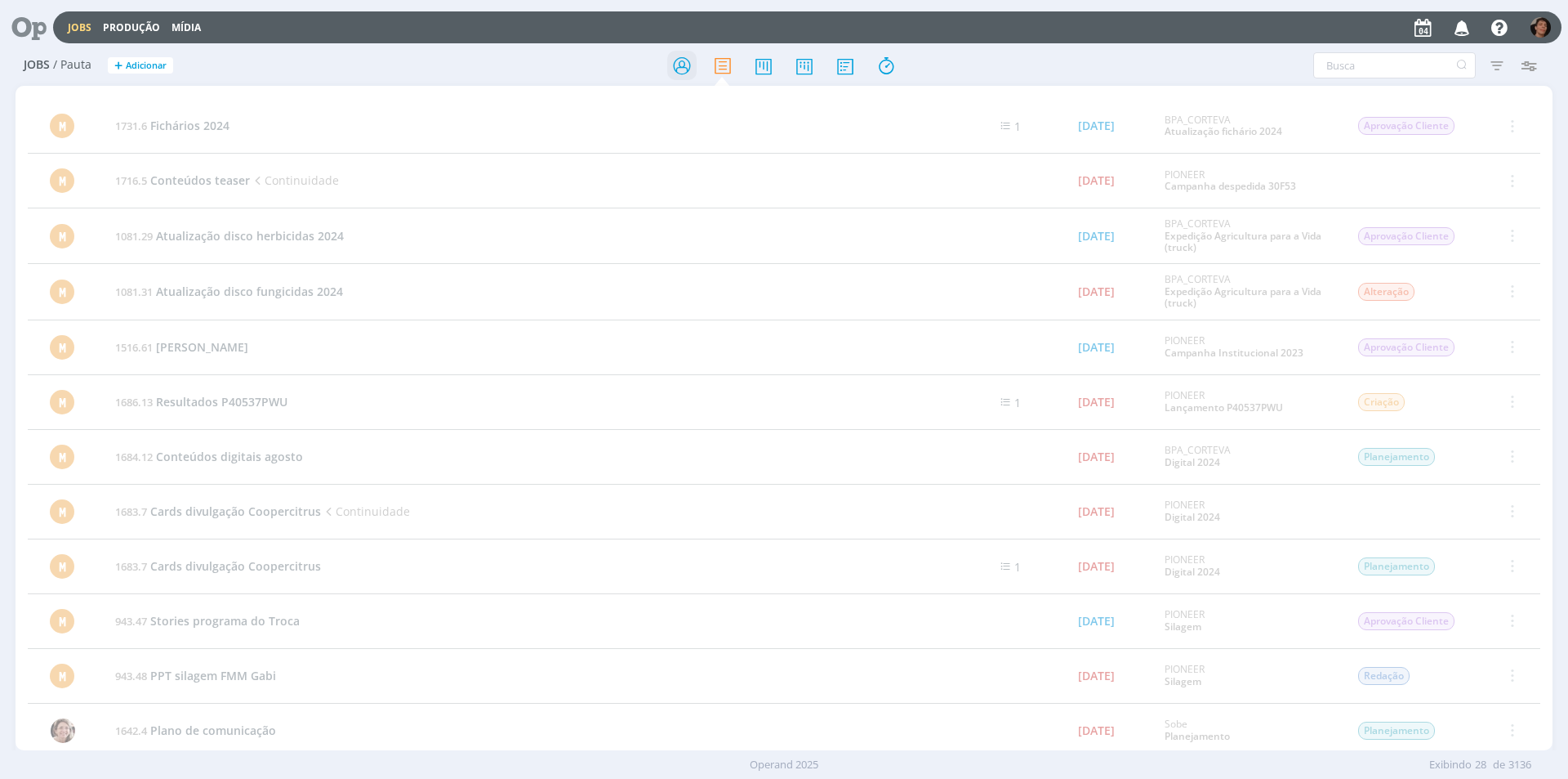
click at [686, 64] on icon at bounding box center [682, 65] width 29 height 32
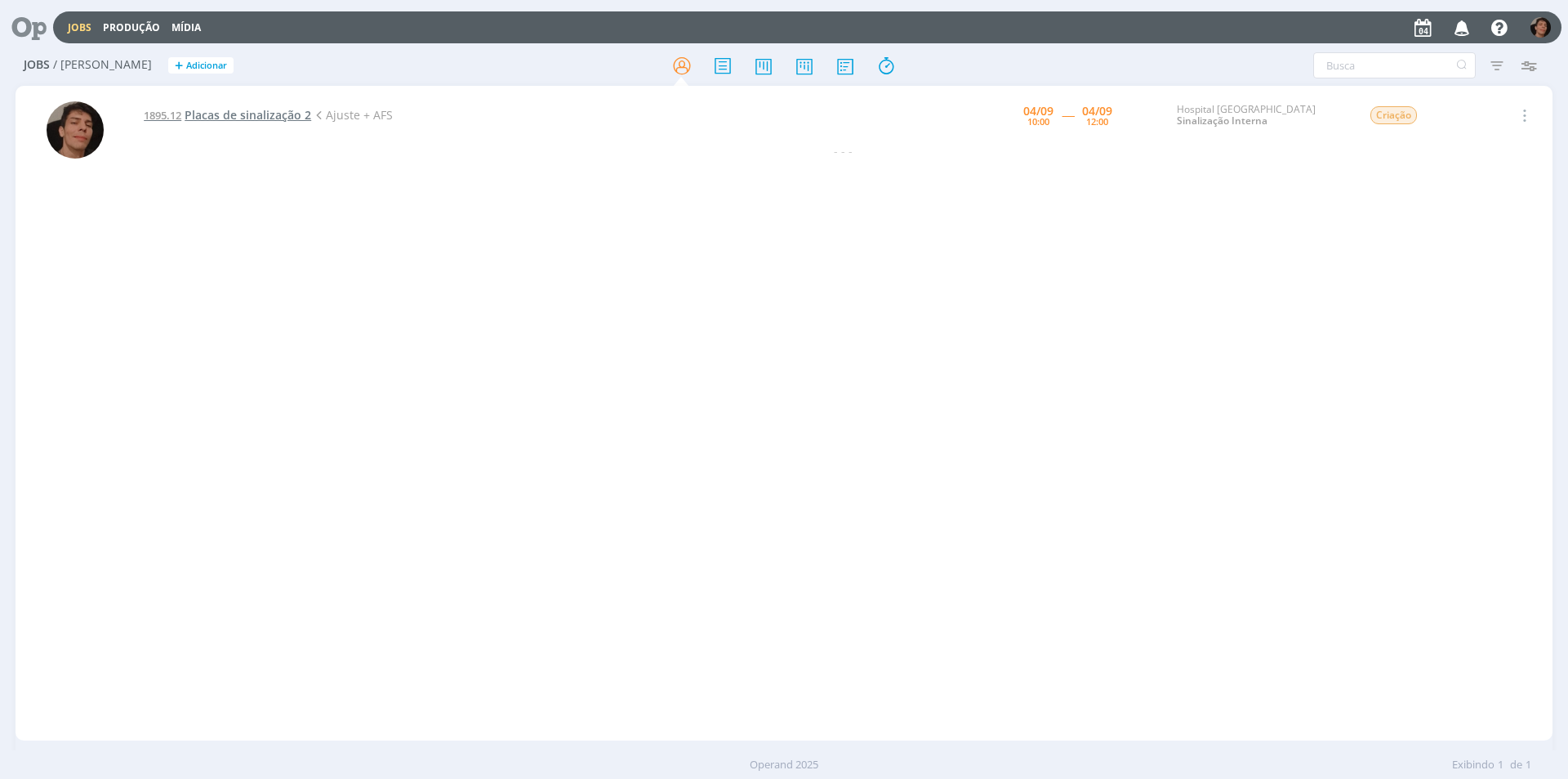
click at [255, 112] on span "Placas de sinalização 2" at bounding box center [248, 115] width 126 height 16
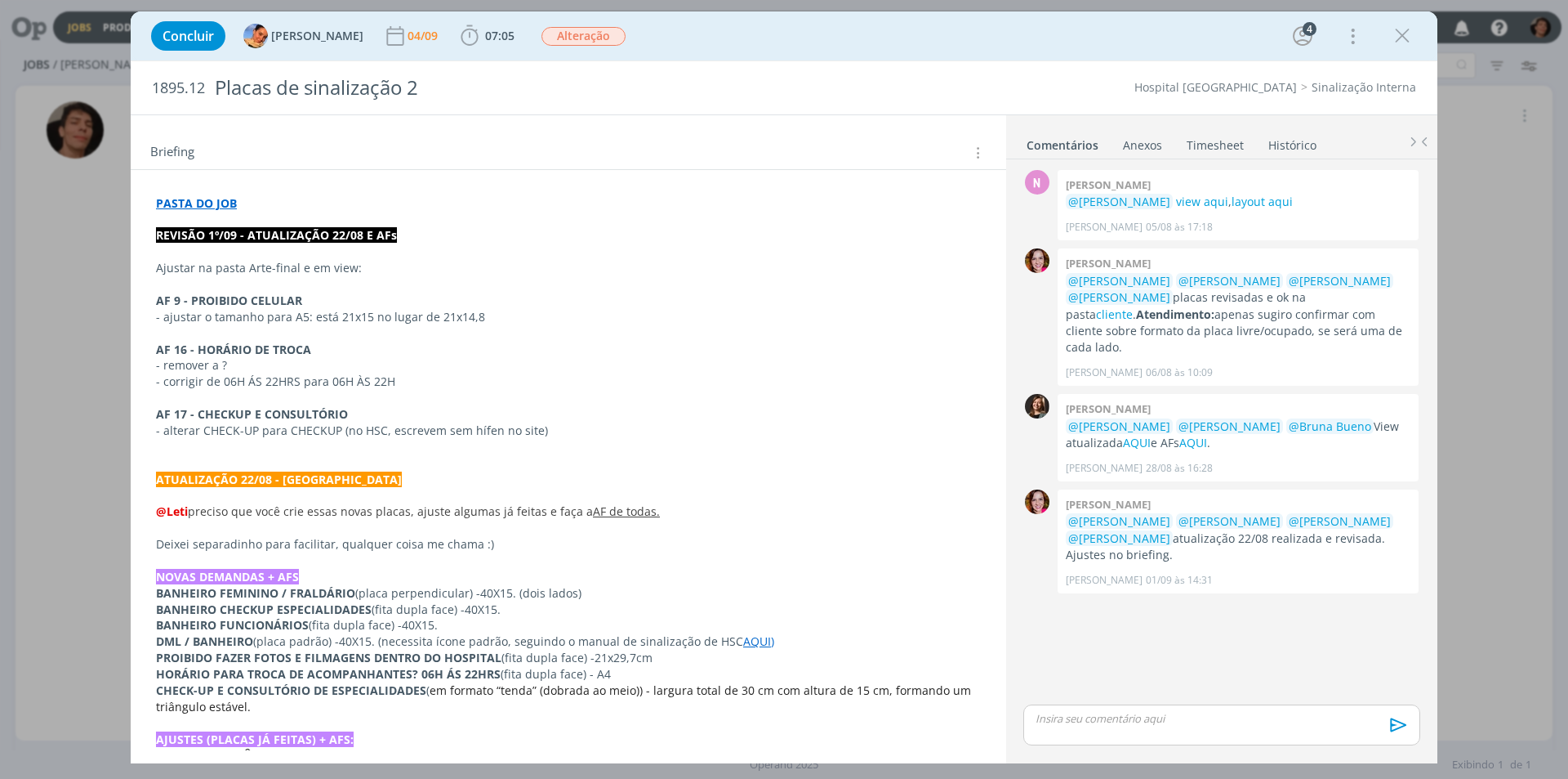
scroll to position [245, 0]
click at [367, 317] on p "- ajustar o tamanho para A5: está 21x15 no lugar de 21x14,8" at bounding box center [568, 316] width 824 height 17
click at [323, 311] on p "- ajustar o tamanho para A5: está 21x15 no lugar de 21x14,8" at bounding box center [568, 317] width 823 height 17
click at [335, 308] on p "- ajustar o tamanho para A5: está 21x15 no lugar de 21x14,8" at bounding box center [568, 316] width 824 height 17
click at [301, 364] on p "- remover a ?" at bounding box center [568, 364] width 824 height 17
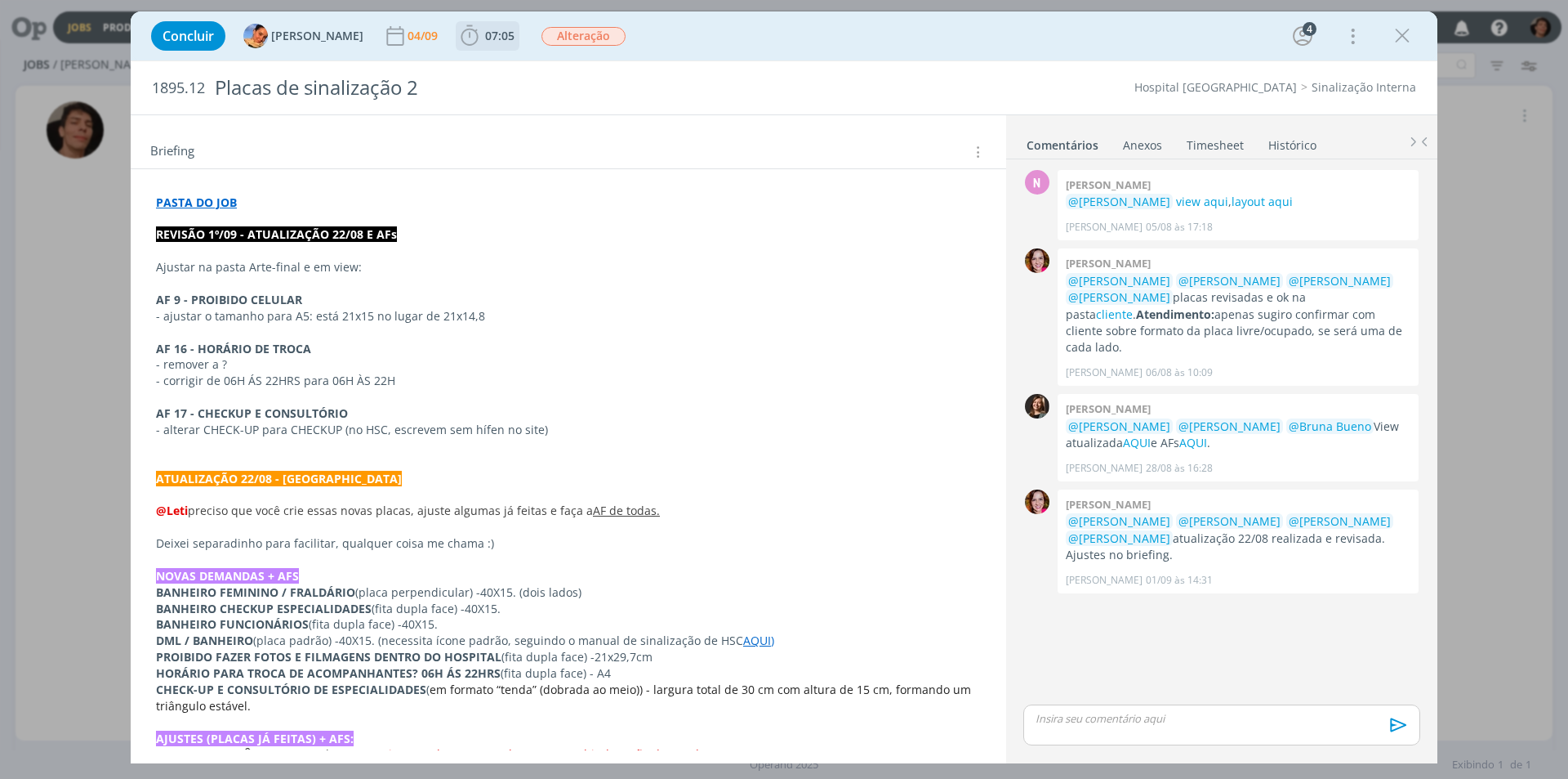
click at [472, 44] on span "07:05" at bounding box center [487, 35] width 60 height 24
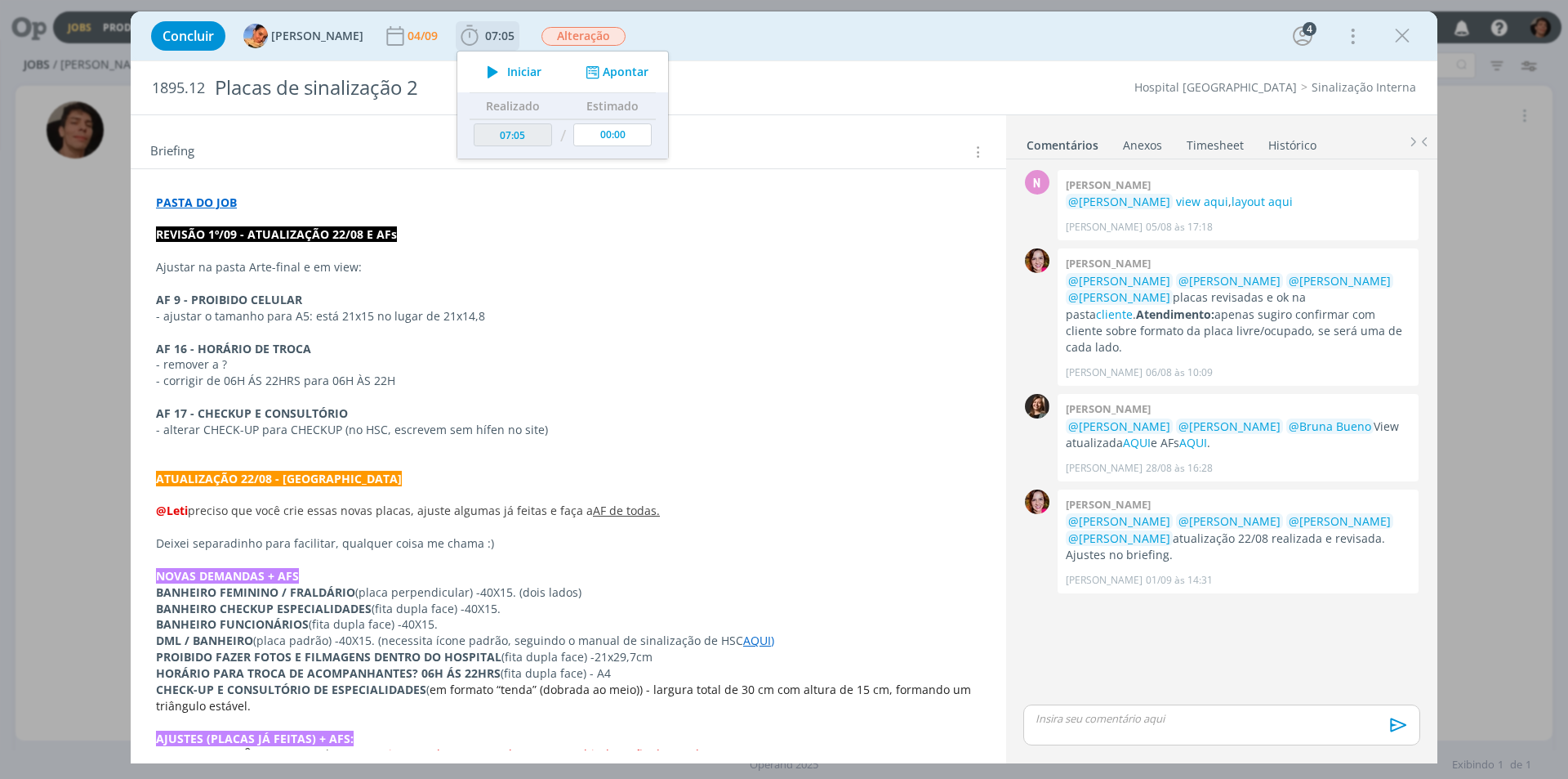
click at [507, 73] on span "Iniciar" at bounding box center [523, 72] width 34 height 12
click at [480, 74] on icon "dialog" at bounding box center [492, 72] width 28 height 21
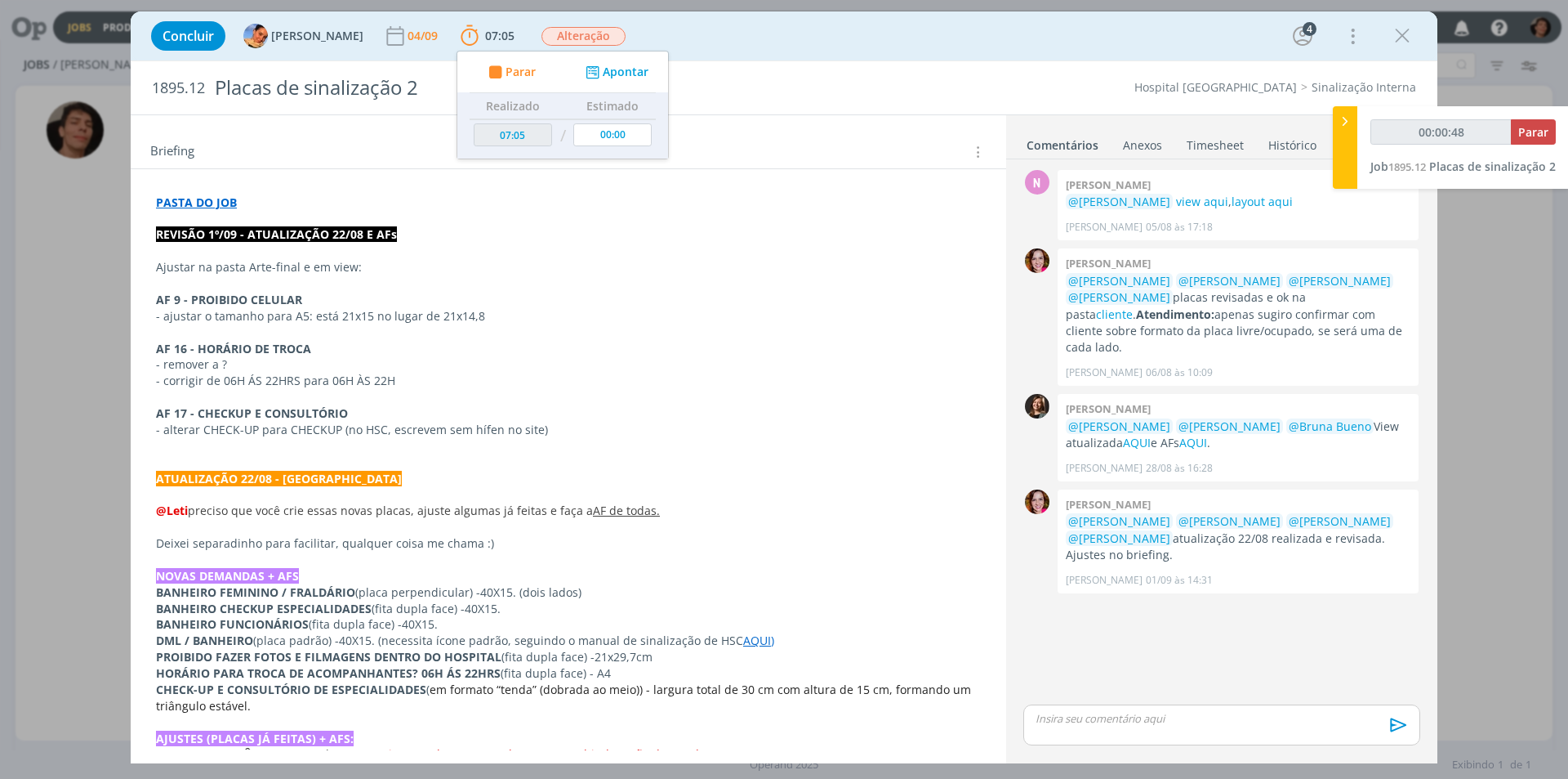
click at [87, 465] on div "Concluir [PERSON_NAME] [DATE] 07:05 Parar Apontar Data * [DATE] Horas * 00:00 T…" at bounding box center [784, 390] width 1568 height 779
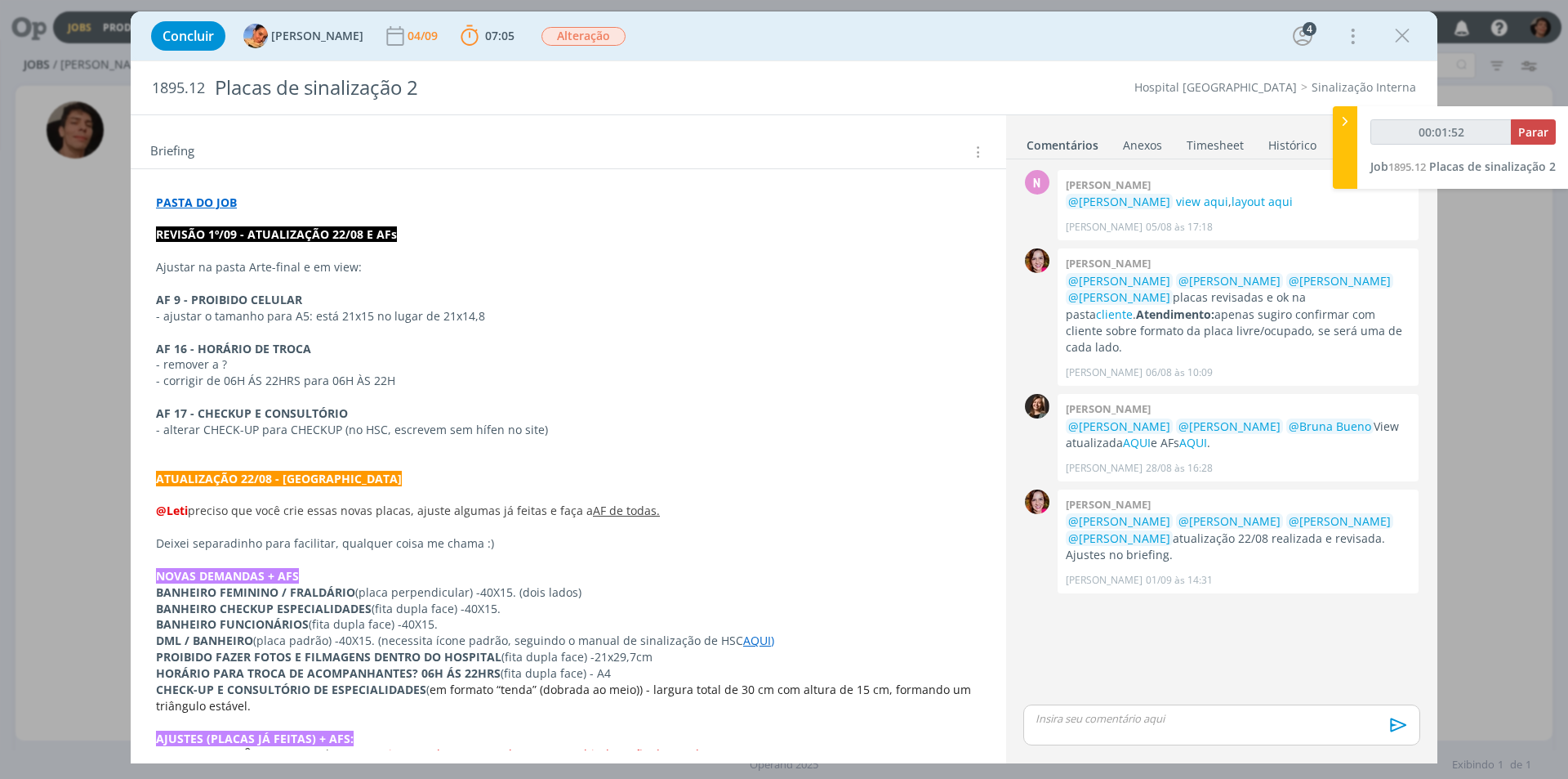
click at [1076, 707] on div "dialog" at bounding box center [1221, 725] width 397 height 41
type input "00:01:53"
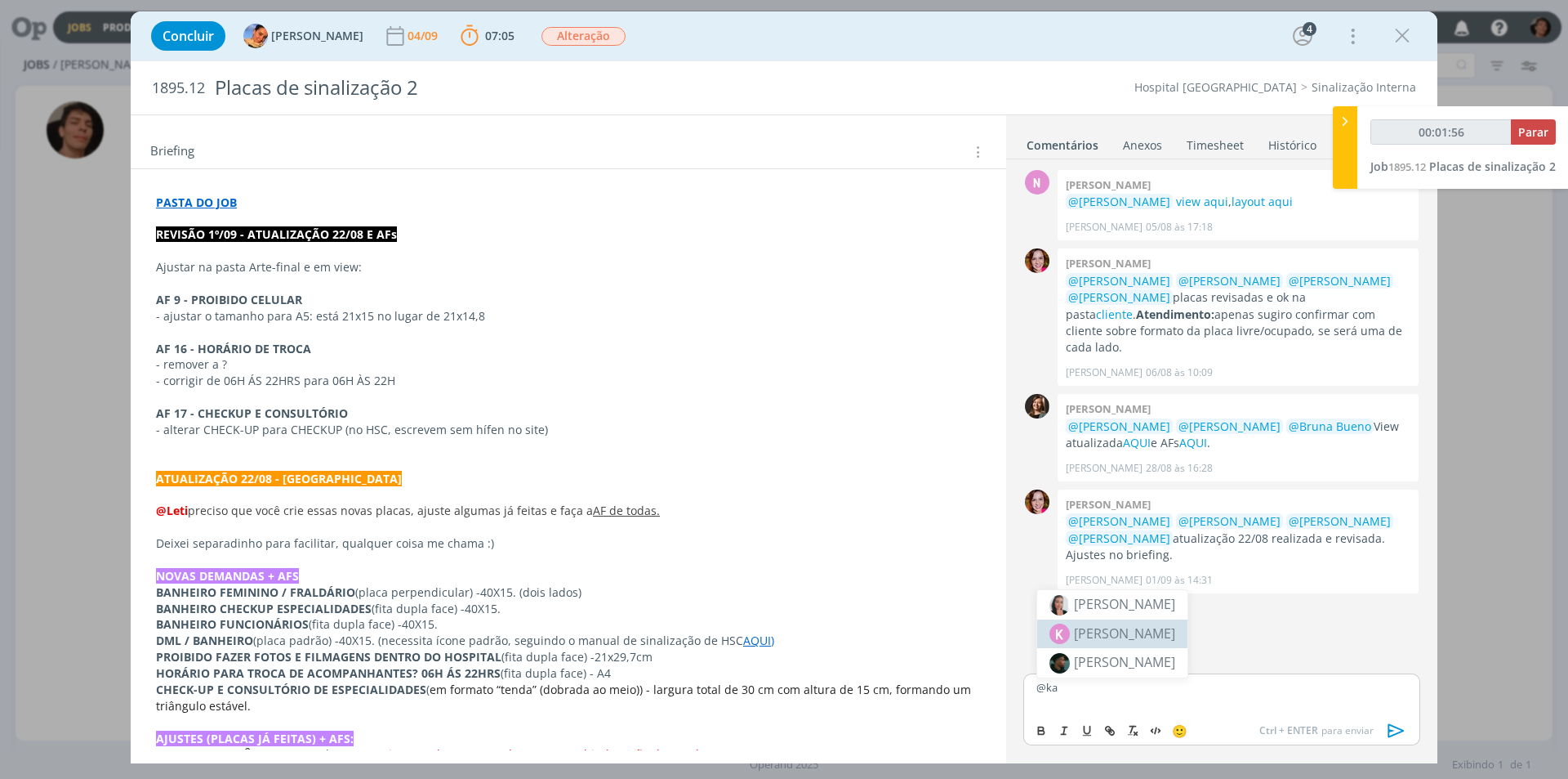
click at [1138, 645] on li "K [PERSON_NAME]" at bounding box center [1112, 633] width 150 height 28
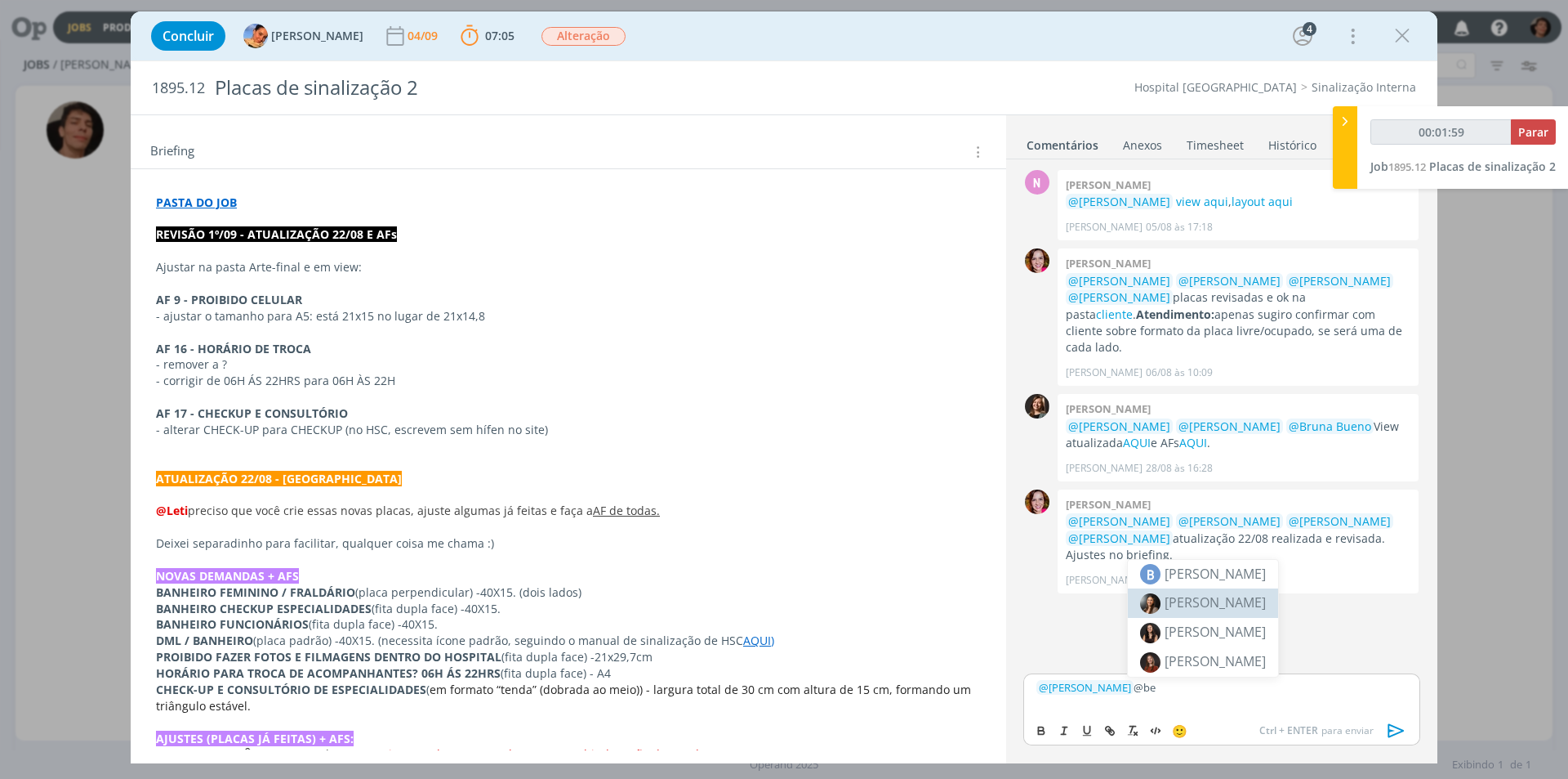
click at [1213, 601] on span "[PERSON_NAME]" at bounding box center [1215, 602] width 101 height 18
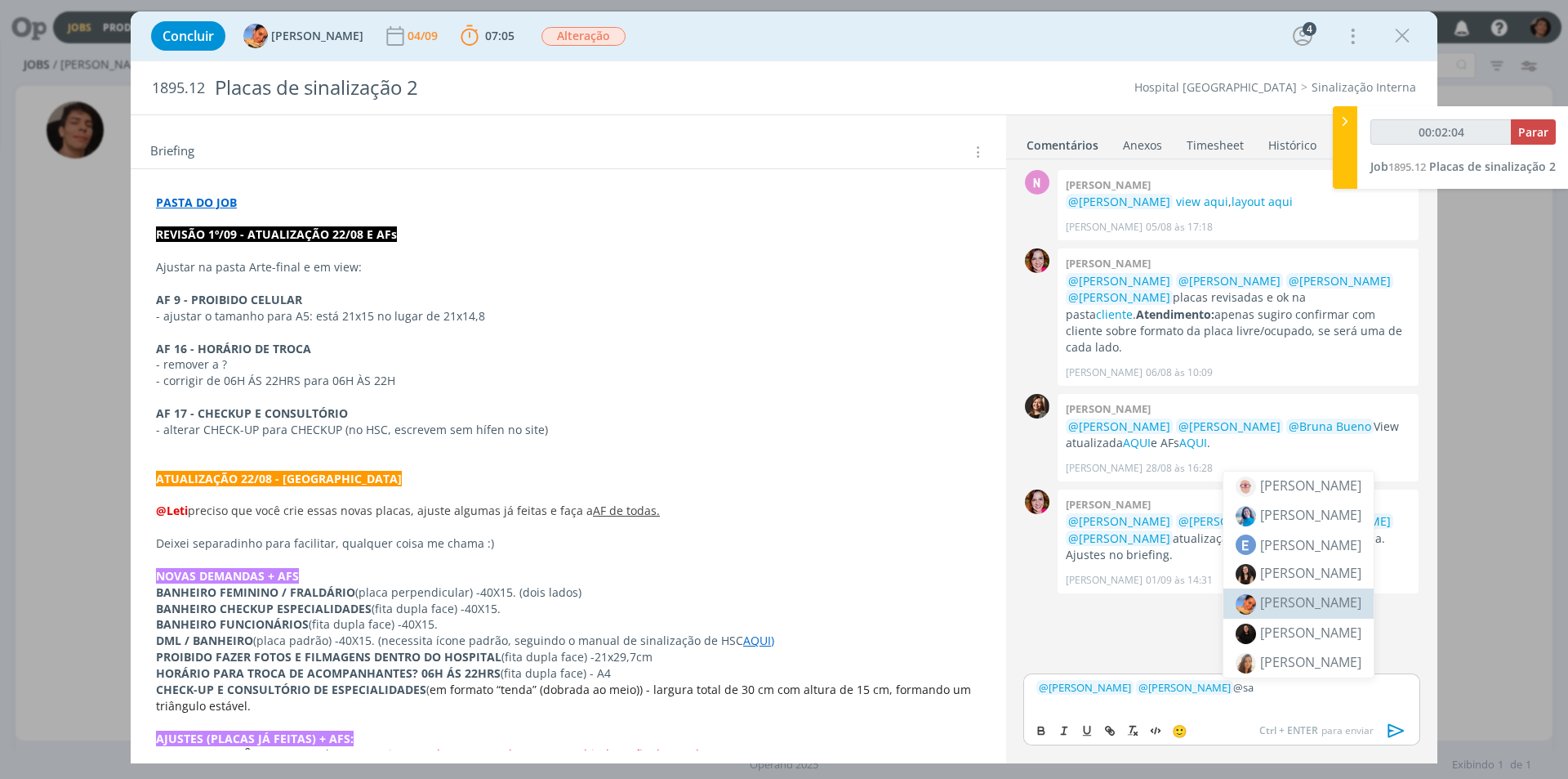
click at [1313, 601] on span "[PERSON_NAME]" at bounding box center [1311, 602] width 101 height 18
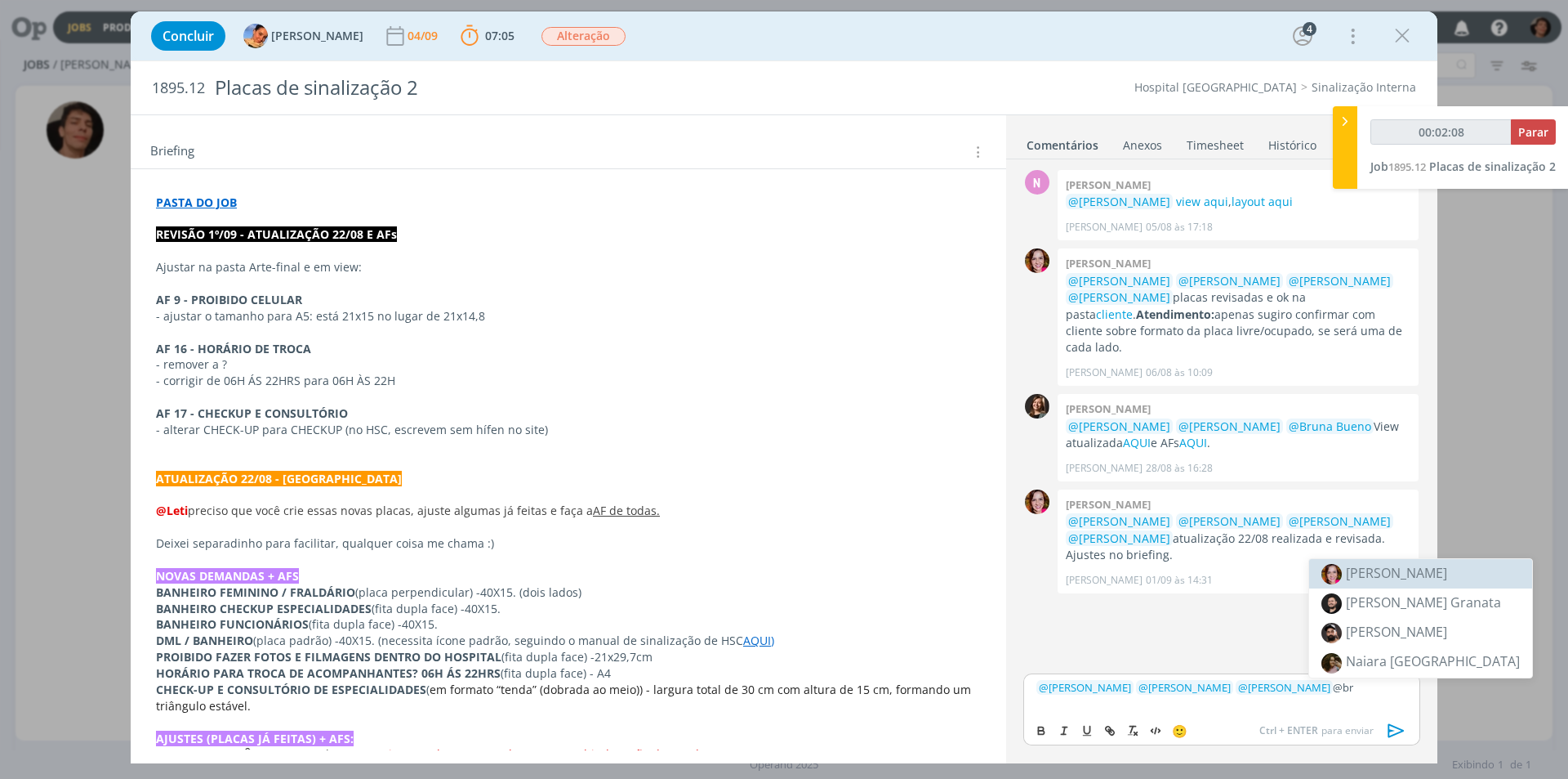
click at [1381, 577] on span "[PERSON_NAME]" at bounding box center [1396, 572] width 101 height 18
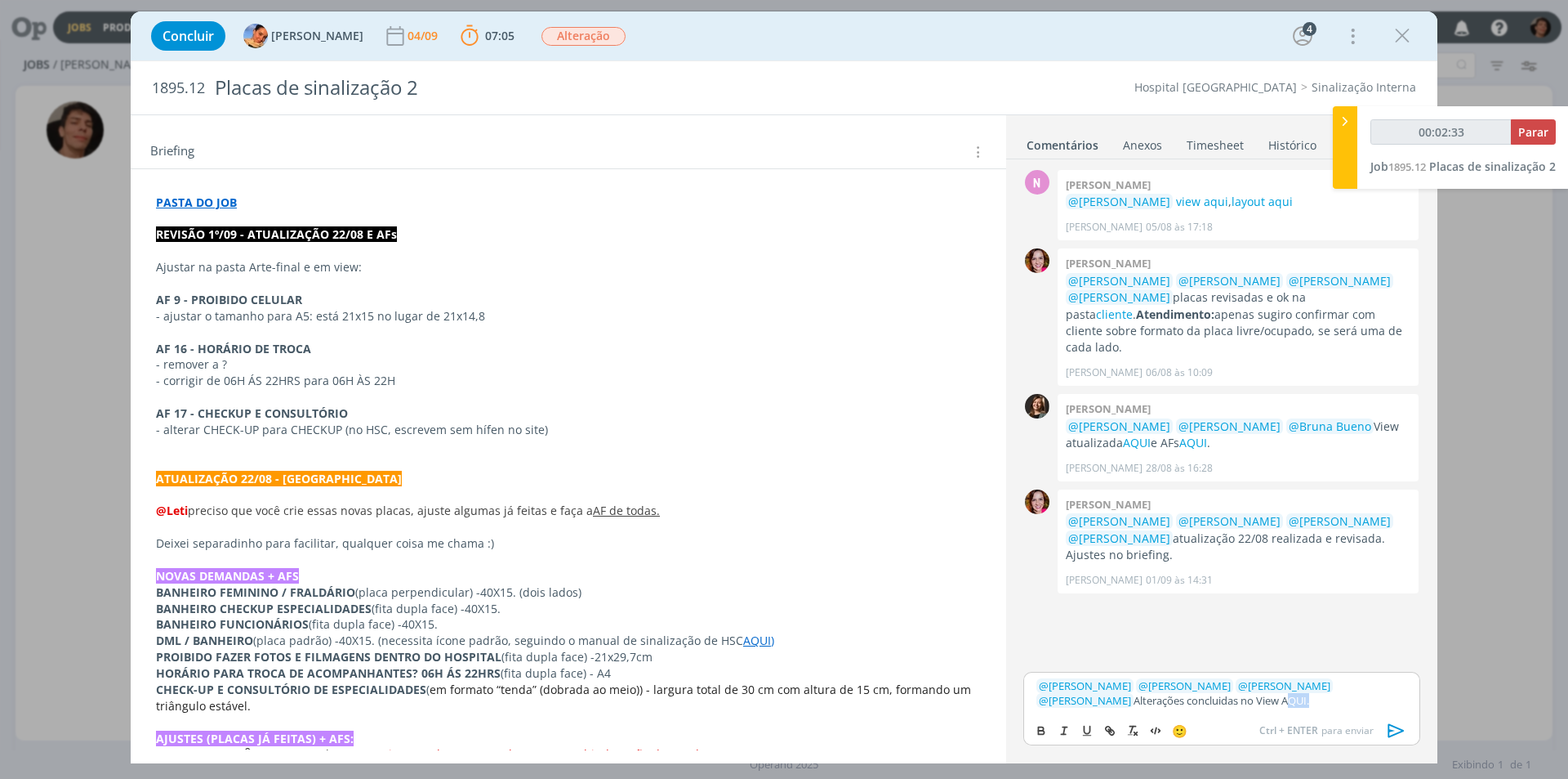
drag, startPoint x: 1179, startPoint y: 701, endPoint x: 1203, endPoint y: 706, distance: 24.5
click at [1203, 706] on p "﻿ @ [PERSON_NAME] ﻿ ﻿ @ [PERSON_NAME] ﻿ ﻿ @ [PERSON_NAME] ﻿ ﻿ @ [PERSON_NAME] ﻿…" at bounding box center [1221, 693] width 371 height 30
type input "00:02:34"
click at [1104, 722] on button "dialog" at bounding box center [1111, 730] width 23 height 19
type input "AQUI"
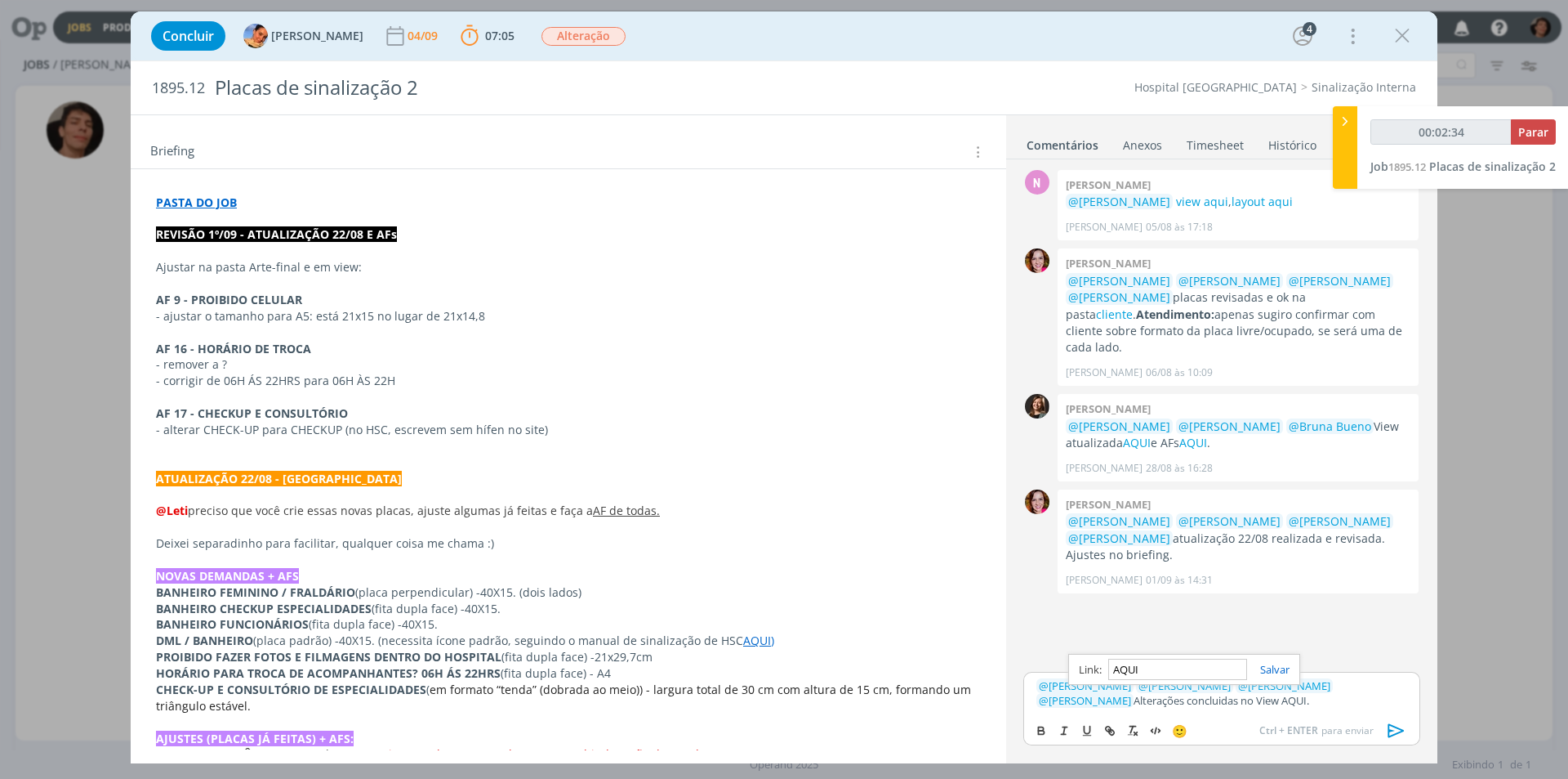
type input "00:02:35"
paste input "[URL][DOMAIN_NAME]"
type input "[URL][DOMAIN_NAME]"
click at [1273, 661] on link "dialog" at bounding box center [1268, 668] width 43 height 15
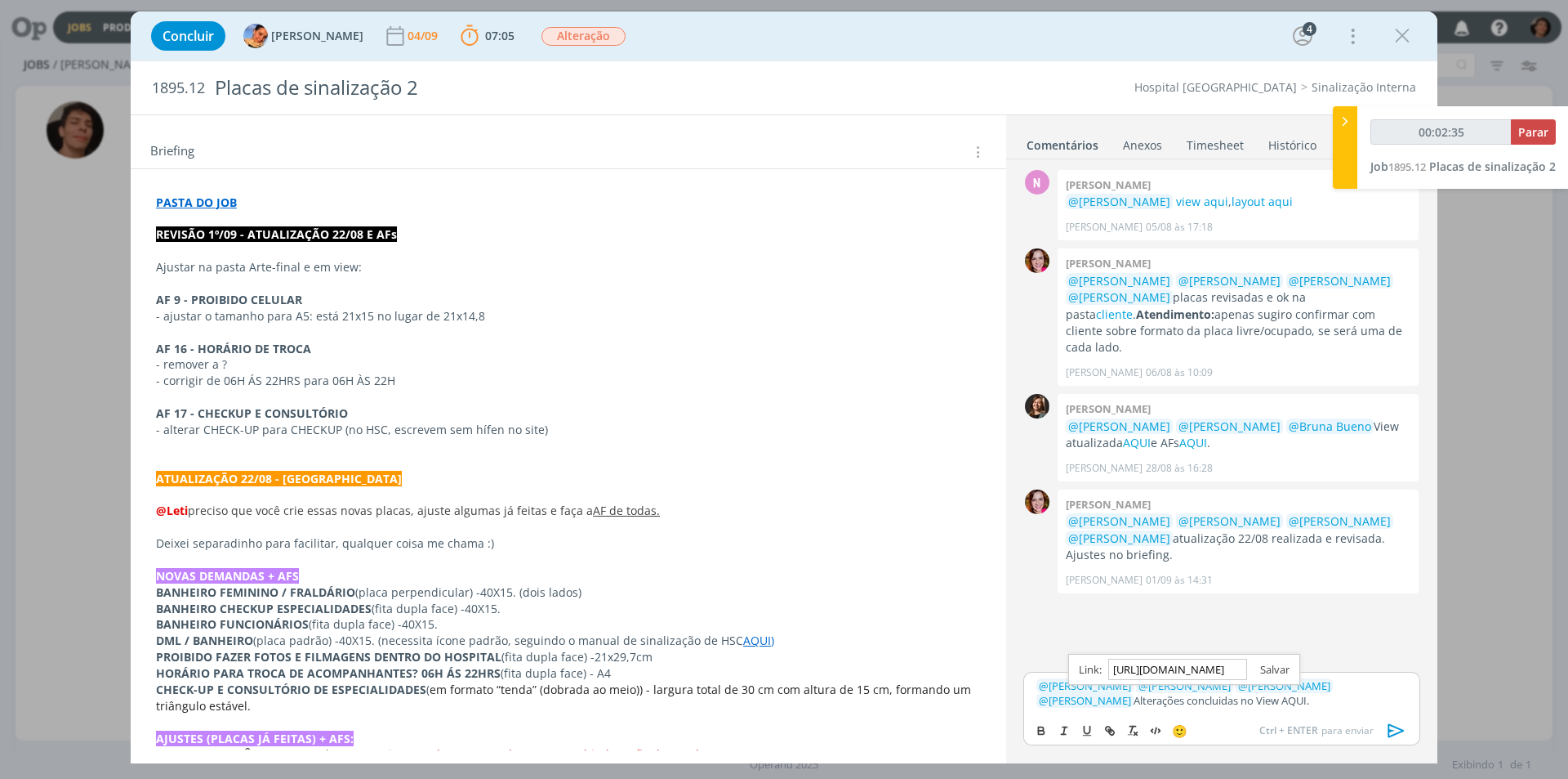
scroll to position [0, 0]
click at [1216, 702] on p "﻿ @ [PERSON_NAME] ﻿ ﻿ @ [PERSON_NAME] ﻿ ﻿ @ [PERSON_NAME] ﻿ ﻿ @ [PERSON_NAME] ﻿…" at bounding box center [1221, 693] width 371 height 30
drag, startPoint x: 1304, startPoint y: 699, endPoint x: 1336, endPoint y: 712, distance: 34.5
click at [1336, 712] on div "﻿ @ [PERSON_NAME] ﻿ ﻿ @ [PERSON_NAME] ﻿ ﻿ @ [PERSON_NAME] ﻿ ﻿ @ [PERSON_NAME] ﻿…" at bounding box center [1221, 684] width 397 height 57
type input "00:02:59"
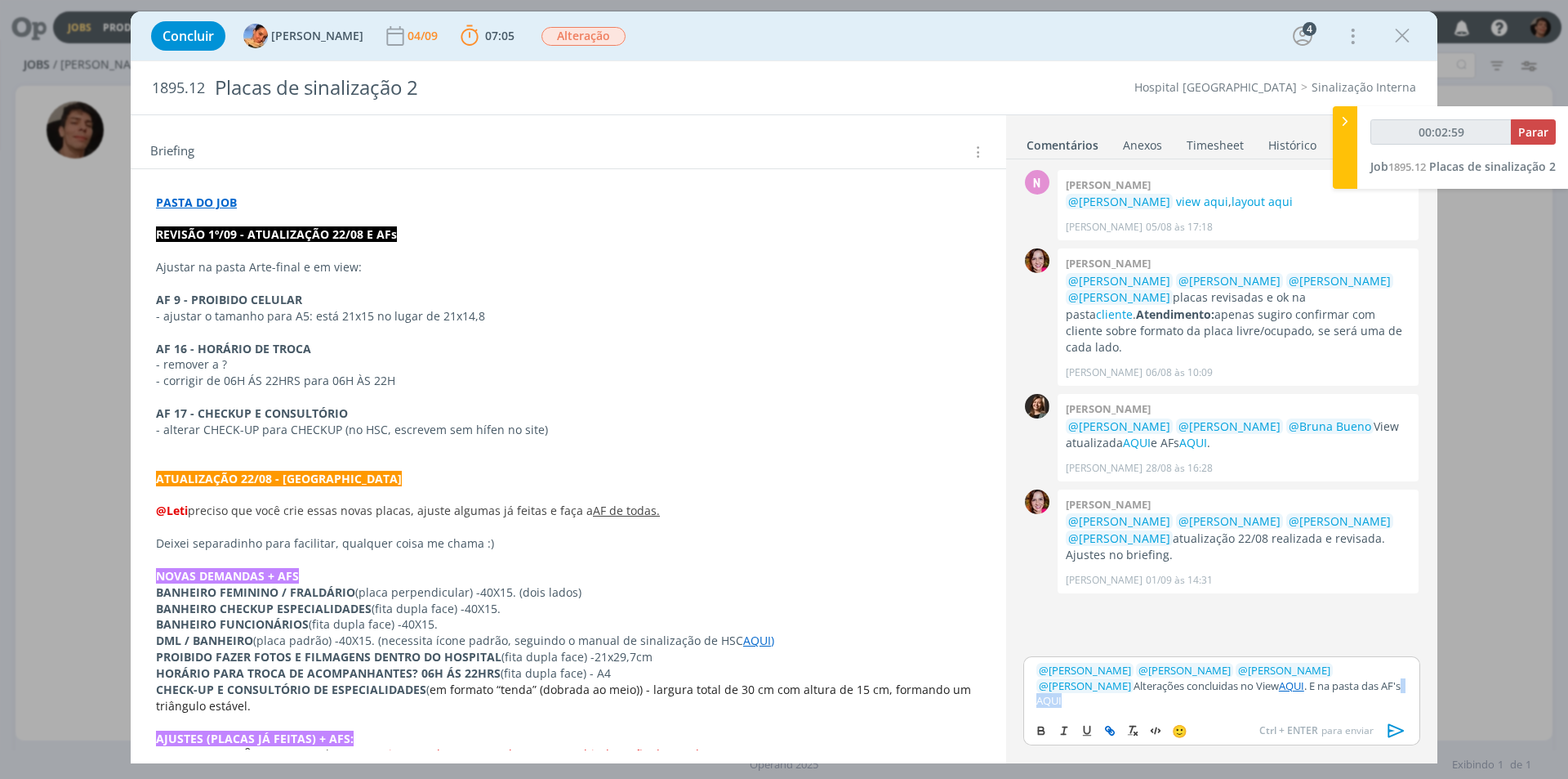
drag, startPoint x: 1109, startPoint y: 728, endPoint x: 1118, endPoint y: 723, distance: 10.3
click at [1109, 728] on line "dialog" at bounding box center [1109, 729] width 3 height 3
type input "AQUI"
type input "00:03:00"
paste input "[URL][DOMAIN_NAME]"
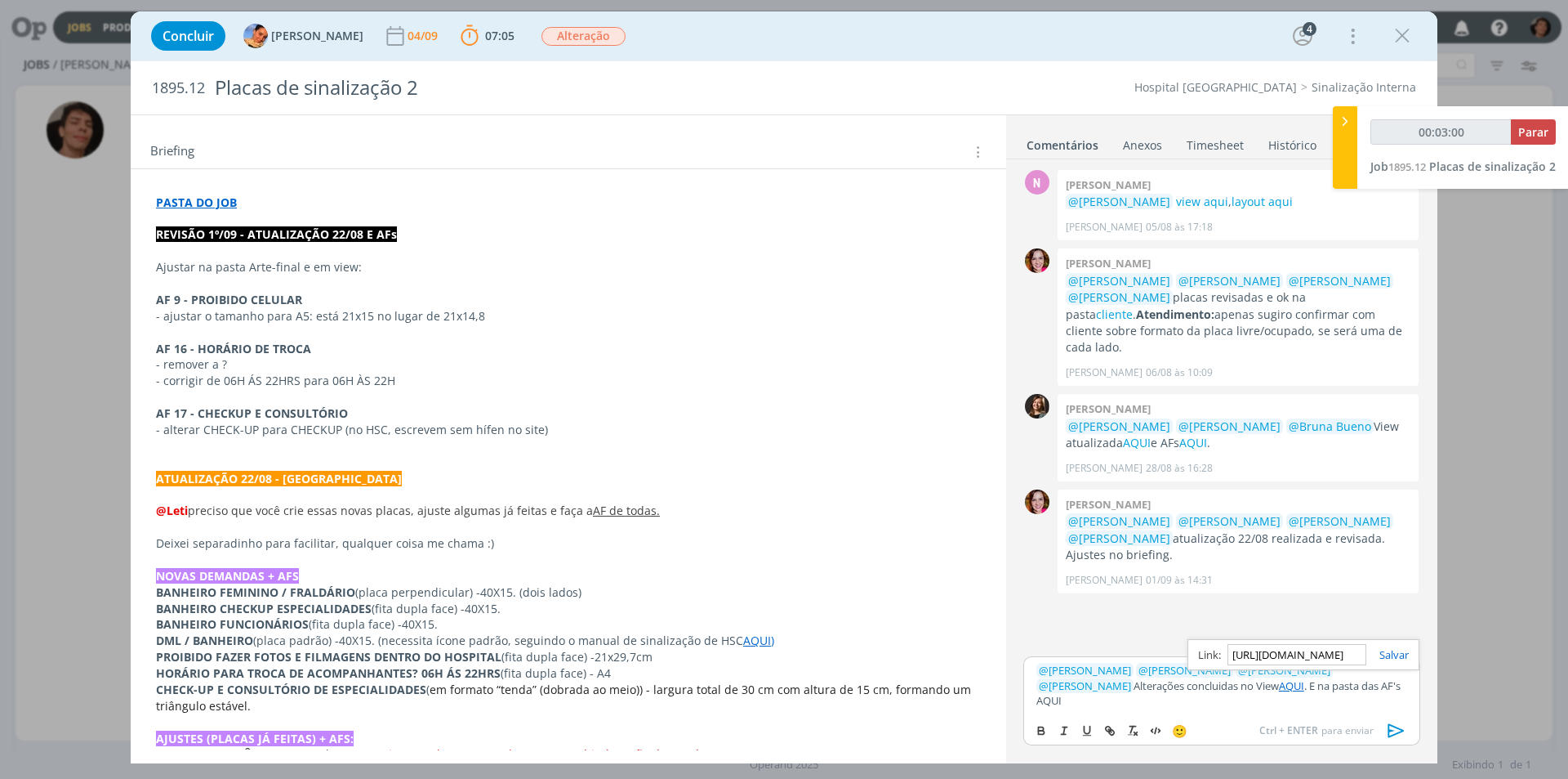
scroll to position [0, 425]
type input "[URL][DOMAIN_NAME]"
click at [1400, 661] on link "dialog" at bounding box center [1387, 654] width 43 height 15
click at [1398, 730] on icon "dialog" at bounding box center [1396, 729] width 24 height 24
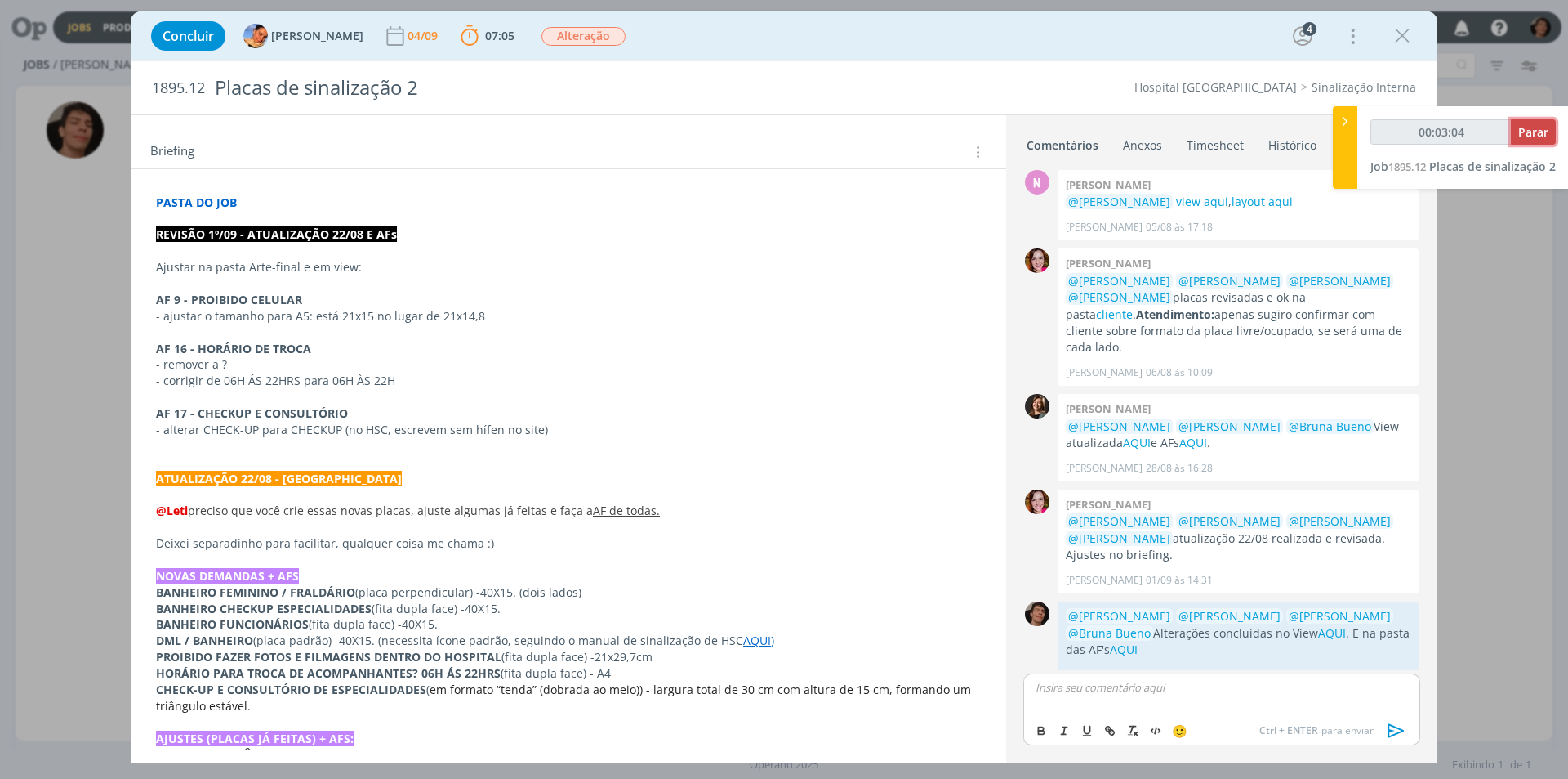
click at [1542, 136] on span "Parar" at bounding box center [1533, 132] width 30 height 16
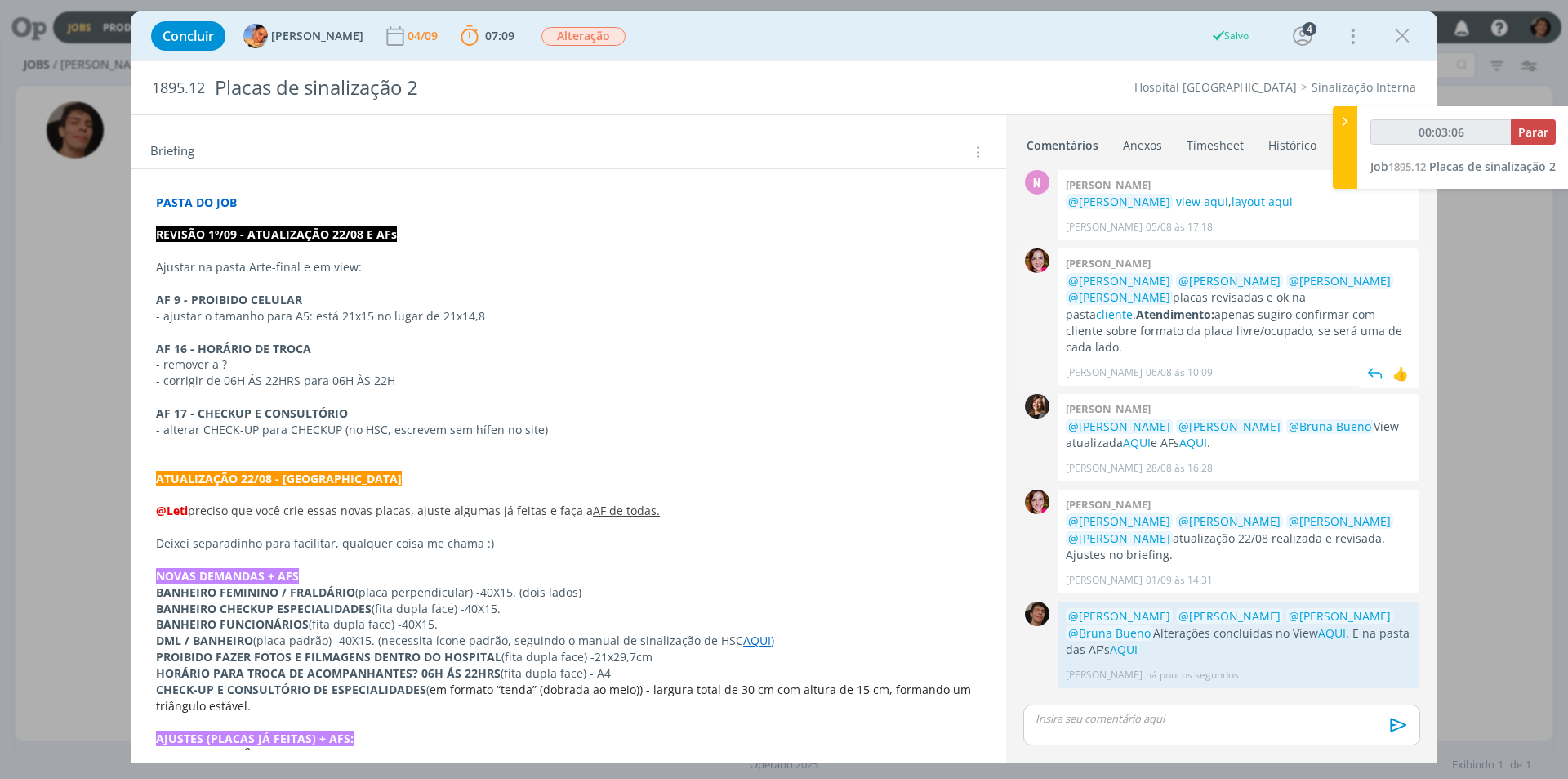
type input "00:04:00"
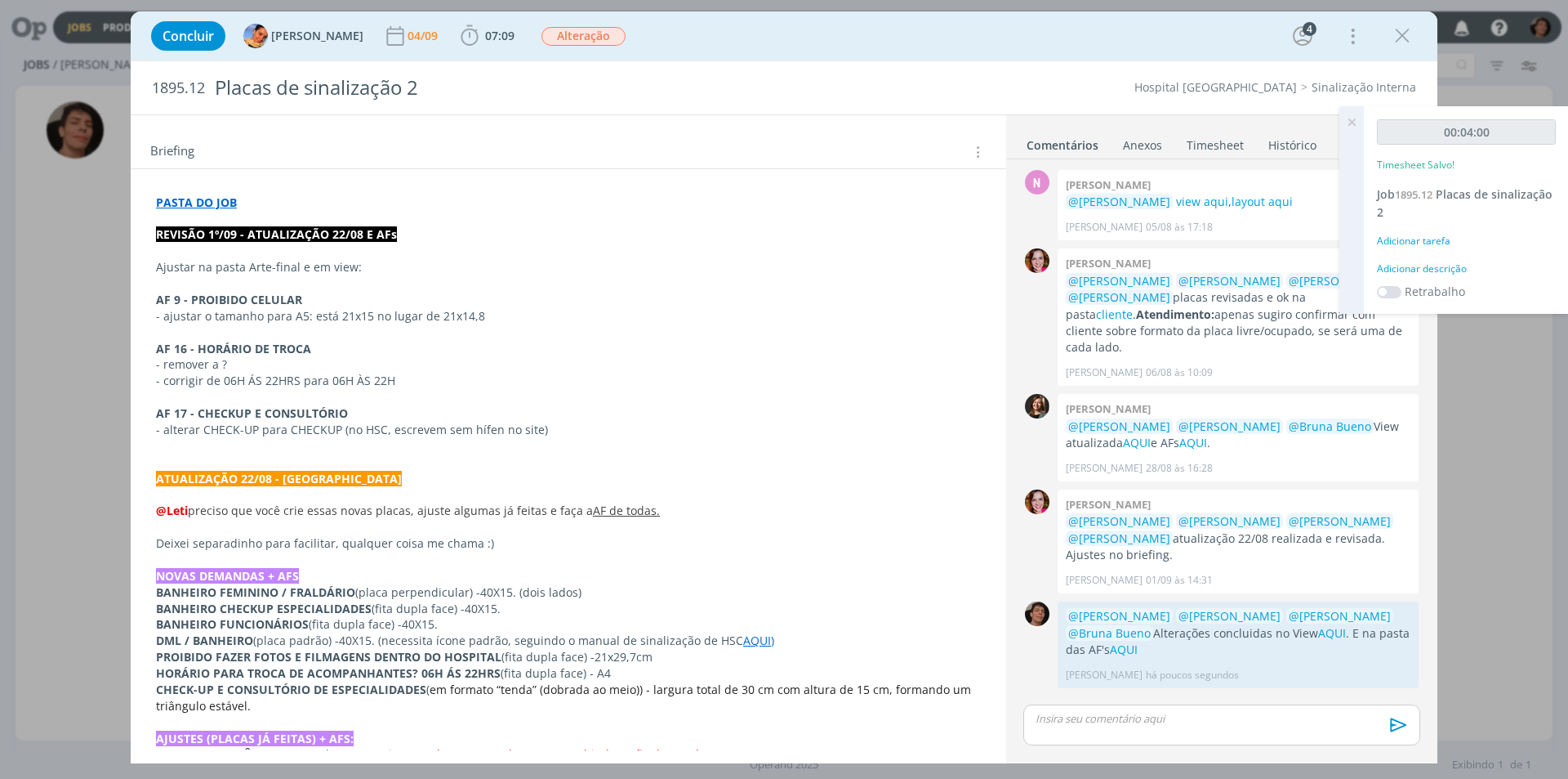
click at [1353, 125] on icon at bounding box center [1351, 121] width 29 height 32
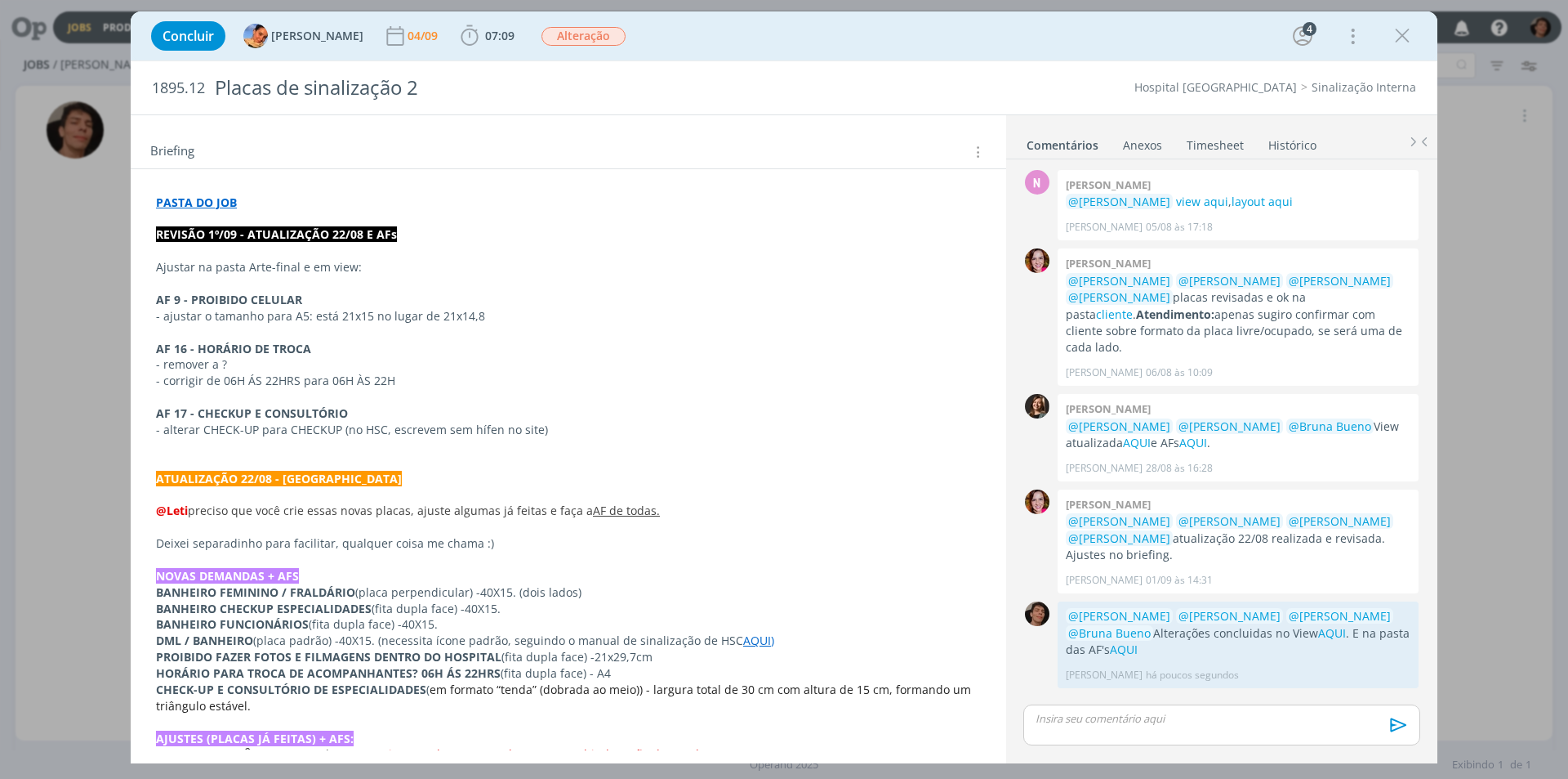
click at [1194, 151] on link "Timesheet" at bounding box center [1215, 142] width 59 height 23
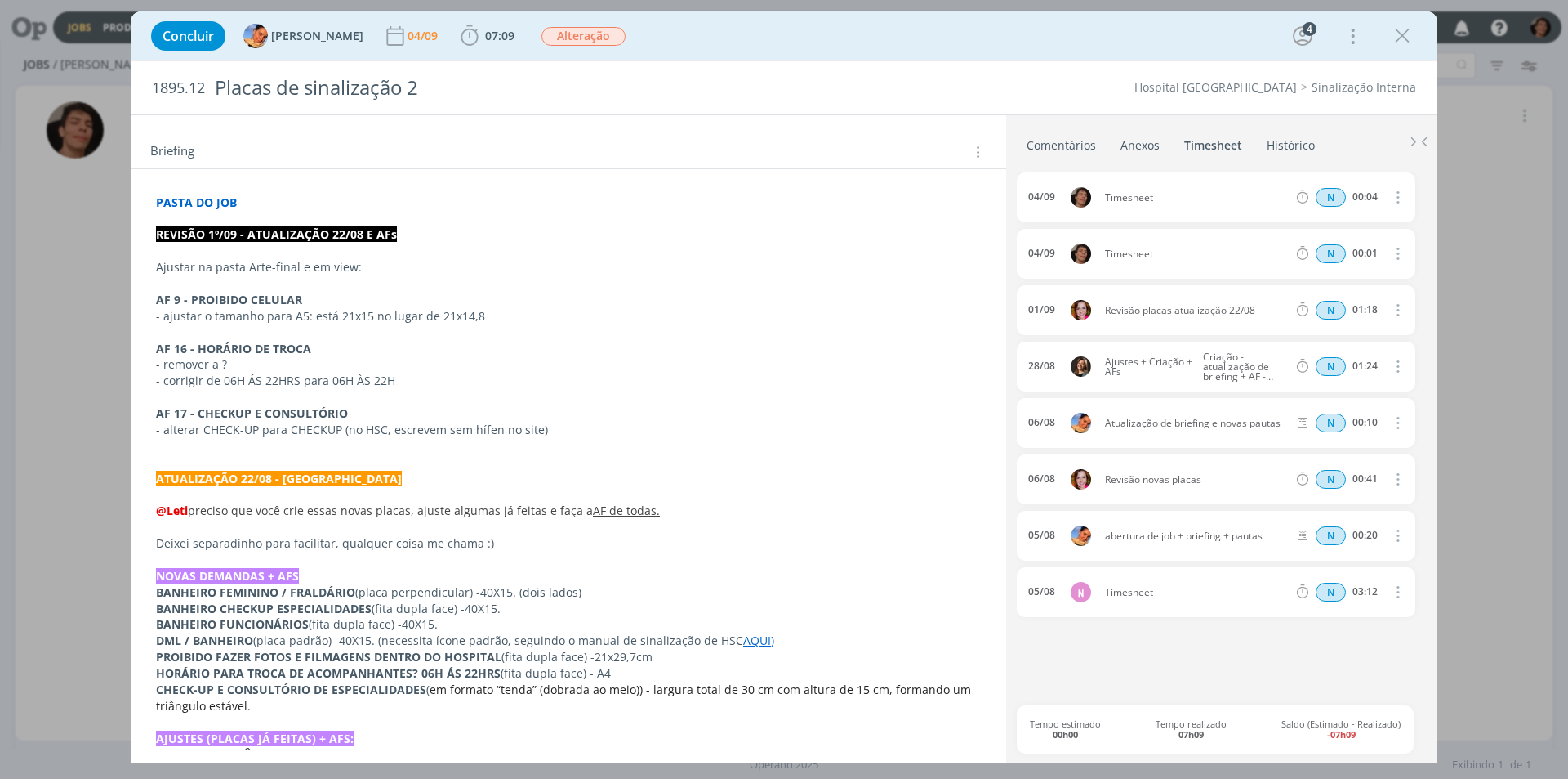
click at [1128, 254] on span "Timesheet" at bounding box center [1195, 254] width 195 height 10
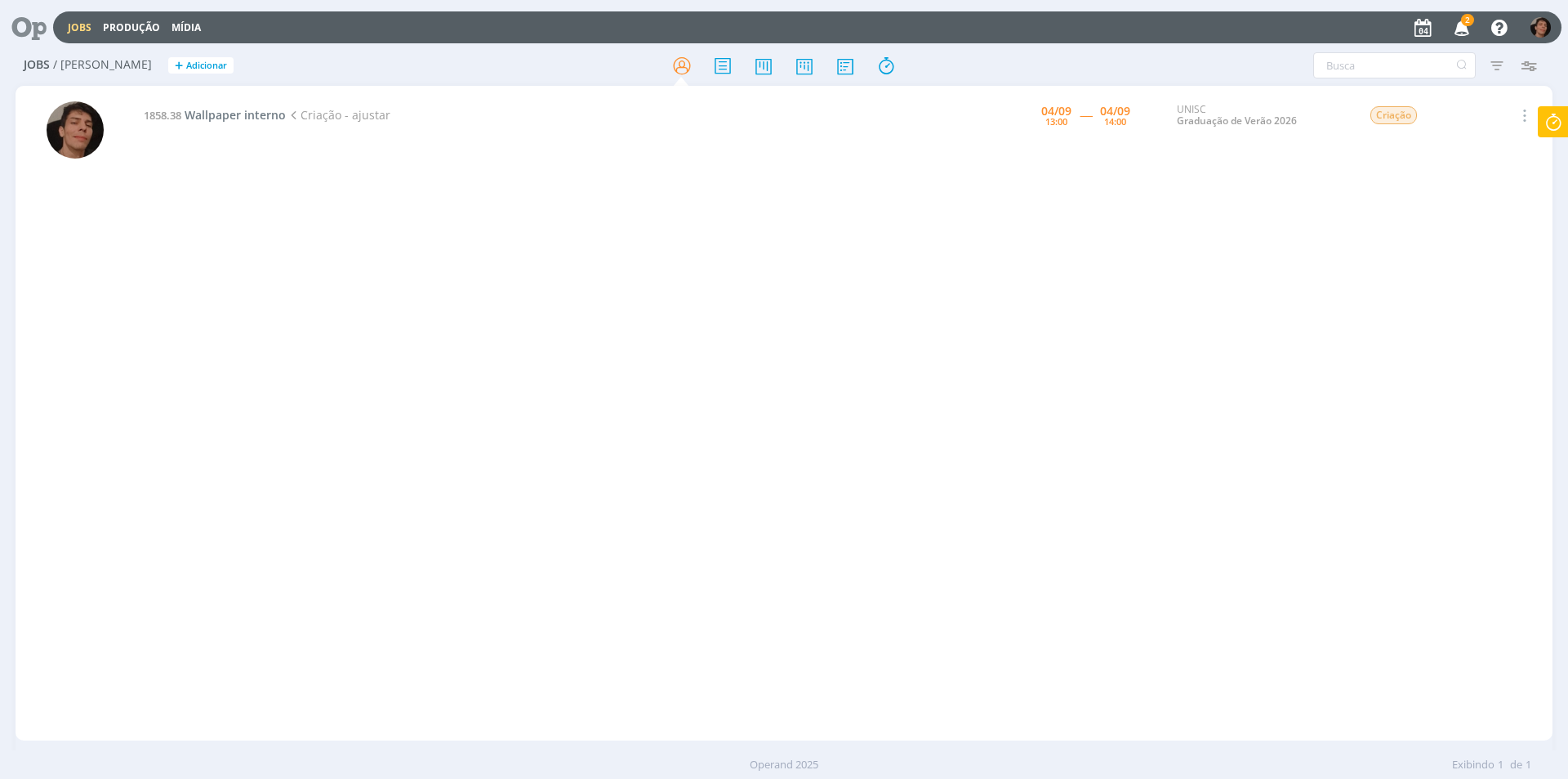
click at [1471, 20] on span "2" at bounding box center [1467, 19] width 13 height 13
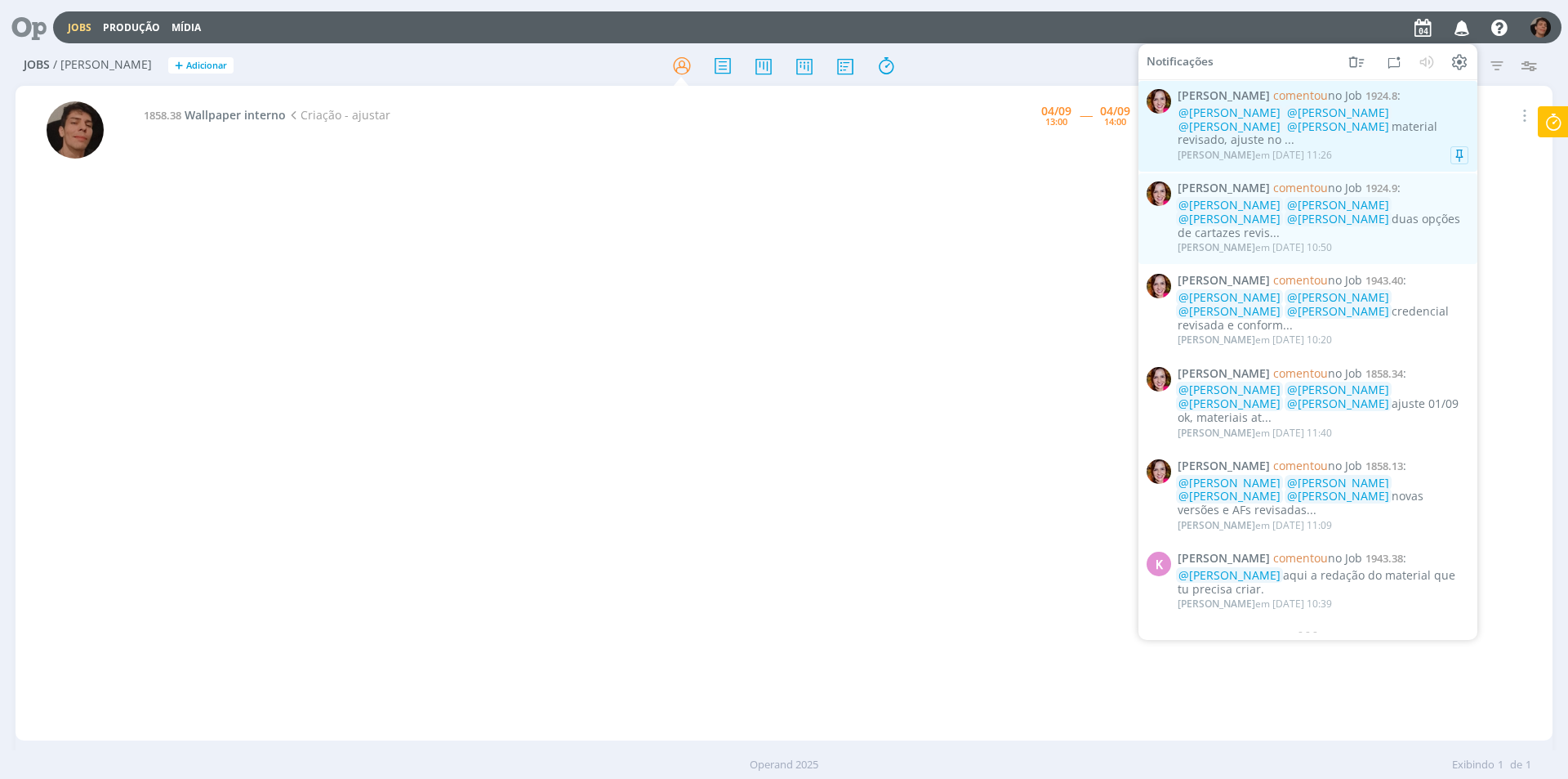
click at [1421, 147] on div "Bruna Bueno em 04/09 às 11:26" at bounding box center [1322, 154] width 290 height 17
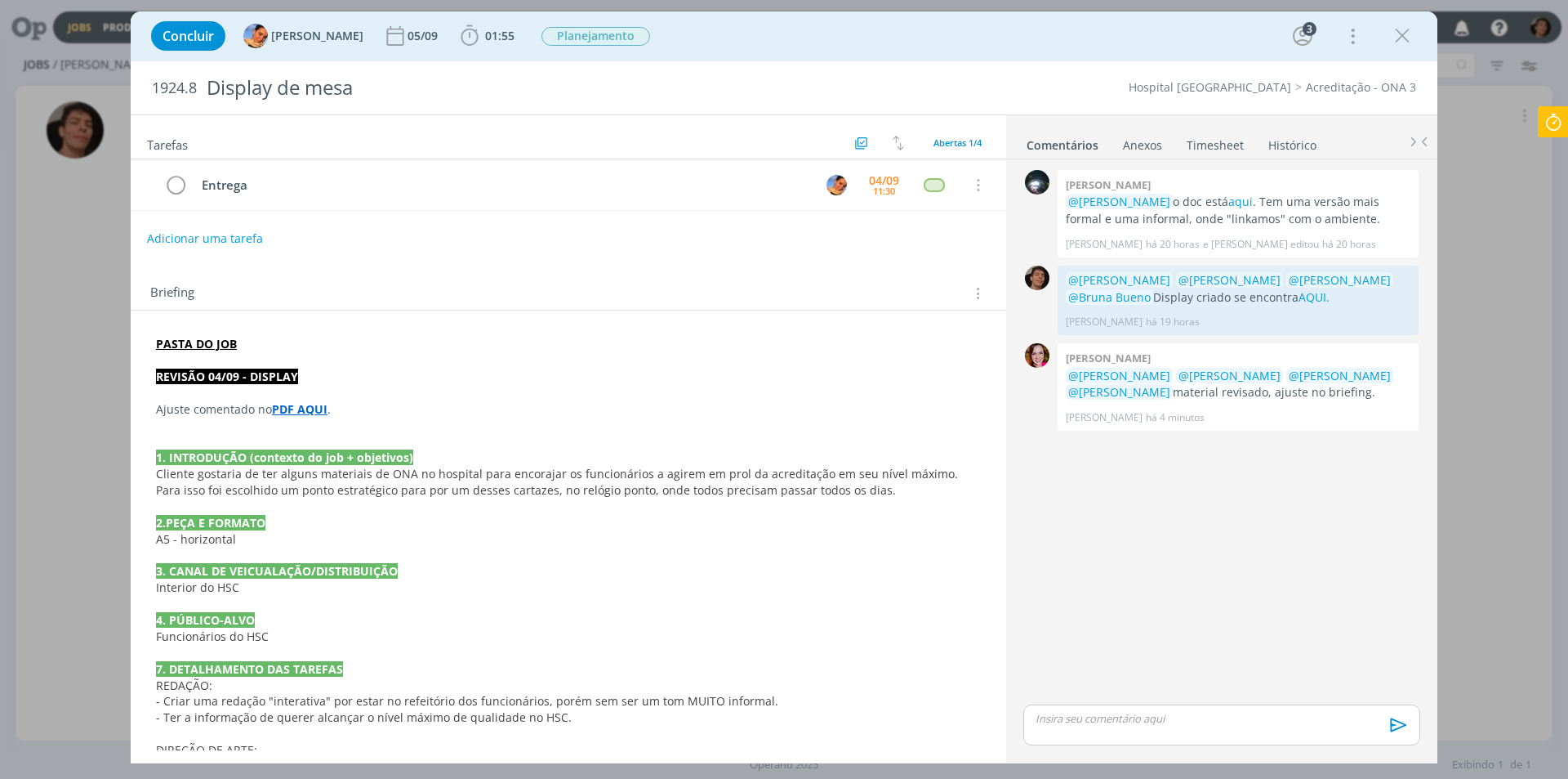
click at [290, 414] on strong "PDF AQUI" at bounding box center [299, 409] width 55 height 16
click at [295, 438] on link "https://sobeae.sharepoint.com/sites/SOBEAE/Documentos%20Compartilhados/Forms/Al…" at bounding box center [262, 440] width 123 height 21
click at [0, 314] on div "Concluir Luíza Santana 05/09 01:55 Iniciar Apontar Data * 04/09/2025 Horas * 00…" at bounding box center [784, 390] width 1568 height 779
click at [1393, 28] on icon "dialog" at bounding box center [1401, 35] width 24 height 24
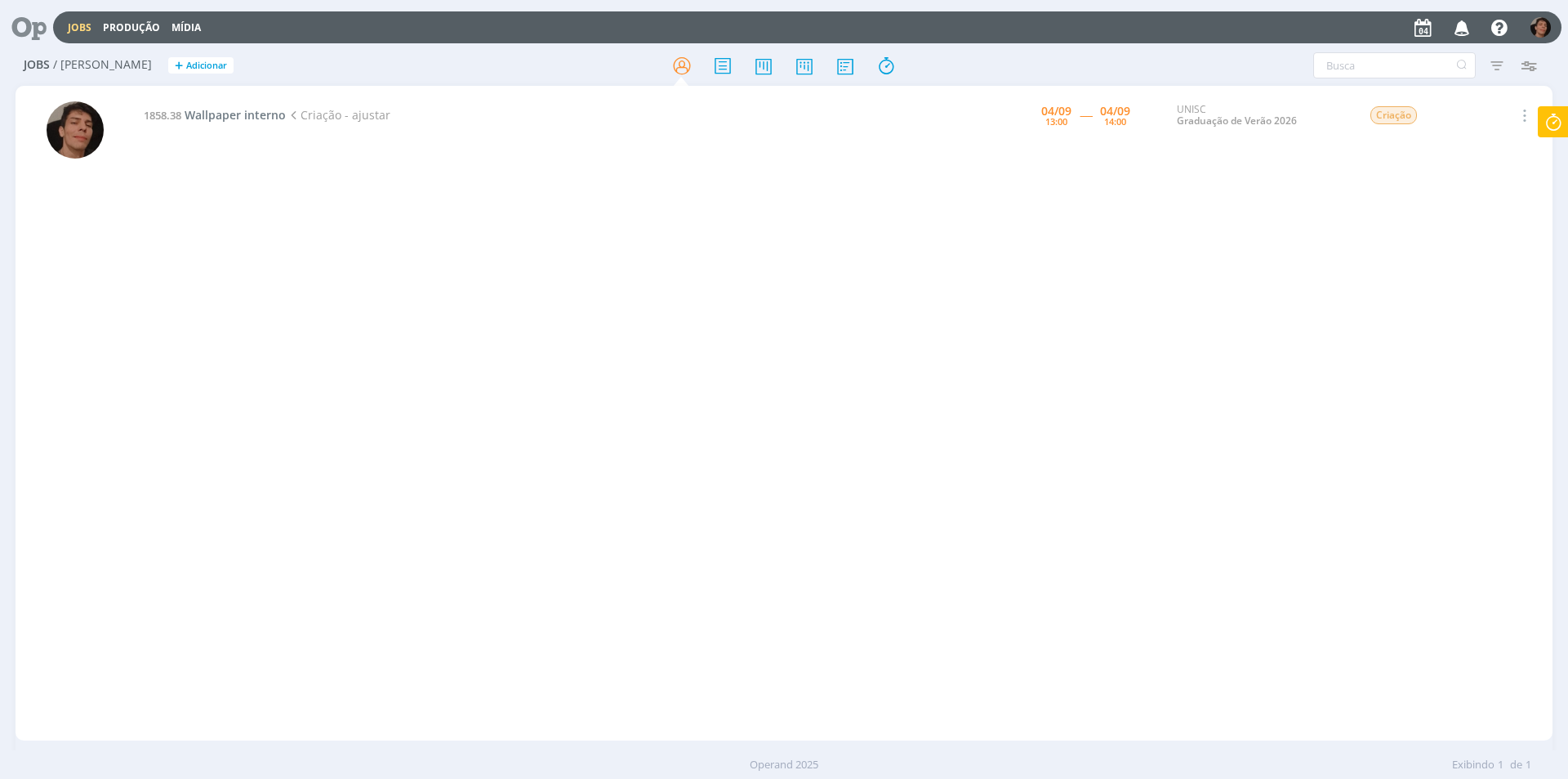
click at [880, 316] on div "1858.38 Wallpaper interno Criação - ajustar 04/09 13:00 ----- 04/09 14:00 UNISC…" at bounding box center [843, 413] width 1418 height 648
click at [465, 465] on div "1858.38 Wallpaper interno Criação - ajustar 04/09 13:00 ----- 04/09 14:00 UNISC…" at bounding box center [843, 413] width 1418 height 648
click at [257, 115] on span "Wallpaper interno" at bounding box center [235, 115] width 101 height 16
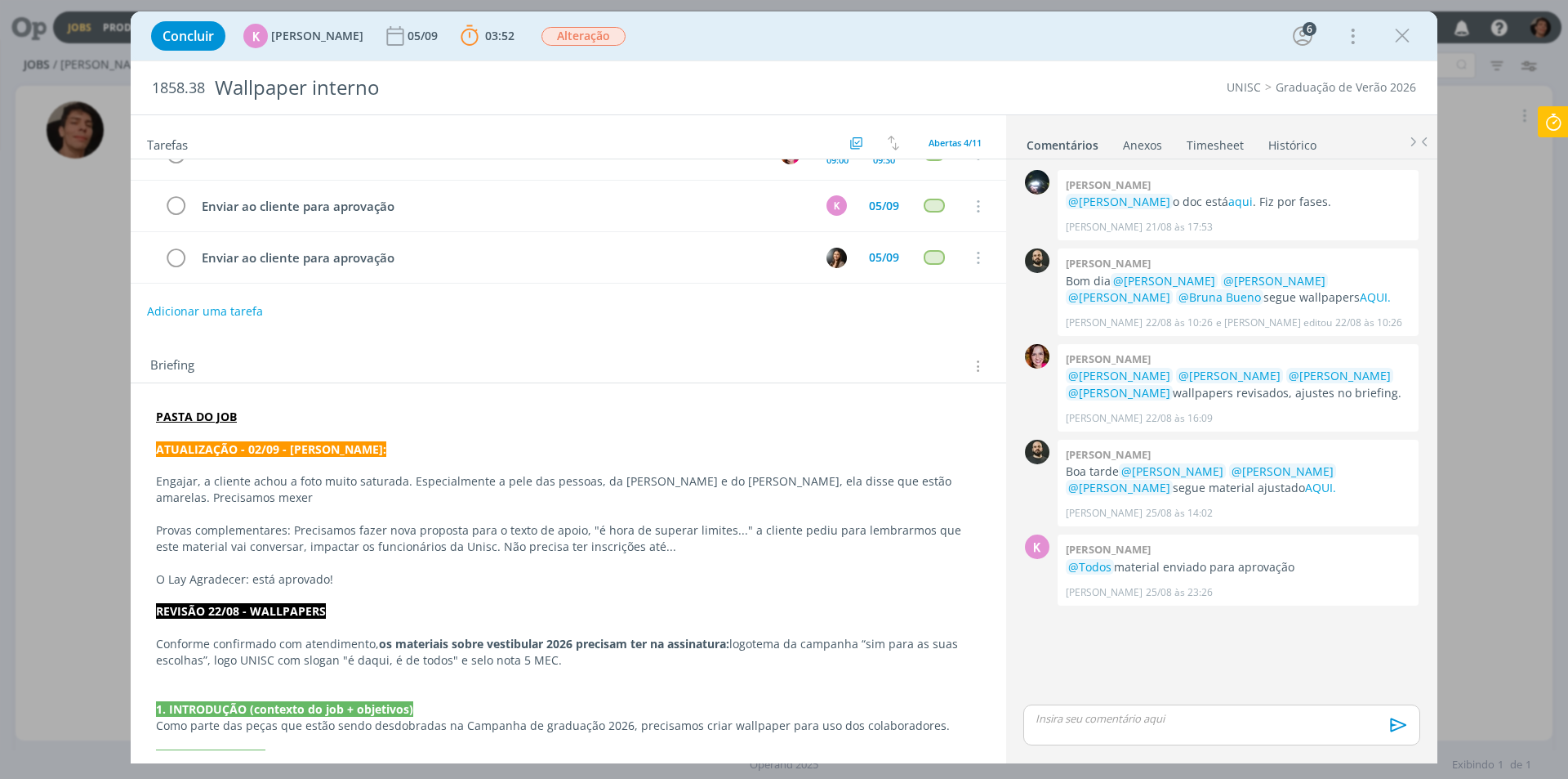
scroll to position [245, 0]
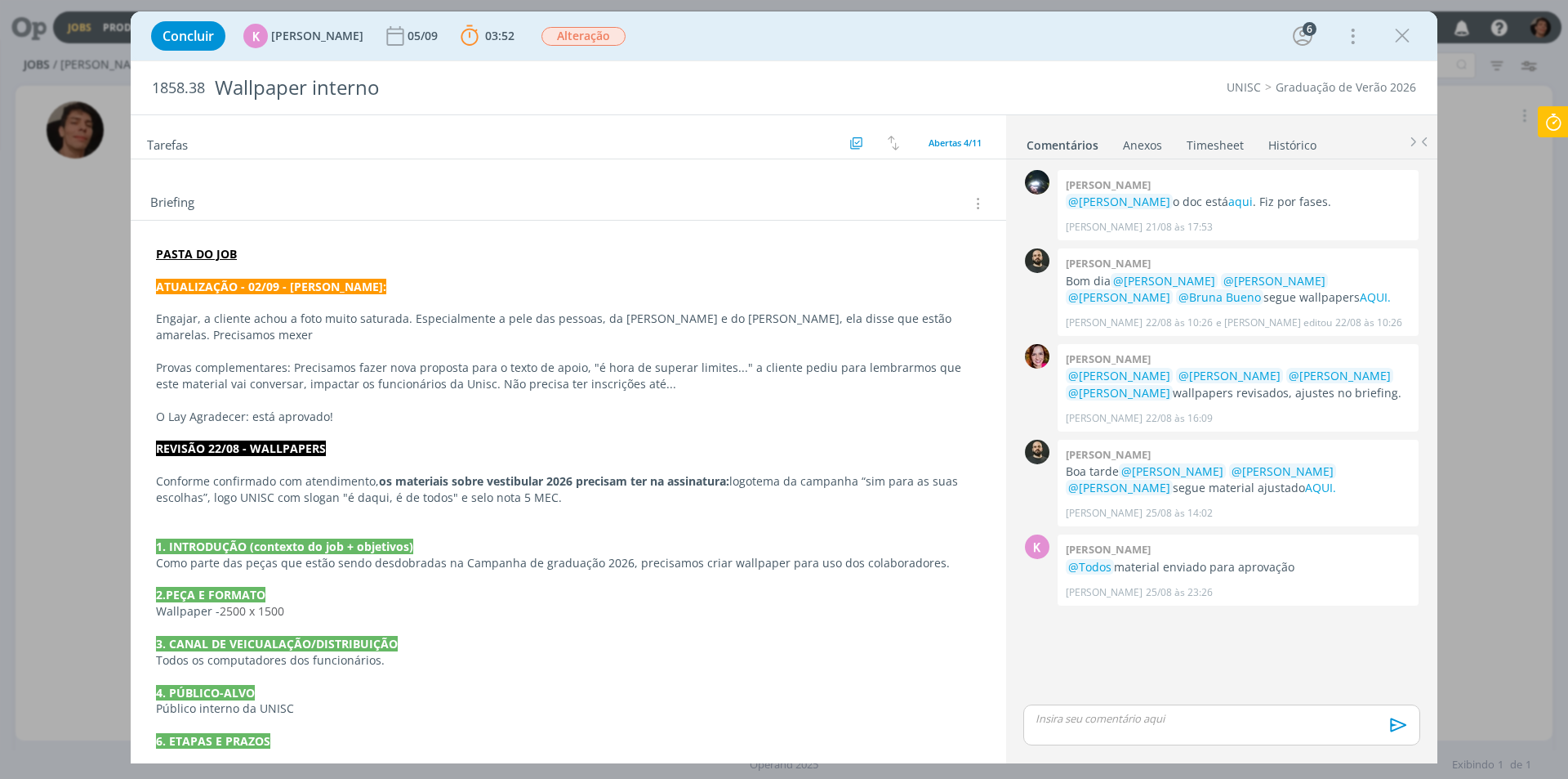
click at [349, 318] on p "Engajar, a cliente achou a foto muito saturada. Especialmente a pele das pessoa…" at bounding box center [568, 327] width 824 height 33
click at [417, 316] on p "Engajar, a cliente achou a foto muito saturada. Especialmente a pele das pessoa…" at bounding box center [568, 327] width 823 height 33
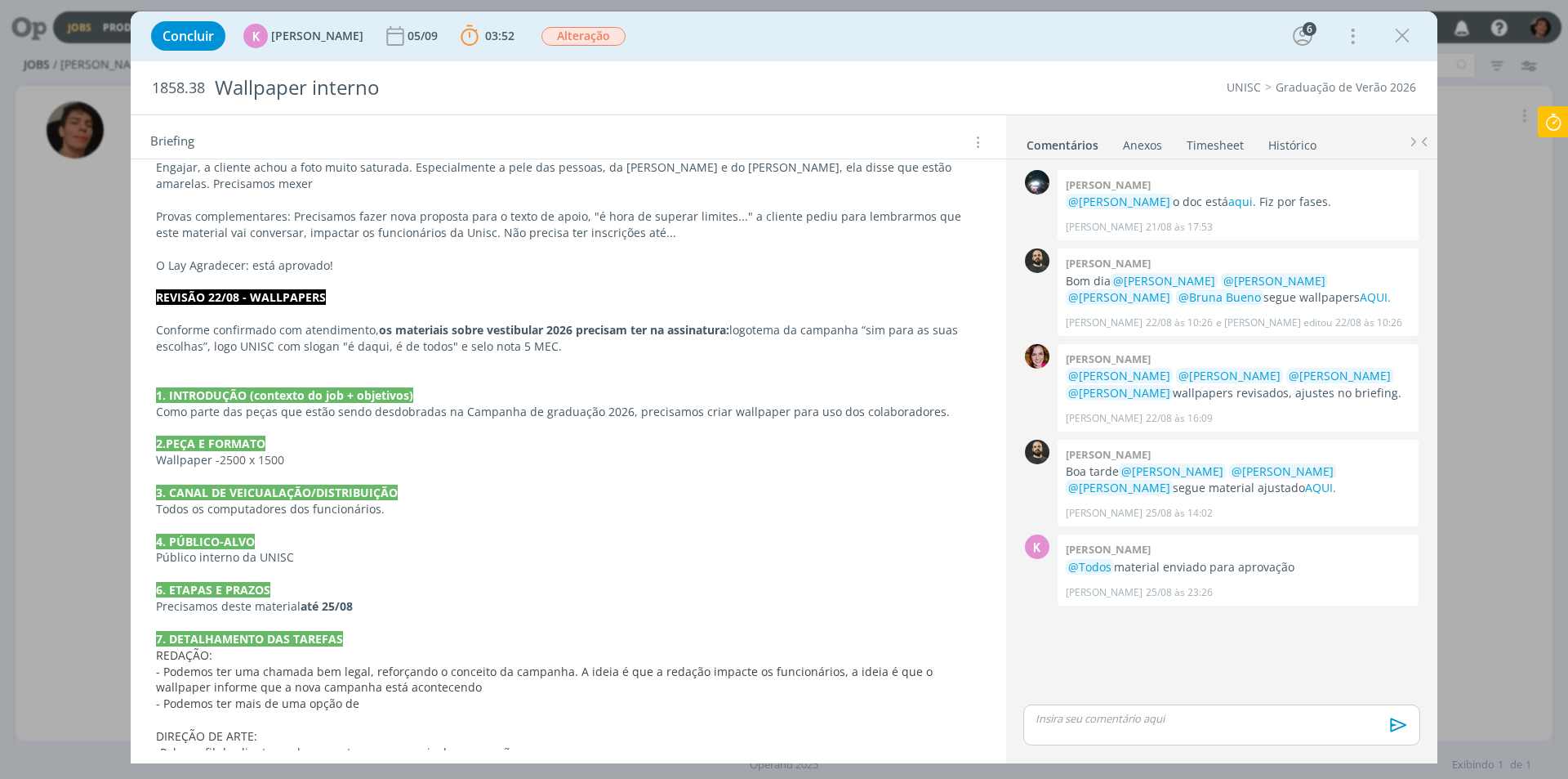
scroll to position [409, 0]
